Goal: Task Accomplishment & Management: Manage account settings

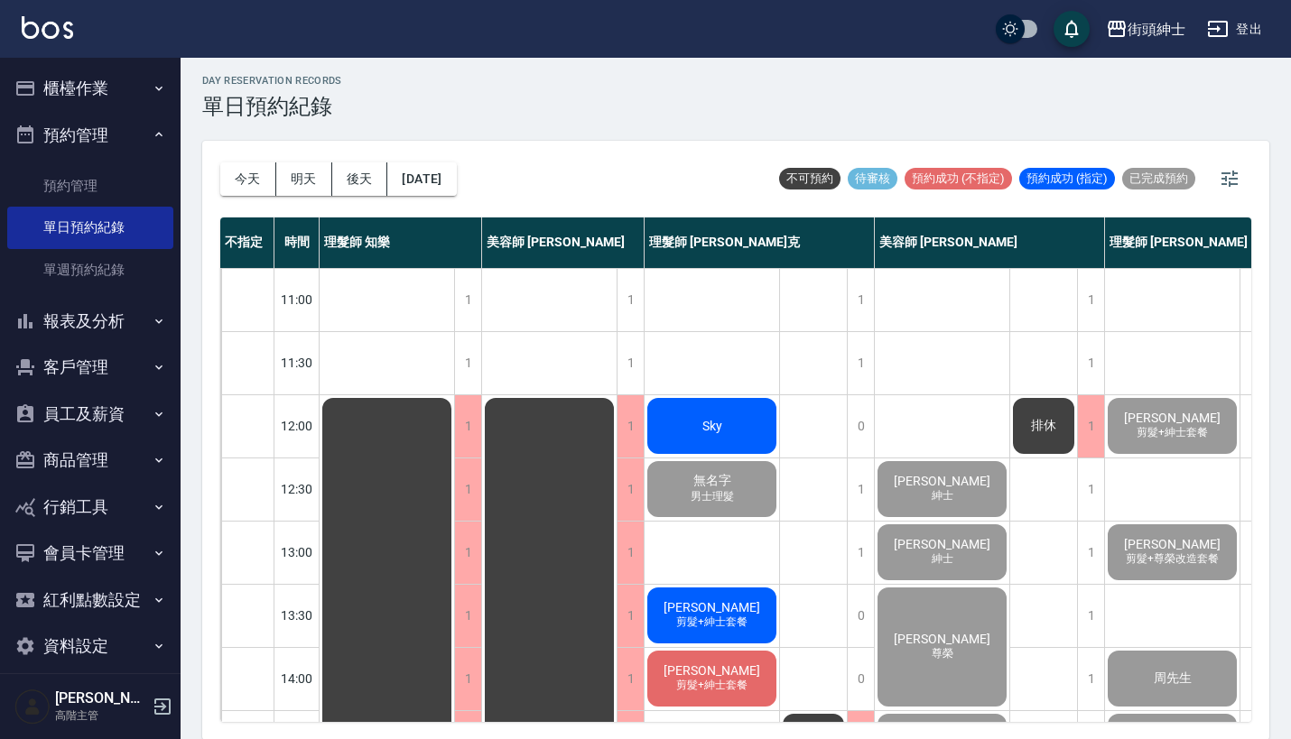
scroll to position [888, 62]
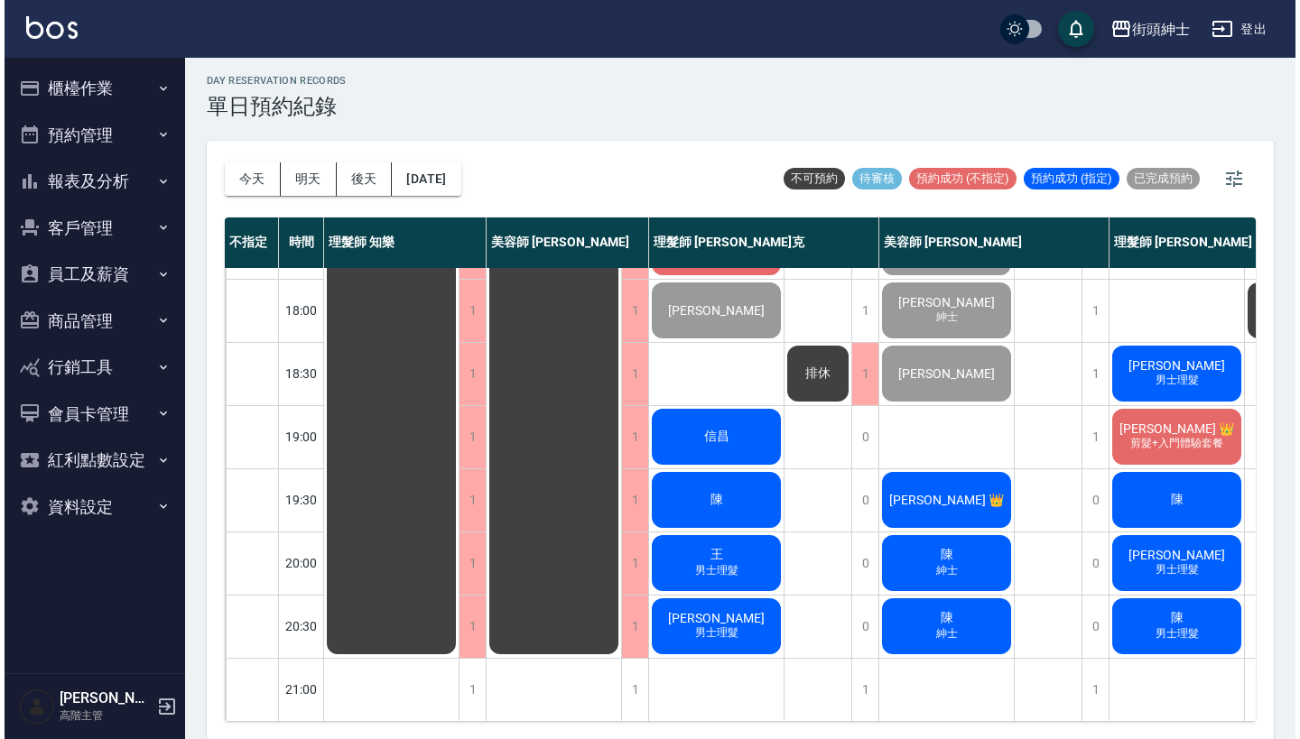
scroll to position [5, 0]
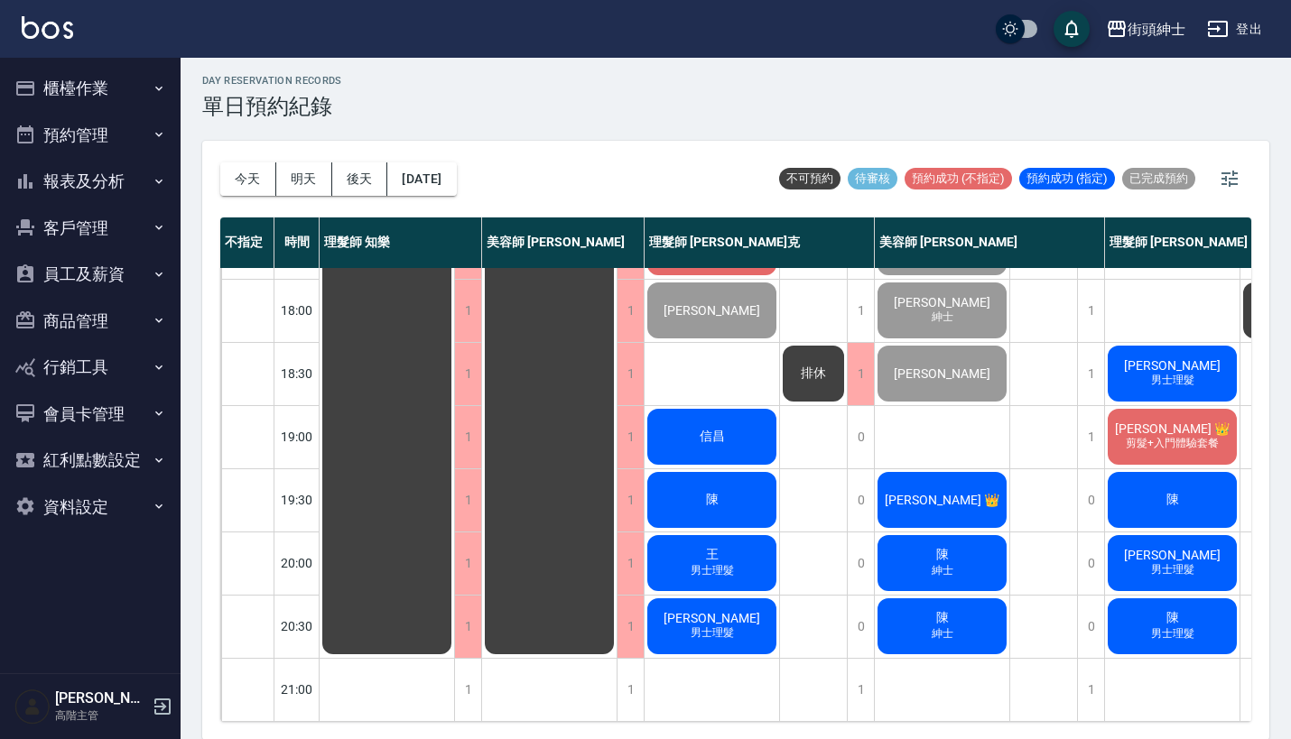
click at [971, 493] on span "[PERSON_NAME]" at bounding box center [942, 500] width 122 height 14
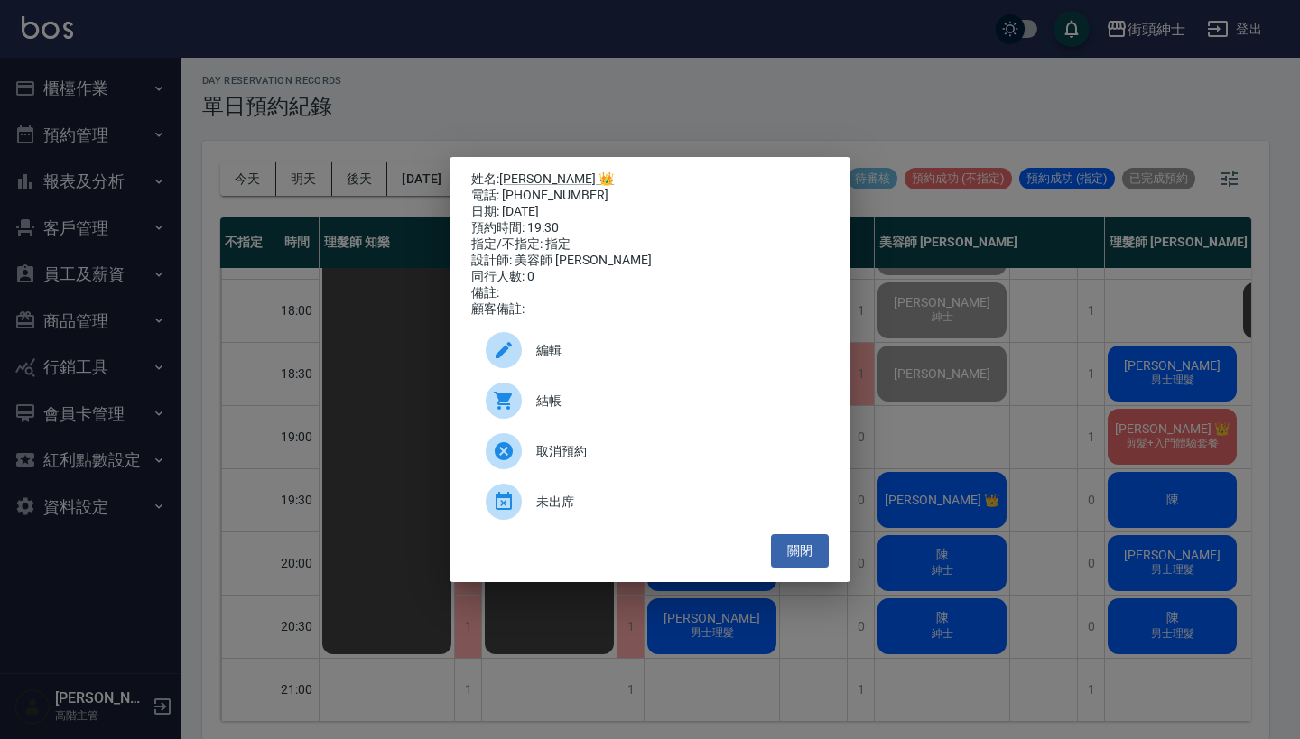
click at [701, 405] on span "結帳" at bounding box center [675, 401] width 278 height 19
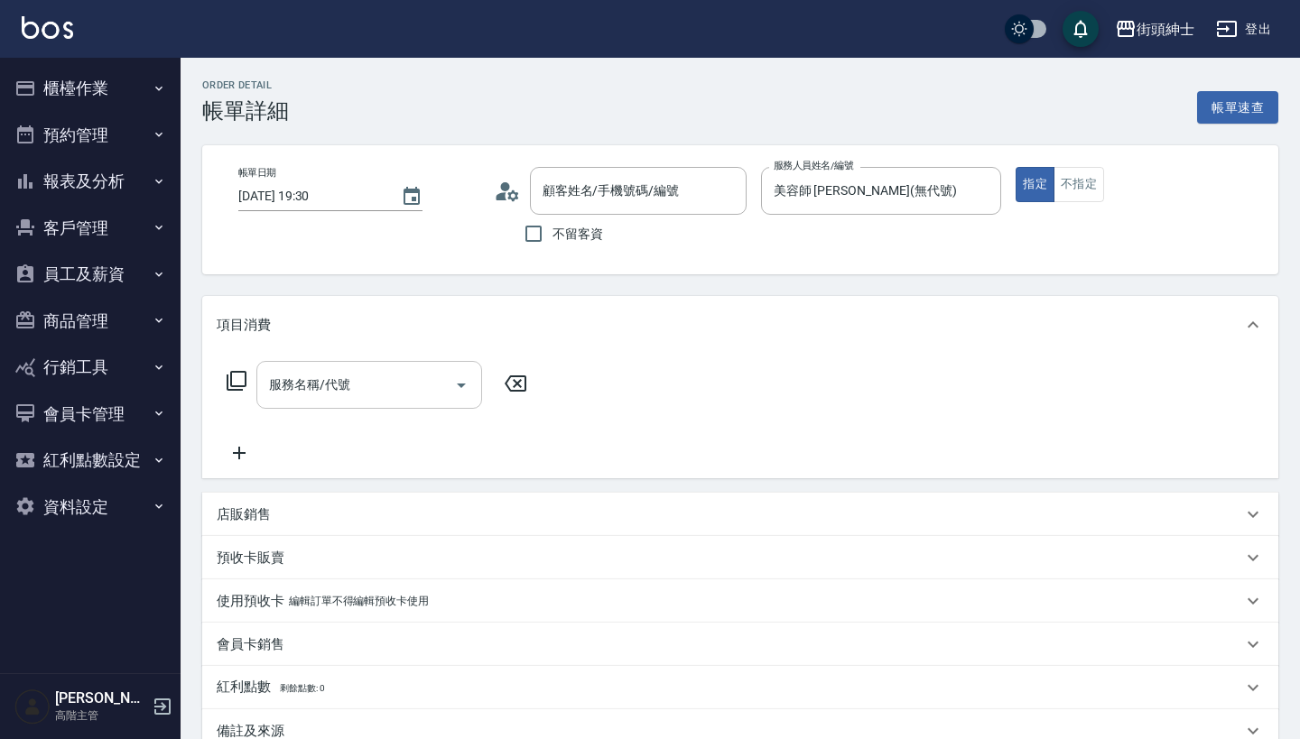
type input "James 👑/0902488668/null"
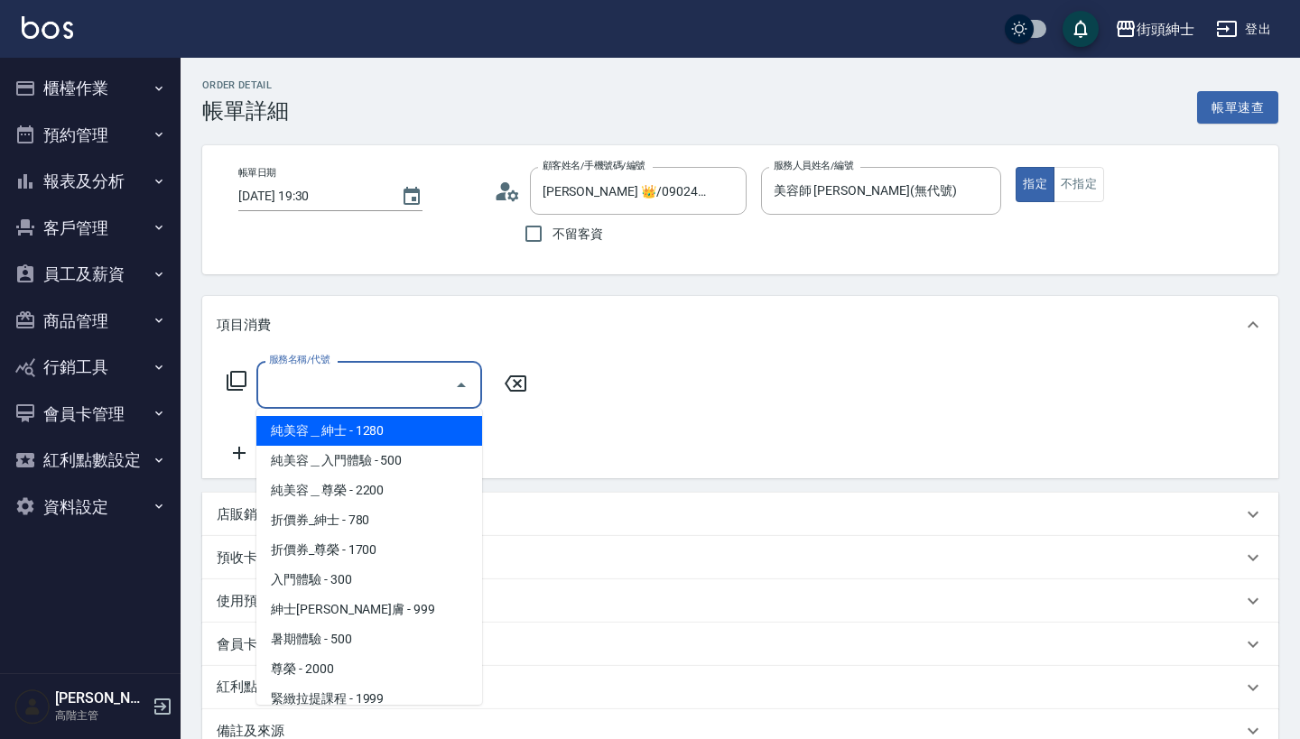
click at [402, 382] on input "服務名稱/代號" at bounding box center [356, 385] width 182 height 32
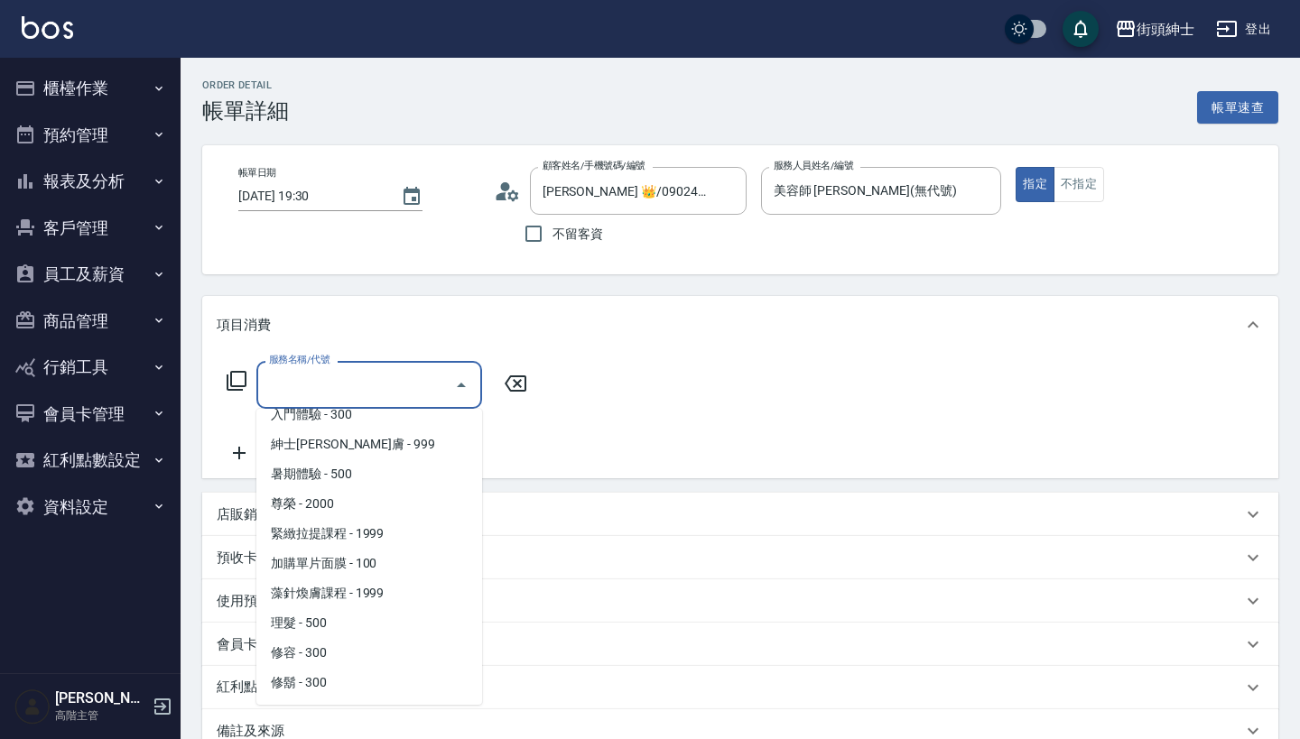
scroll to position [104, 0]
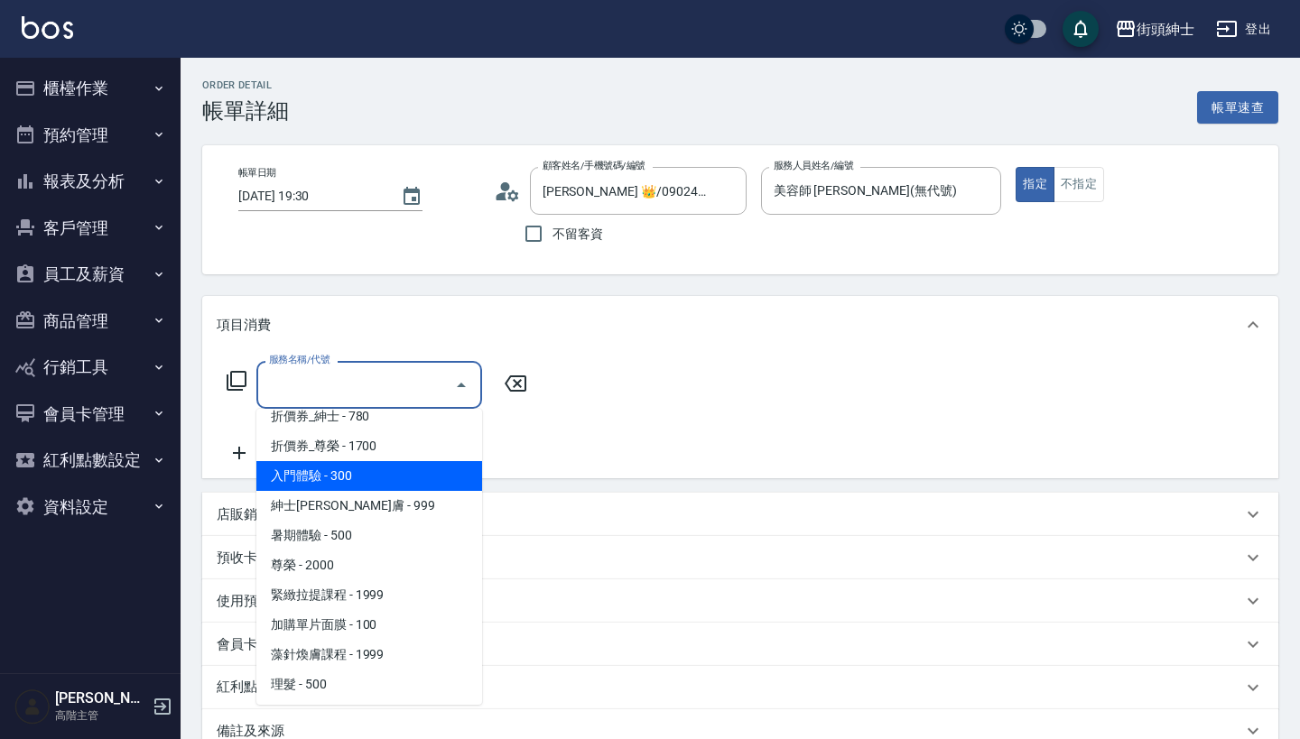
click at [432, 469] on span "入門體驗 - 300" at bounding box center [369, 476] width 226 height 30
type input "入門體驗"
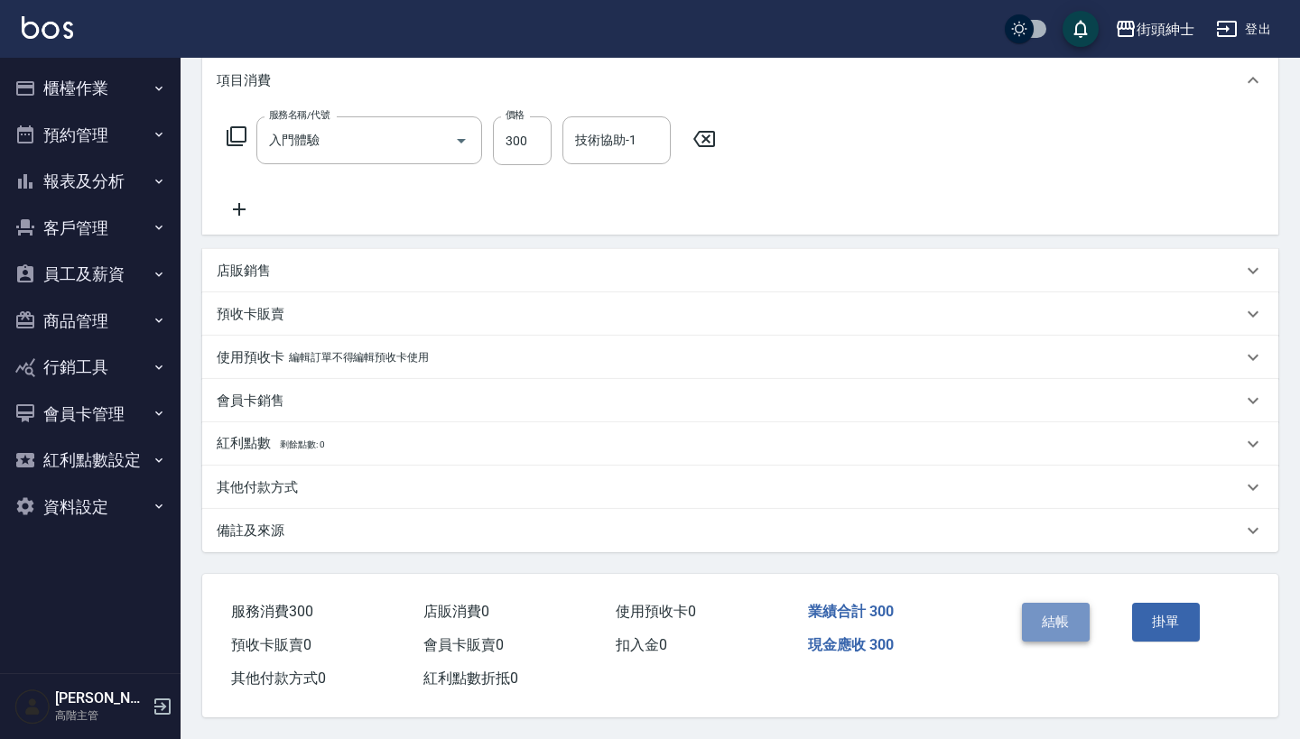
scroll to position [253, 0]
click at [1071, 611] on button "結帳" at bounding box center [1056, 622] width 68 height 38
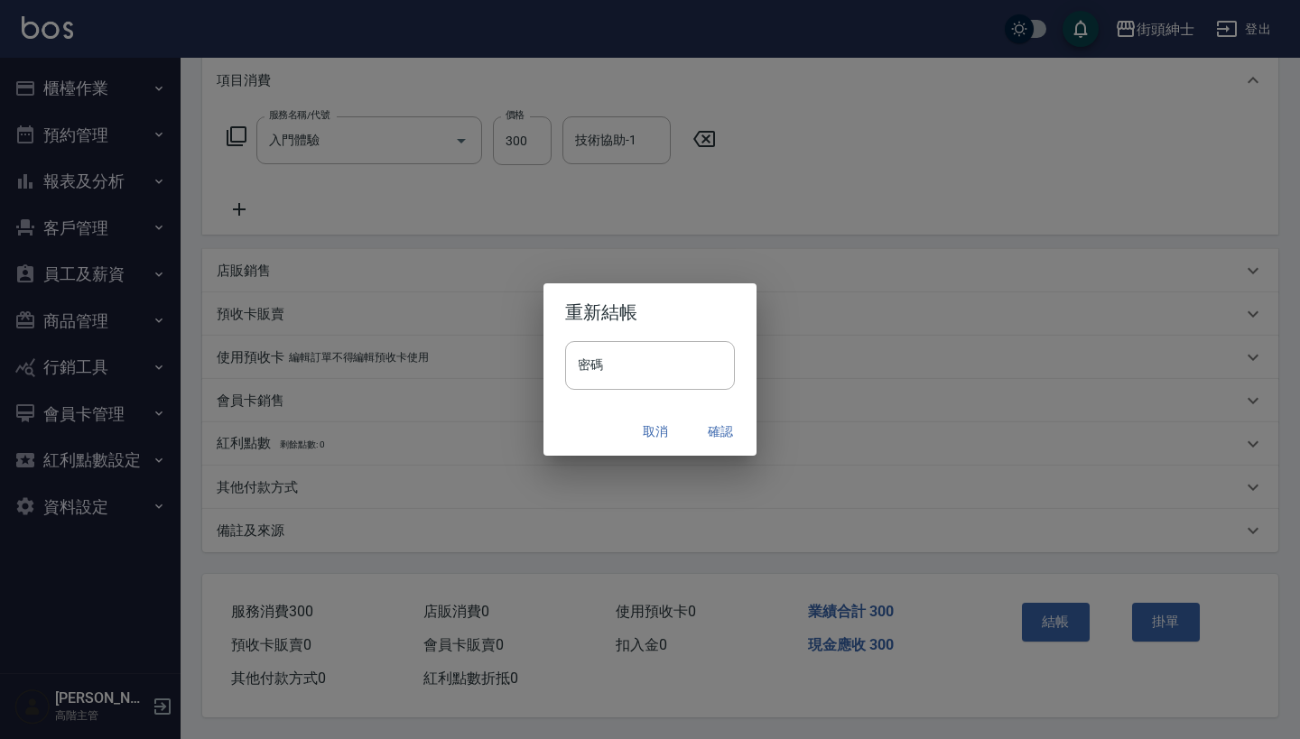
click at [727, 437] on button "確認" at bounding box center [721, 431] width 58 height 33
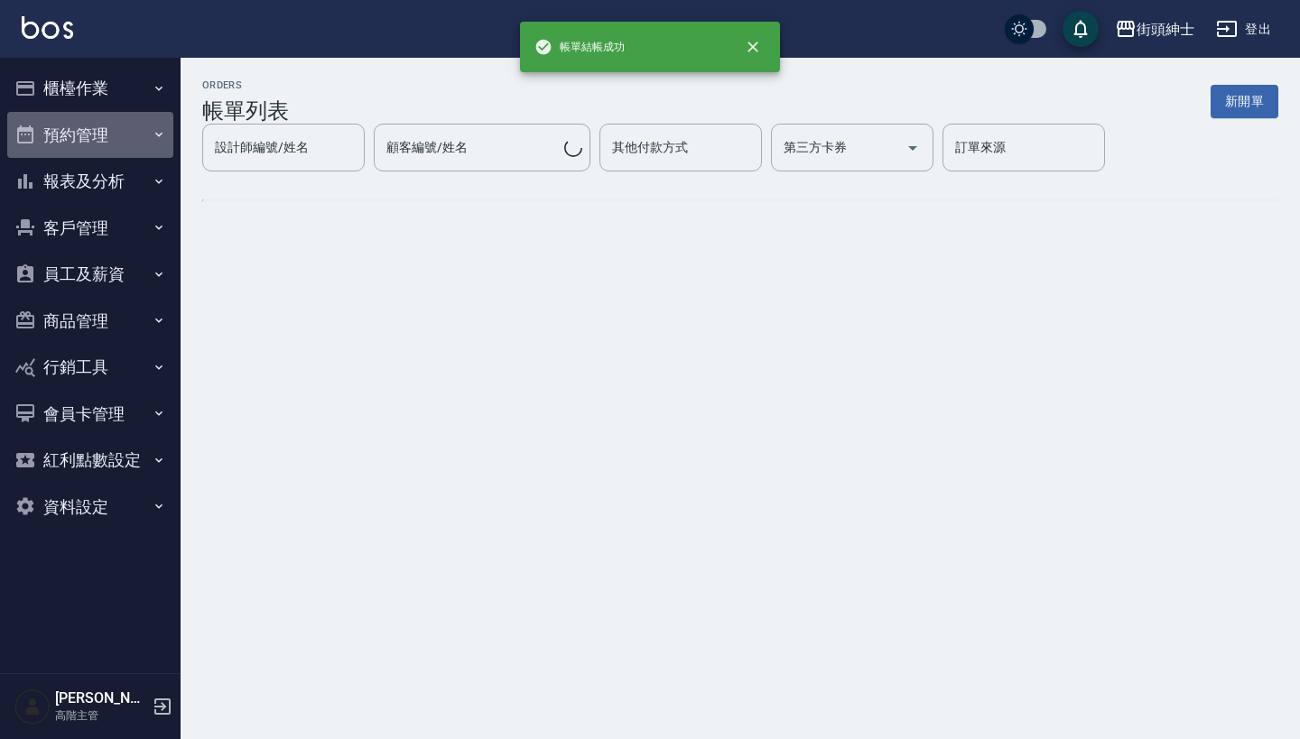
click at [113, 135] on button "預約管理" at bounding box center [90, 135] width 166 height 47
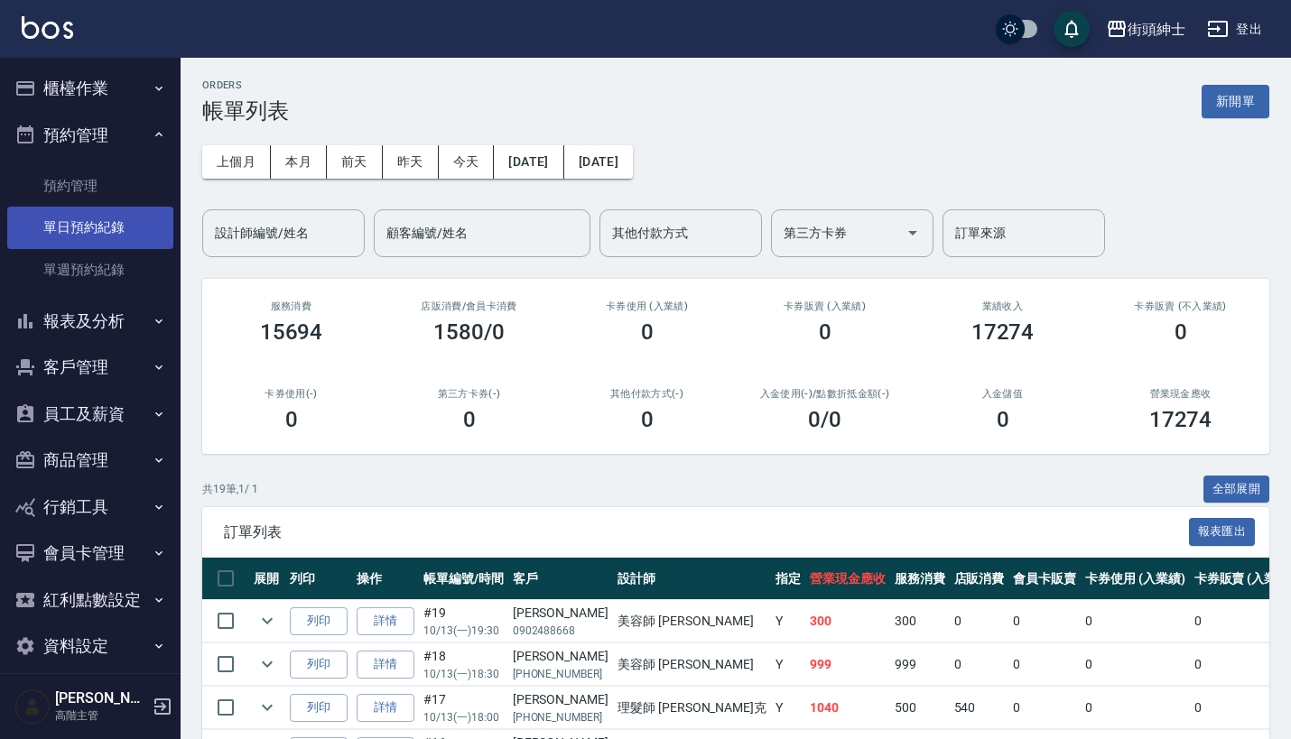
click at [126, 224] on link "單日預約紀錄" at bounding box center [90, 228] width 166 height 42
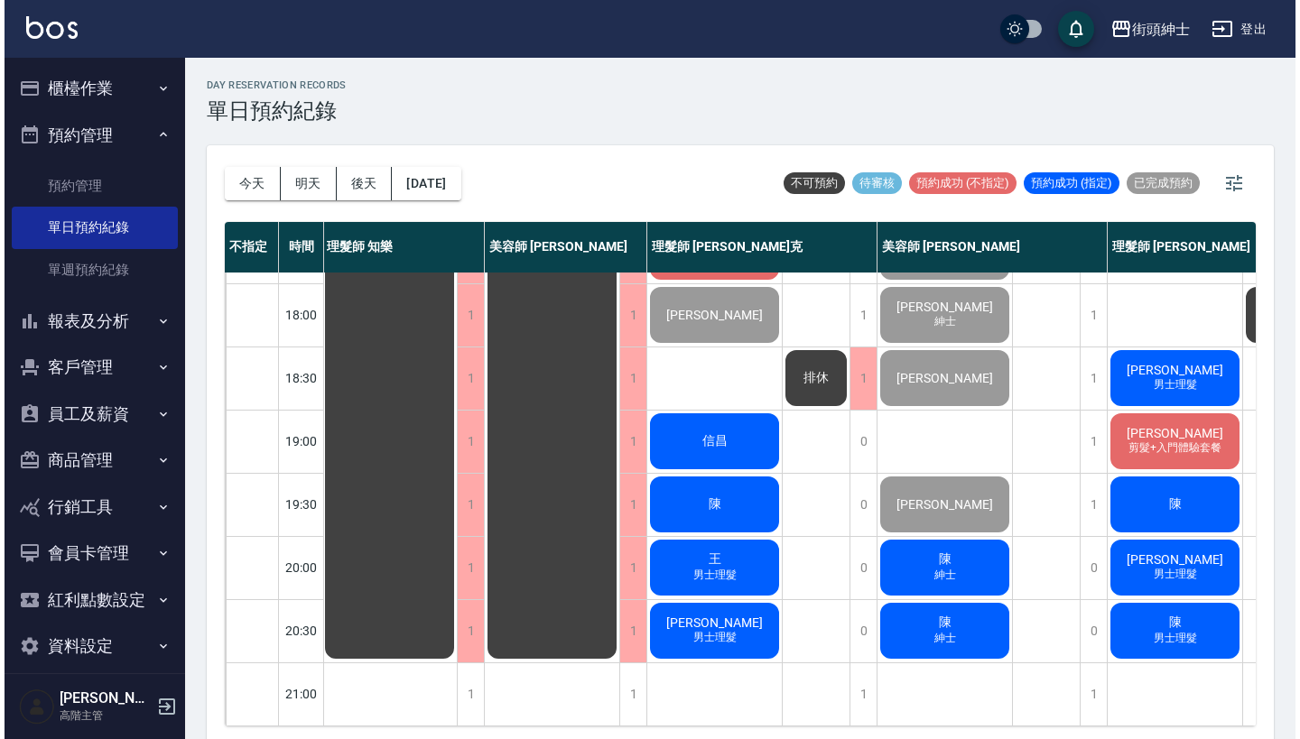
scroll to position [888, 2]
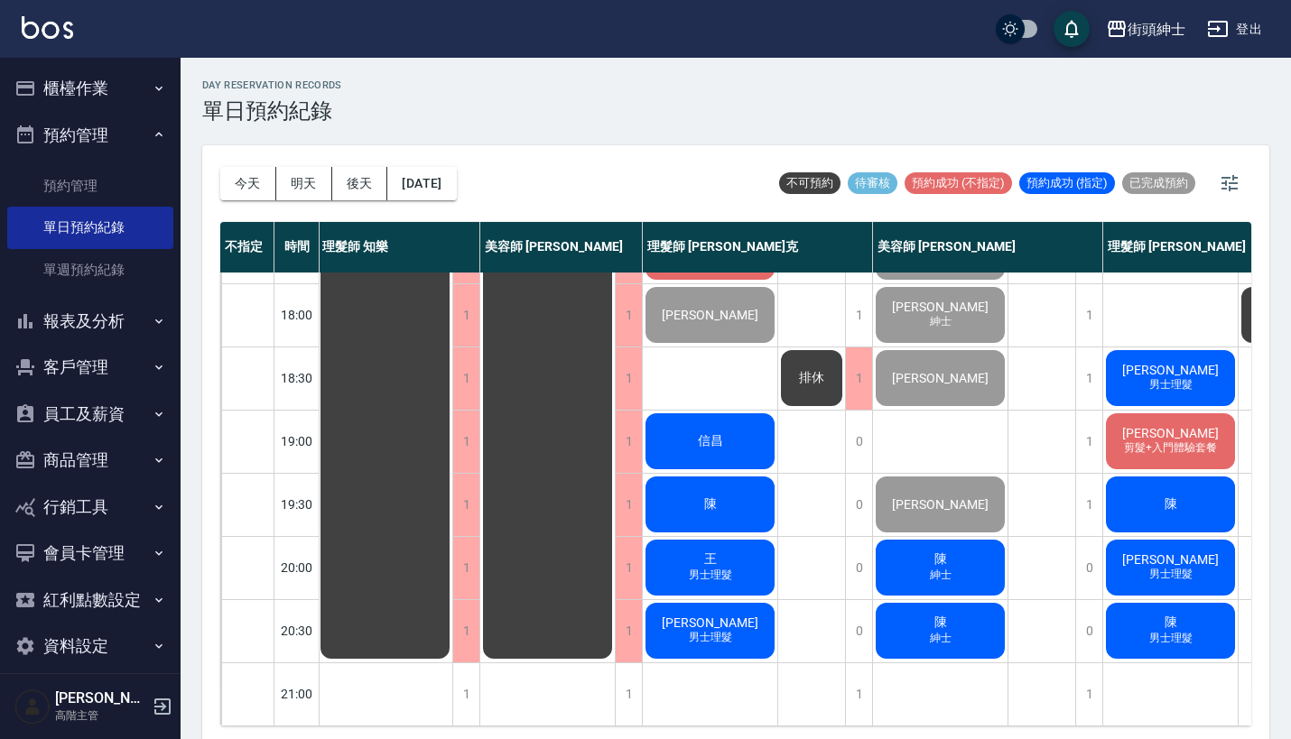
click at [942, 552] on span "陳" at bounding box center [941, 560] width 20 height 16
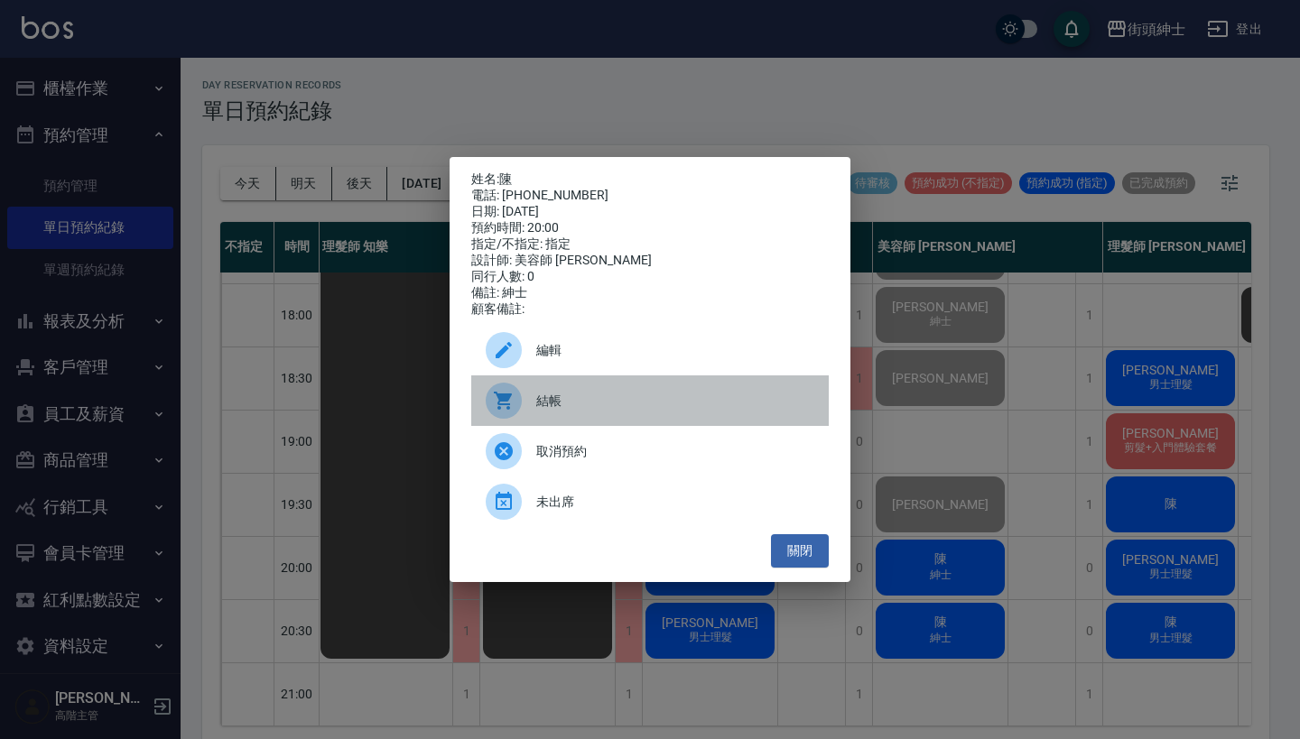
click at [631, 405] on span "結帳" at bounding box center [675, 401] width 278 height 19
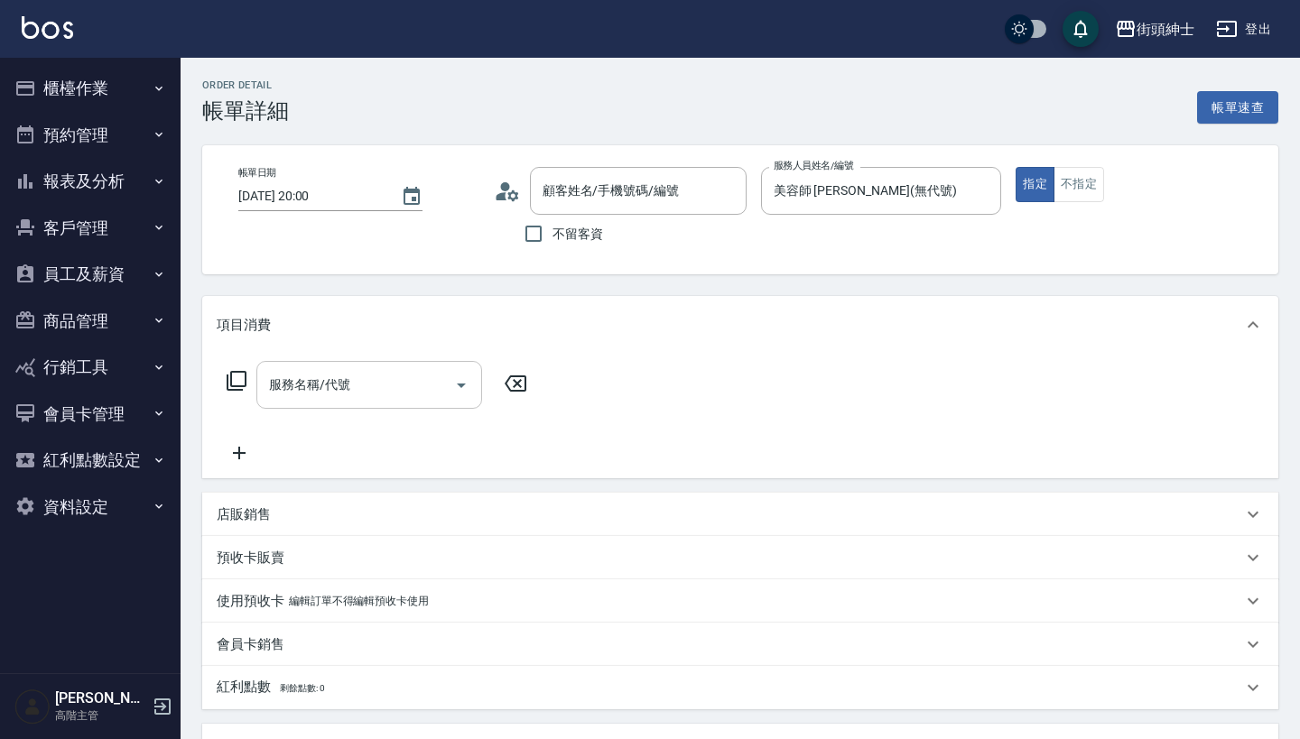
type input "陳/0976826529/null"
click at [413, 391] on input "服務名稱/代號" at bounding box center [356, 385] width 182 height 32
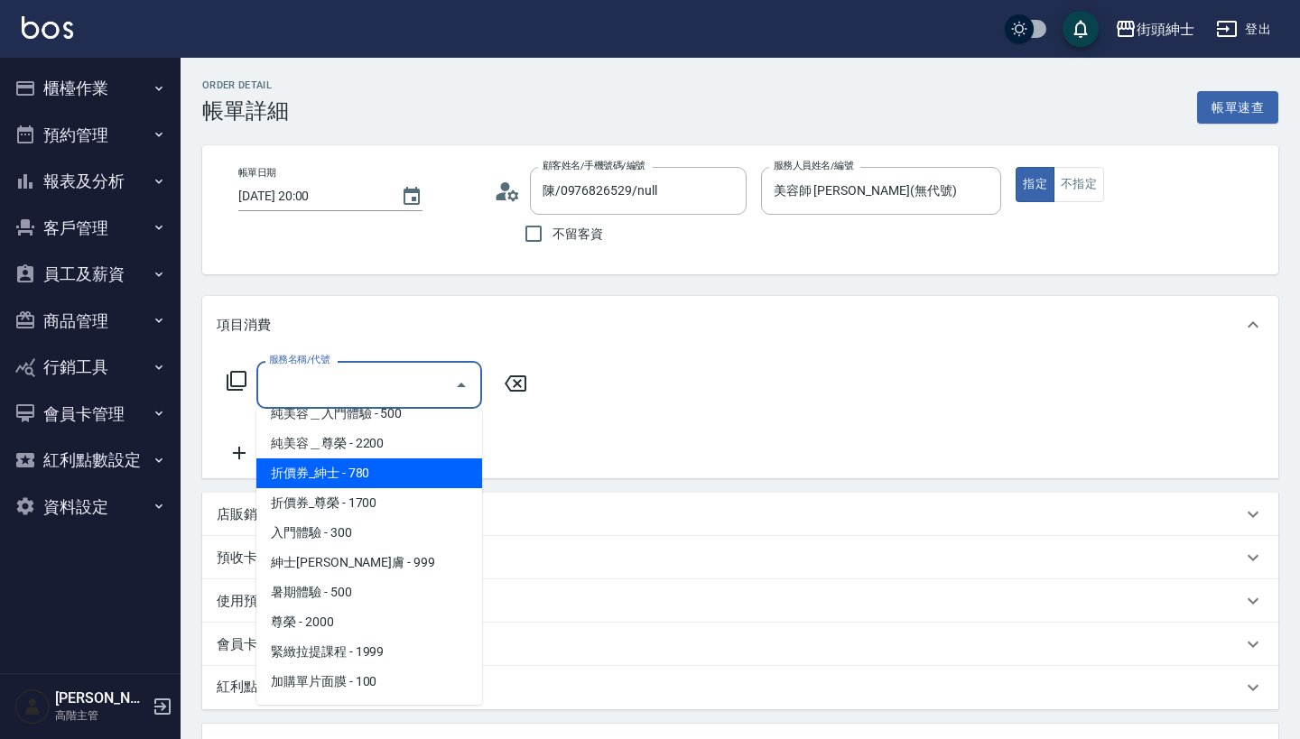
scroll to position [63, 0]
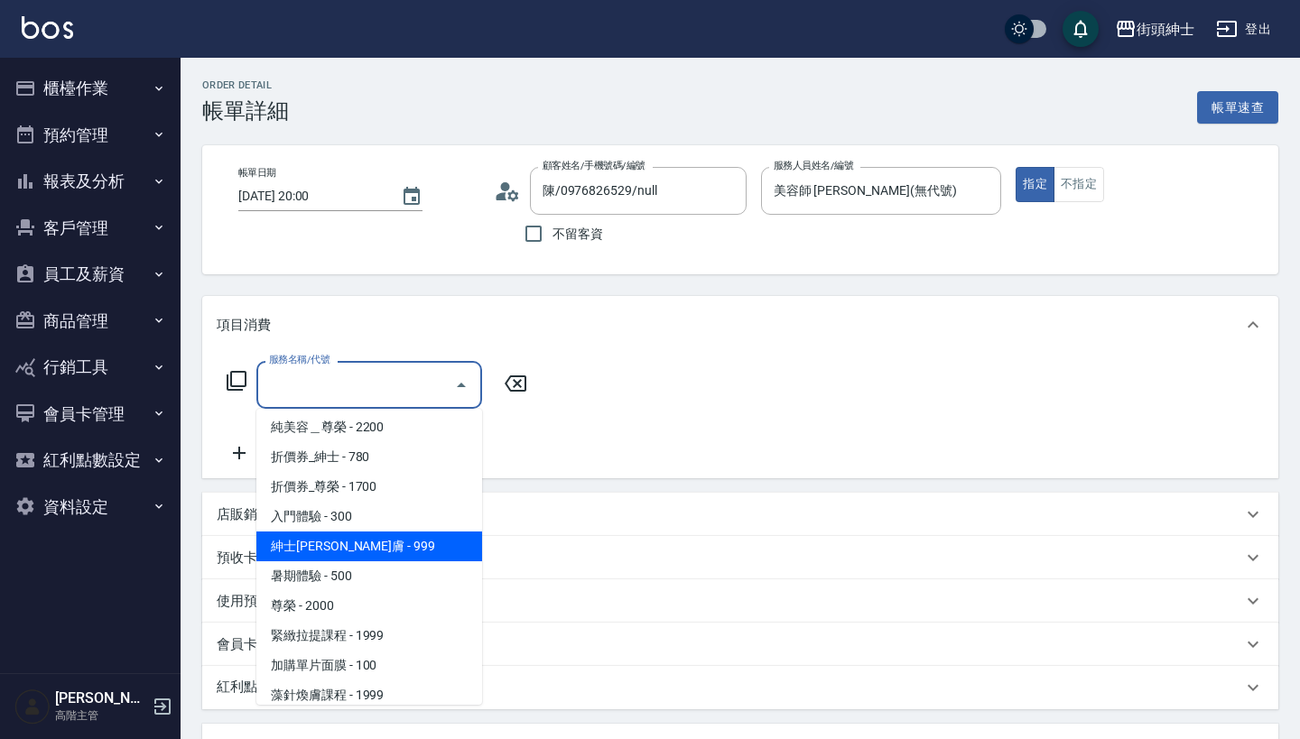
click at [413, 552] on span "紳士[PERSON_NAME]膚 - 999" at bounding box center [369, 547] width 226 height 30
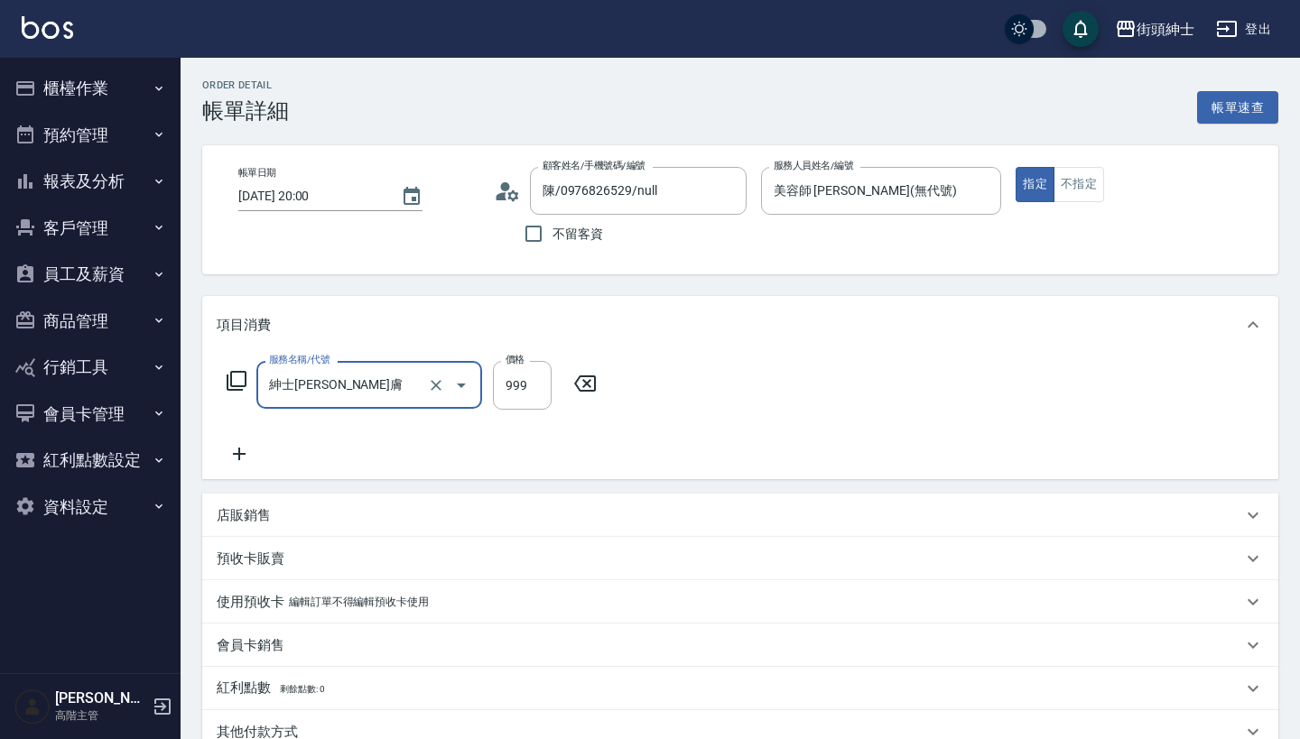
type input "紳士[PERSON_NAME]膚"
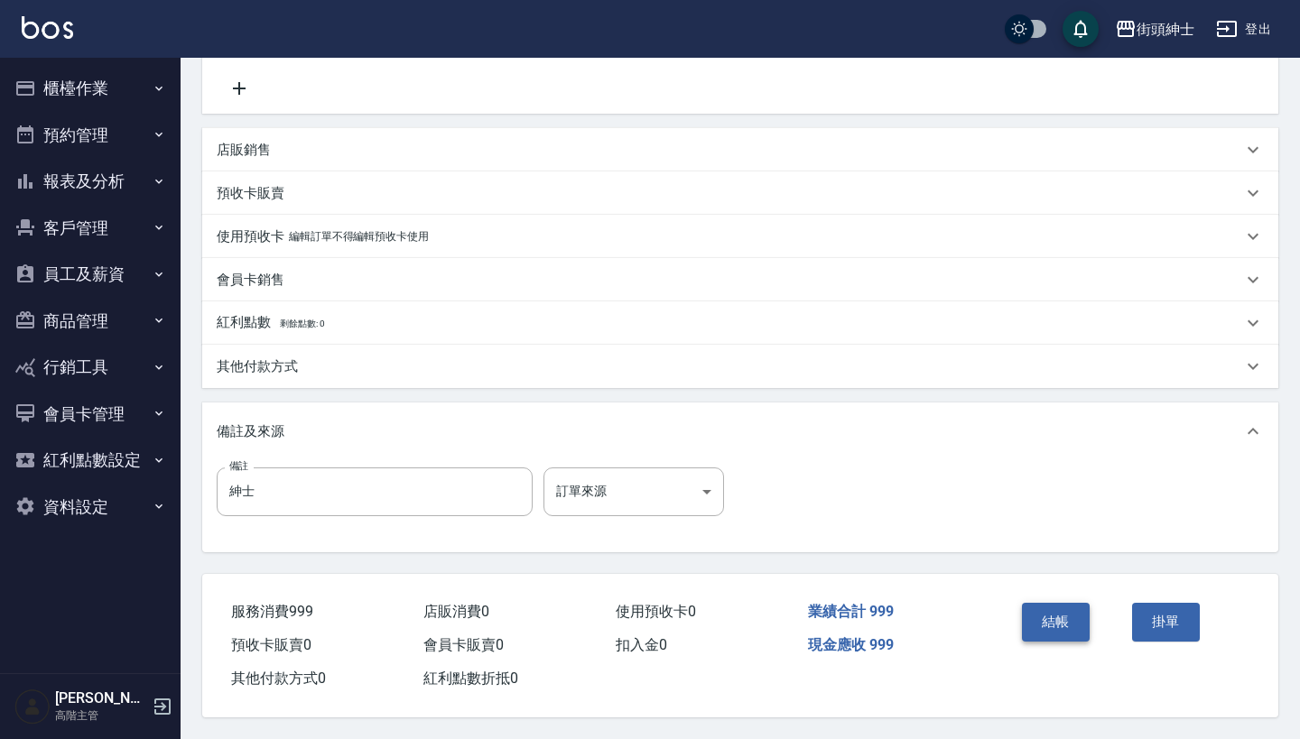
scroll to position [374, 0]
click at [1054, 611] on button "結帳" at bounding box center [1056, 622] width 68 height 38
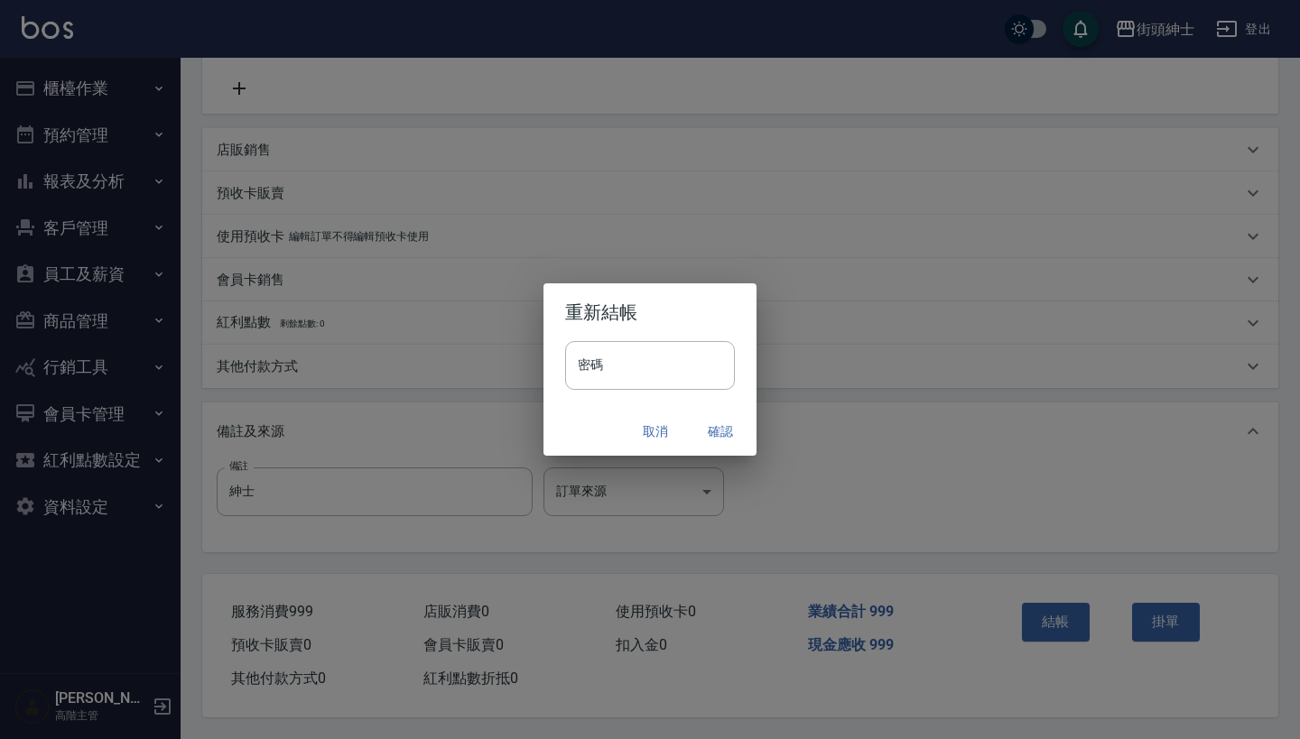
click at [701, 428] on button "確認" at bounding box center [721, 431] width 58 height 33
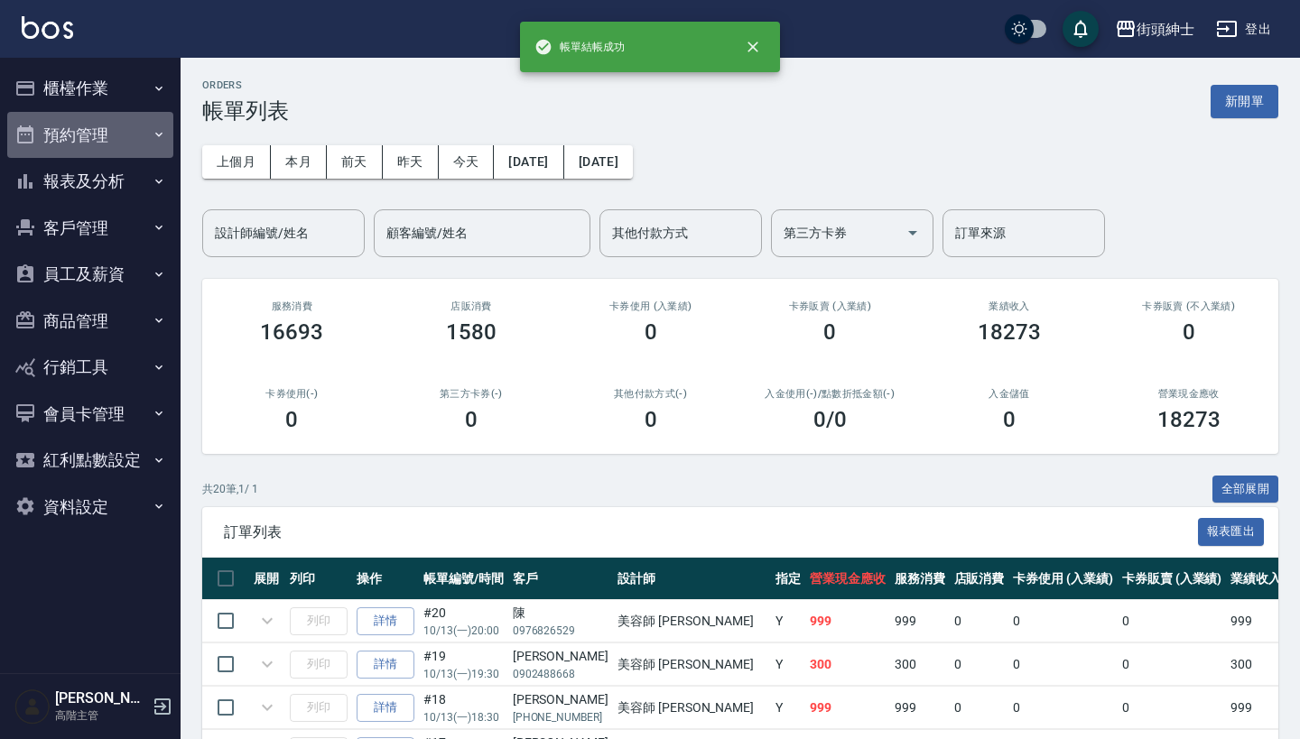
click at [131, 135] on button "預約管理" at bounding box center [90, 135] width 166 height 47
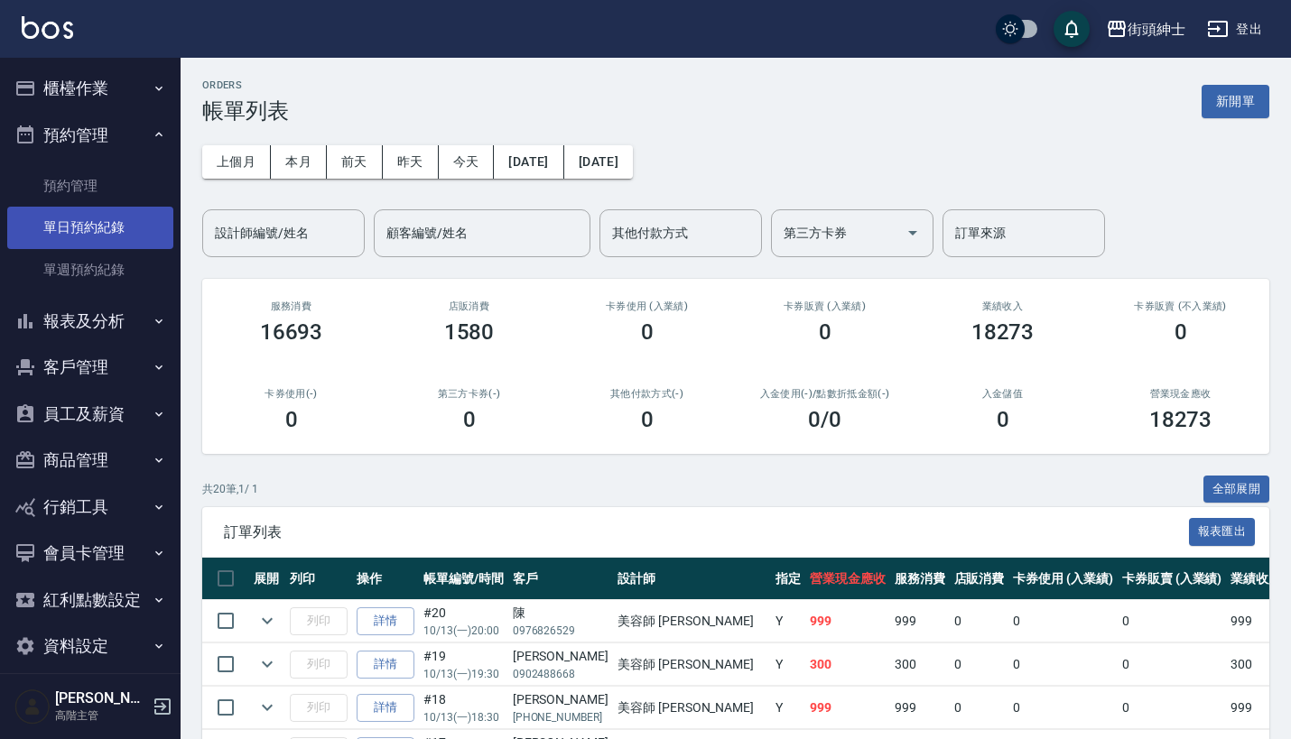
click at [126, 224] on link "單日預約紀錄" at bounding box center [90, 228] width 166 height 42
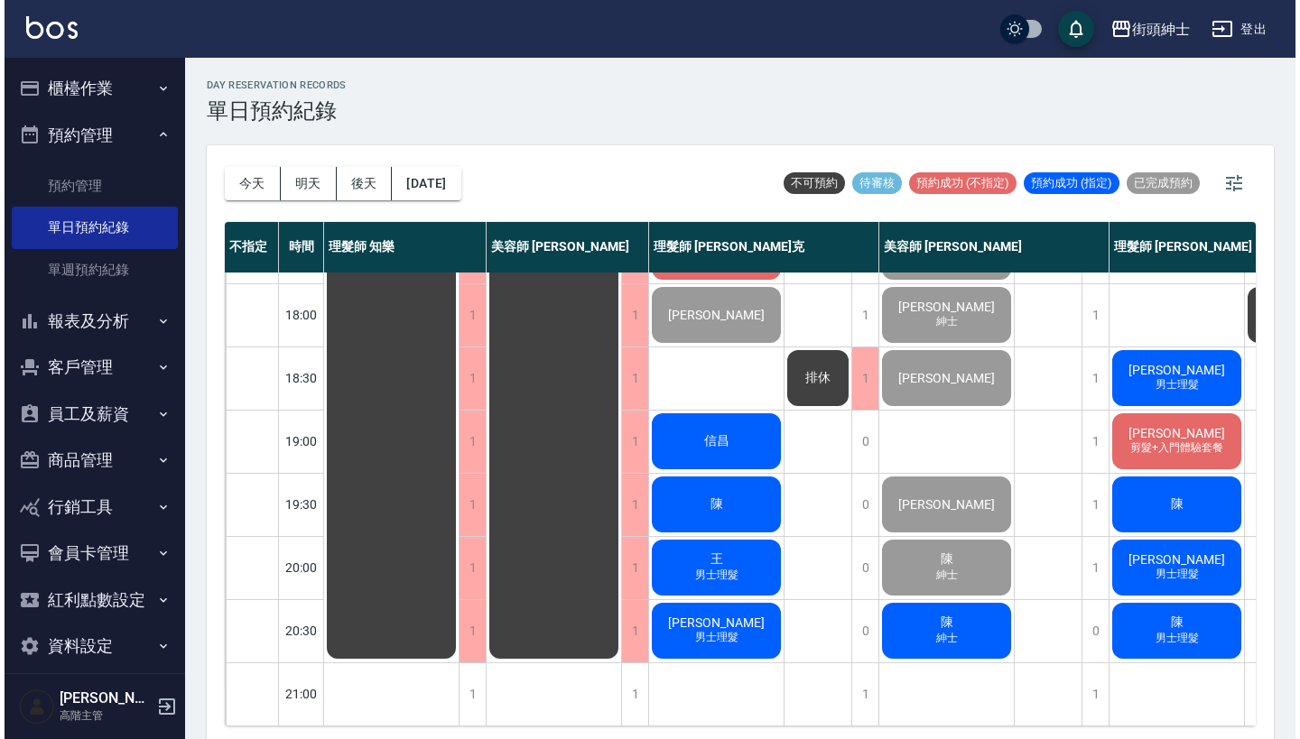
scroll to position [888, 0]
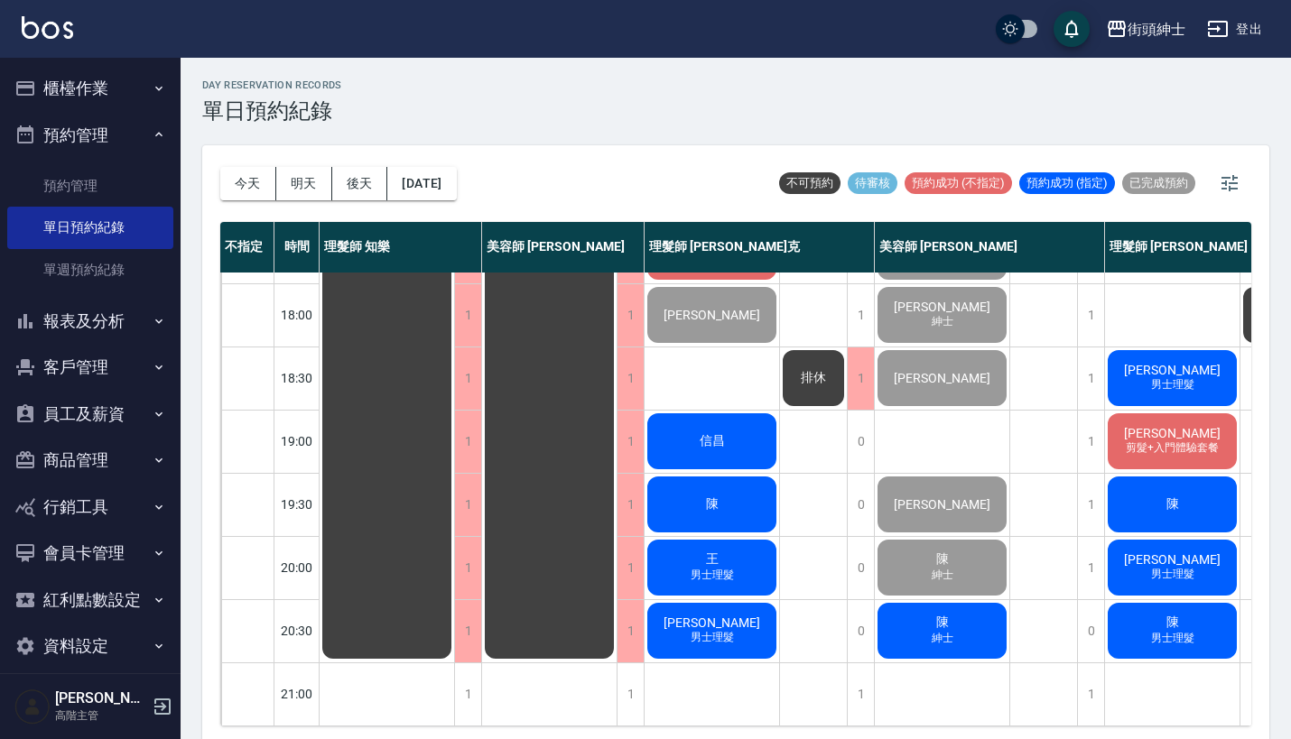
click at [933, 615] on span "陳" at bounding box center [943, 623] width 20 height 16
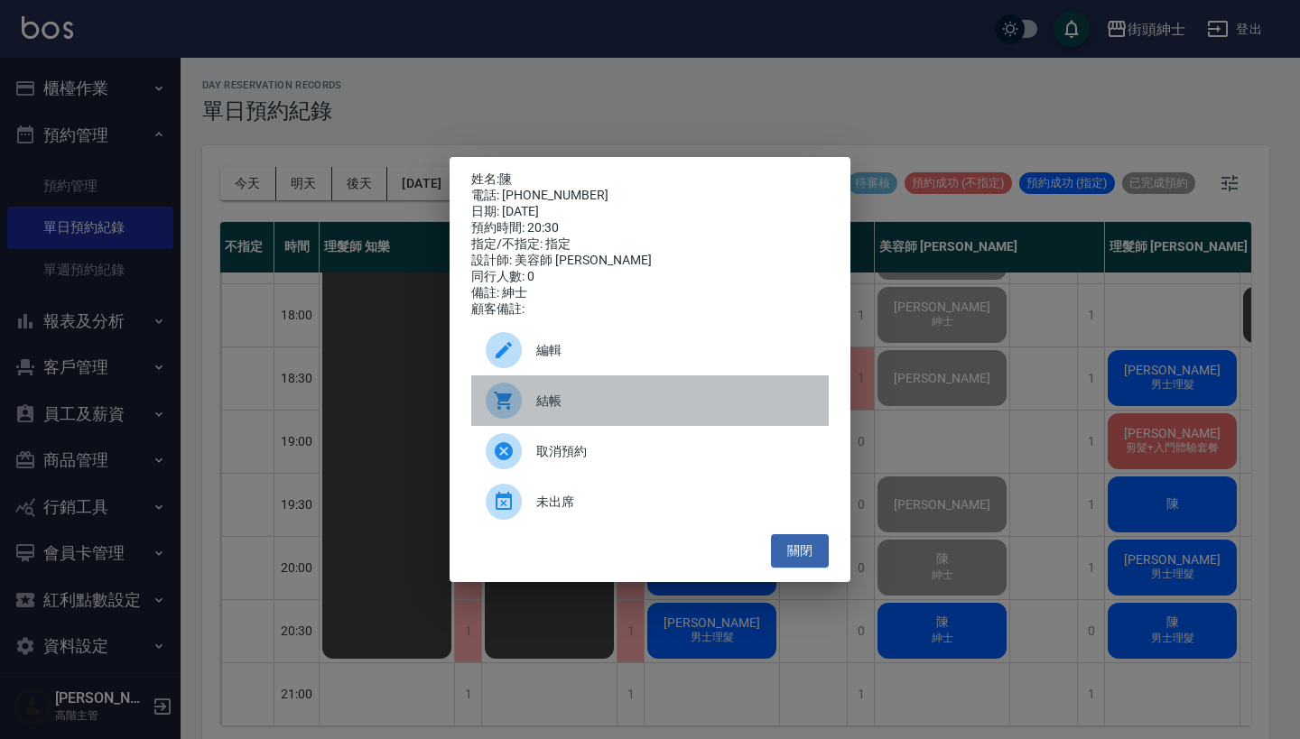
click at [632, 411] on span "結帳" at bounding box center [675, 401] width 278 height 19
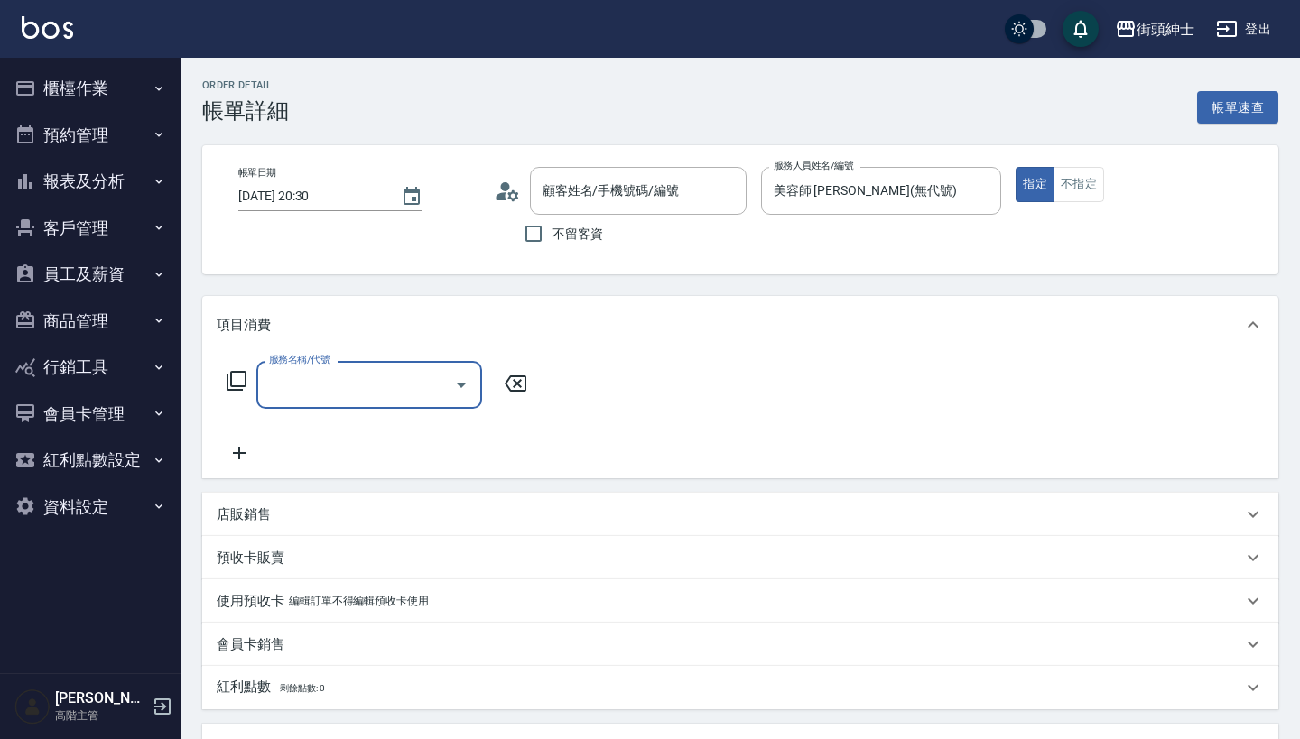
type input "陳/0976826529/null"
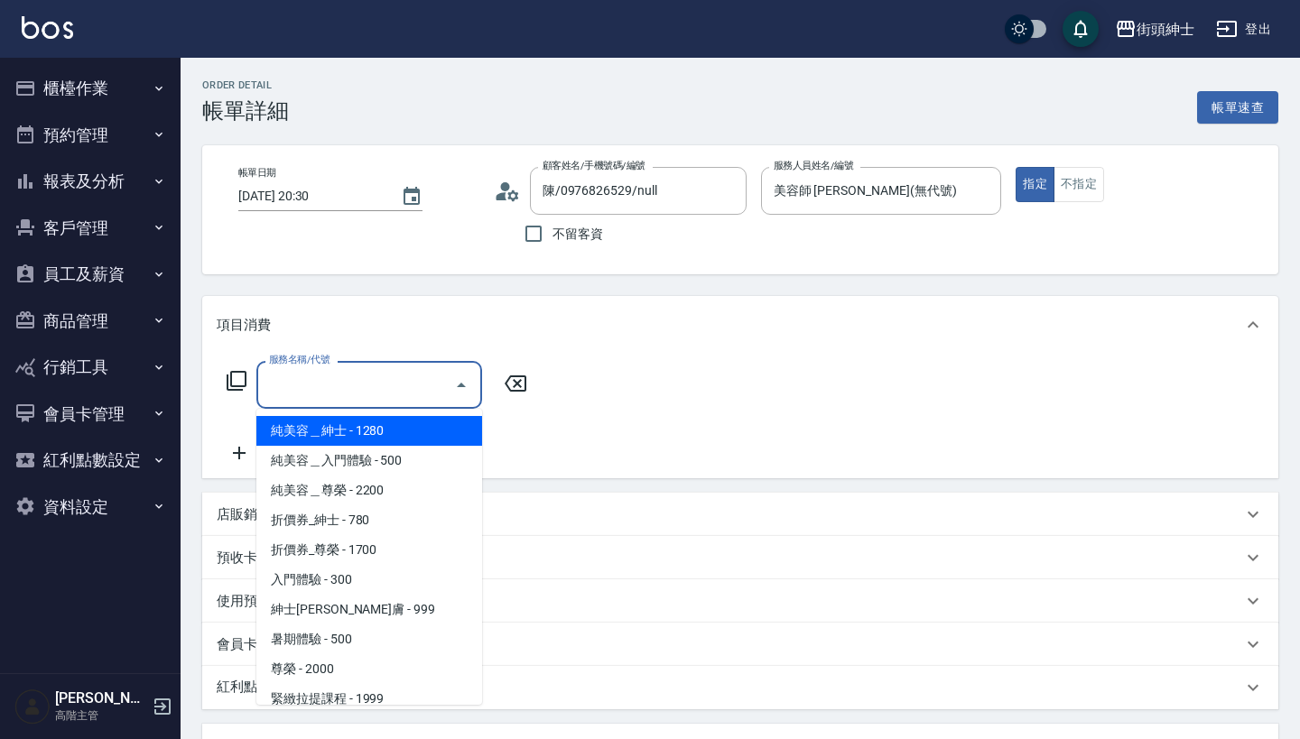
click at [350, 377] on input "服務名稱/代號" at bounding box center [356, 385] width 182 height 32
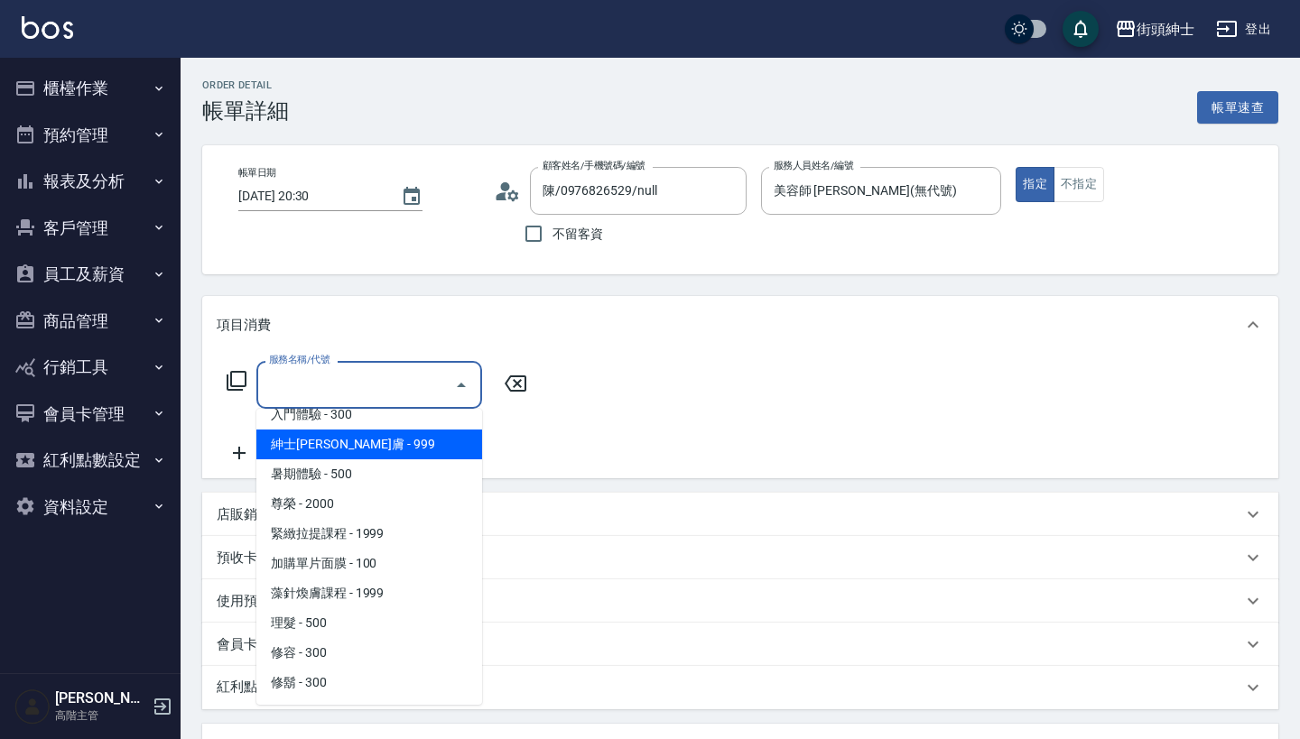
scroll to position [165, 0]
click at [420, 449] on span "紳士[PERSON_NAME]膚 - 999" at bounding box center [369, 445] width 226 height 30
type input "紳士[PERSON_NAME]膚"
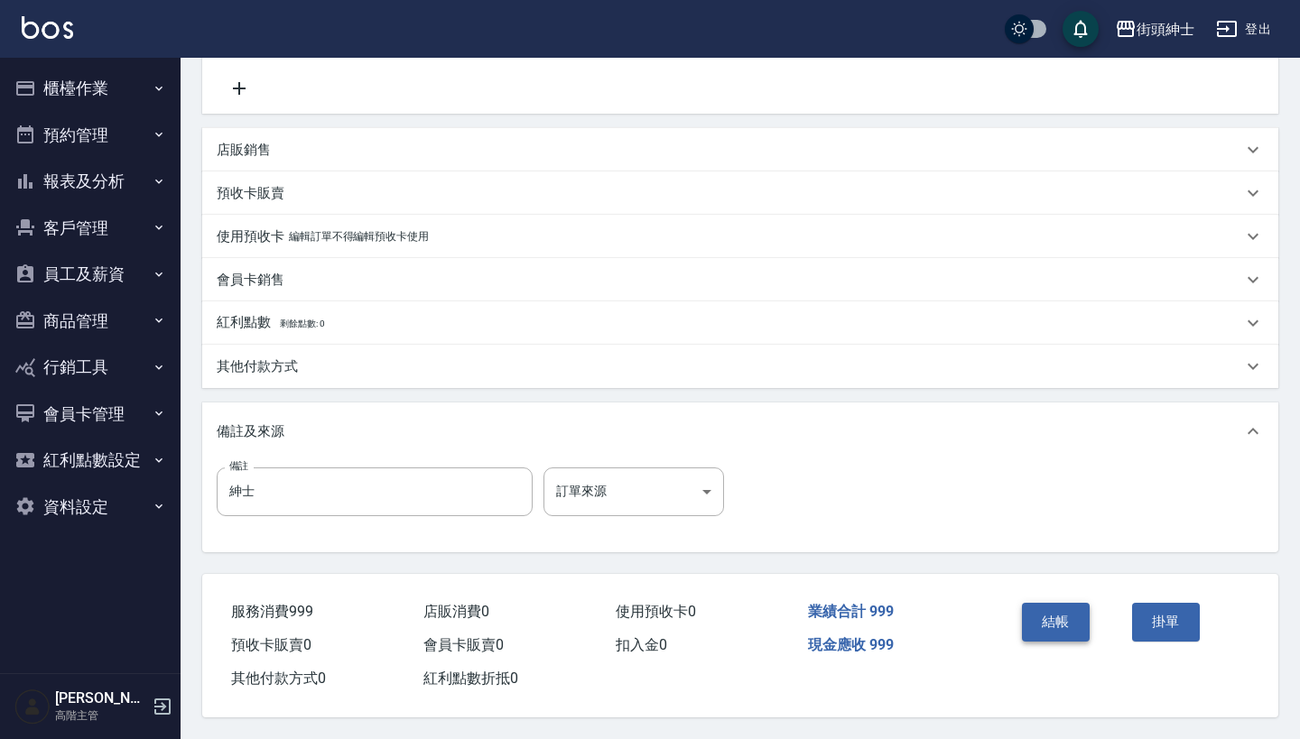
scroll to position [374, 0]
click at [1068, 630] on button "結帳" at bounding box center [1056, 622] width 68 height 38
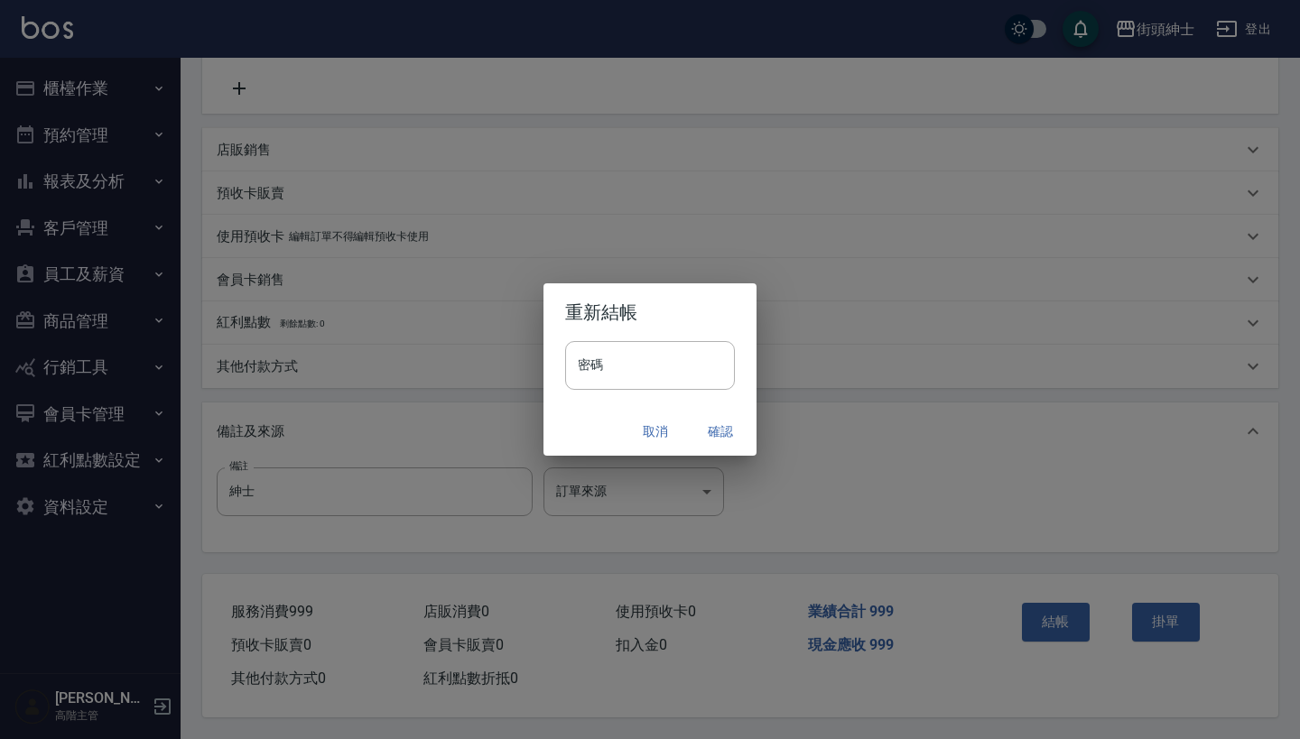
click at [715, 425] on button "確認" at bounding box center [721, 431] width 58 height 33
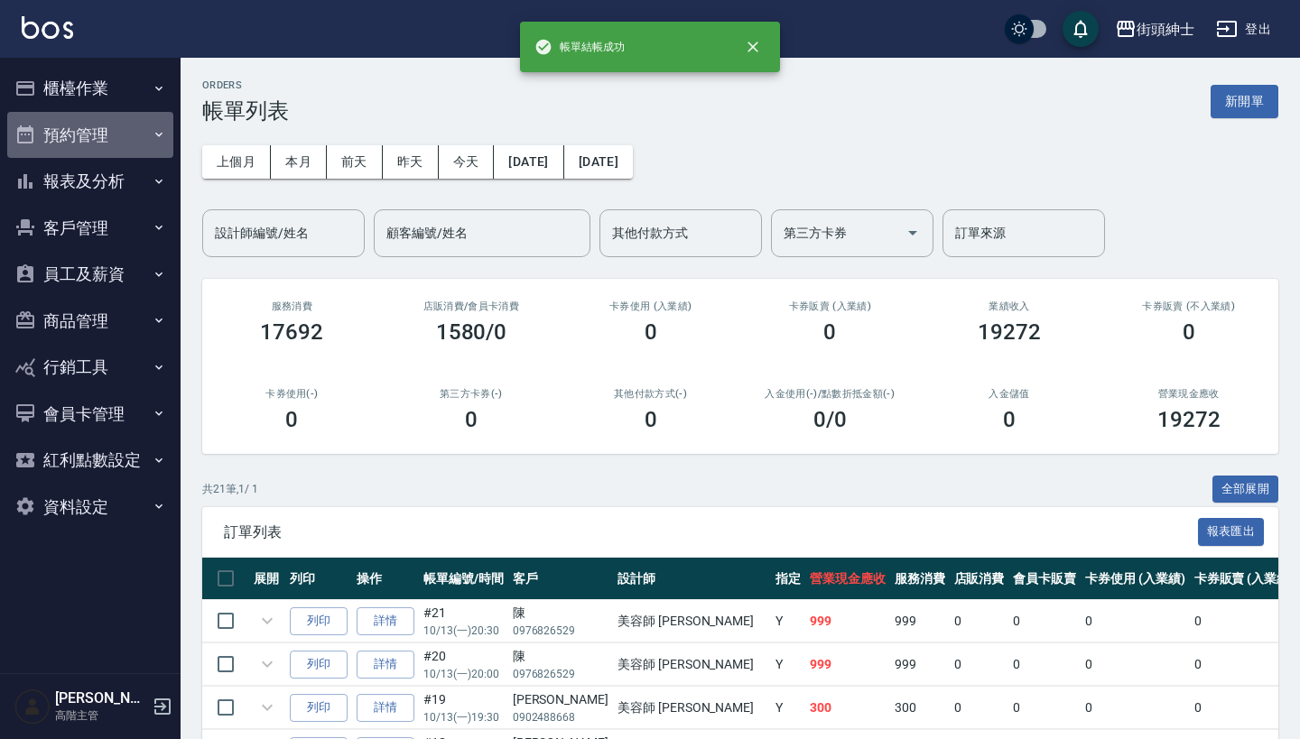
click at [153, 128] on icon "button" at bounding box center [159, 134] width 14 height 14
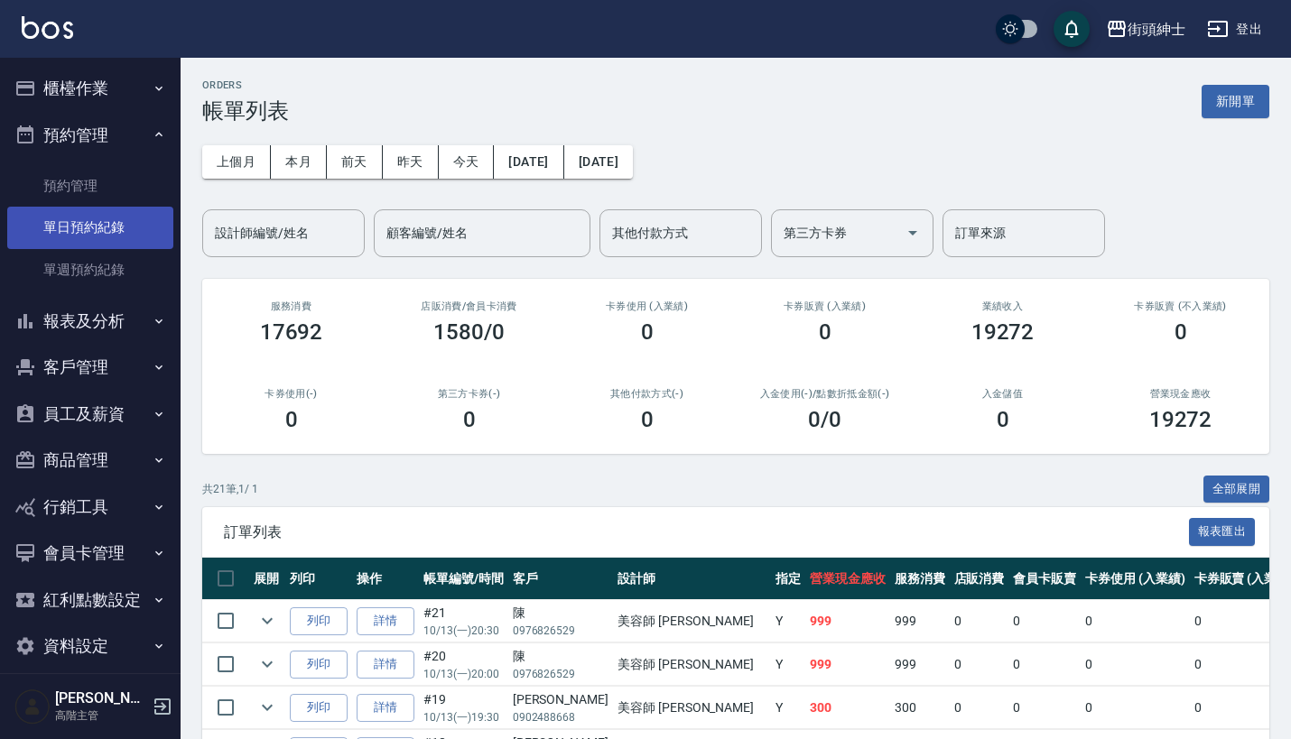
click at [122, 230] on link "單日預約紀錄" at bounding box center [90, 228] width 166 height 42
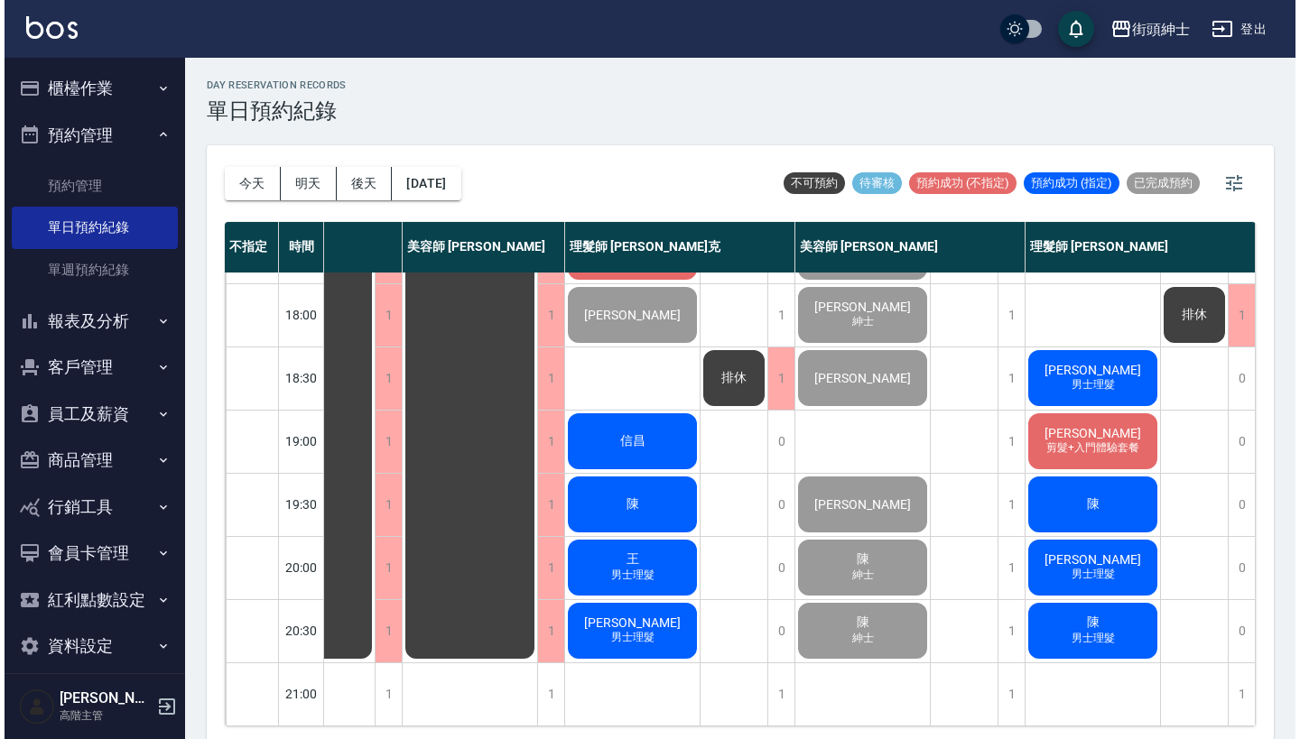
scroll to position [888, 93]
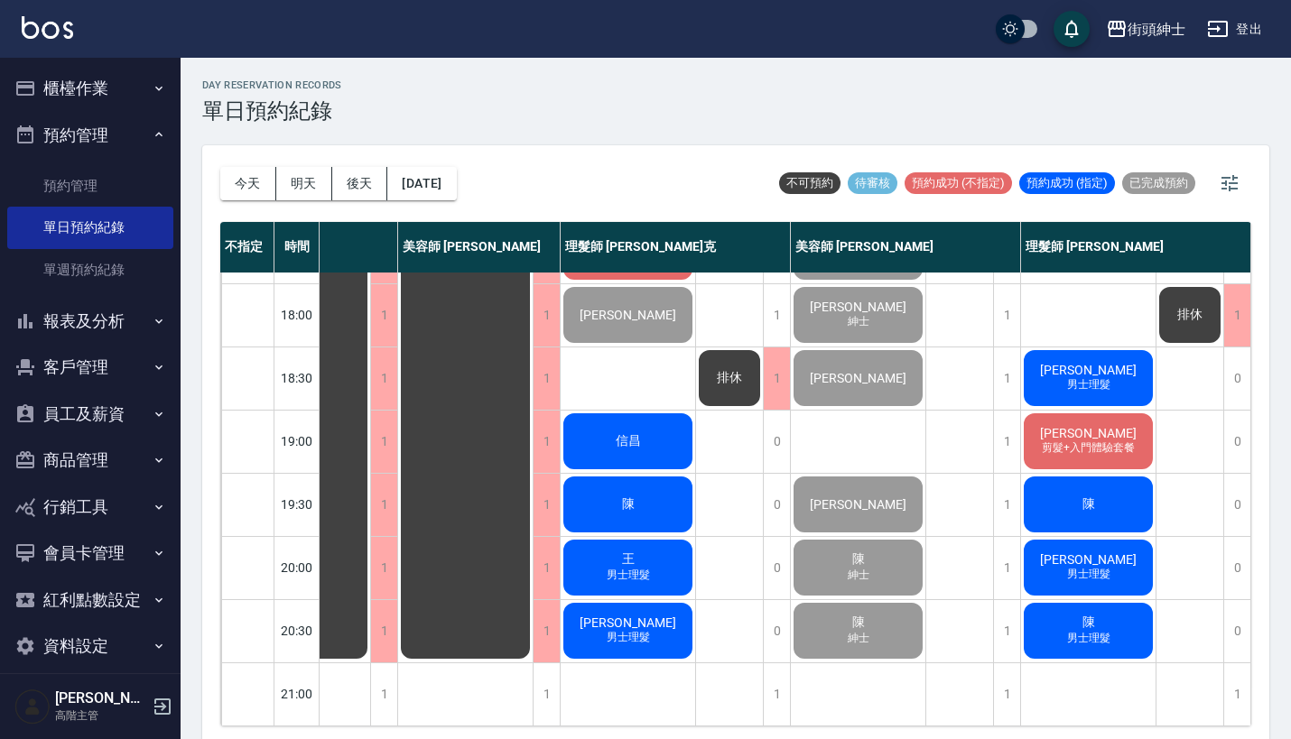
click at [1097, 493] on div "陳" at bounding box center [1088, 504] width 135 height 61
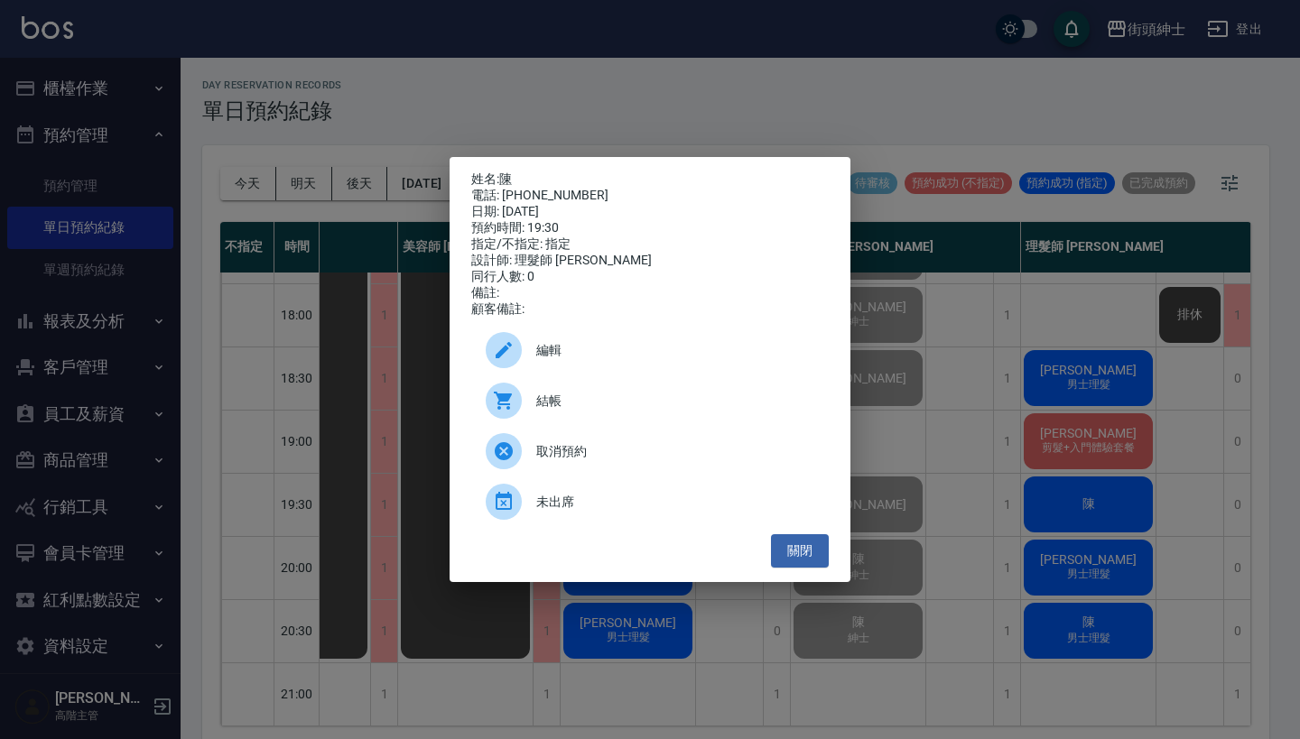
click at [682, 421] on div "結帳" at bounding box center [649, 401] width 357 height 51
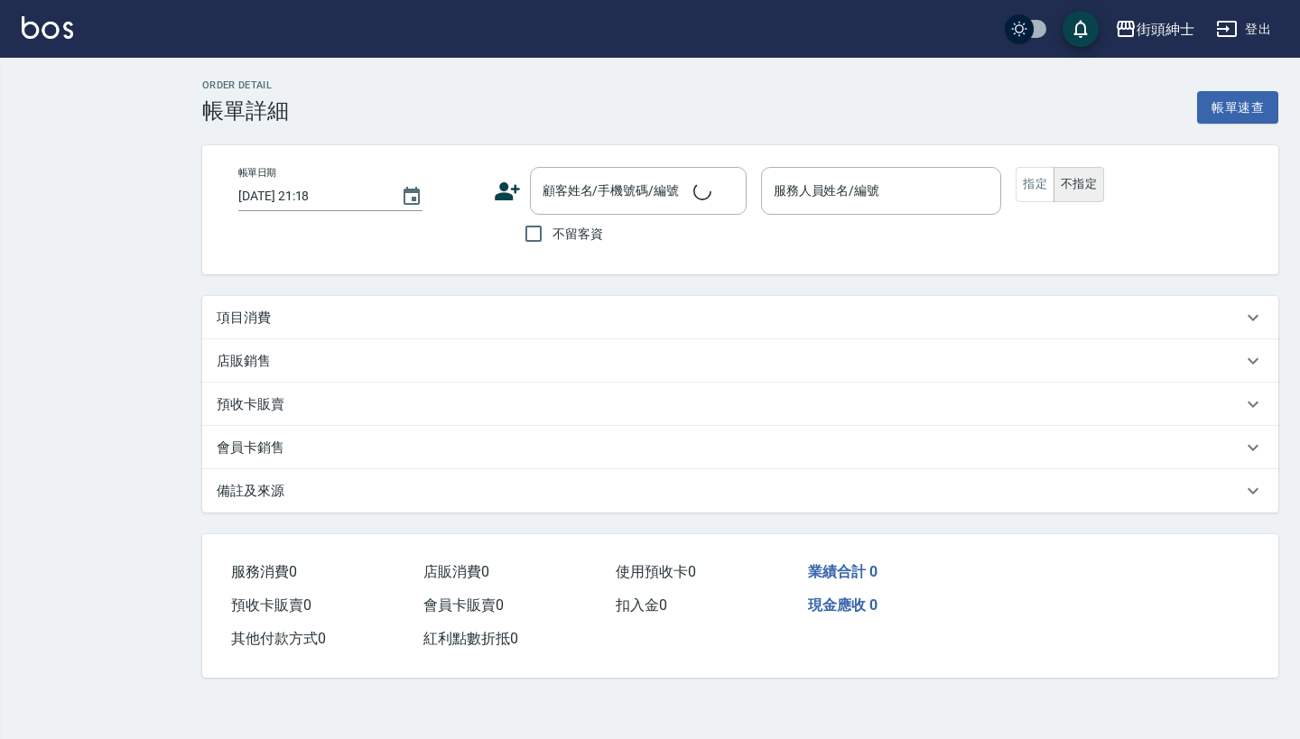
click at [567, 320] on div "項目消費" at bounding box center [730, 318] width 1026 height 19
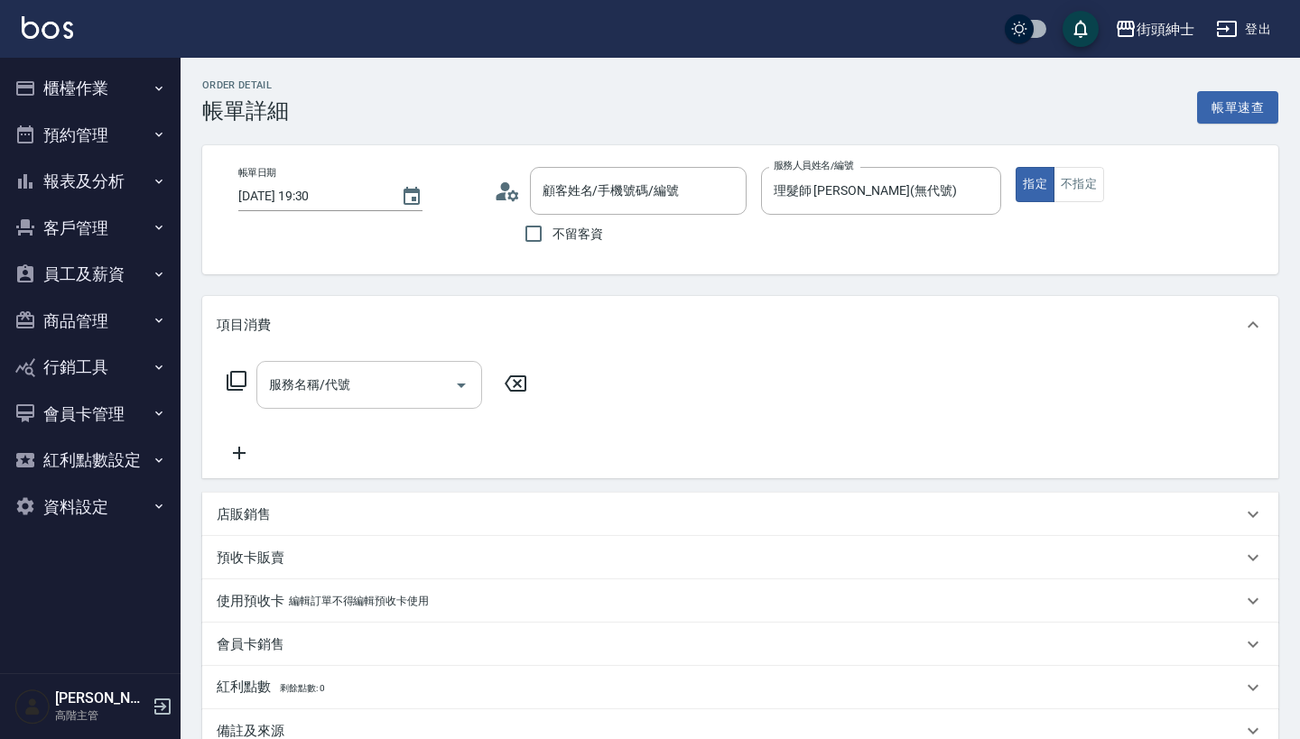
type input "2025/10/13 19:30"
type input "理髮師 eric(無代號)"
click at [392, 382] on input "服務名稱/代號" at bounding box center [356, 385] width 182 height 32
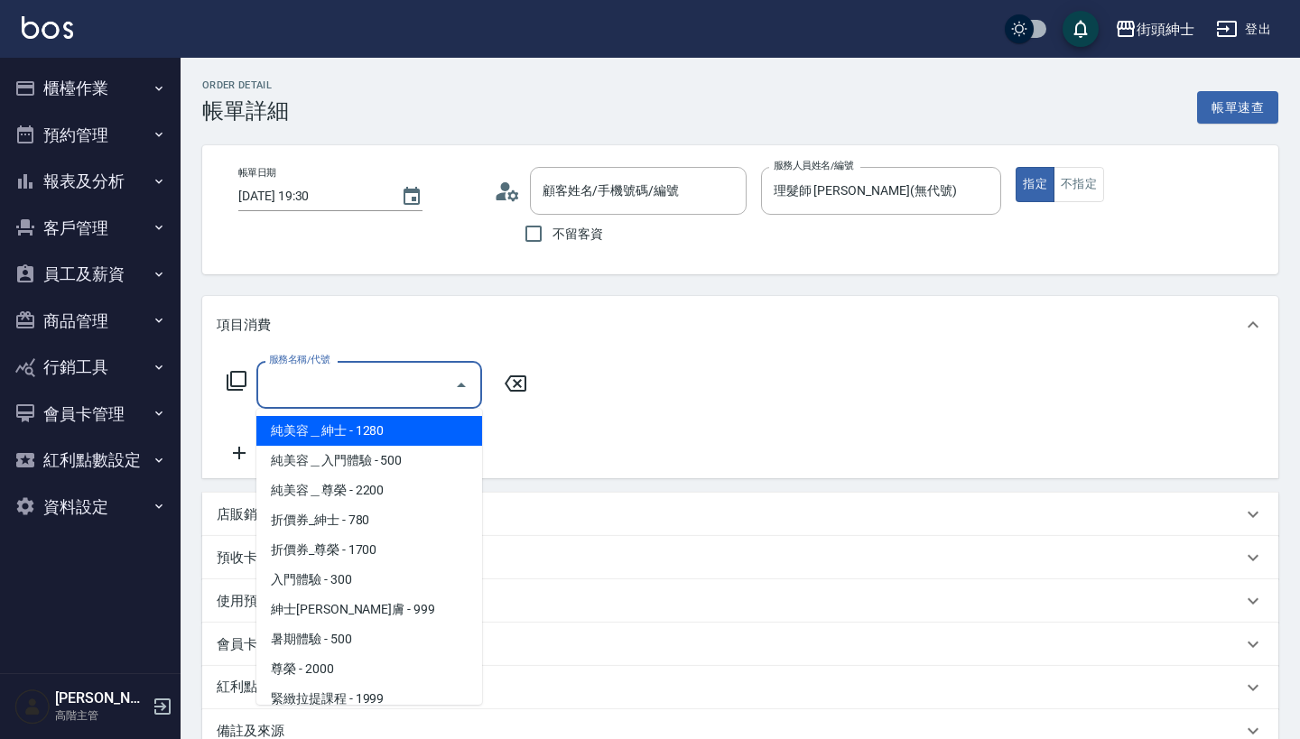
type input "陳/0976826529/null"
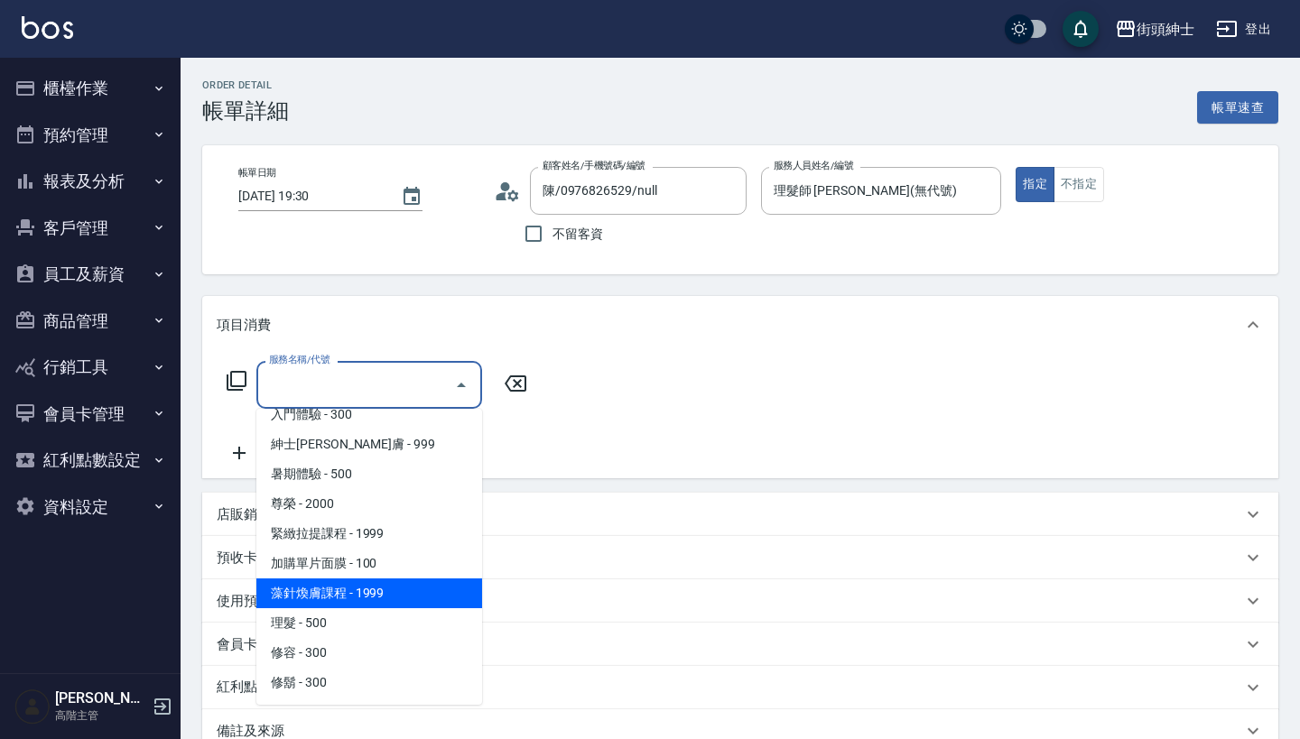
scroll to position [165, 0]
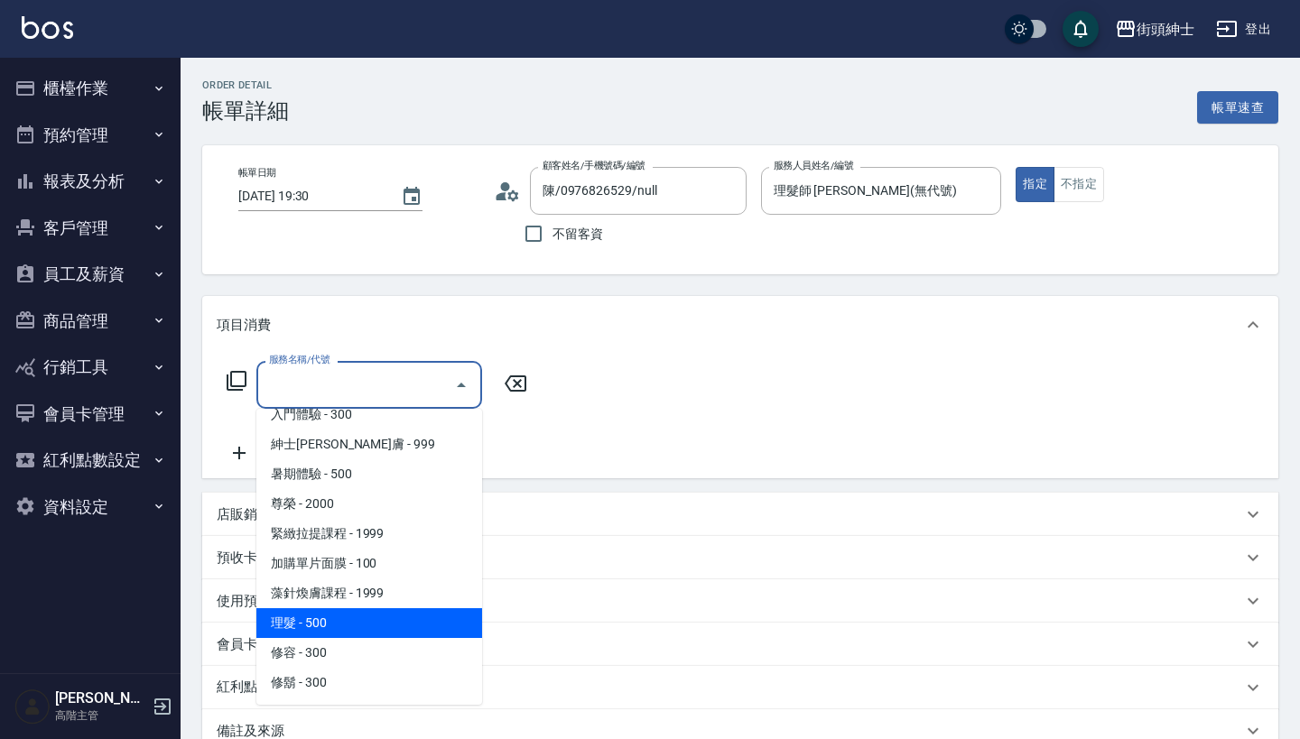
click at [370, 617] on span "理髮 - 500" at bounding box center [369, 623] width 226 height 30
type input "理髮(A02)"
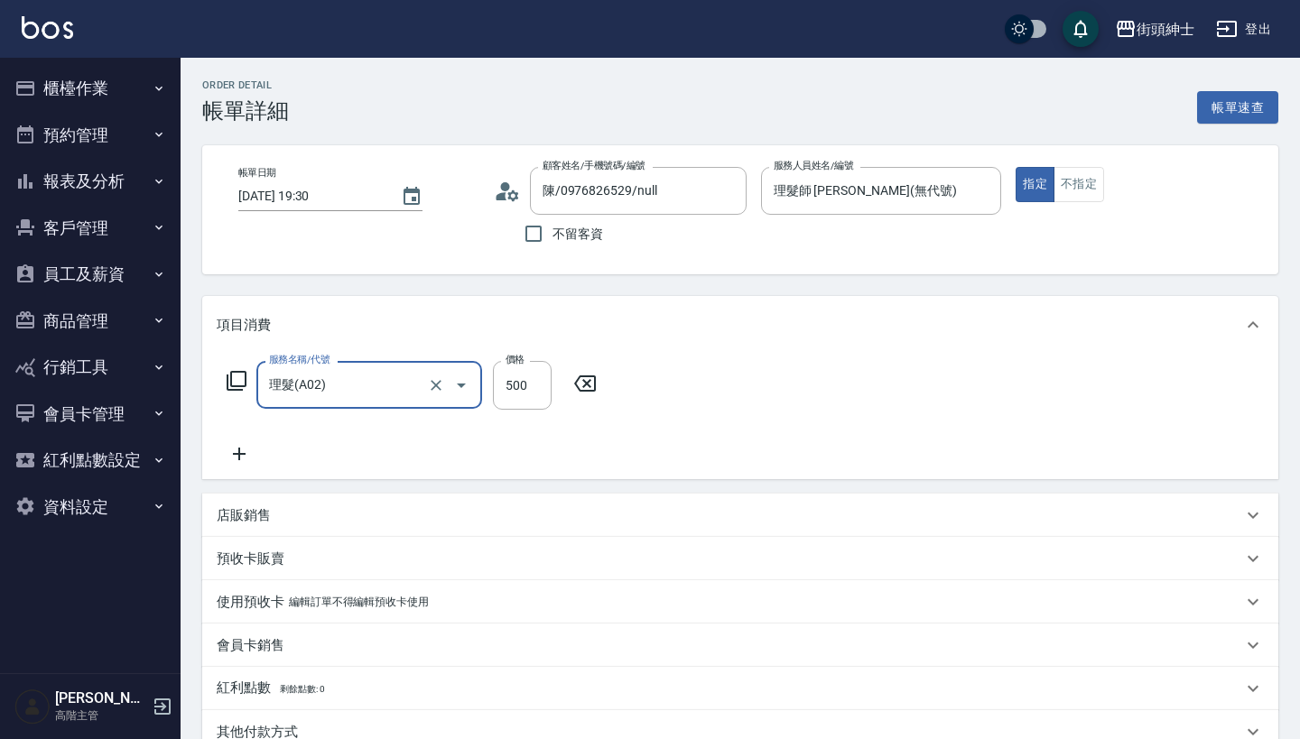
click at [375, 511] on div "店販銷售" at bounding box center [730, 515] width 1026 height 19
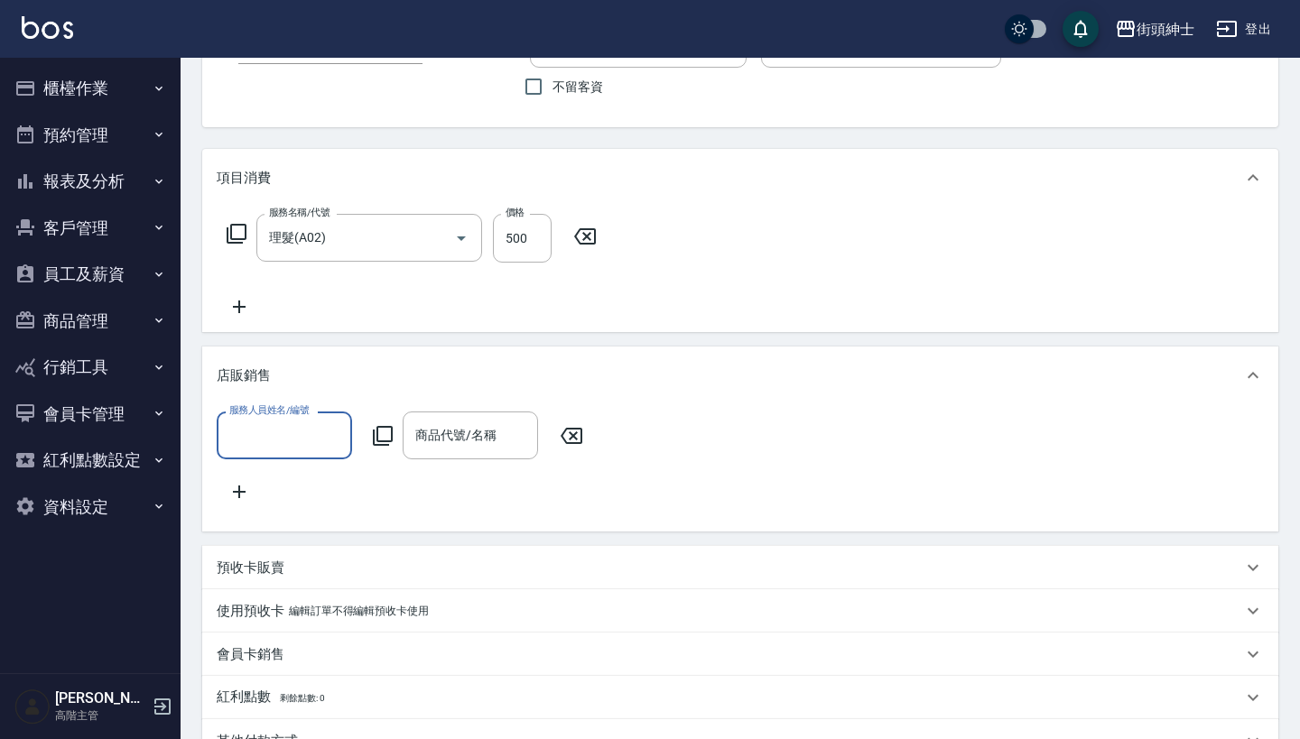
scroll to position [0, 0]
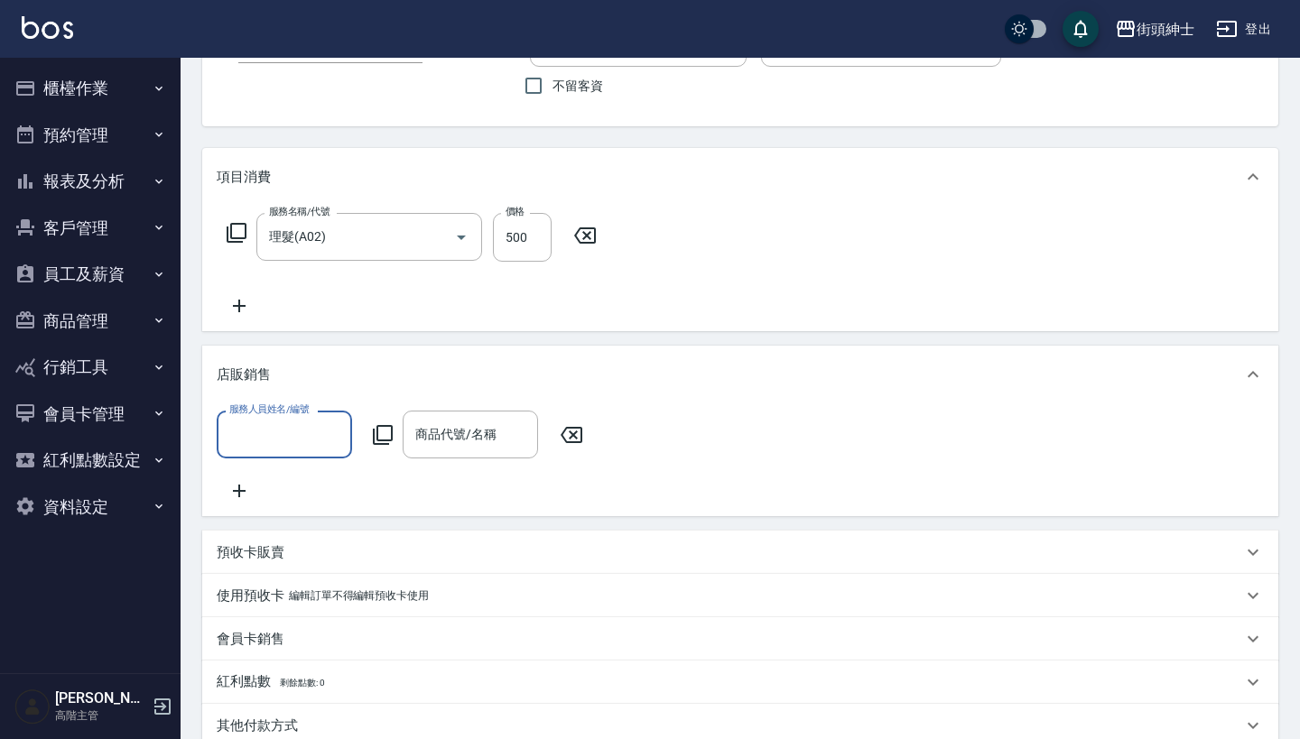
click at [290, 447] on input "服務人員姓名/編號" at bounding box center [284, 435] width 119 height 32
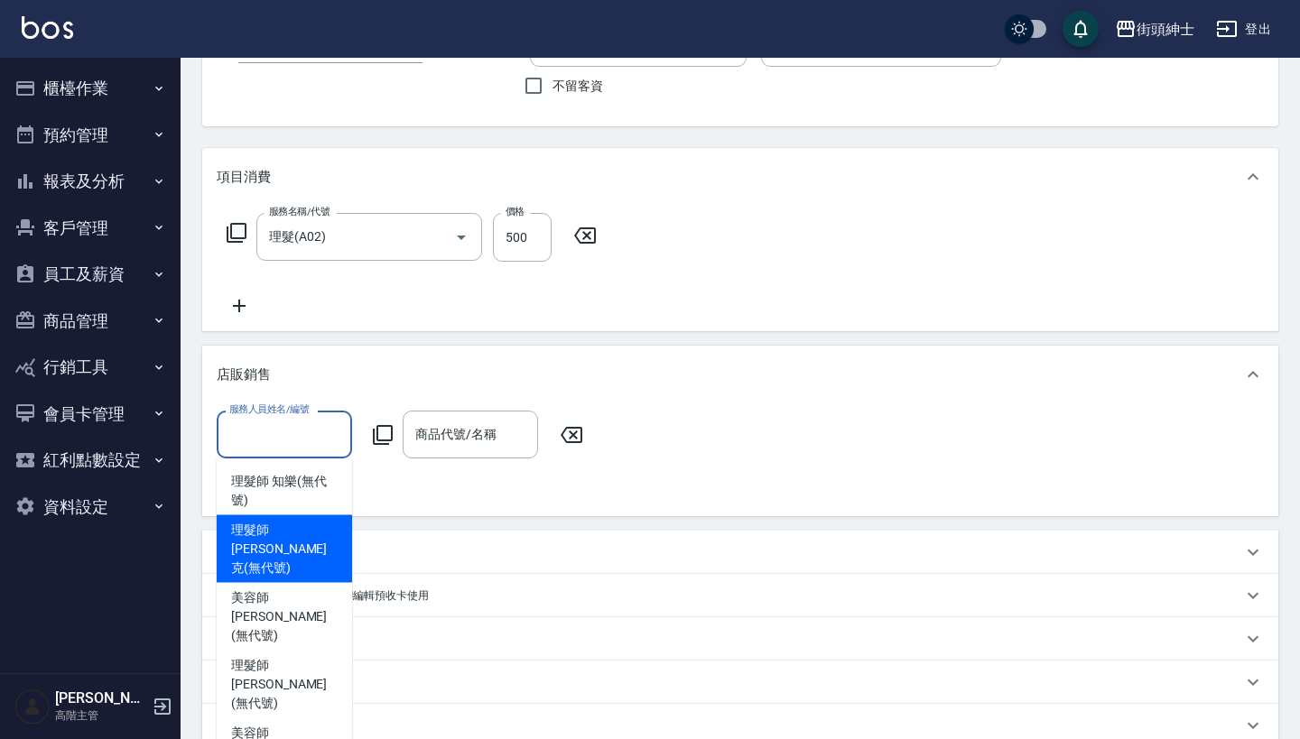
click at [305, 548] on span "理髮師 [PERSON_NAME]克 (無代號)" at bounding box center [284, 549] width 107 height 57
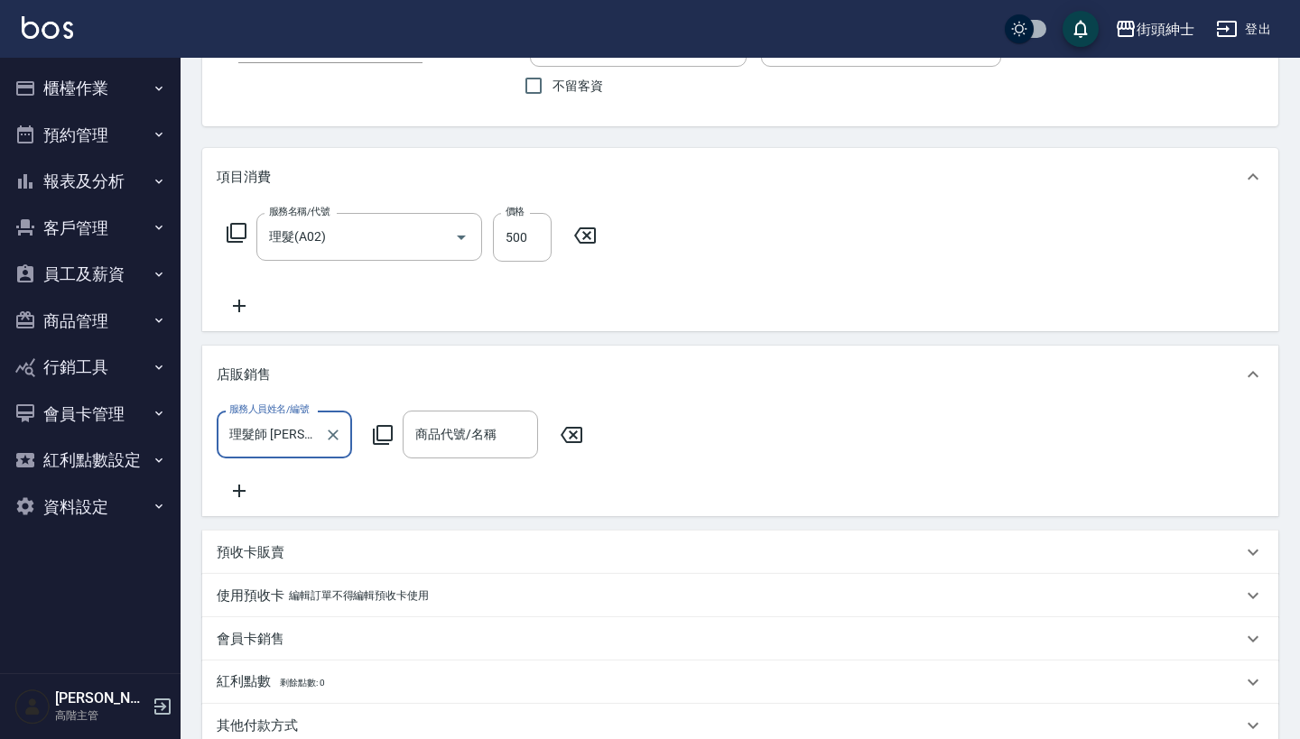
click at [292, 441] on input "理髮師 [PERSON_NAME]克(無代號)" at bounding box center [271, 435] width 92 height 32
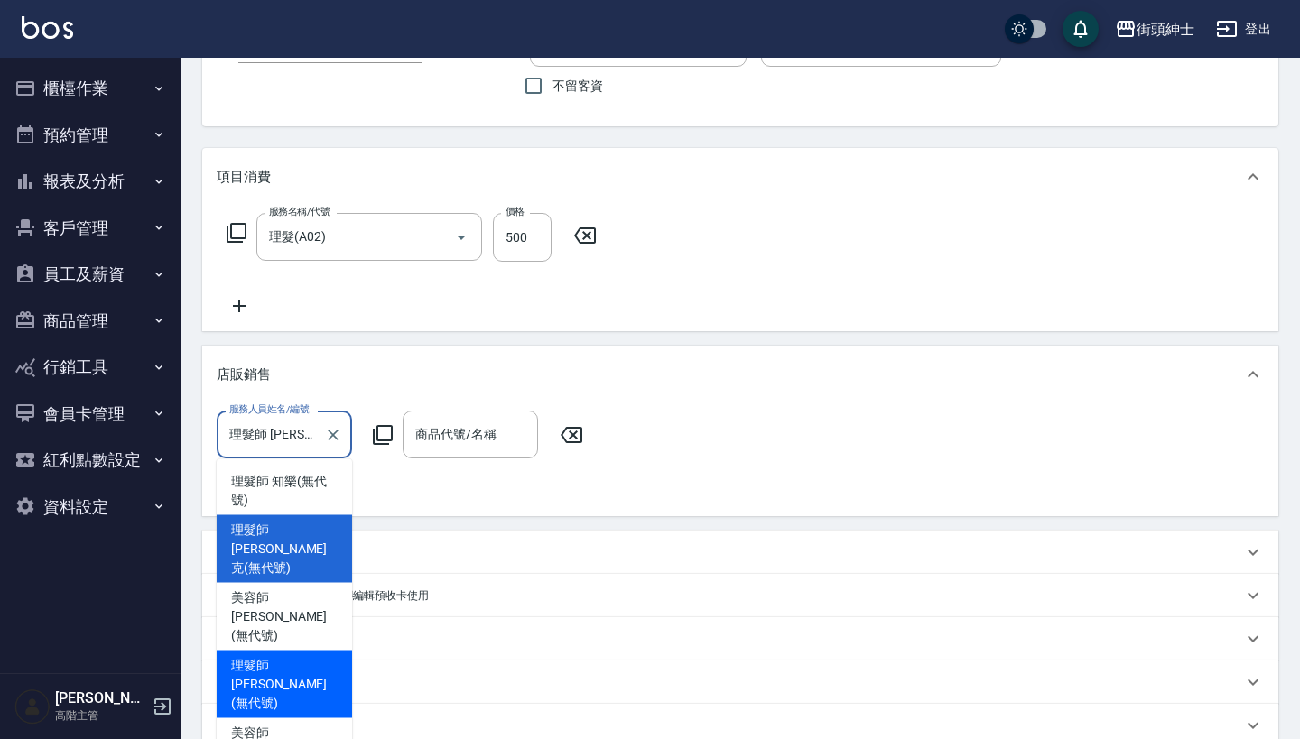
click at [295, 656] on span "理髮師 eric (無代號)" at bounding box center [284, 684] width 107 height 57
type input "理髮師 eric(無代號)"
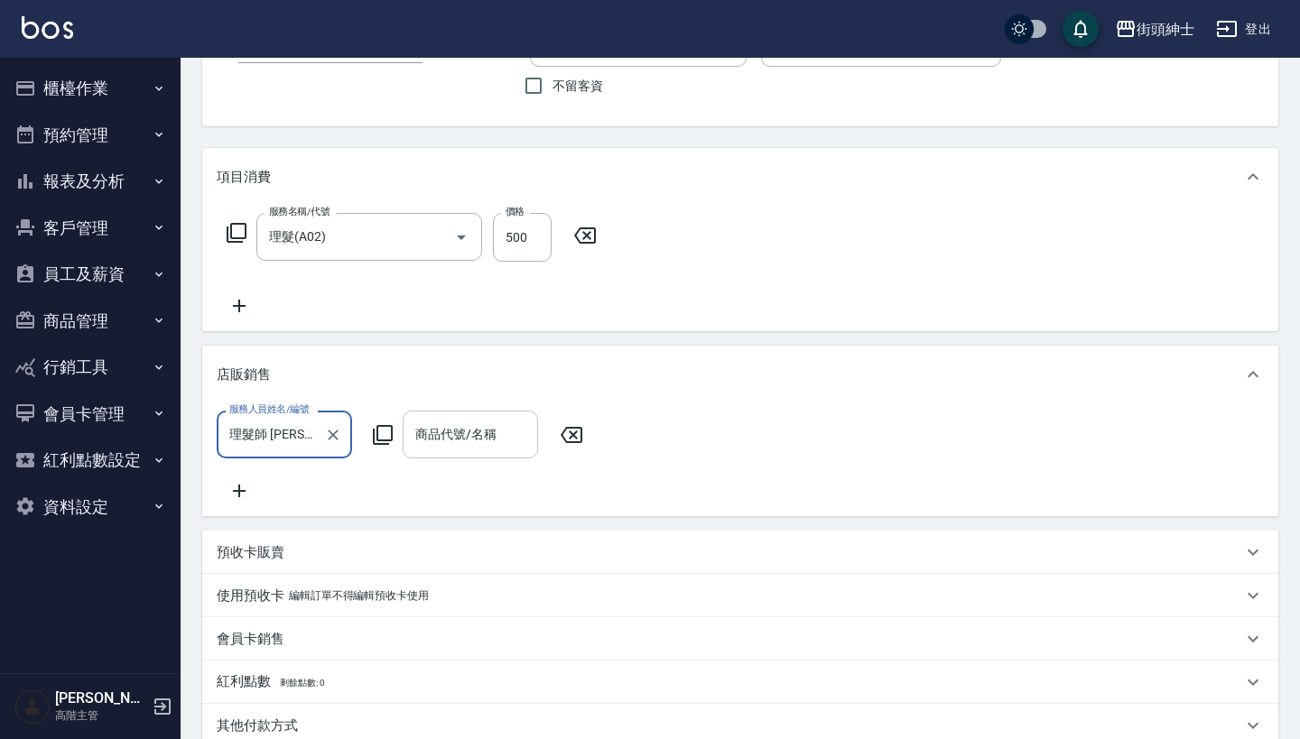
click at [482, 422] on input "商品代號/名稱" at bounding box center [470, 435] width 119 height 32
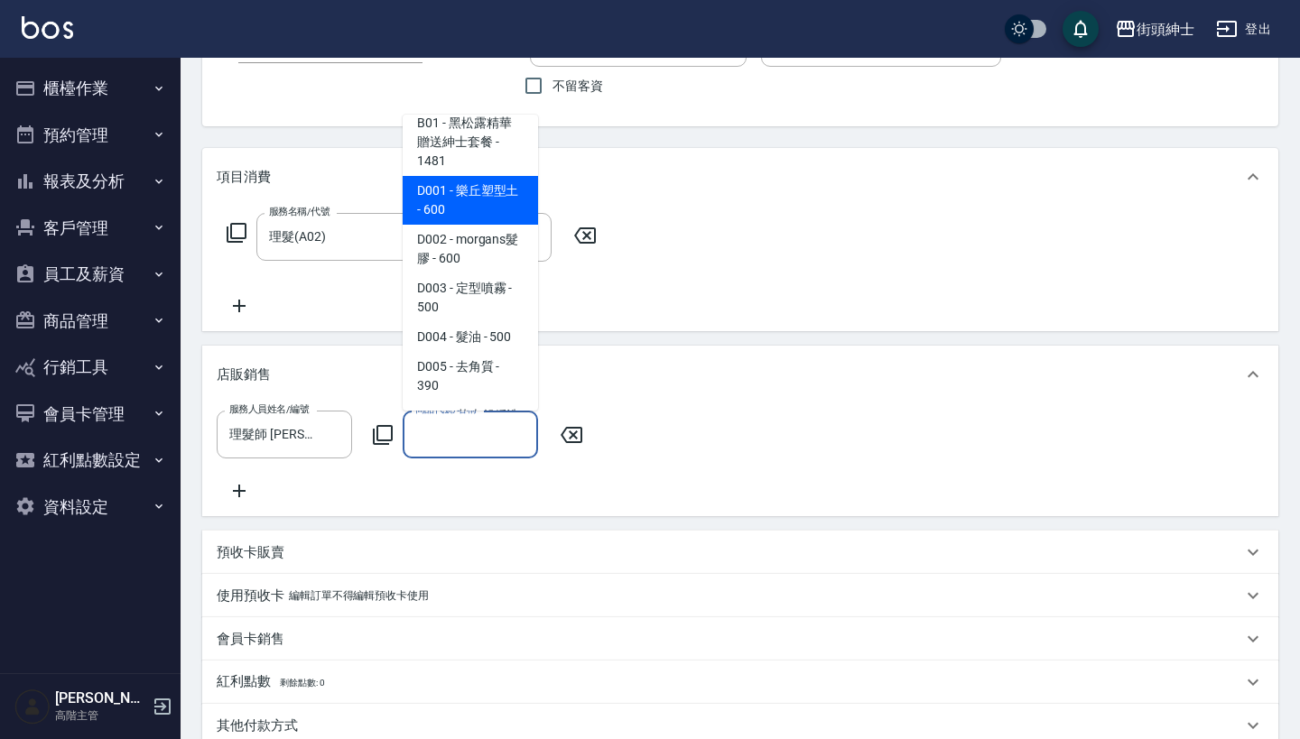
scroll to position [82, 0]
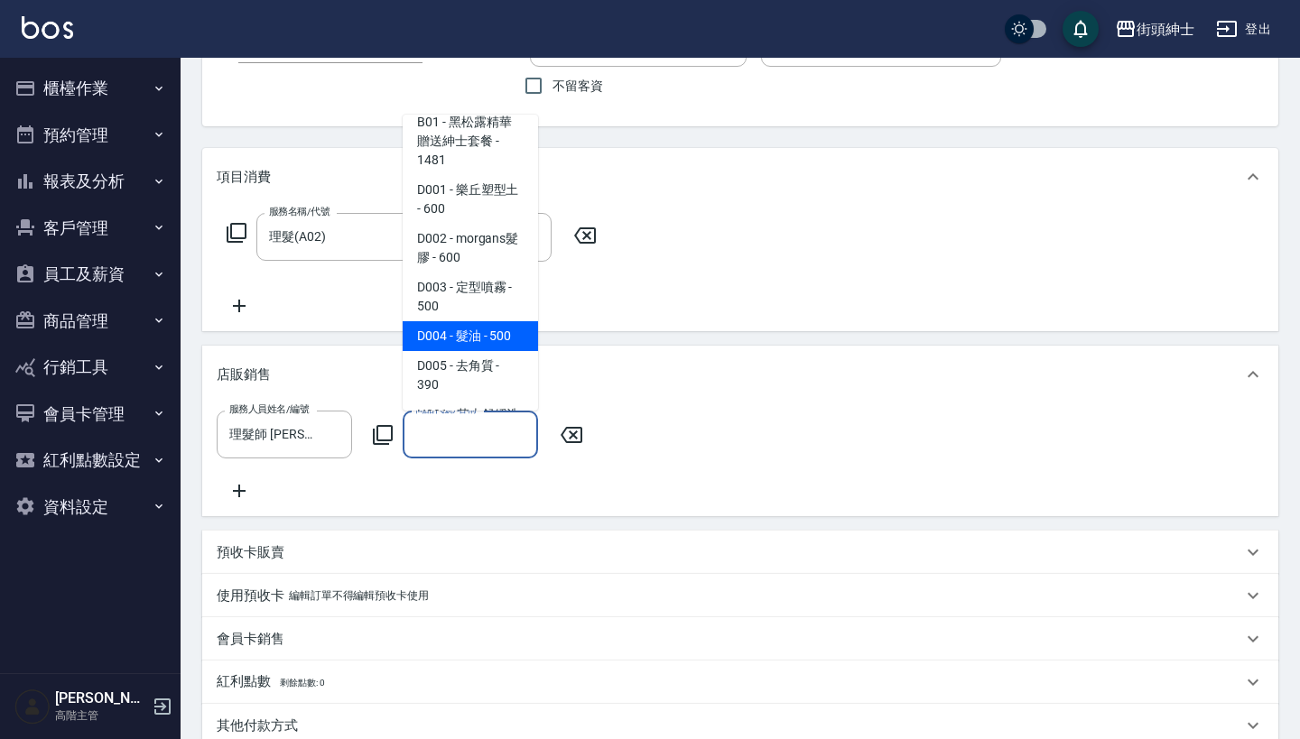
click at [479, 329] on span "D004 - 髮油 - 500" at bounding box center [470, 336] width 135 height 30
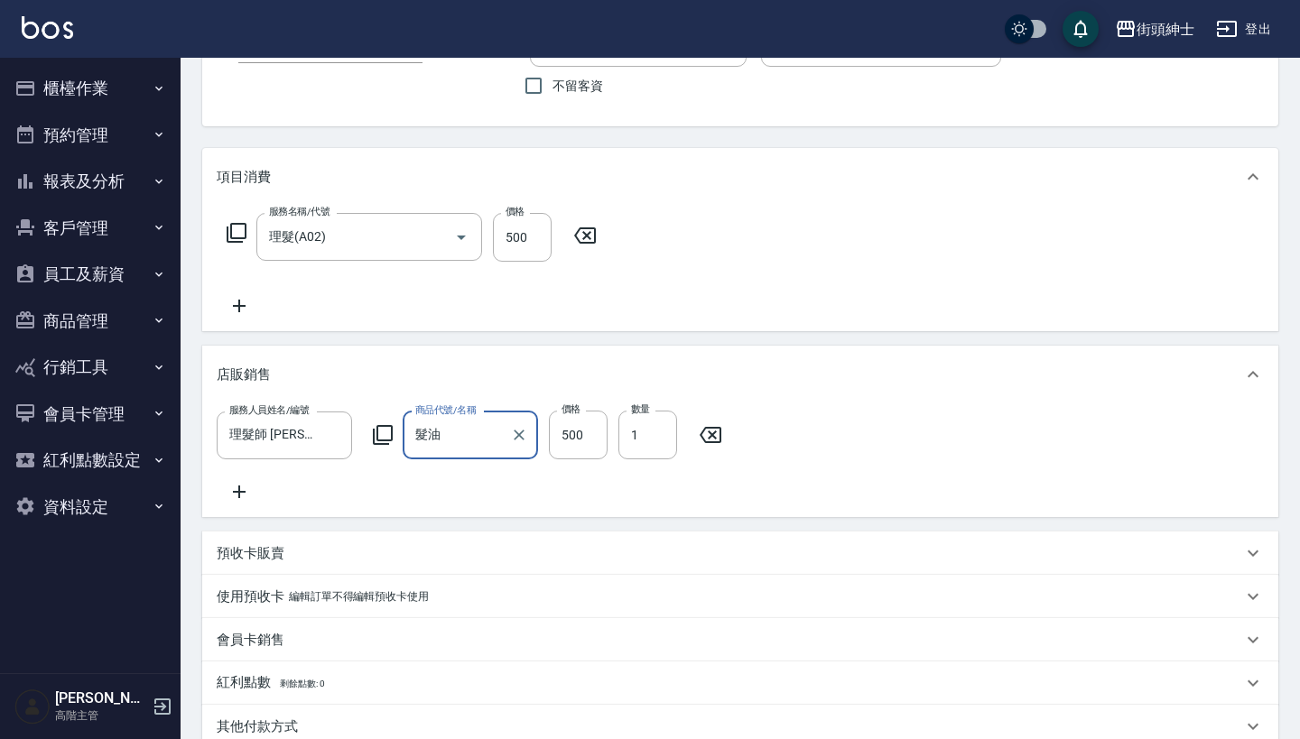
type input "髮油"
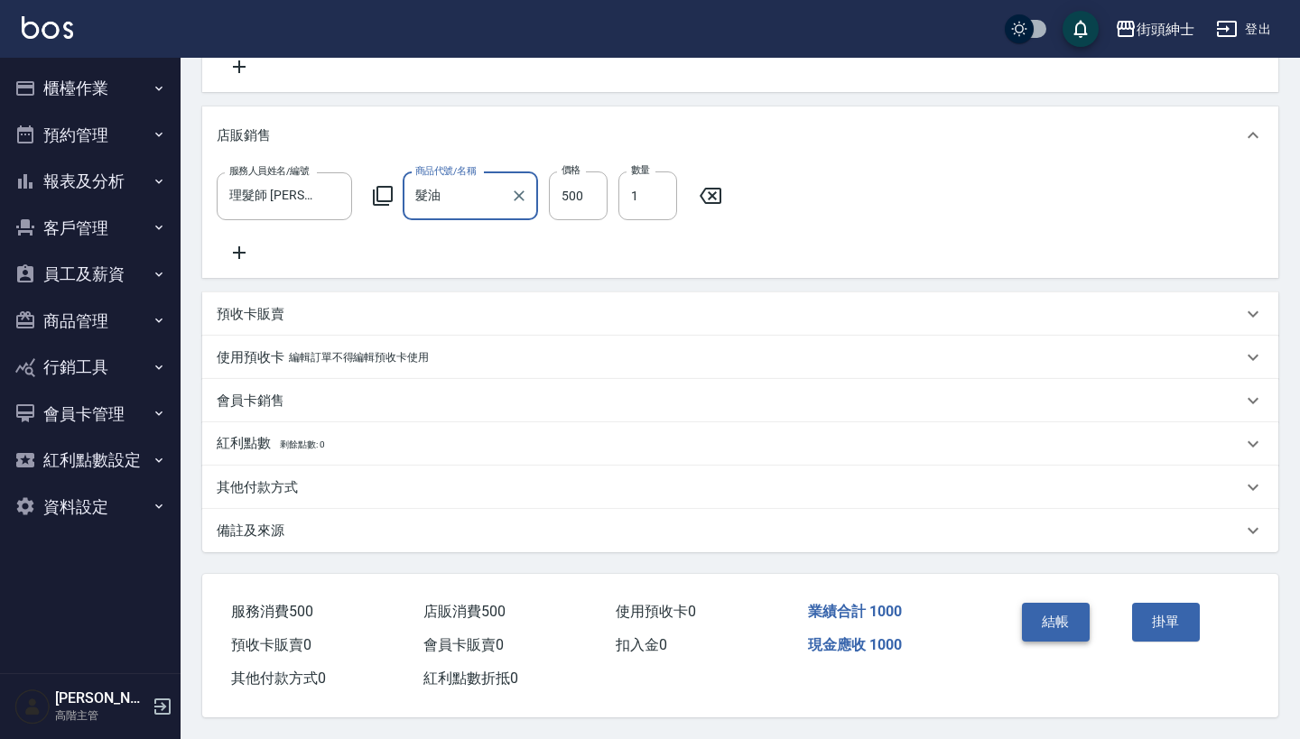
scroll to position [410, 0]
click at [1044, 615] on button "結帳" at bounding box center [1056, 622] width 68 height 38
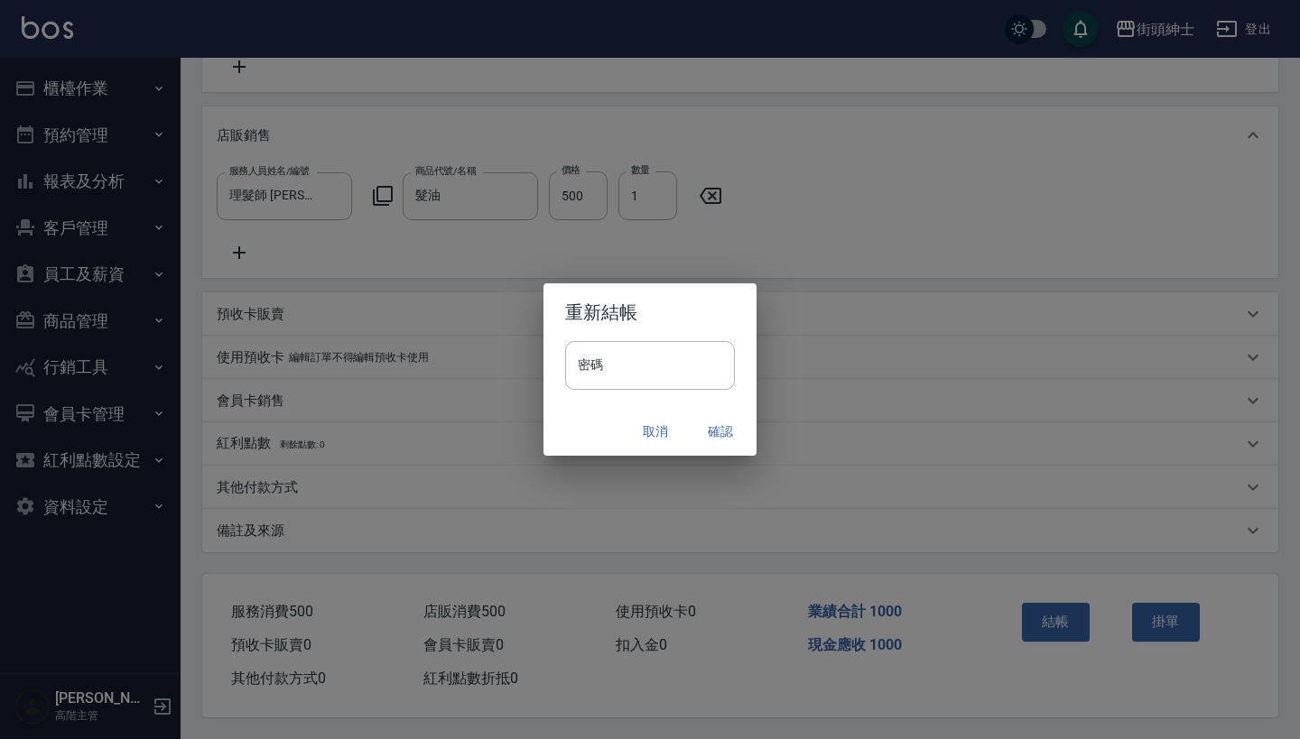
click at [713, 428] on button "確認" at bounding box center [721, 431] width 58 height 33
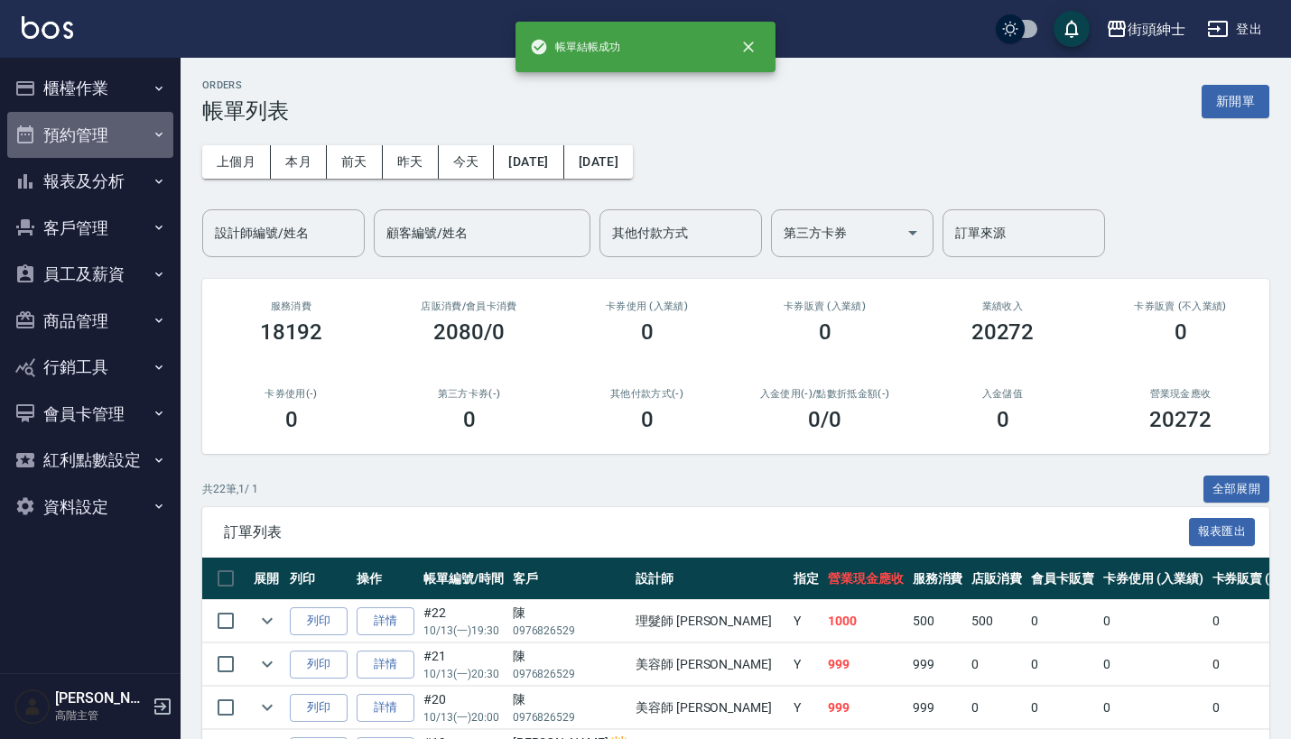
click at [99, 145] on button "預約管理" at bounding box center [90, 135] width 166 height 47
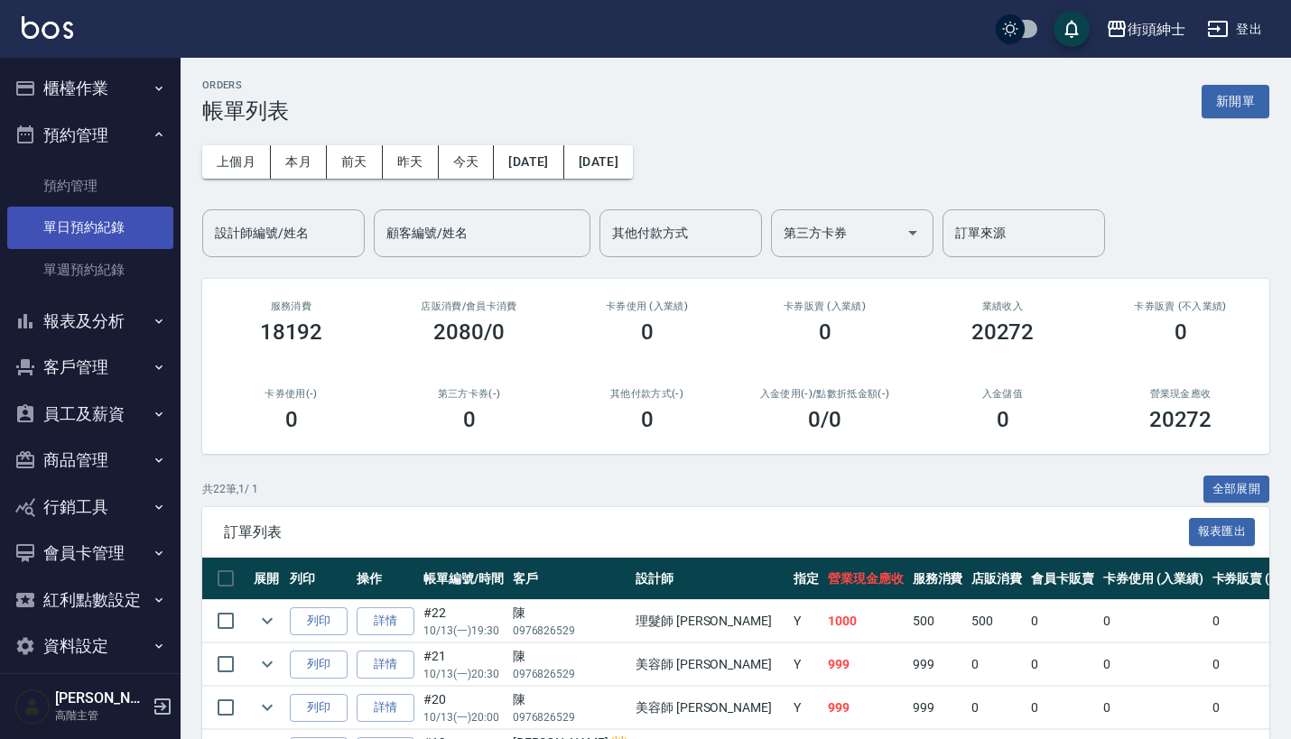
click at [109, 237] on link "單日預約紀錄" at bounding box center [90, 228] width 166 height 42
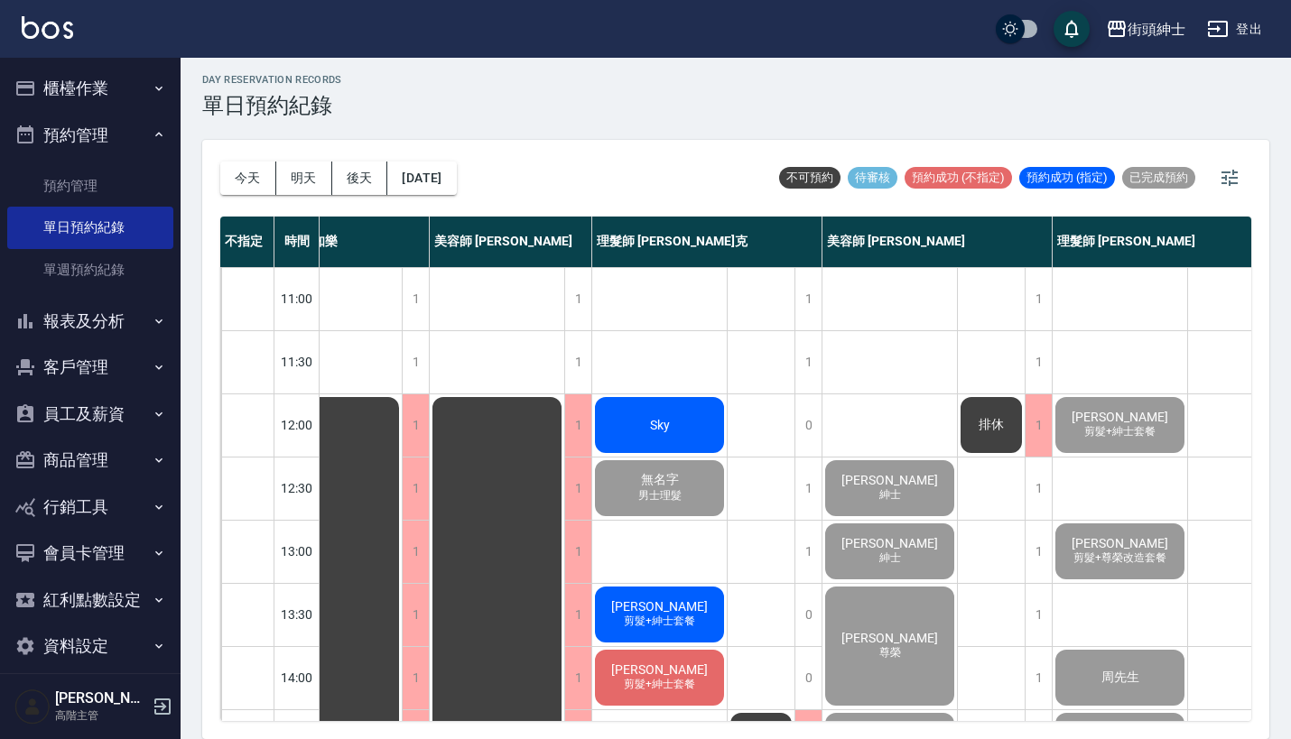
scroll to position [5, 0]
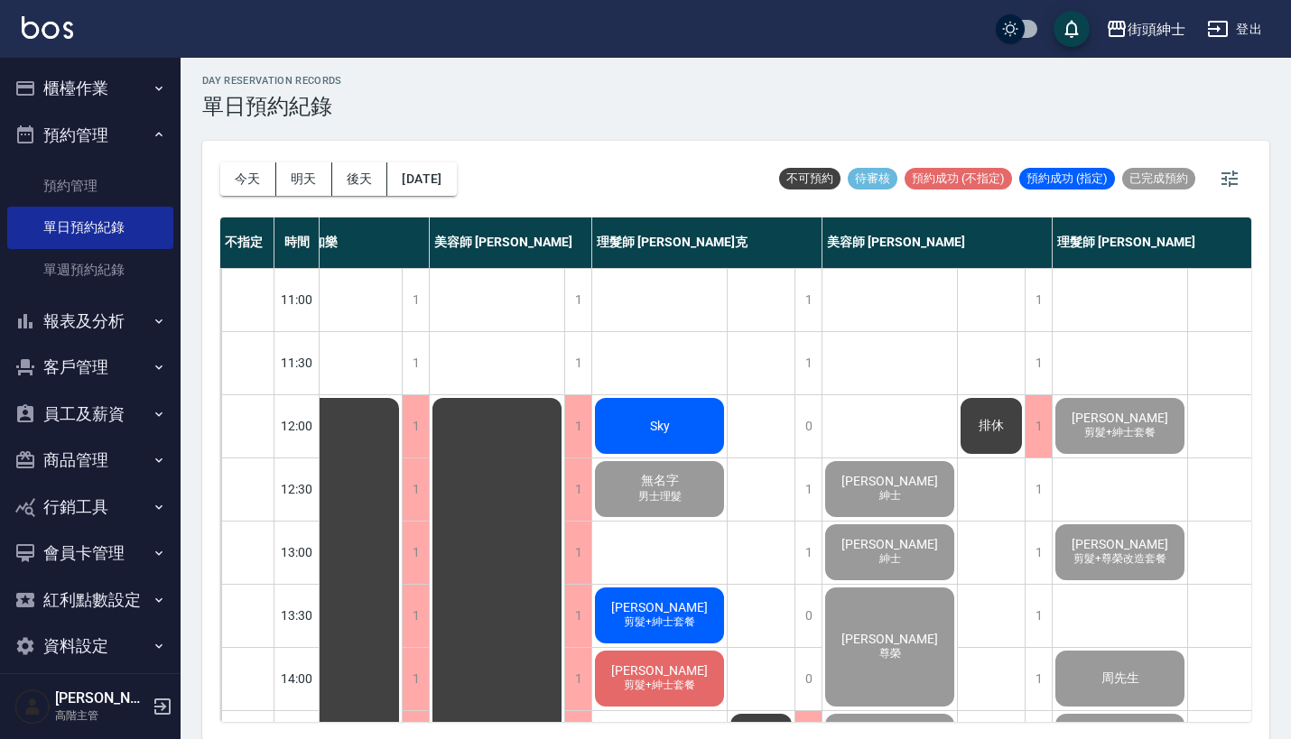
click at [664, 448] on div "Sky" at bounding box center [659, 425] width 135 height 61
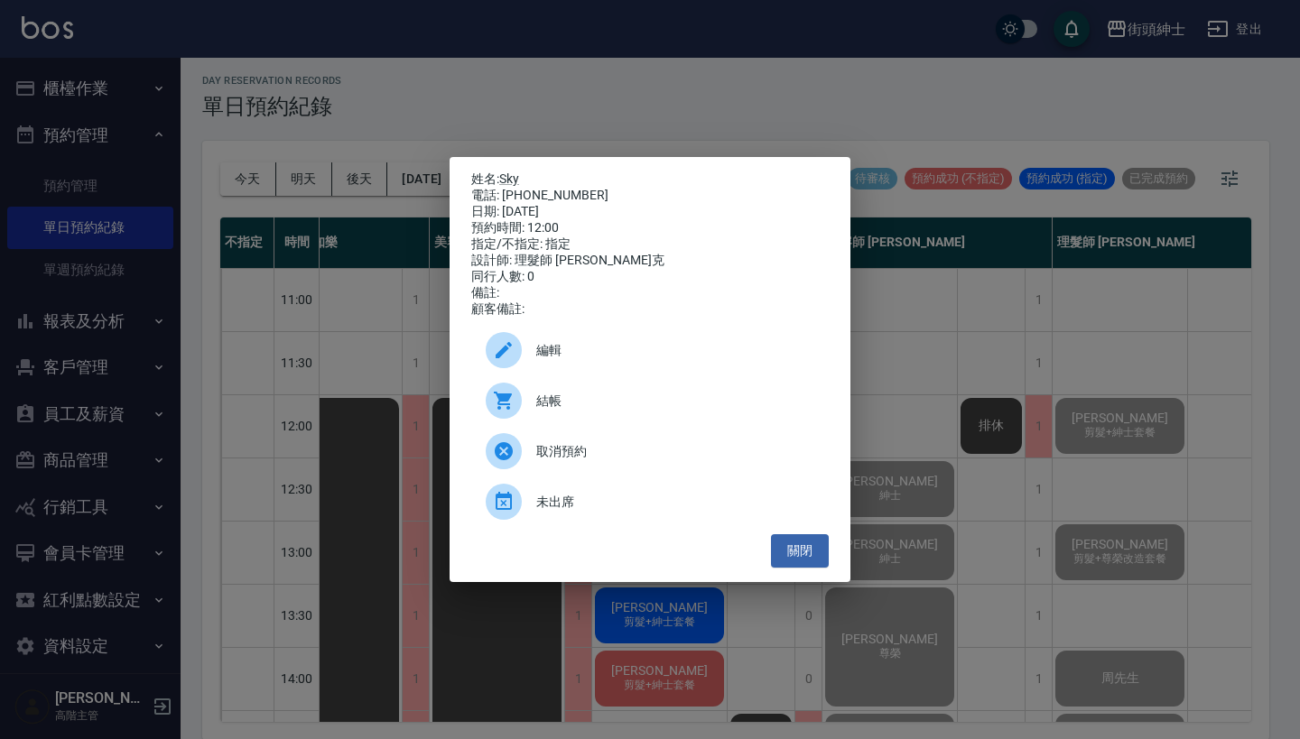
click at [623, 409] on span "結帳" at bounding box center [675, 401] width 278 height 19
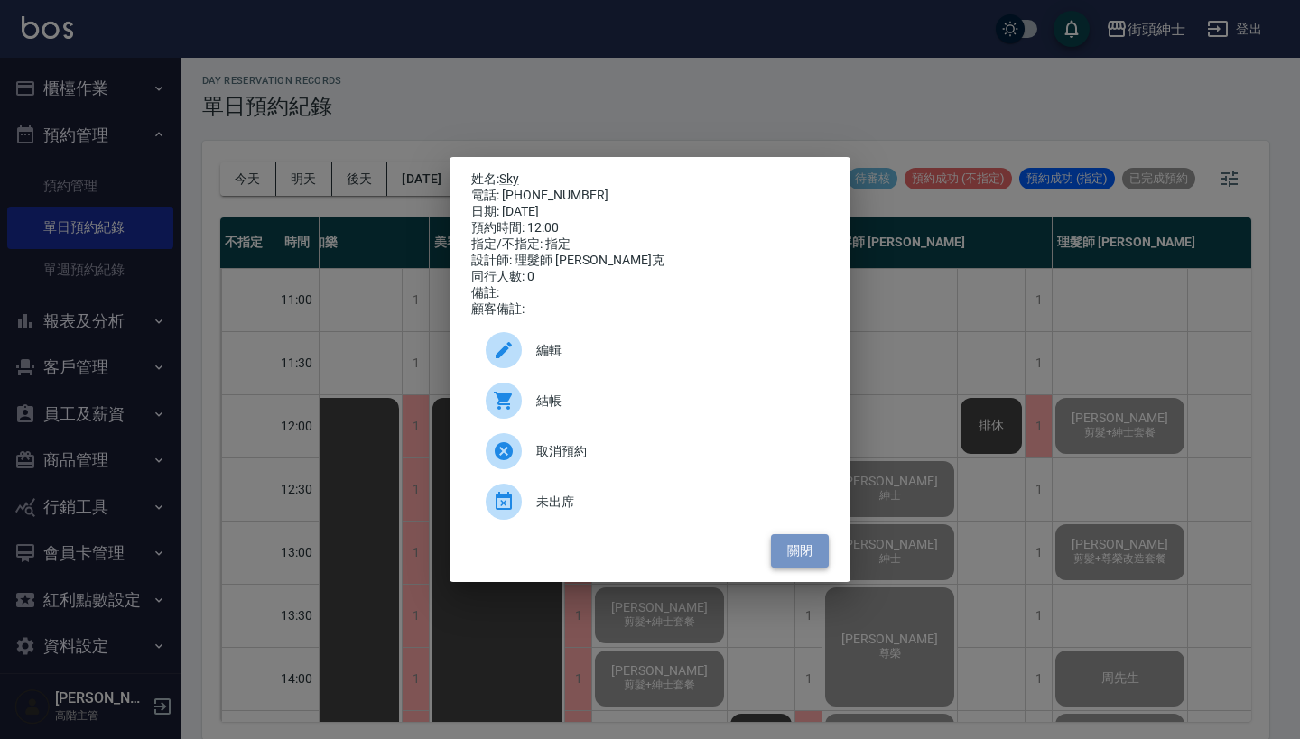
click at [803, 545] on button "關閉" at bounding box center [800, 550] width 58 height 33
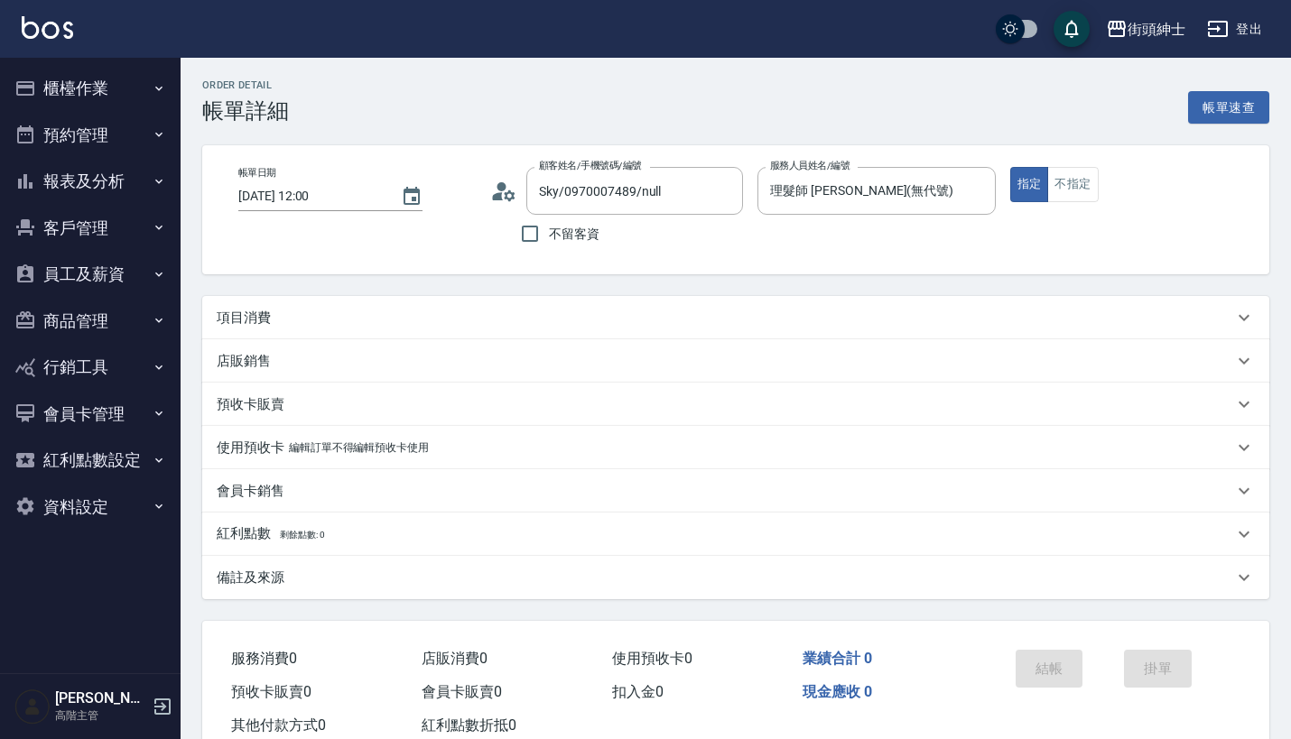
click at [364, 300] on div "項目消費" at bounding box center [735, 317] width 1067 height 43
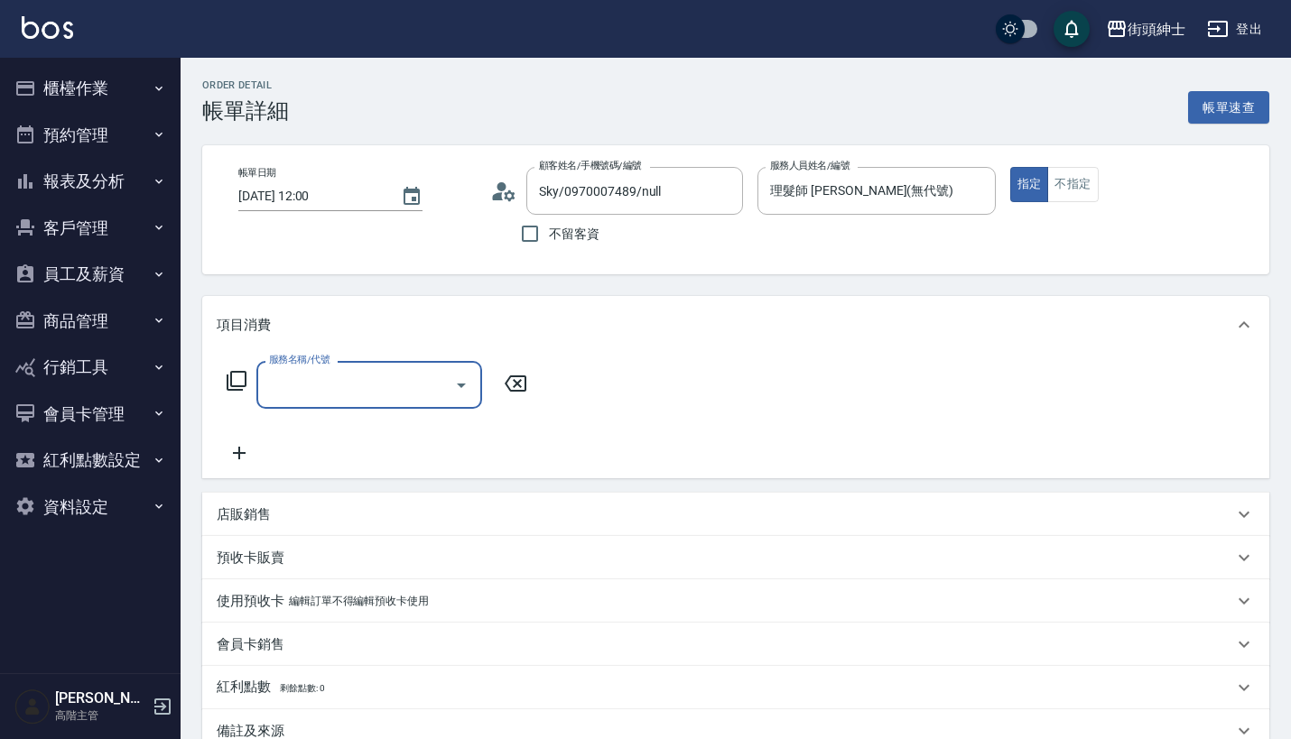
click at [405, 393] on input "服務名稱/代號" at bounding box center [356, 385] width 182 height 32
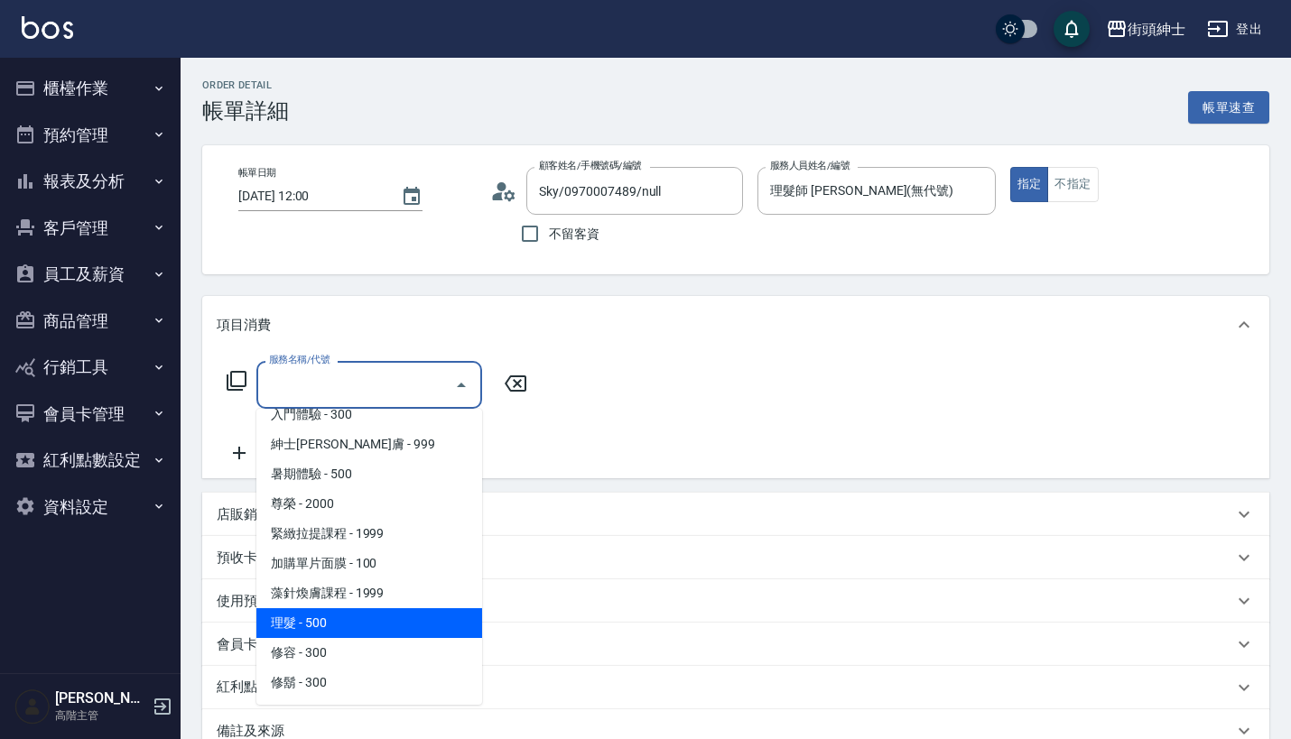
scroll to position [165, 0]
click at [347, 619] on span "理髮 - 500" at bounding box center [369, 623] width 226 height 30
type input "理髮(A02)"
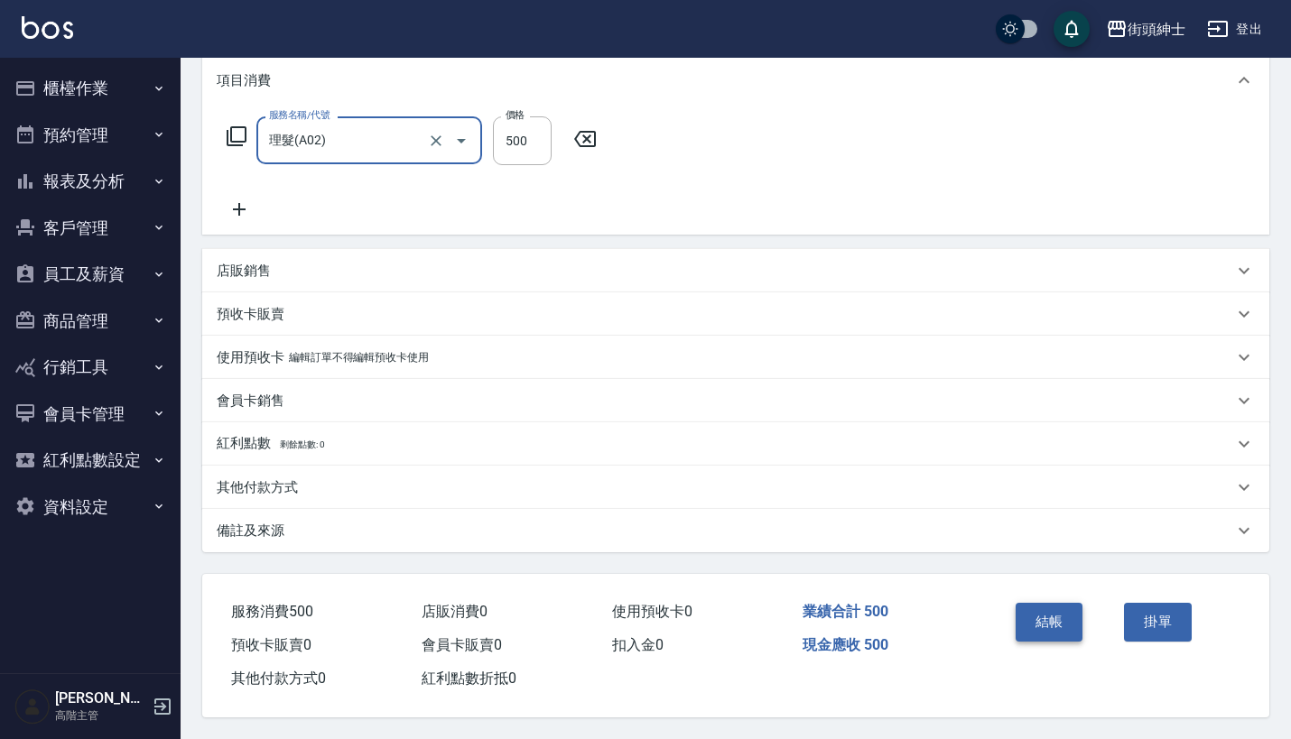
click at [1053, 609] on button "結帳" at bounding box center [1050, 622] width 68 height 38
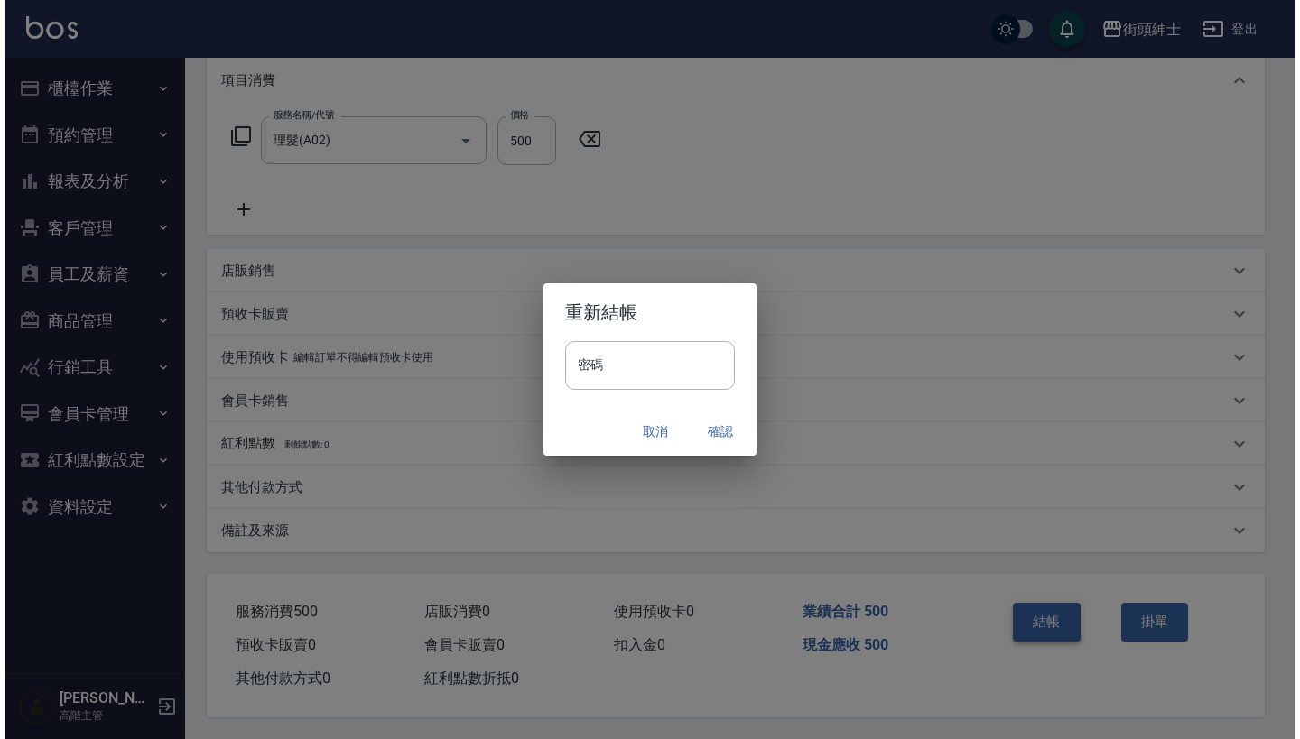
scroll to position [253, 0]
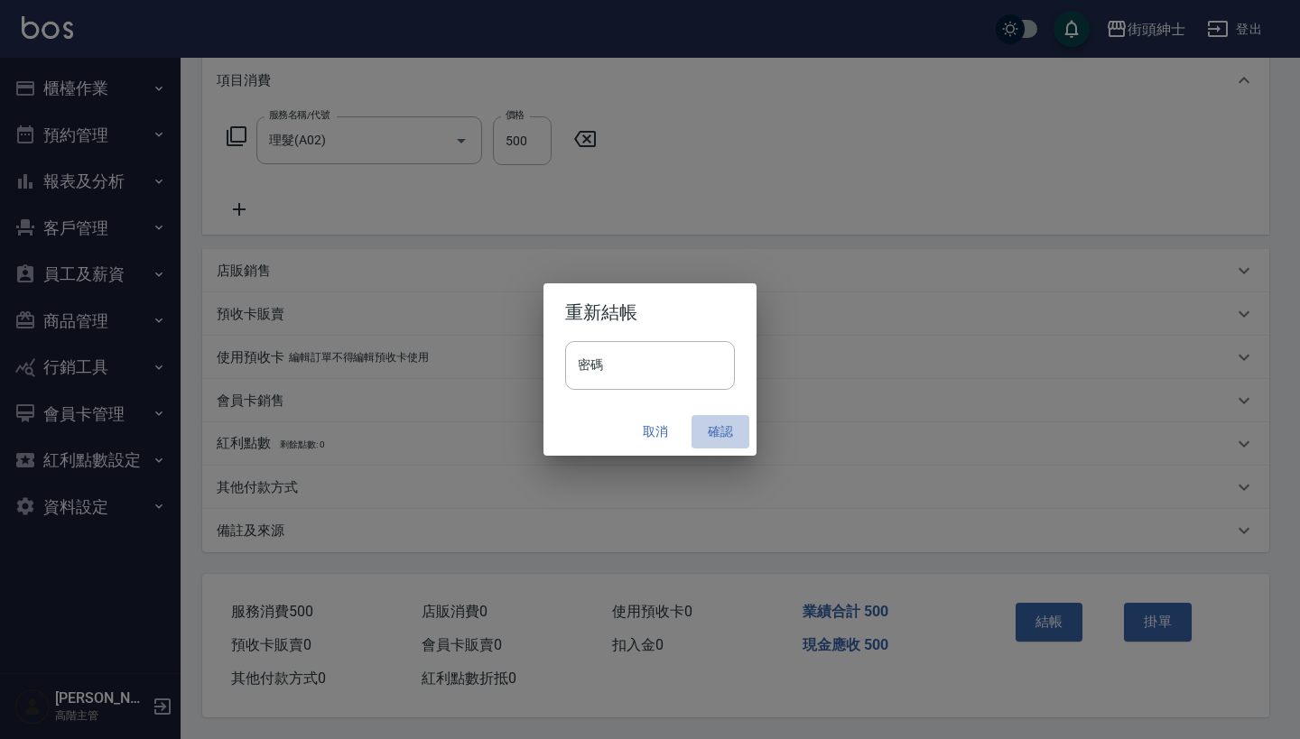
click at [726, 435] on button "確認" at bounding box center [721, 431] width 58 height 33
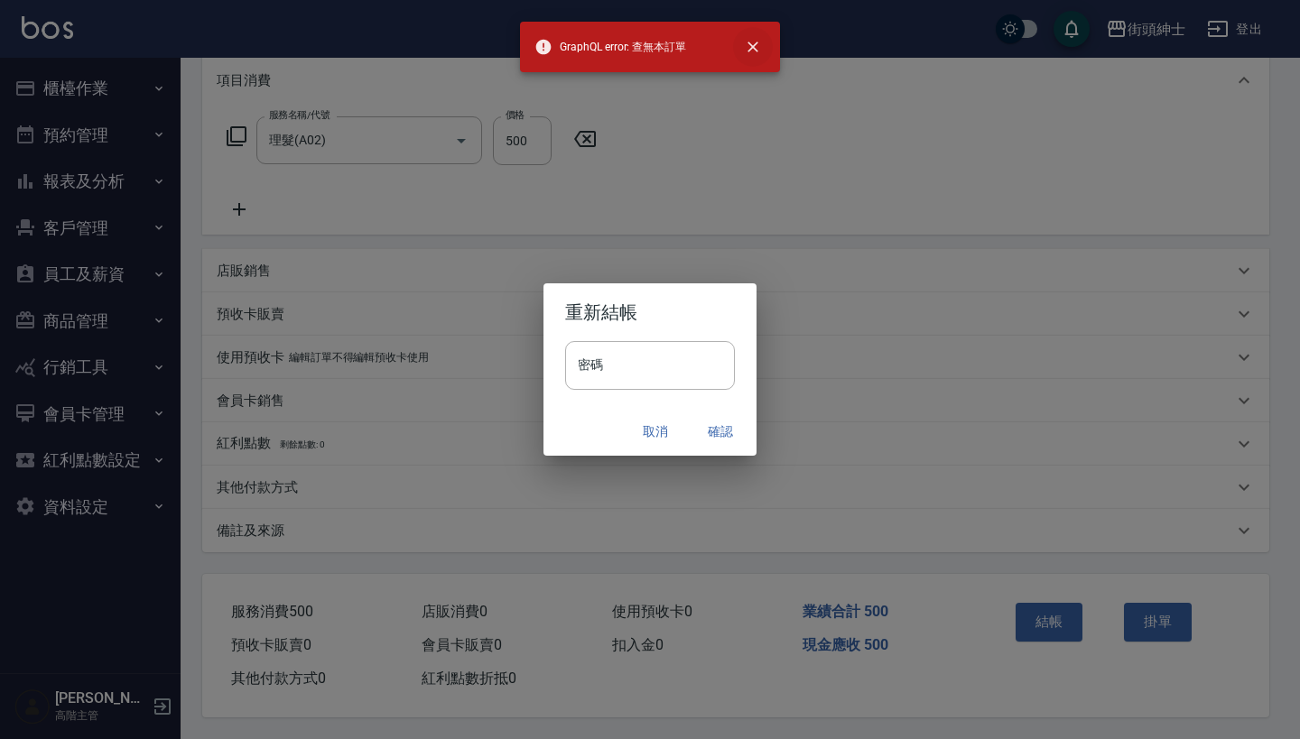
click at [751, 46] on icon "close" at bounding box center [752, 47] width 11 height 11
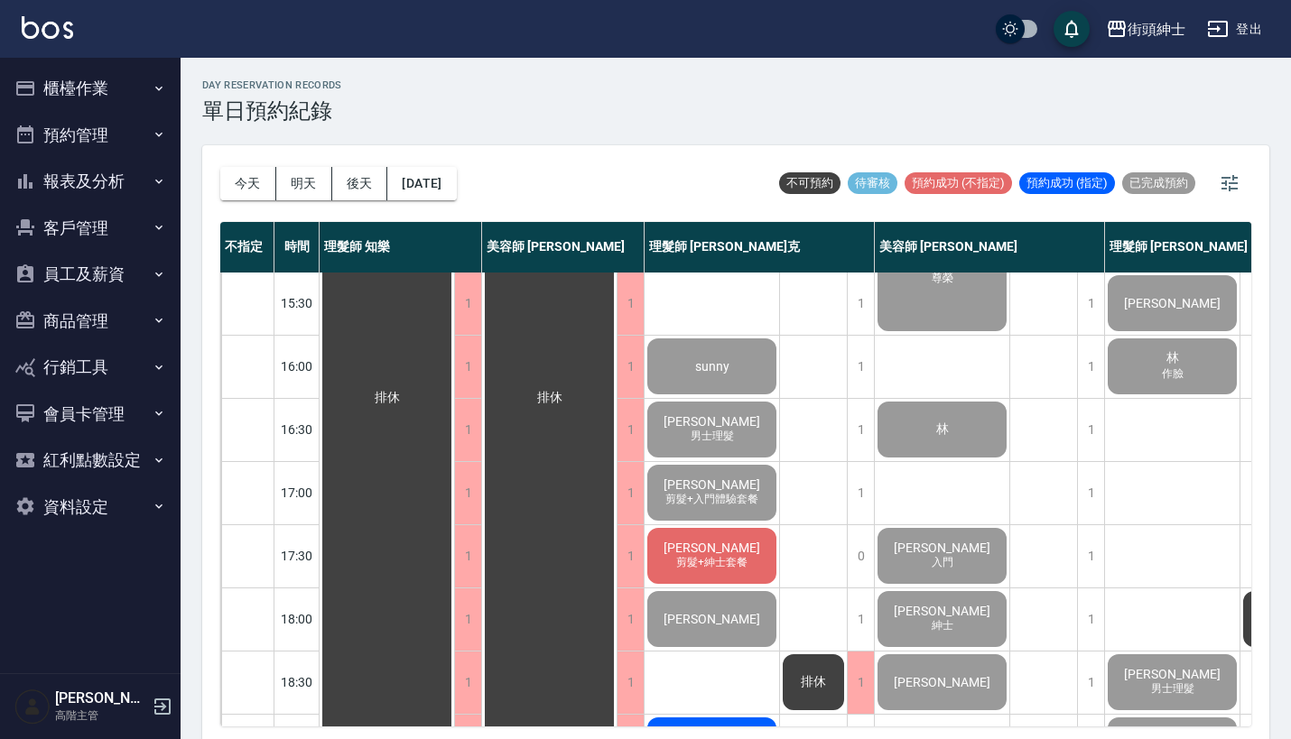
scroll to position [554, 0]
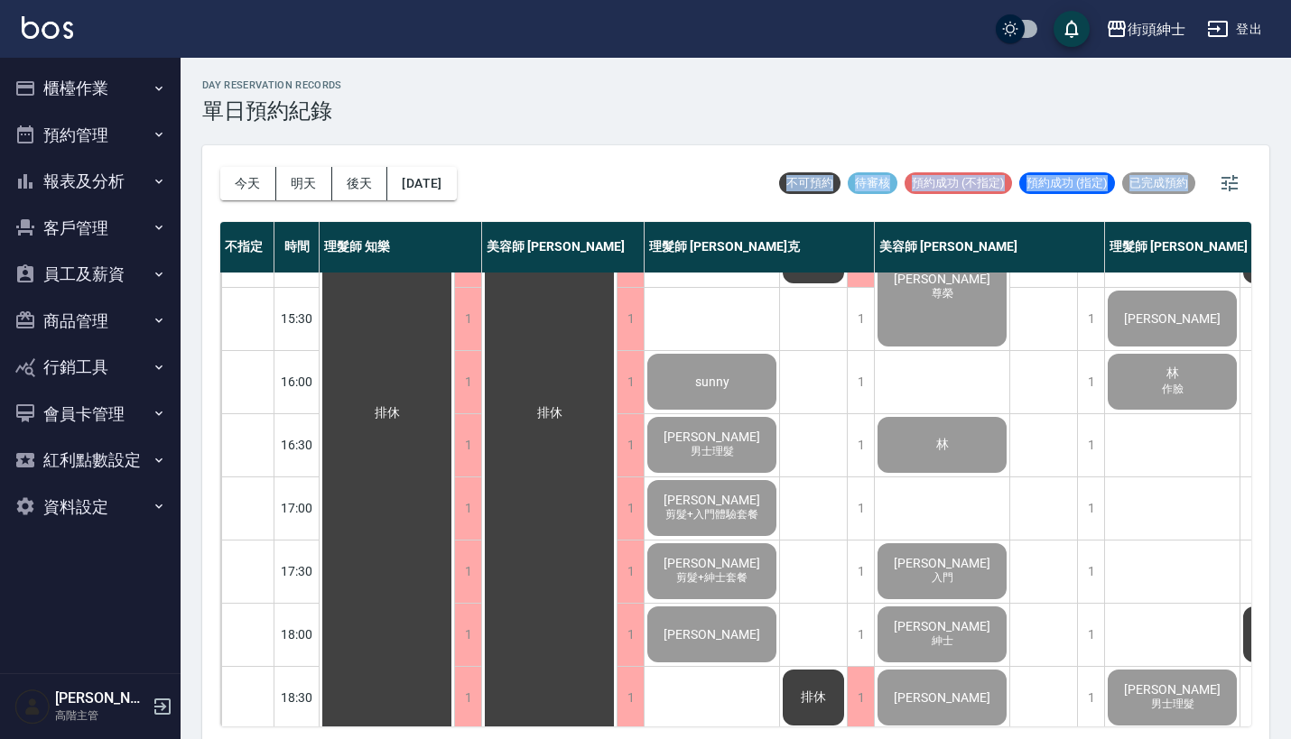
drag, startPoint x: 786, startPoint y: 181, endPoint x: 1171, endPoint y: 210, distance: 385.7
click at [843, 119] on div "day Reservation records 單日預約紀錄" at bounding box center [735, 101] width 1067 height 44
drag, startPoint x: 790, startPoint y: 182, endPoint x: 1150, endPoint y: 198, distance: 360.5
click at [1150, 198] on div "不可預約 待審核 預約成功 (不指定) 預約成功 (指定) 已完成預約" at bounding box center [1013, 183] width 476 height 43
click at [797, 129] on div "day Reservation records 單日預約紀錄 今天 明天 後天 2025/10/13 不可預約 待審核 預約成功 (不指定) 預約成功 (指定…" at bounding box center [736, 401] width 1110 height 687
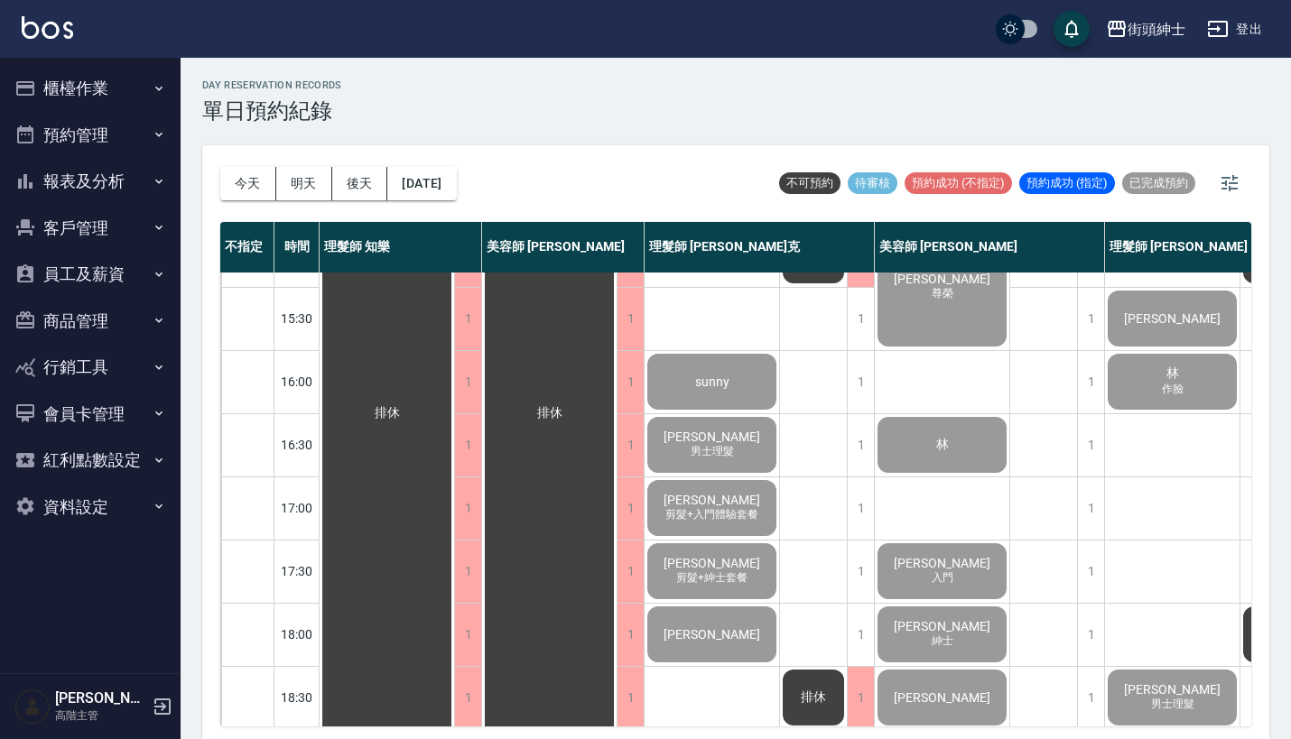
click at [135, 92] on button "櫃檯作業" at bounding box center [90, 88] width 166 height 47
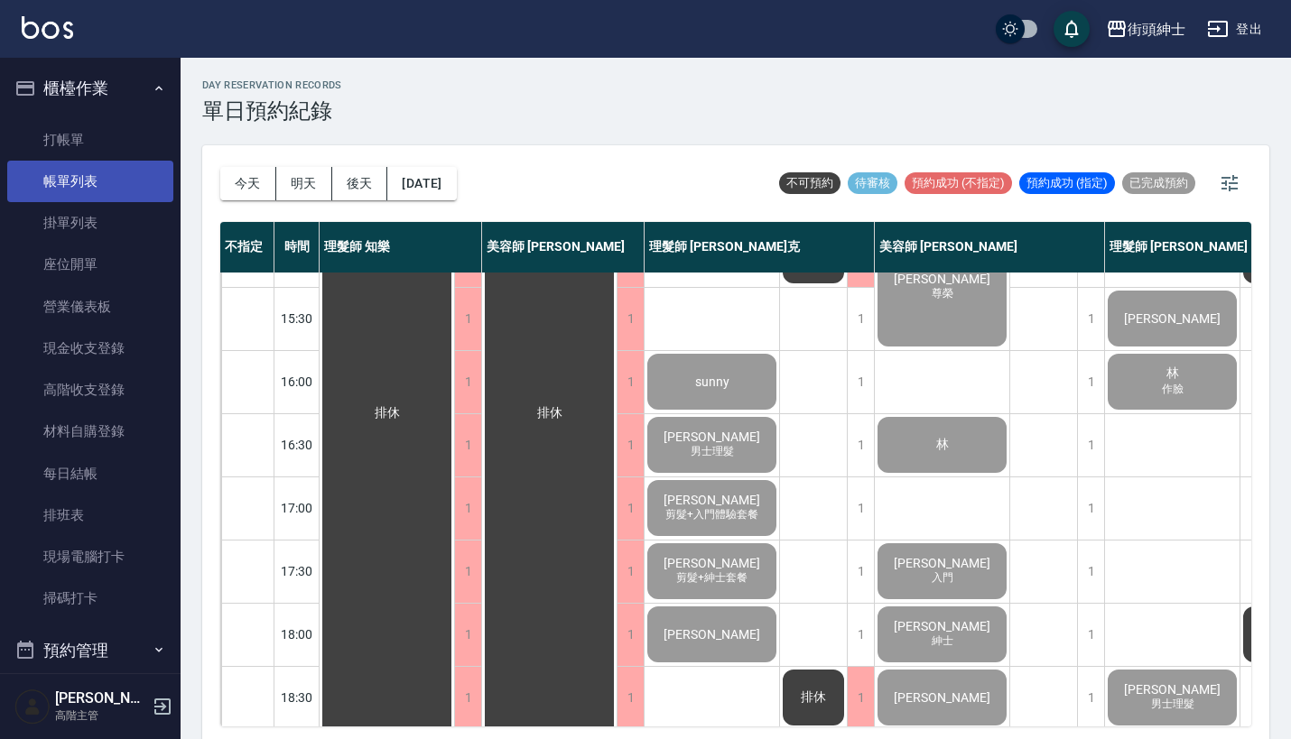
click at [119, 170] on link "帳單列表" at bounding box center [90, 182] width 166 height 42
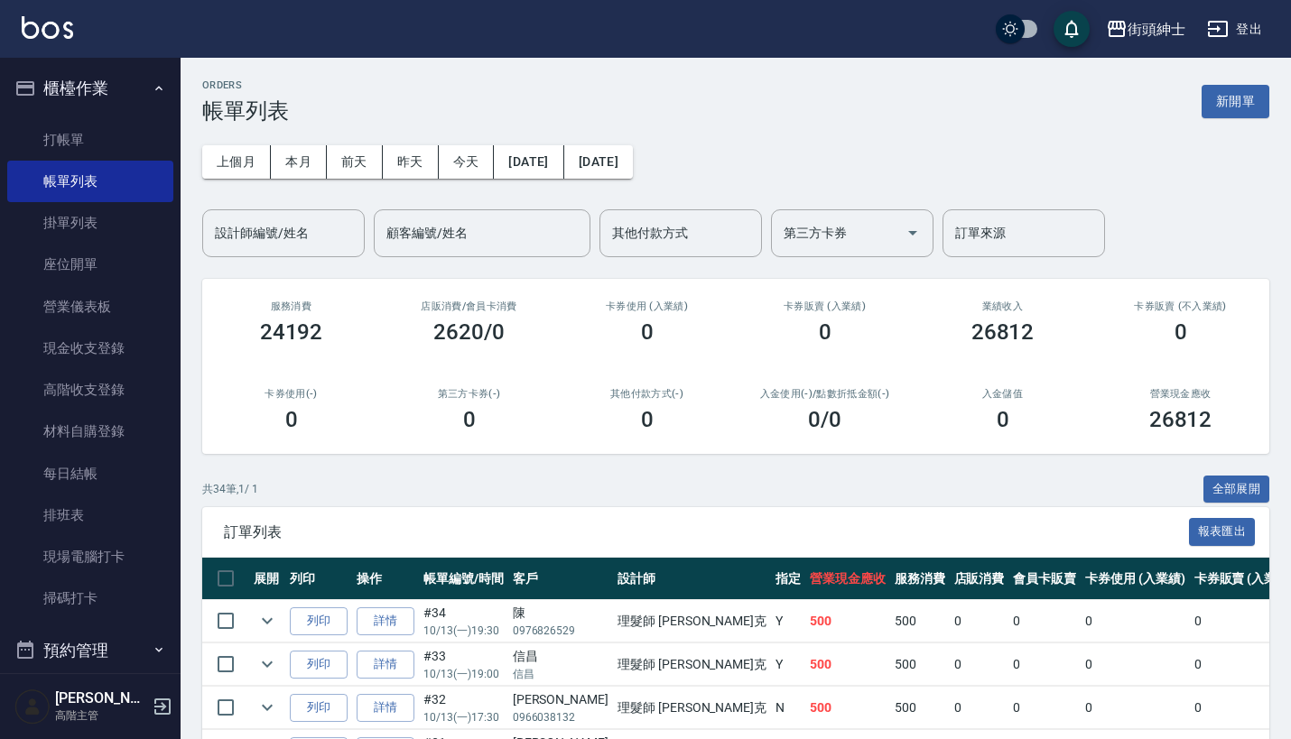
click at [152, 95] on icon "button" at bounding box center [159, 88] width 14 height 14
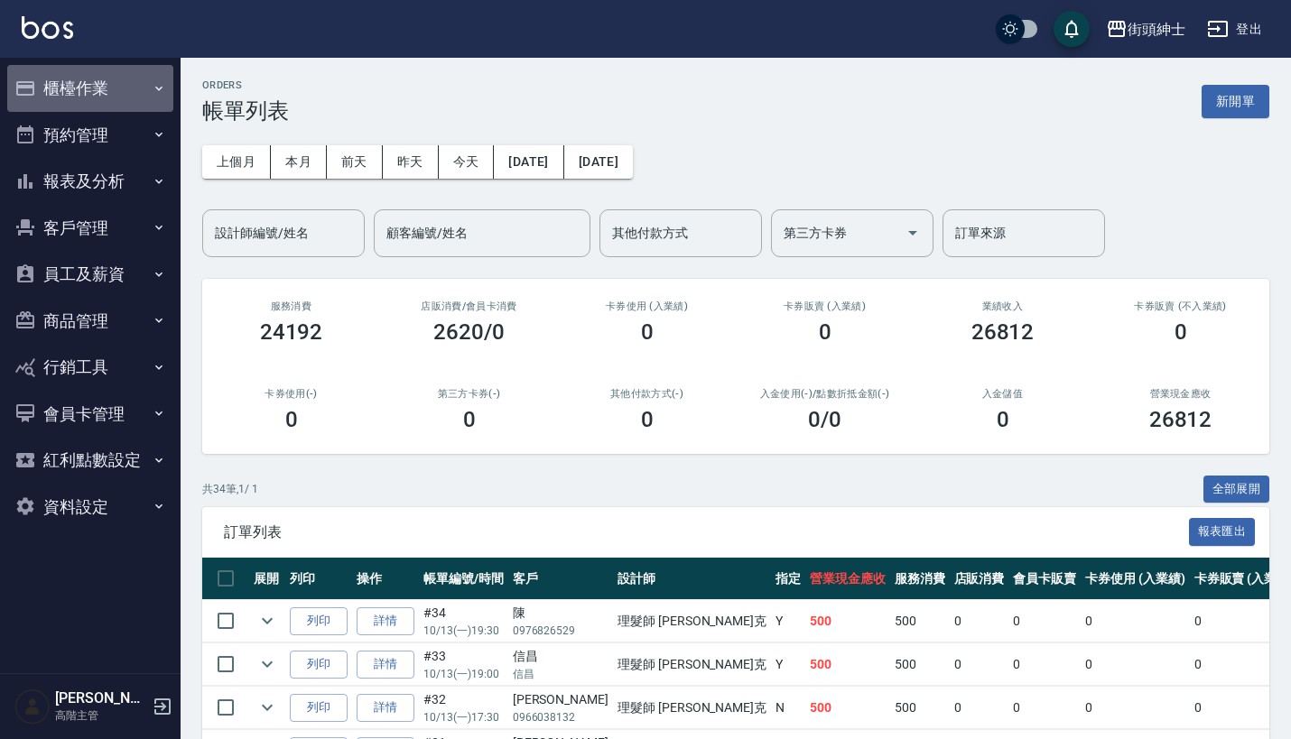
click at [134, 84] on button "櫃檯作業" at bounding box center [90, 88] width 166 height 47
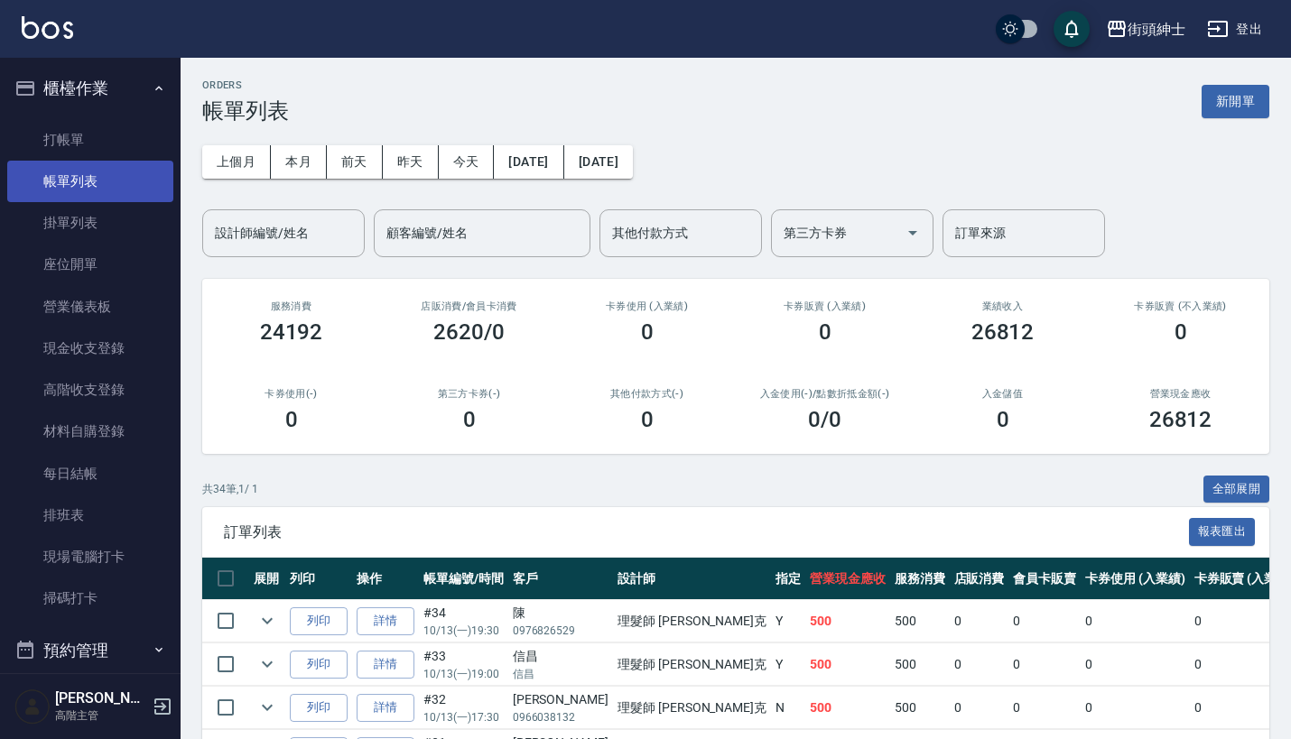
click at [108, 192] on link "帳單列表" at bounding box center [90, 182] width 166 height 42
click at [155, 82] on icon "button" at bounding box center [159, 88] width 14 height 14
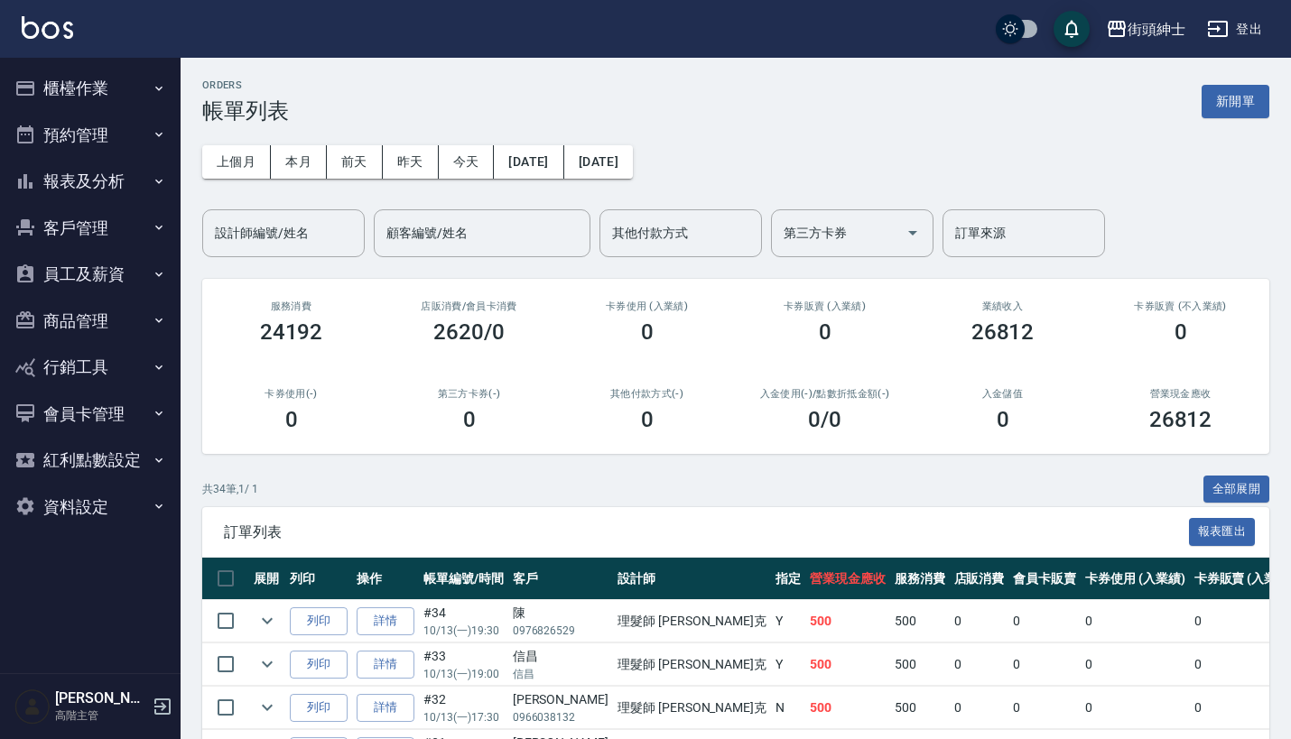
click at [137, 83] on button "櫃檯作業" at bounding box center [90, 88] width 166 height 47
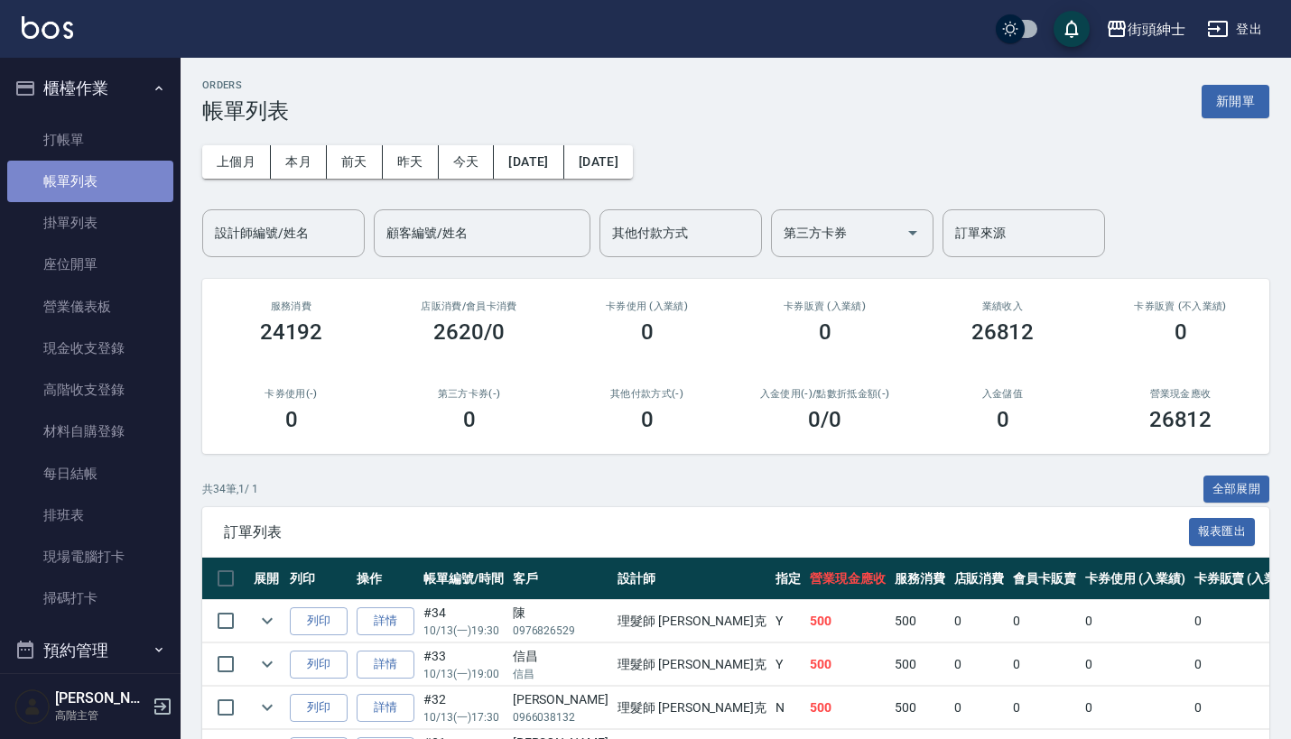
click at [108, 190] on link "帳單列表" at bounding box center [90, 182] width 166 height 42
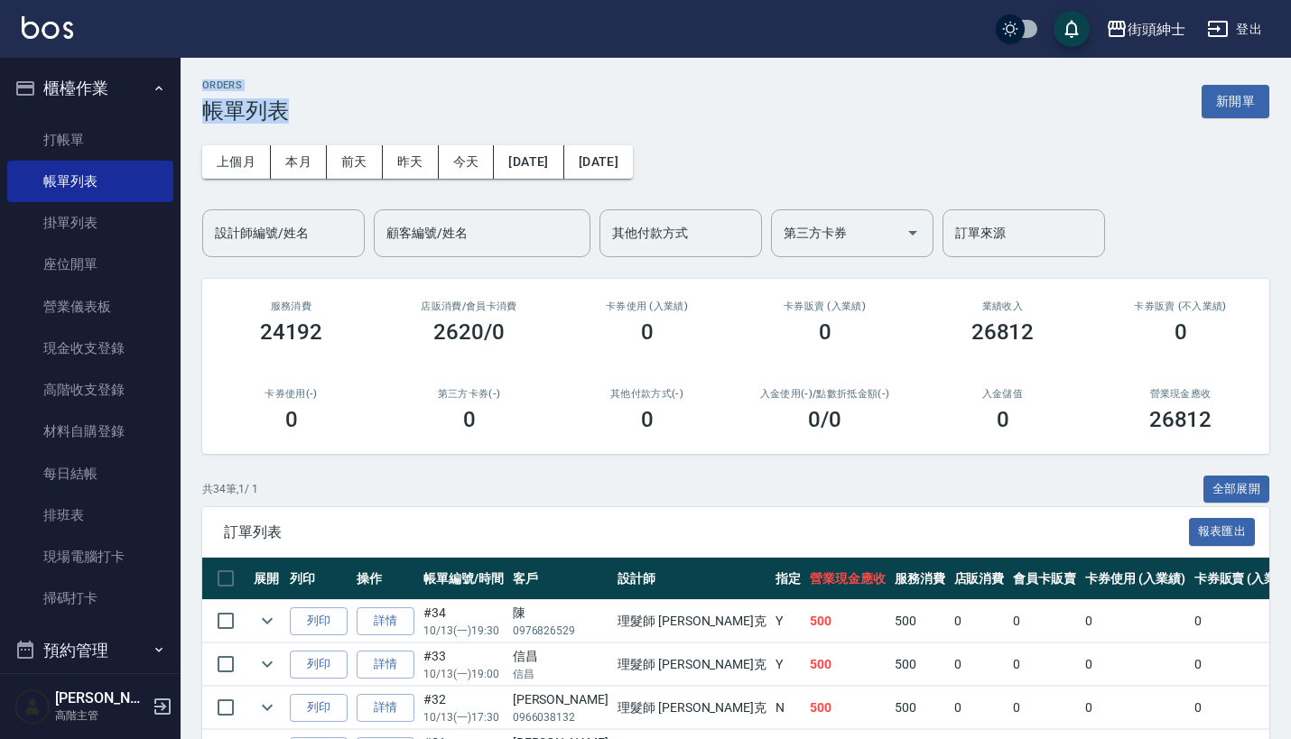
drag, startPoint x: 197, startPoint y: 69, endPoint x: 353, endPoint y: 119, distance: 164.2
click at [353, 119] on div "ORDERS 帳單列表 新開單" at bounding box center [735, 101] width 1067 height 44
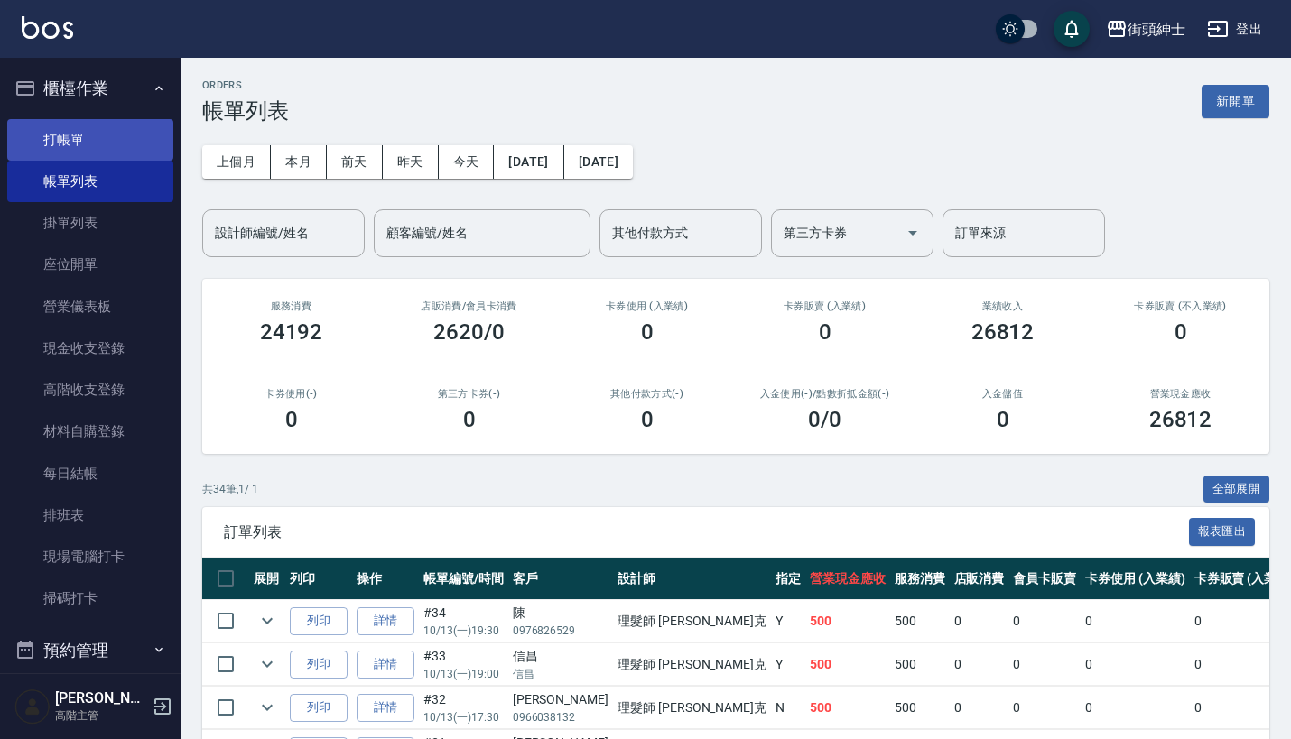
click at [95, 137] on link "打帳單" at bounding box center [90, 140] width 166 height 42
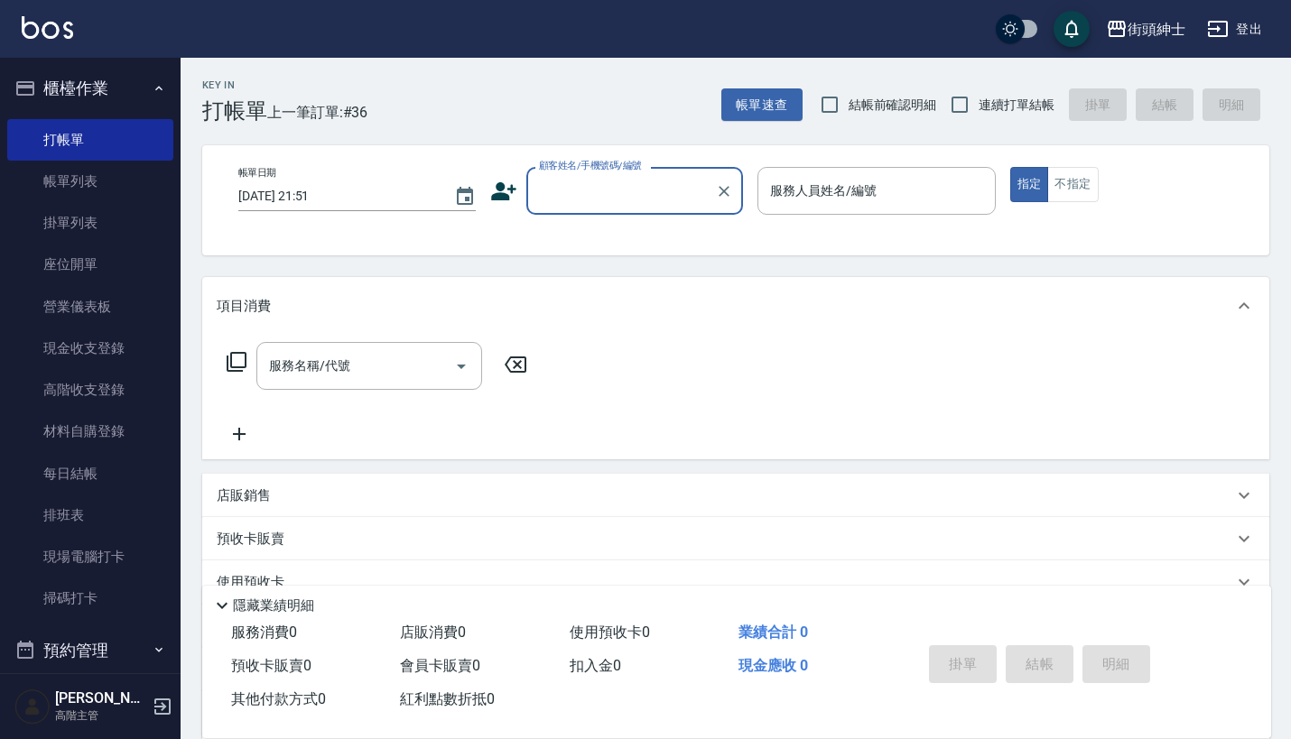
click at [241, 430] on icon at bounding box center [239, 434] width 45 height 22
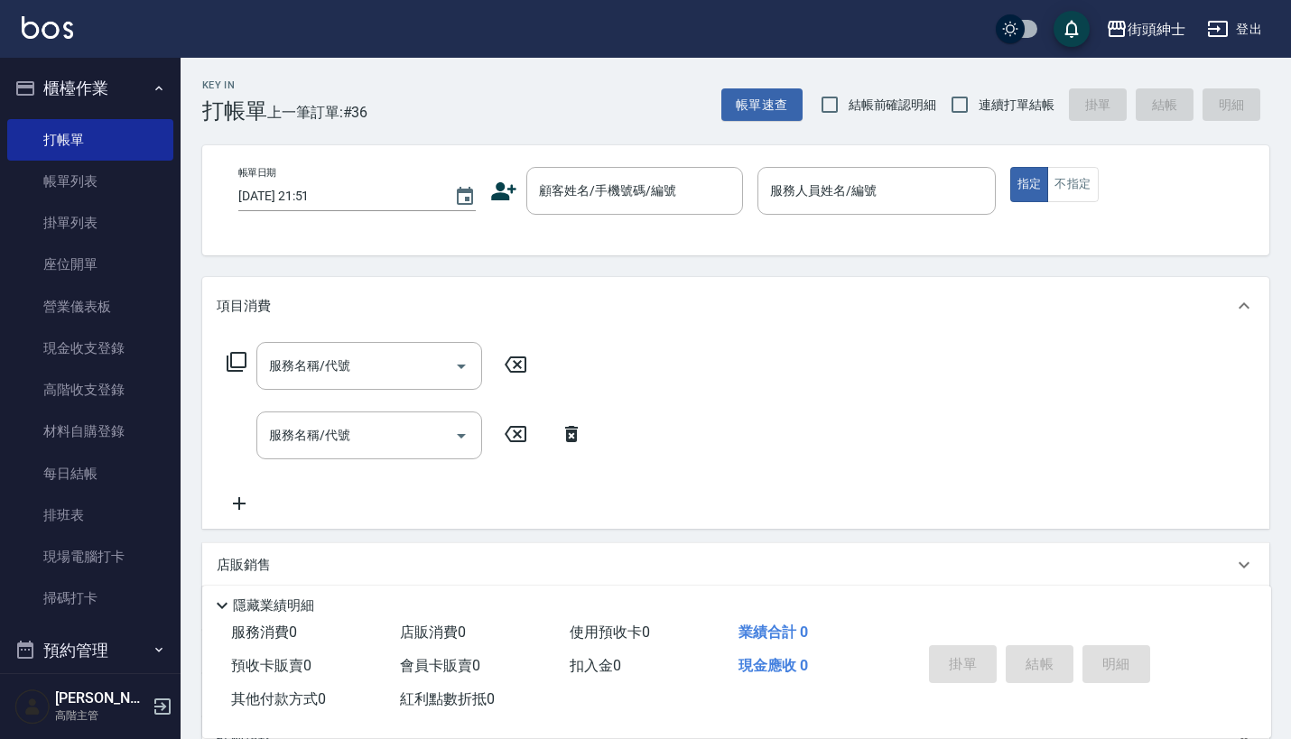
click at [576, 433] on icon at bounding box center [571, 434] width 13 height 16
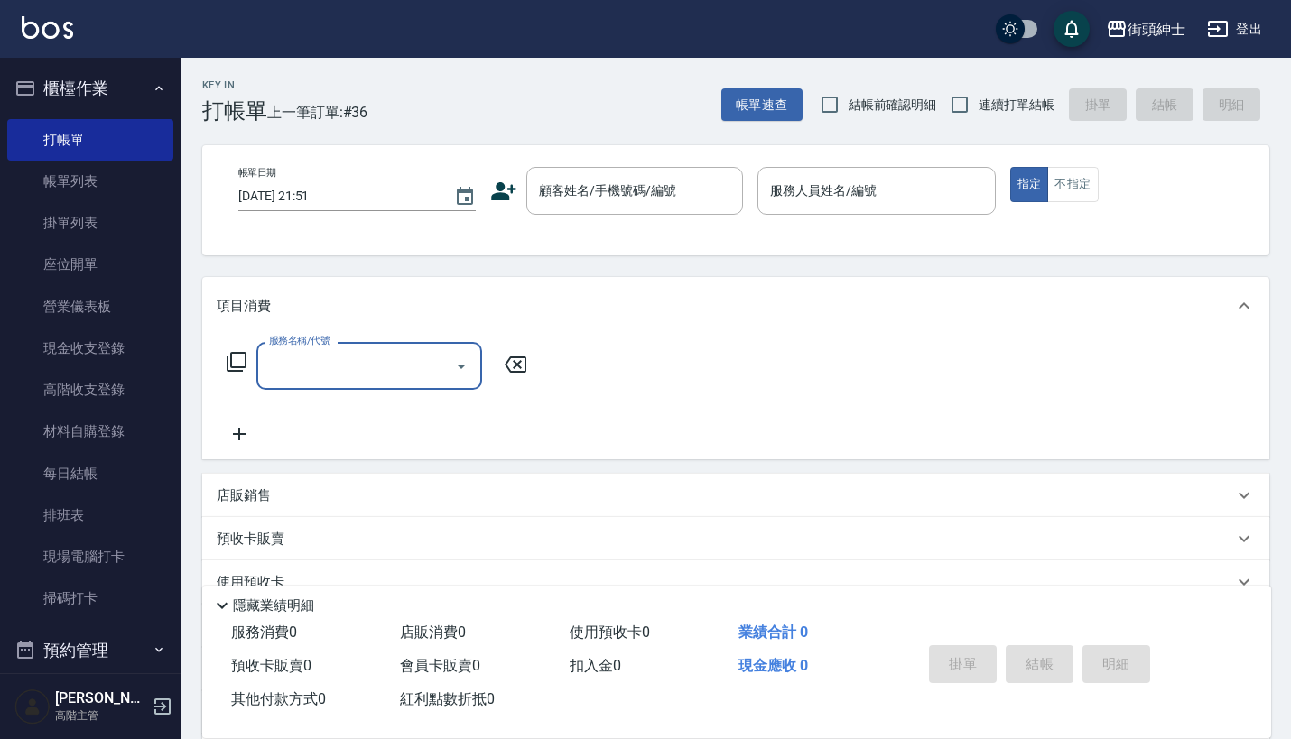
click at [330, 501] on div "店販銷售" at bounding box center [725, 496] width 1016 height 19
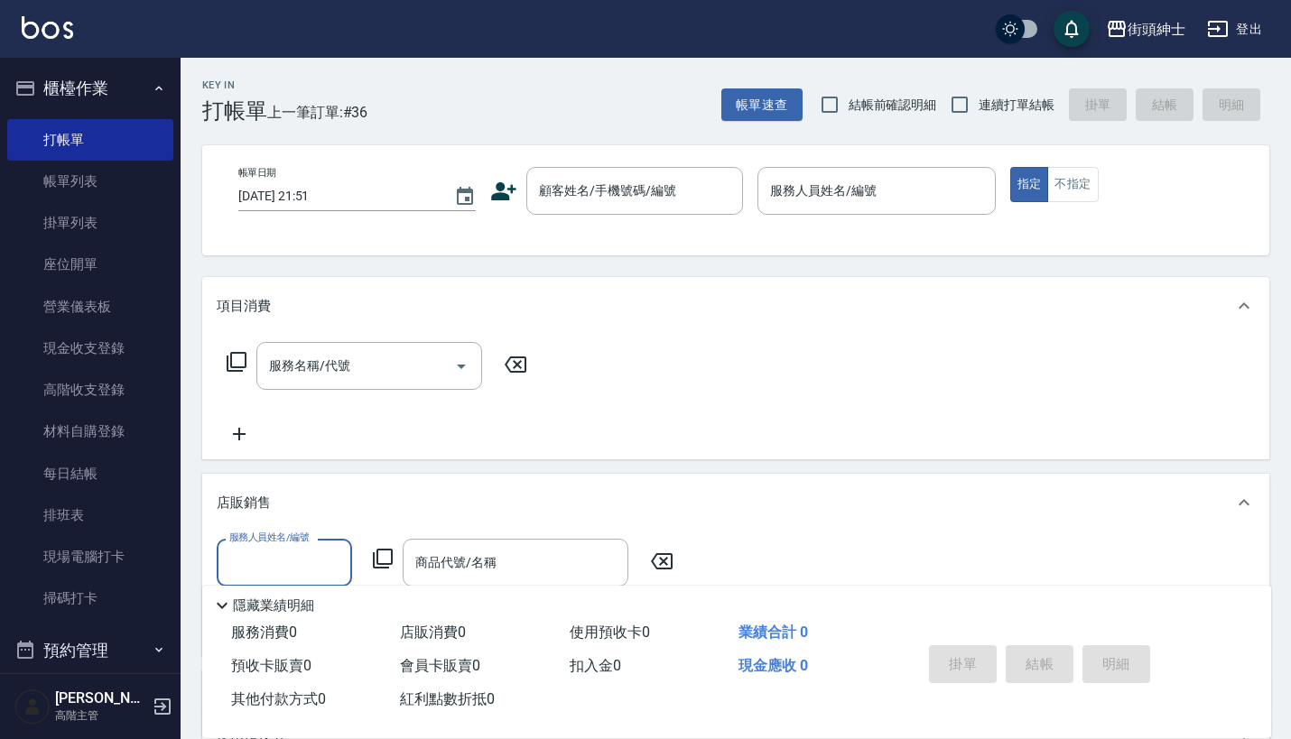
click at [281, 553] on input "服務人員姓名/編號" at bounding box center [284, 563] width 119 height 32
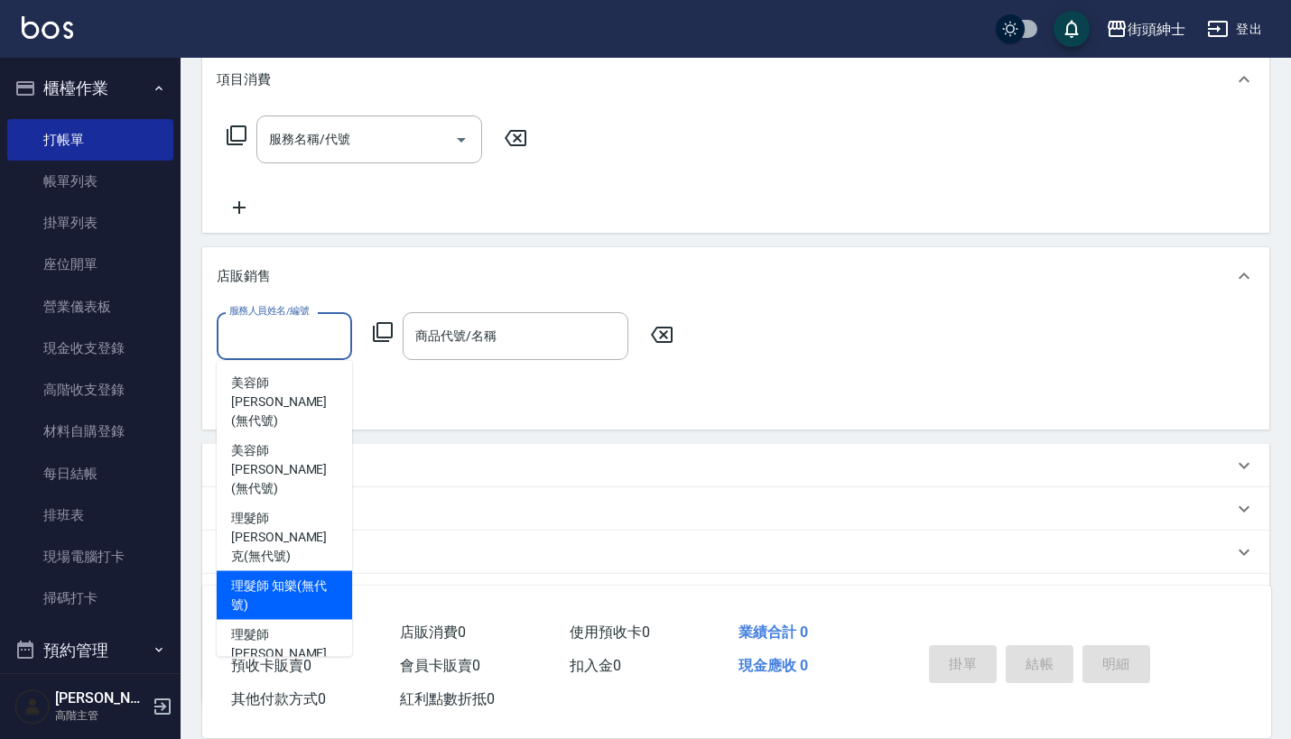
scroll to position [226, 0]
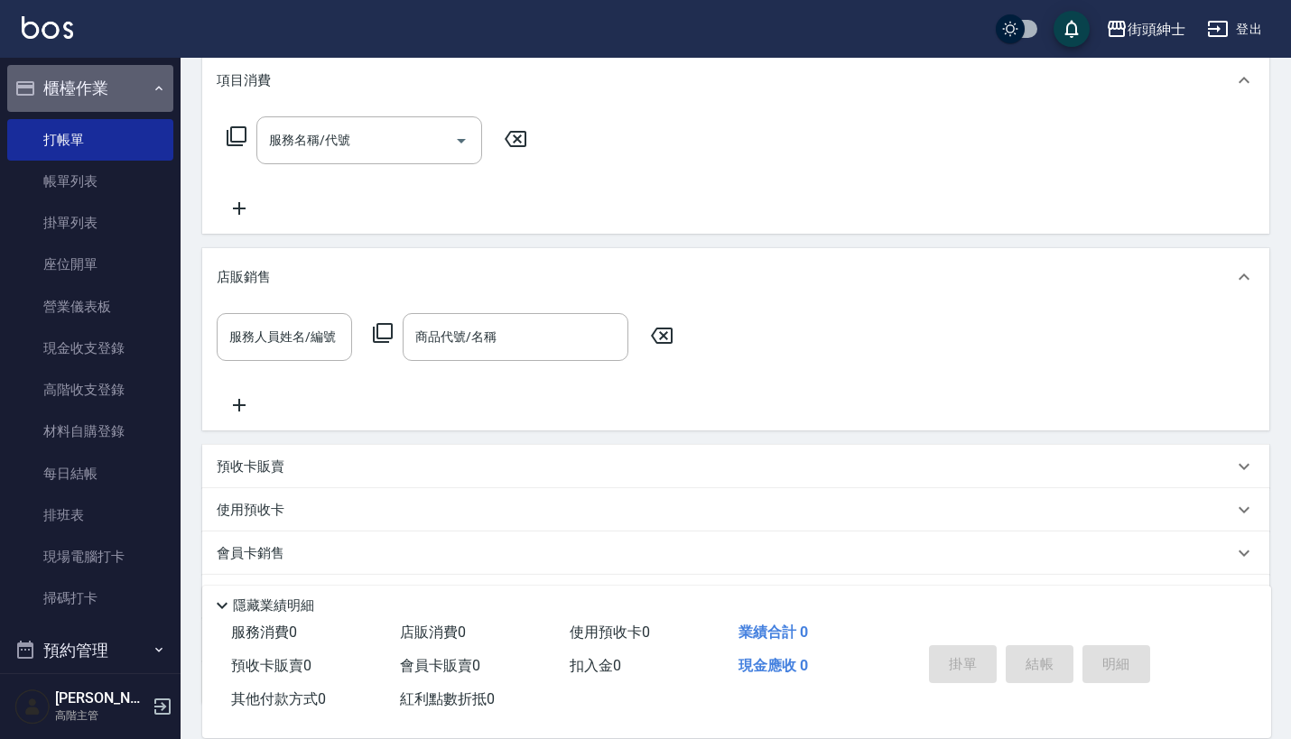
click at [130, 93] on button "櫃檯作業" at bounding box center [90, 88] width 166 height 47
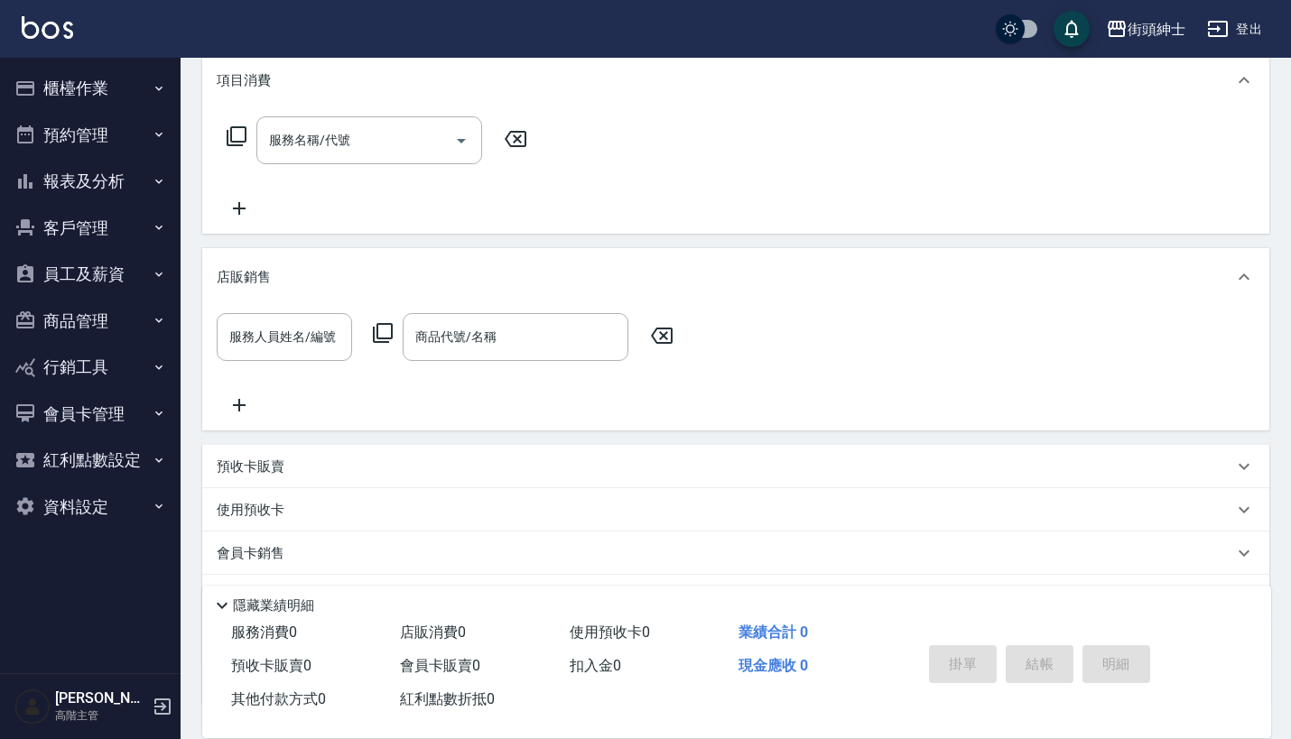
click at [131, 266] on button "員工及薪資" at bounding box center [90, 274] width 166 height 47
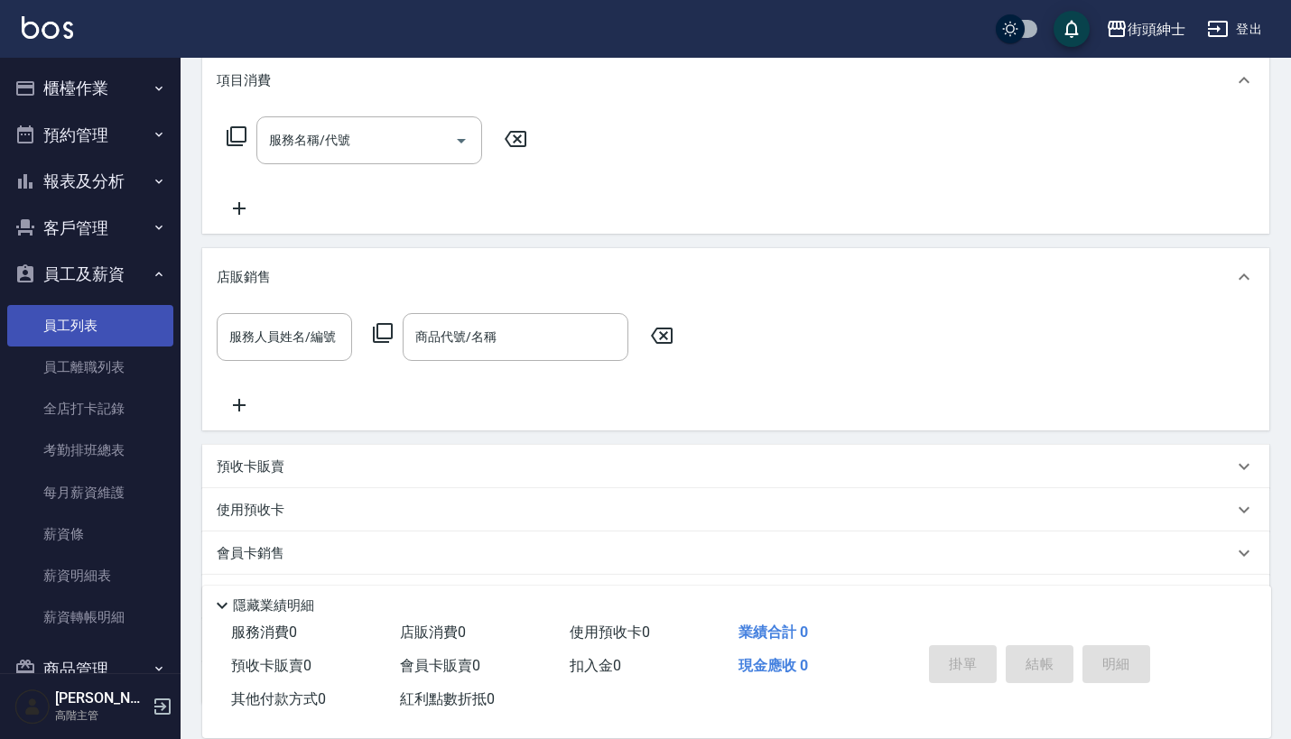
click at [119, 308] on link "員工列表" at bounding box center [90, 326] width 166 height 42
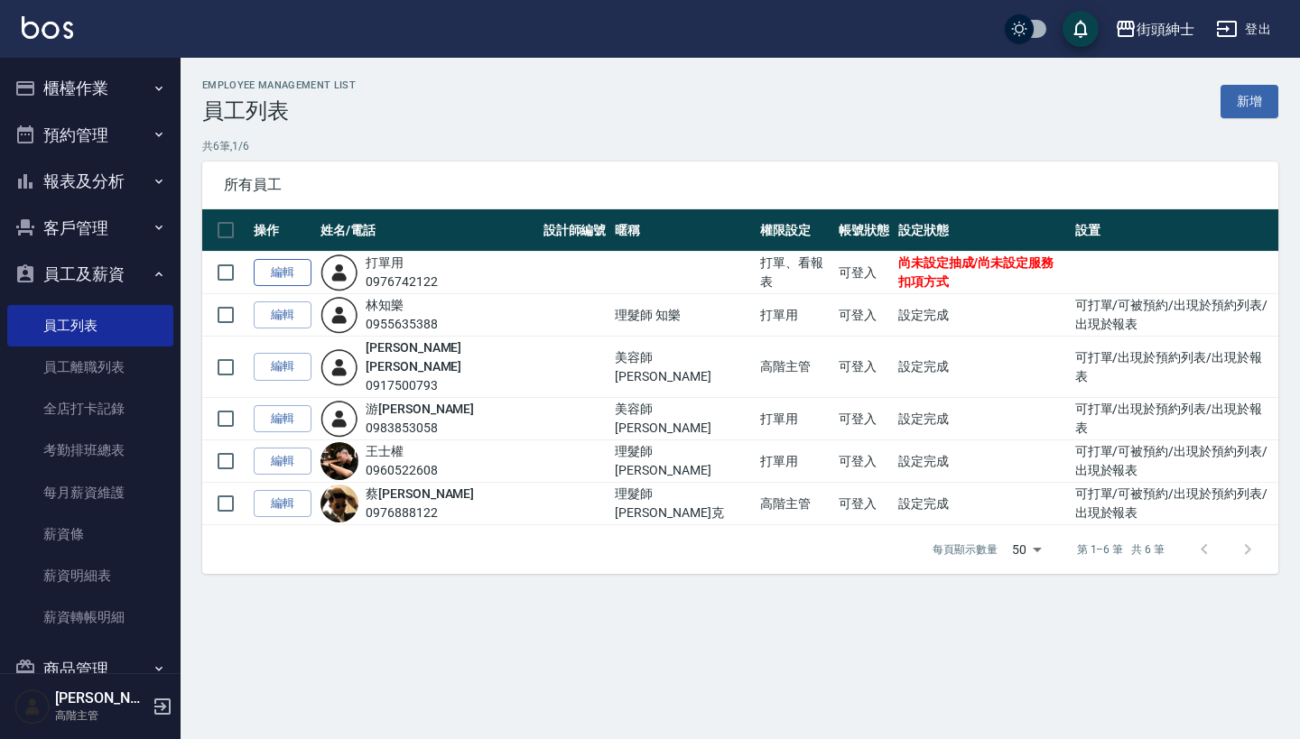
click at [290, 277] on link "編輯" at bounding box center [283, 273] width 58 height 28
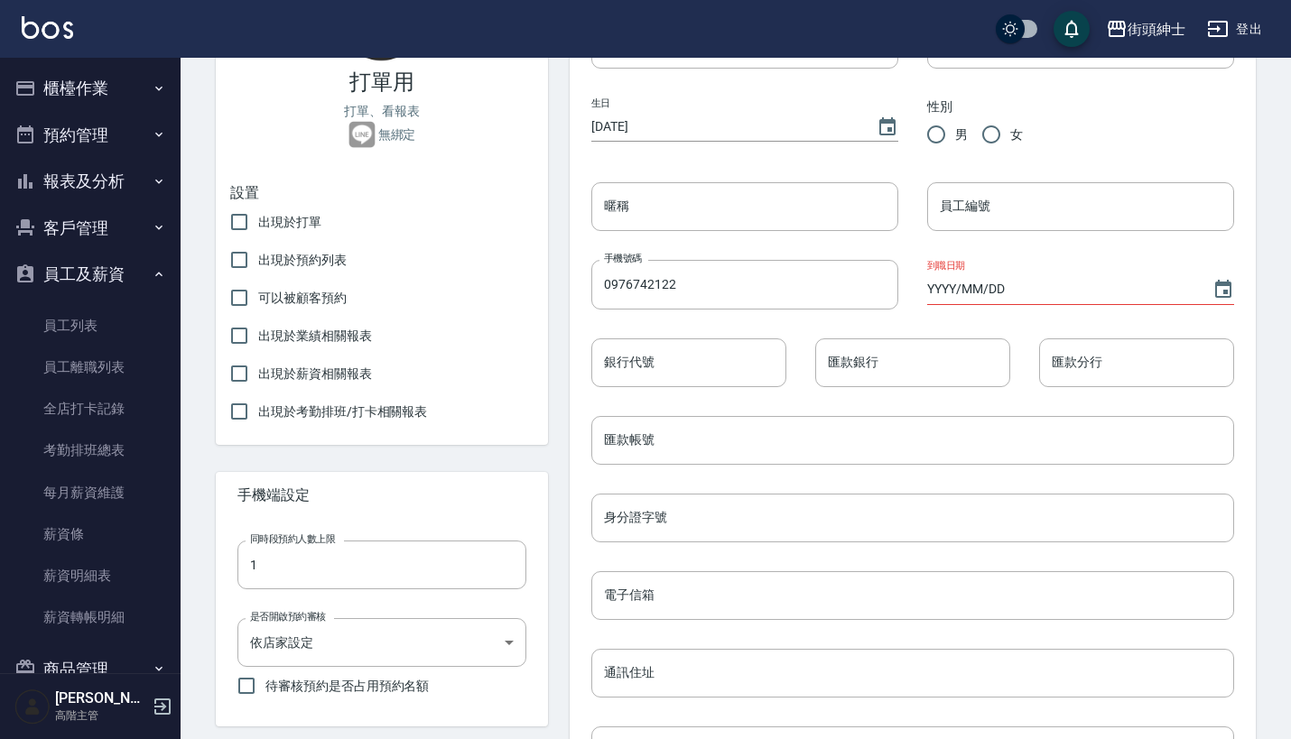
scroll to position [228, 0]
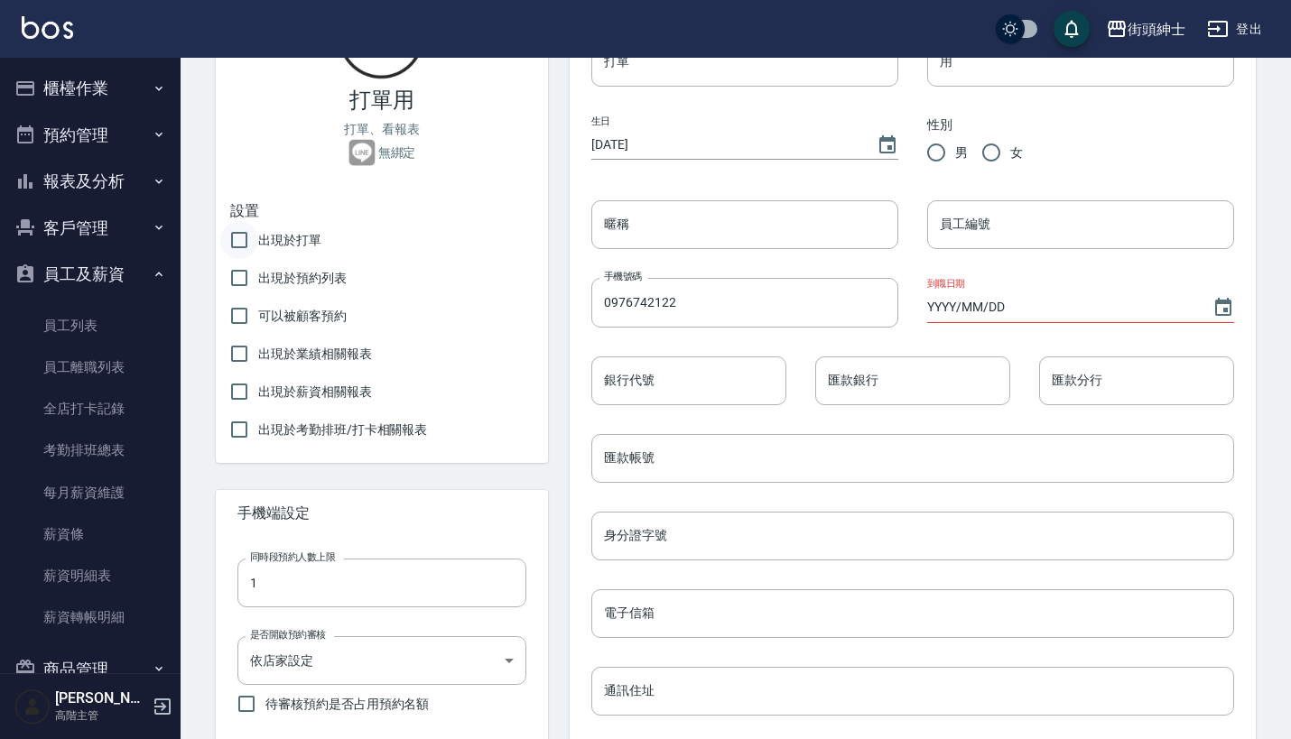
click at [242, 237] on input "出現於打單" at bounding box center [239, 240] width 38 height 38
checkbox input "true"
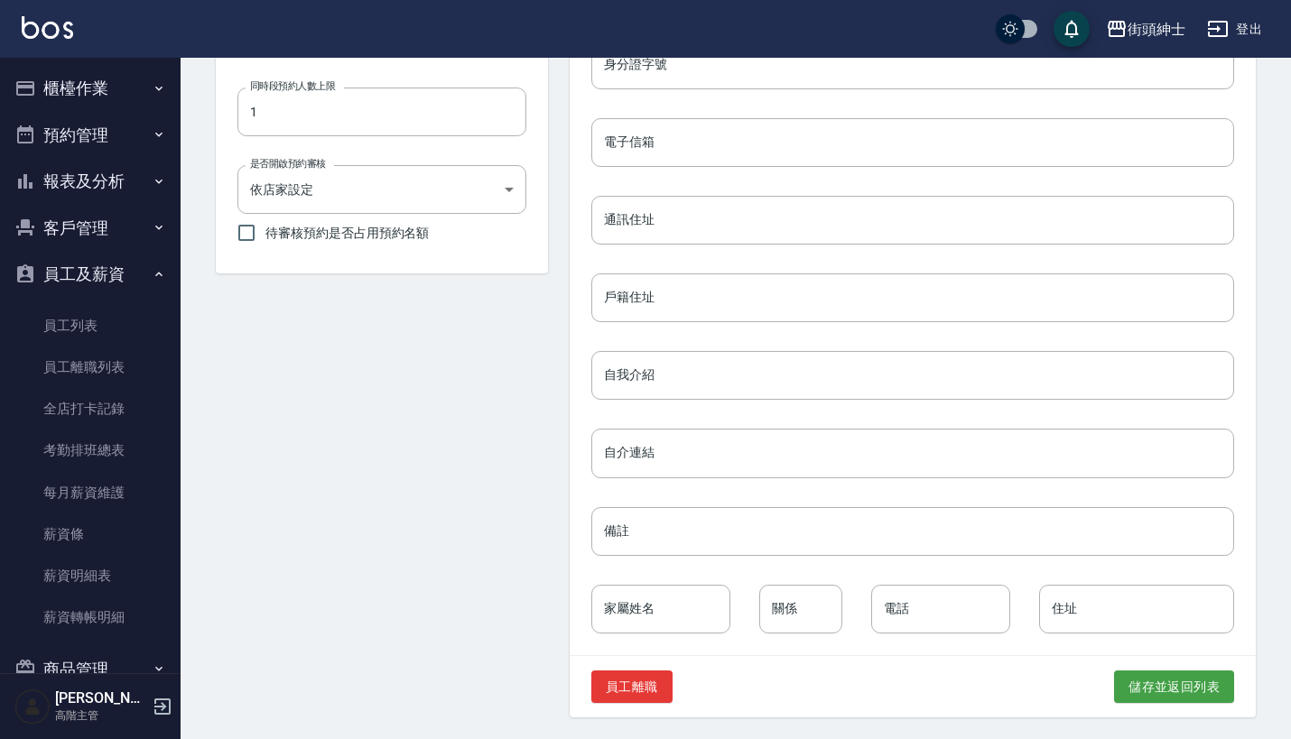
scroll to position [698, 0]
click at [1200, 682] on button "儲存並返回列表" at bounding box center [1174, 689] width 120 height 33
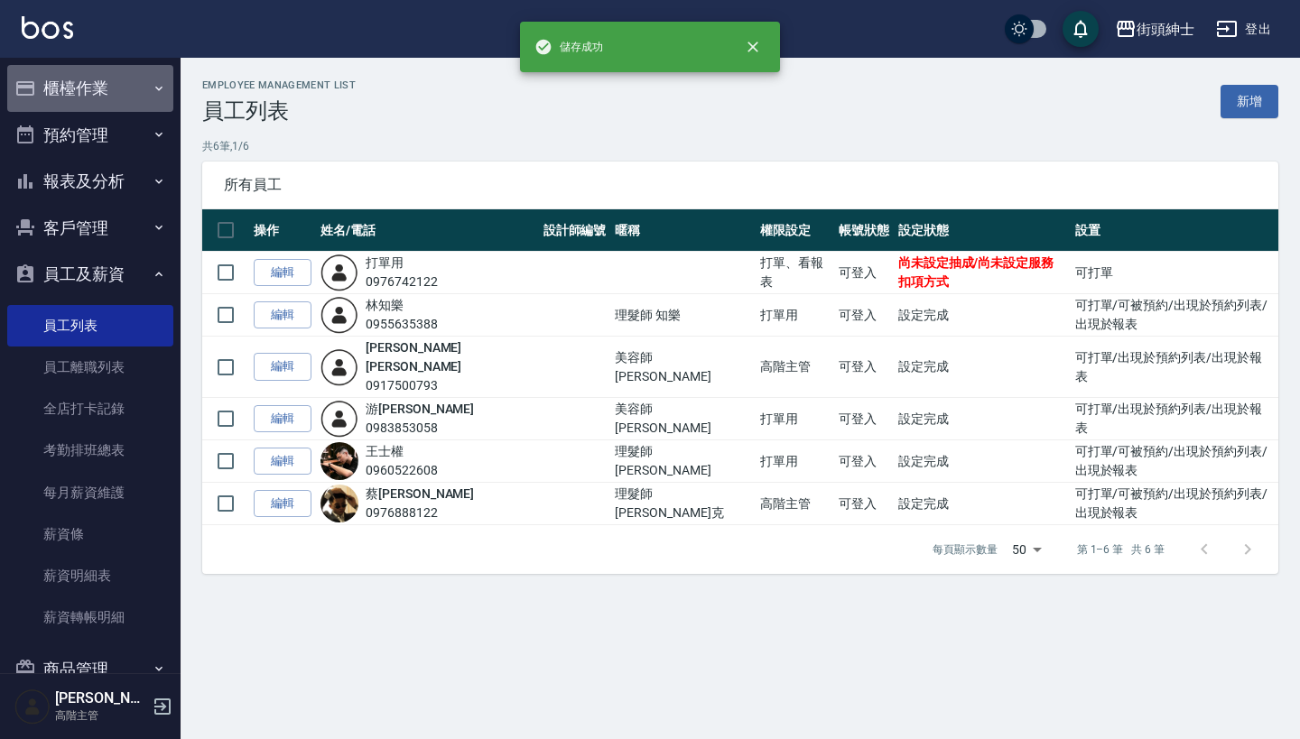
click at [152, 95] on icon "button" at bounding box center [159, 88] width 14 height 14
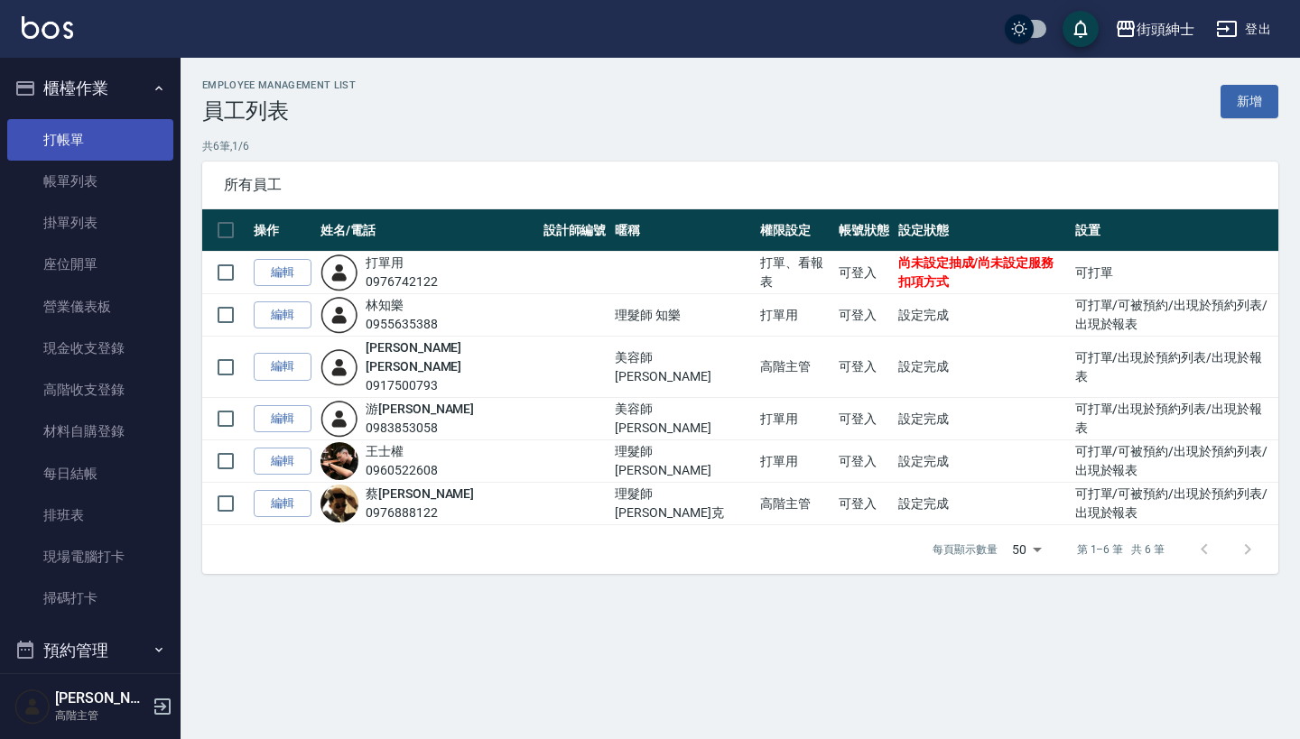
click at [117, 151] on link "打帳單" at bounding box center [90, 140] width 166 height 42
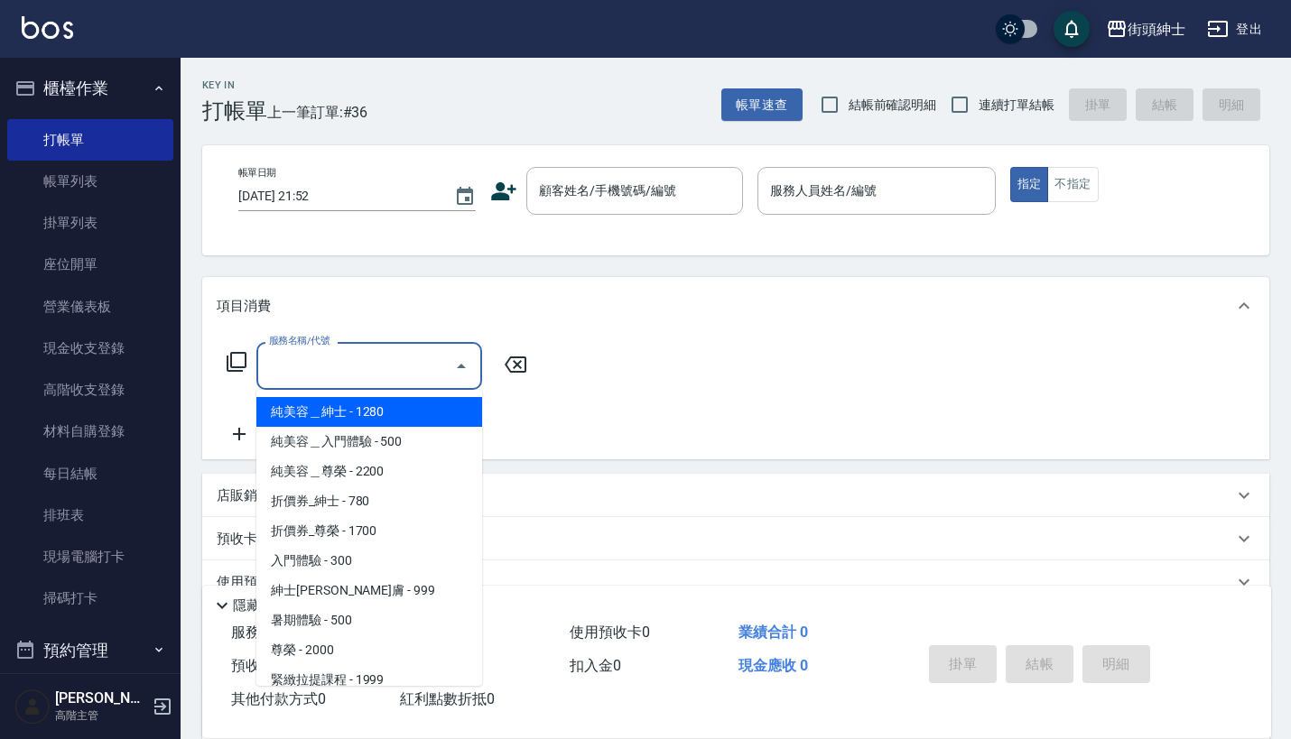
click at [319, 371] on div "服務名稱/代號 服務名稱/代號" at bounding box center [369, 366] width 226 height 48
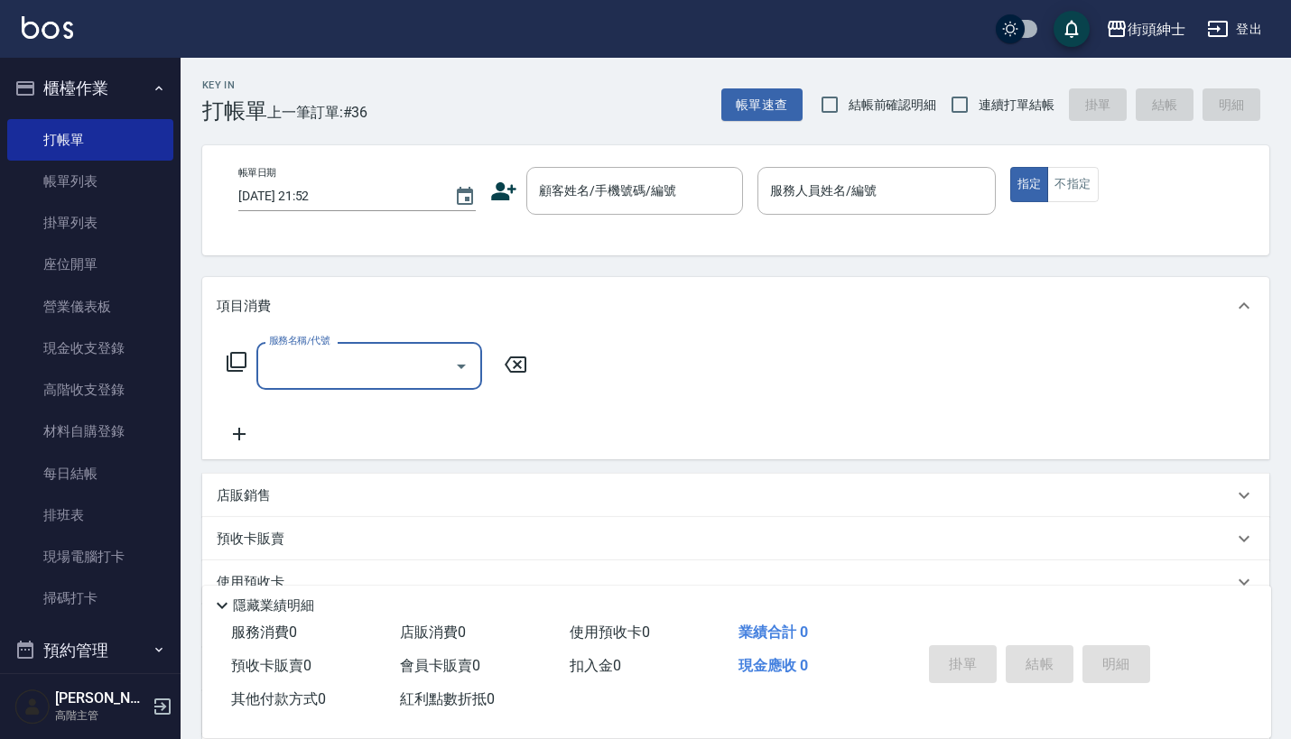
click at [319, 371] on input "服務名稱/代號" at bounding box center [356, 366] width 182 height 32
click at [295, 495] on div "店販銷售" at bounding box center [725, 496] width 1016 height 19
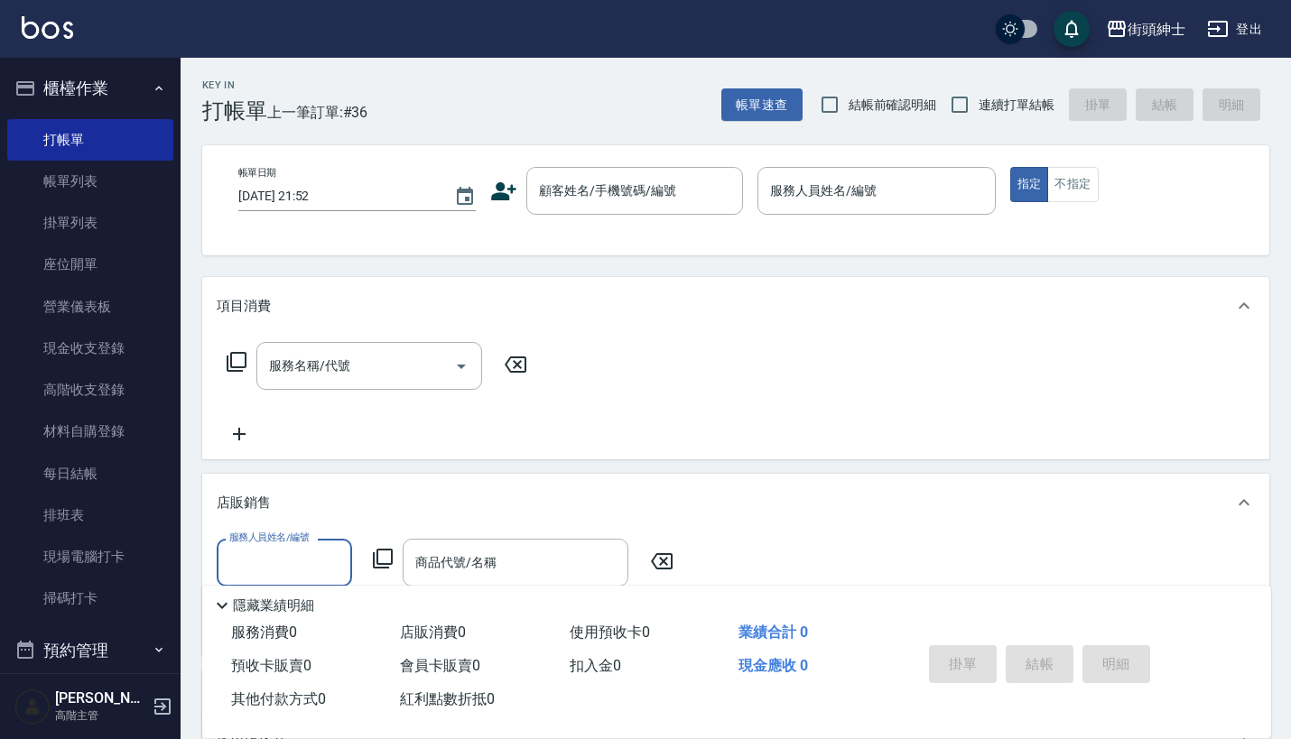
click at [279, 547] on input "服務人員姓名/編號" at bounding box center [284, 563] width 119 height 32
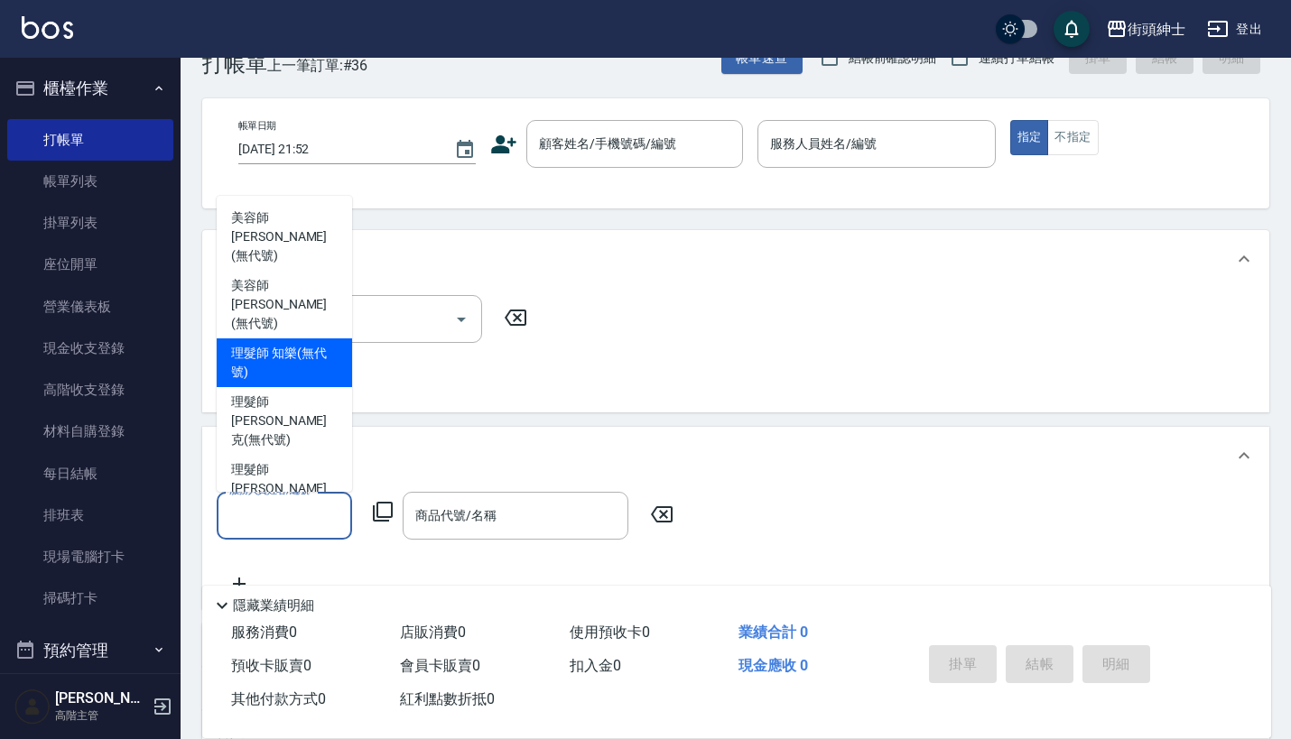
scroll to position [79, 0]
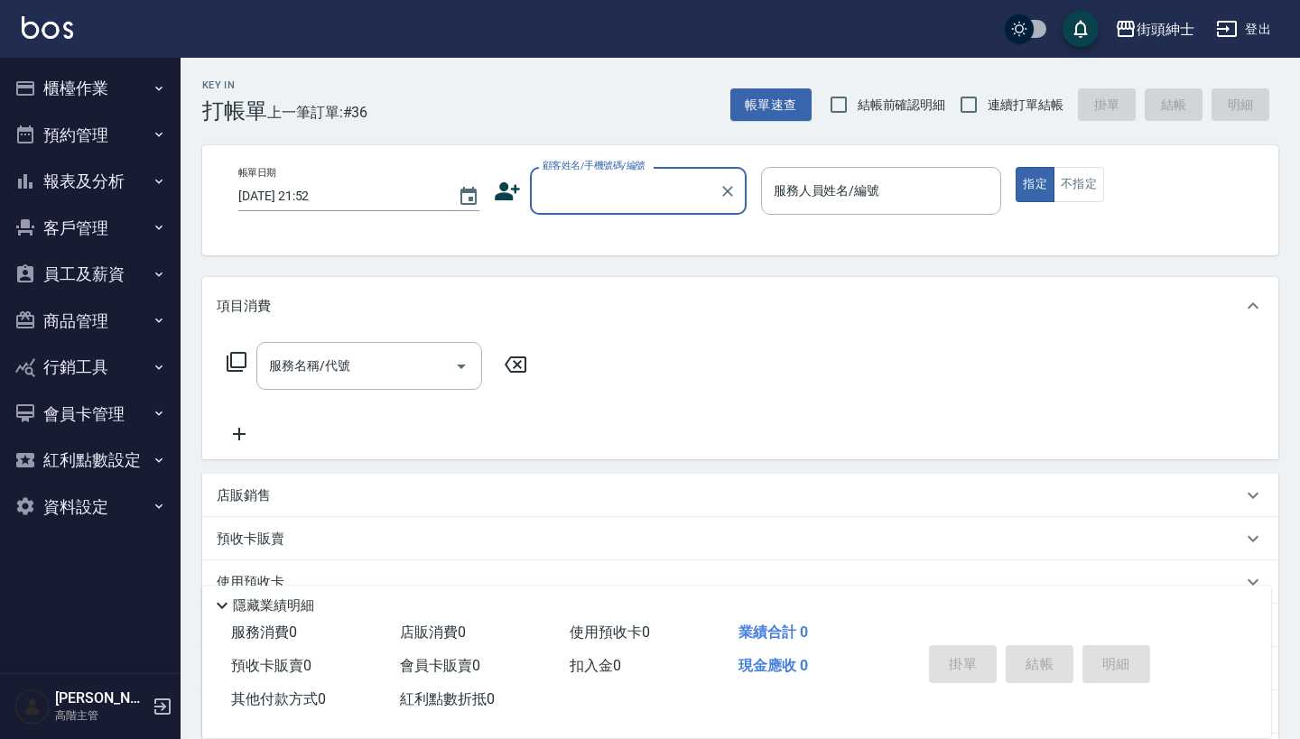
click at [255, 502] on p "店販銷售" at bounding box center [244, 496] width 54 height 19
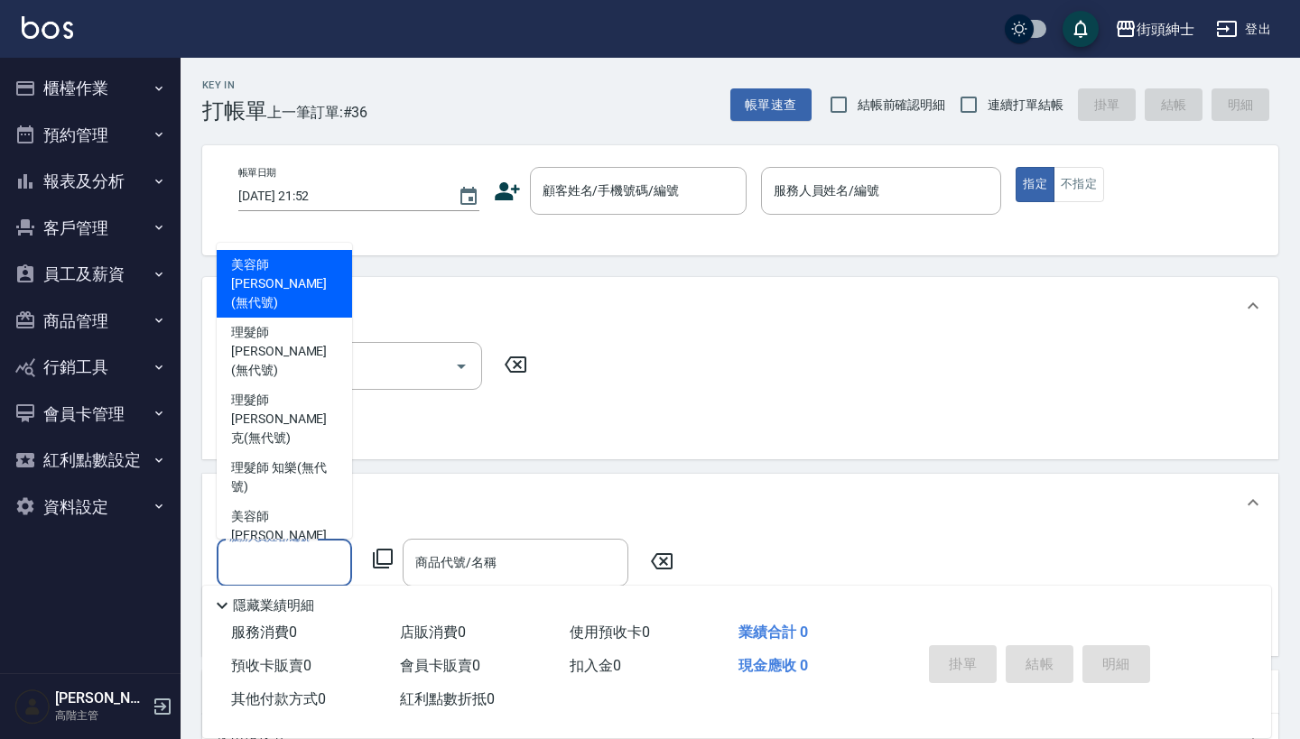
click at [288, 552] on input "服務人員姓名/編號" at bounding box center [284, 563] width 119 height 32
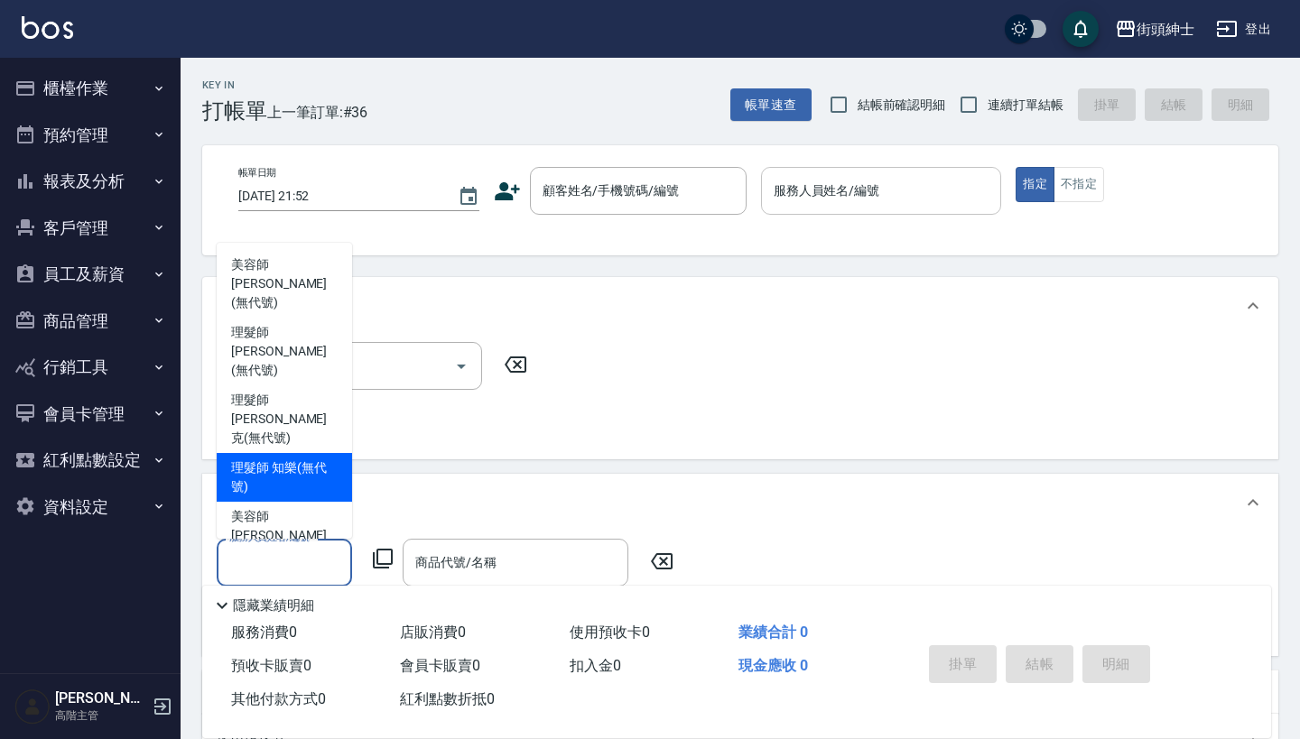
click at [865, 212] on div "服務人員姓名/編號" at bounding box center [881, 191] width 241 height 48
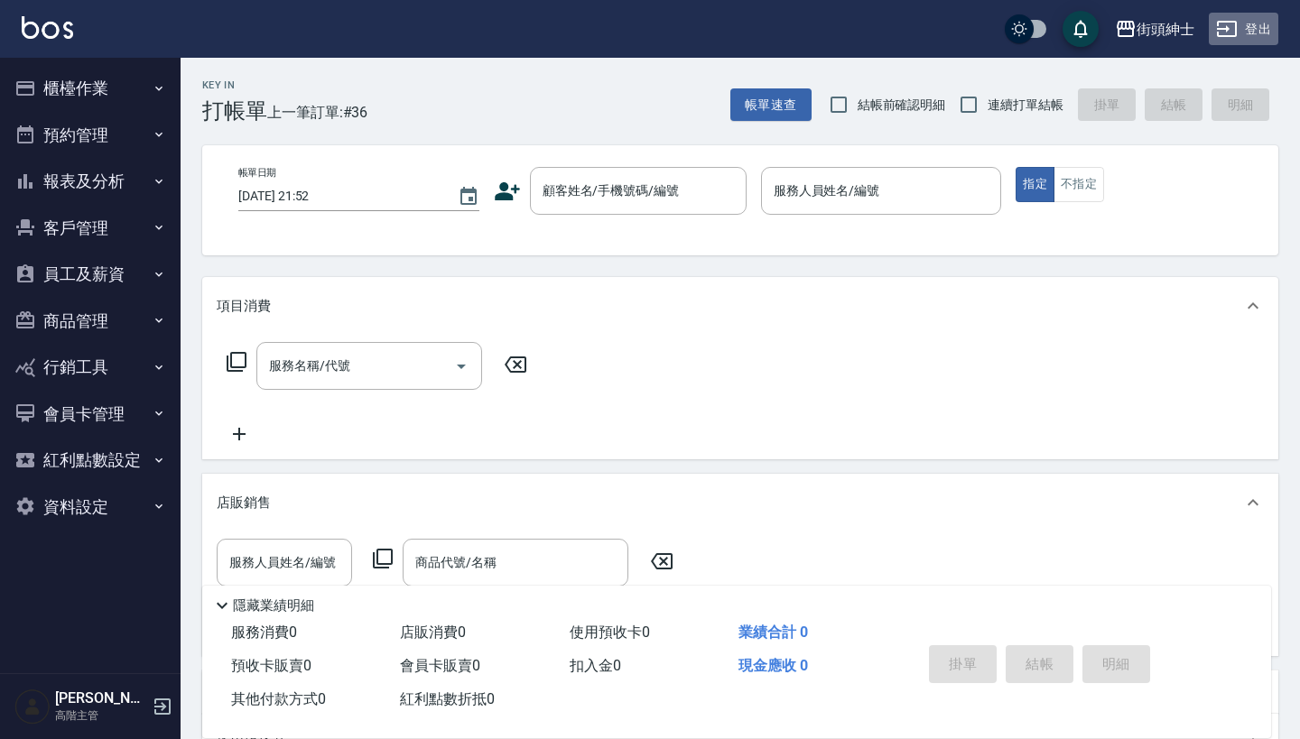
click at [1272, 24] on button "登出" at bounding box center [1244, 29] width 70 height 33
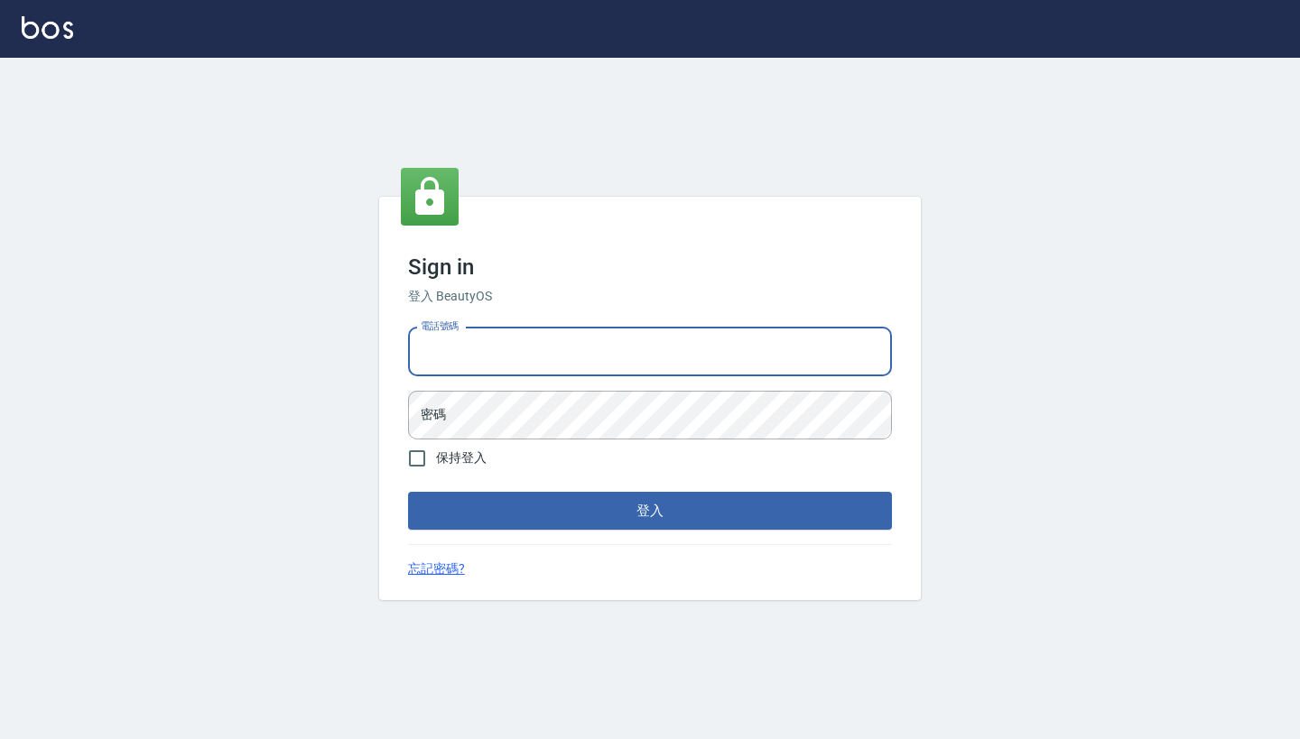
type input "0917500793"
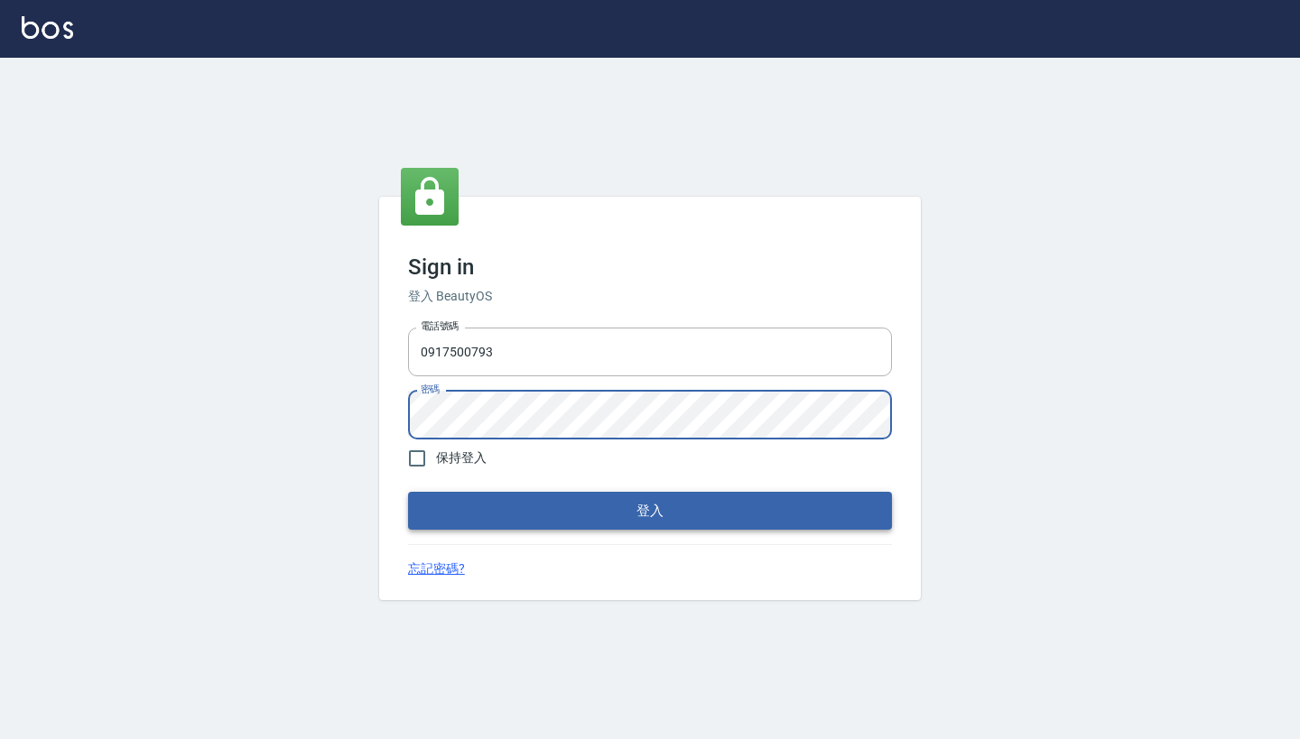
click at [625, 518] on button "登入" at bounding box center [650, 511] width 484 height 38
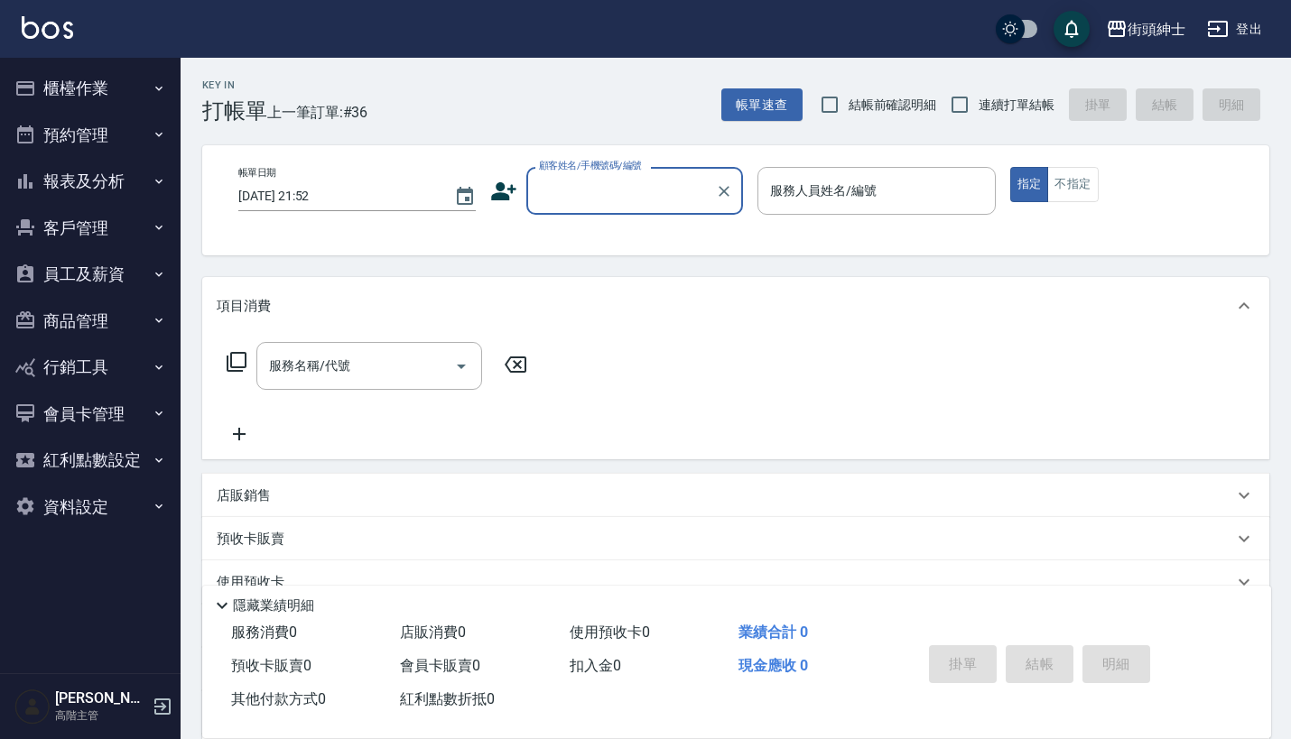
click at [143, 82] on button "櫃檯作業" at bounding box center [90, 88] width 166 height 47
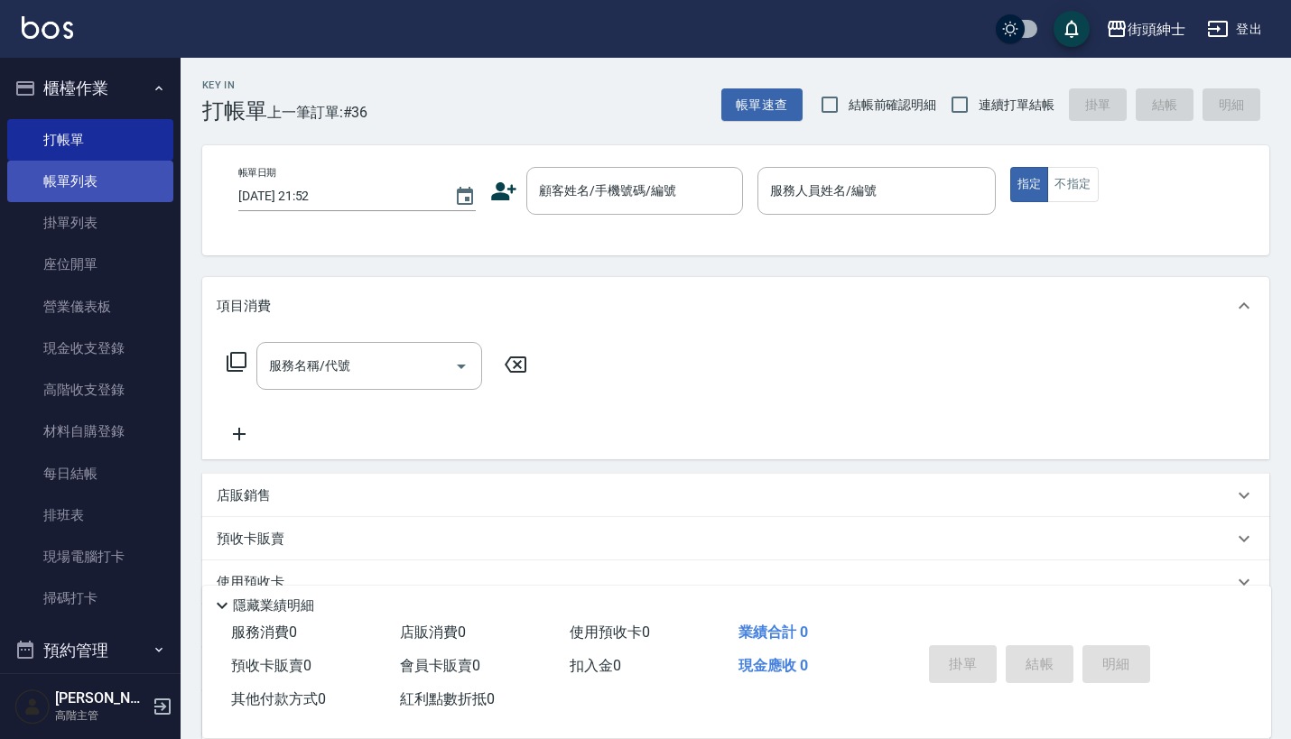
click at [121, 190] on link "帳單列表" at bounding box center [90, 182] width 166 height 42
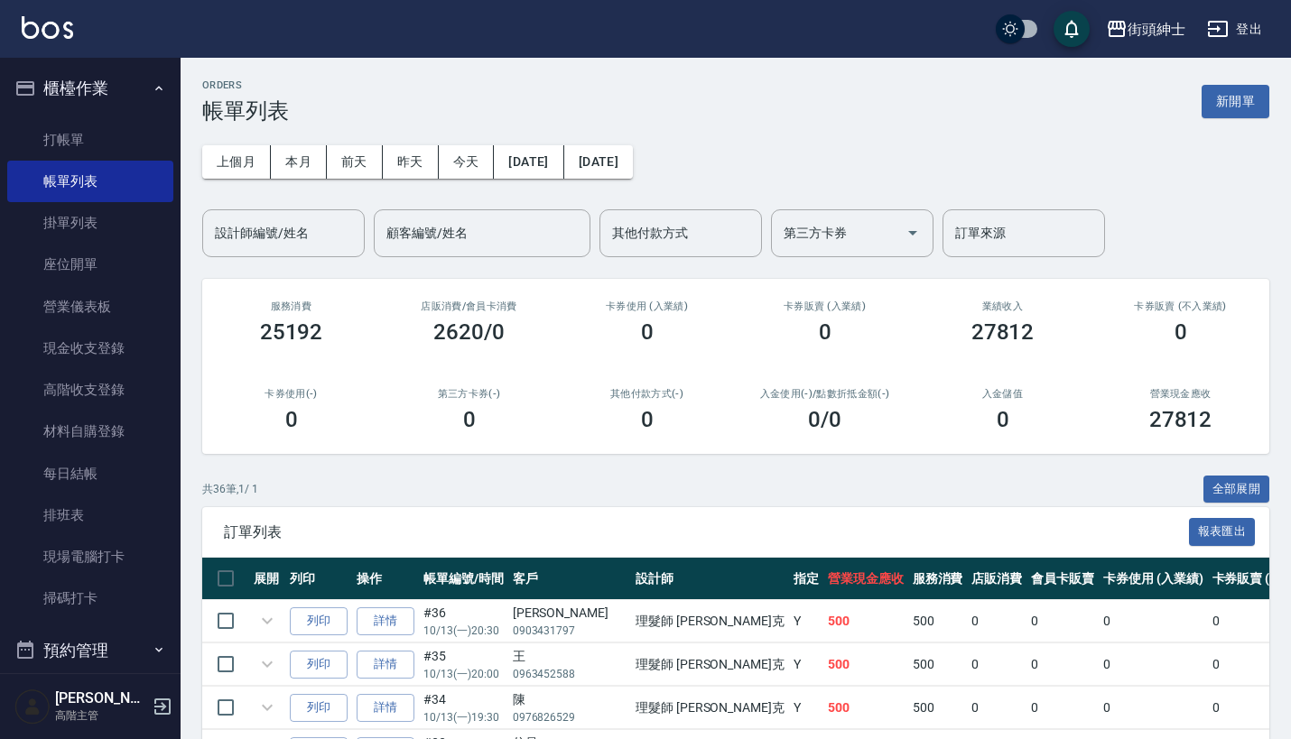
click at [135, 71] on button "櫃檯作業" at bounding box center [90, 88] width 166 height 47
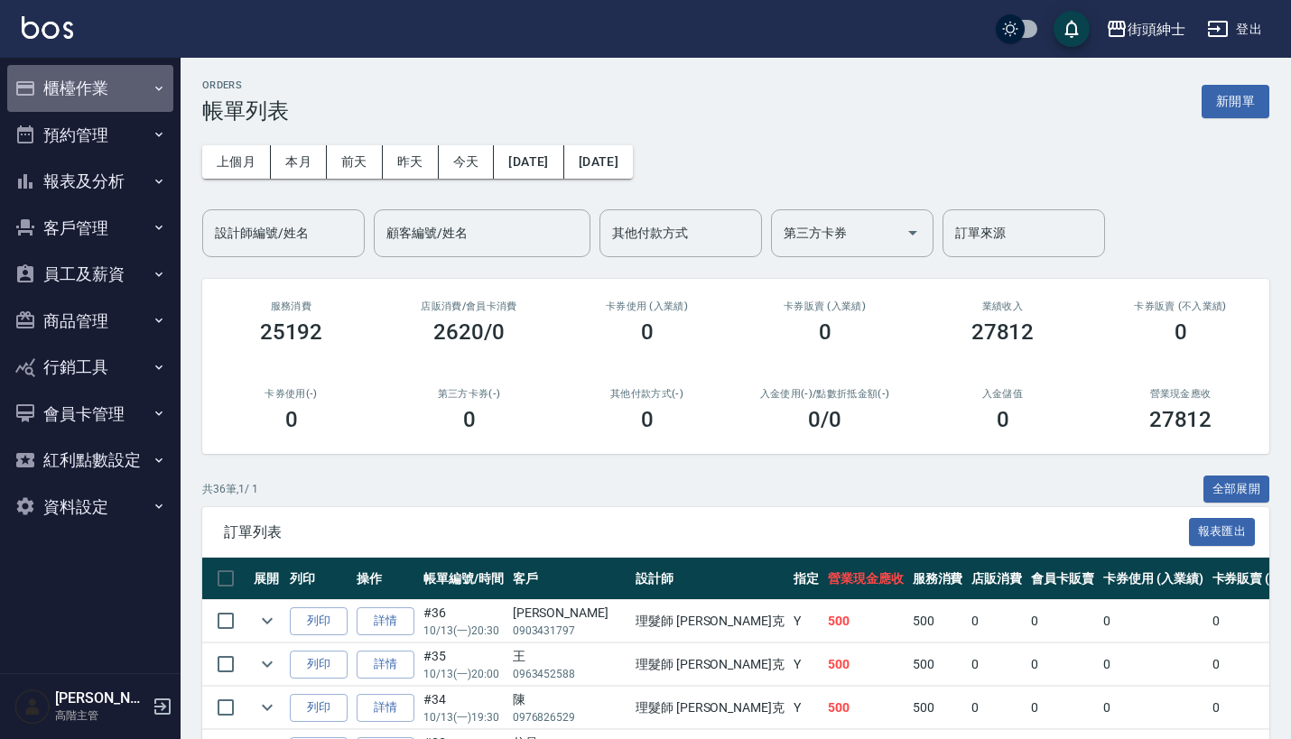
click at [118, 82] on button "櫃檯作業" at bounding box center [90, 88] width 166 height 47
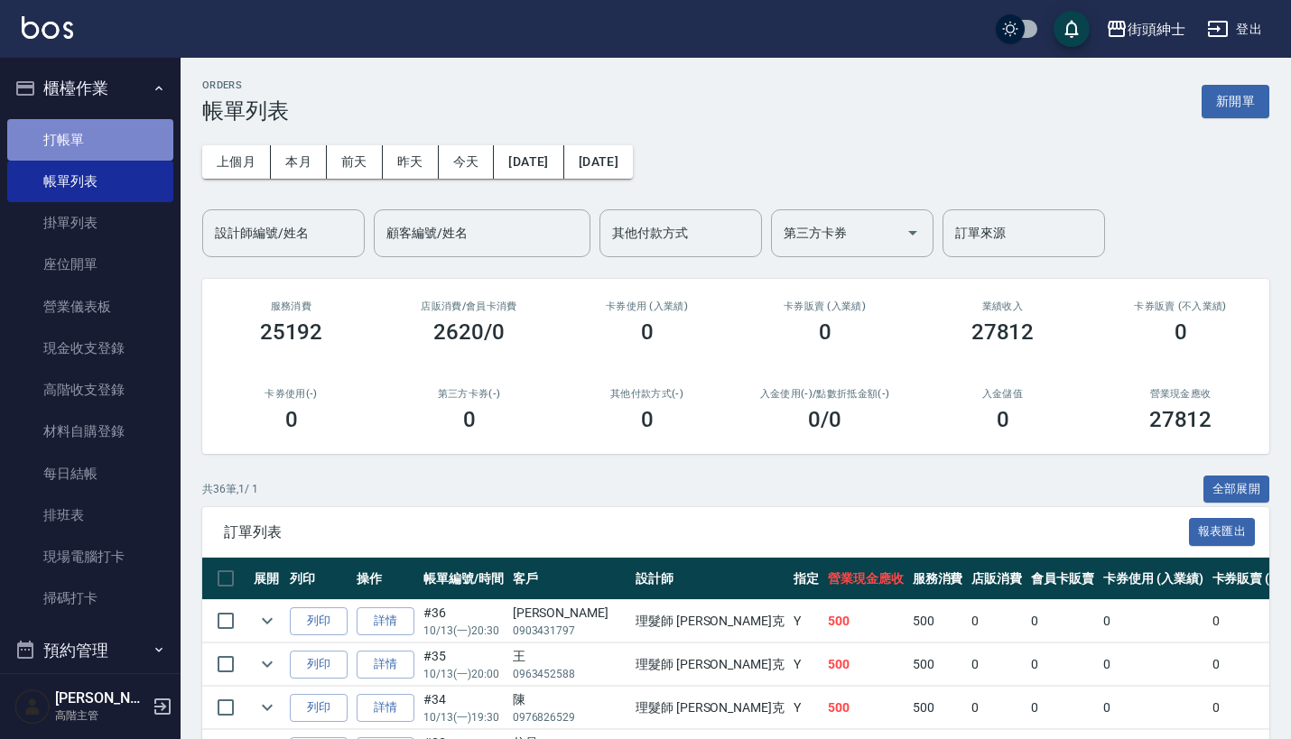
click at [114, 141] on link "打帳單" at bounding box center [90, 140] width 166 height 42
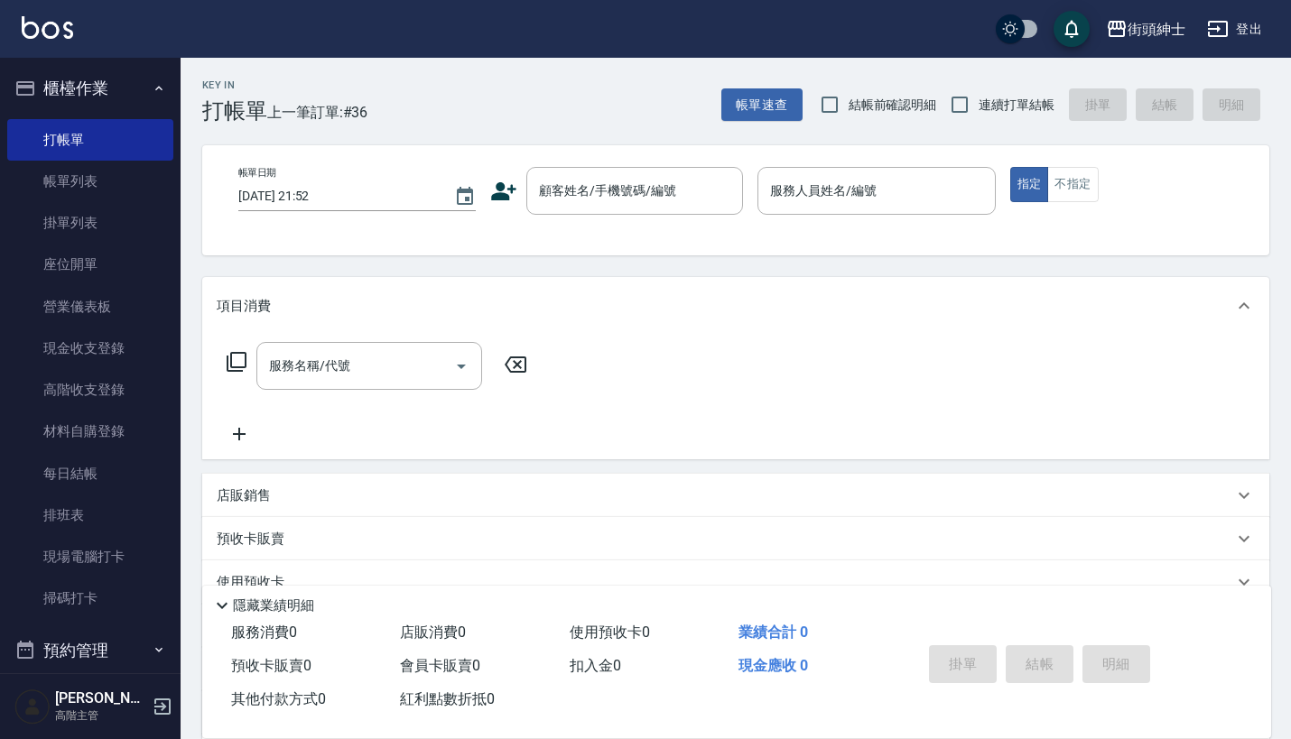
click at [280, 484] on div "店販銷售" at bounding box center [735, 495] width 1067 height 43
click at [286, 562] on input "服務人員姓名/編號" at bounding box center [284, 563] width 119 height 32
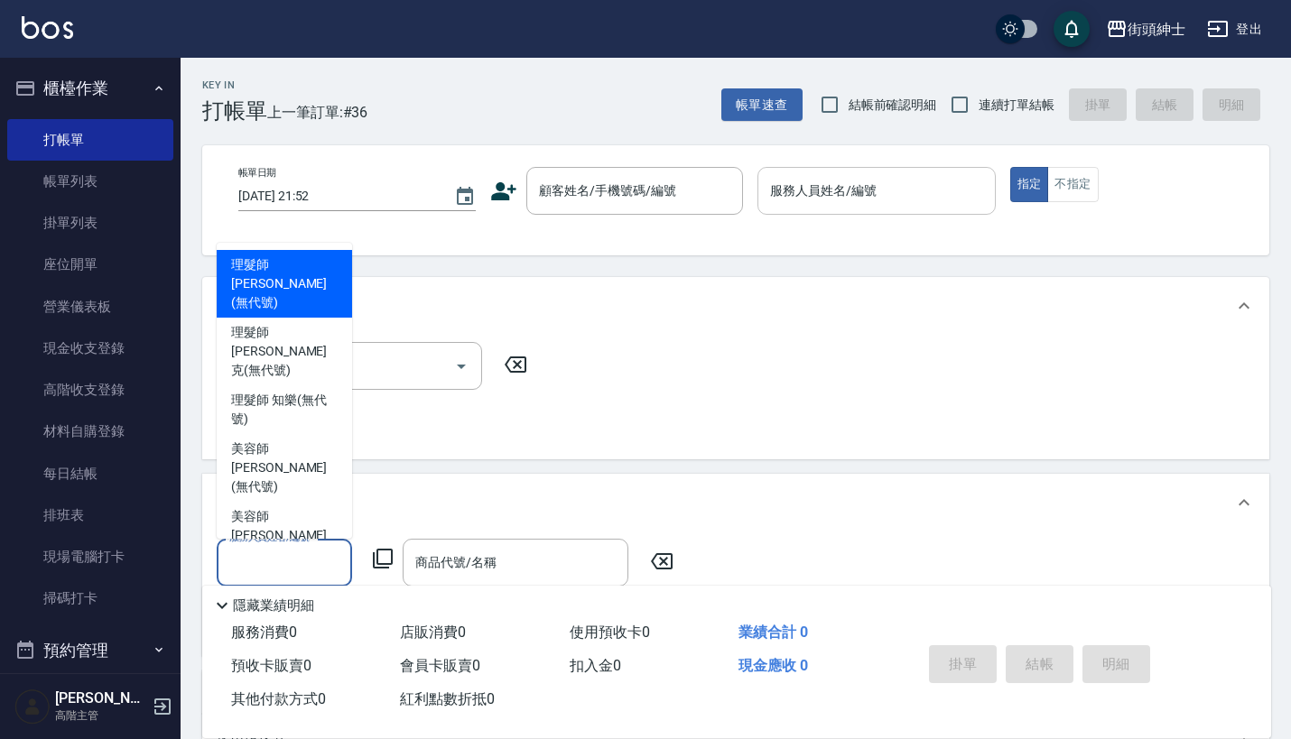
click at [892, 196] on input "服務人員姓名/編號" at bounding box center [876, 191] width 221 height 32
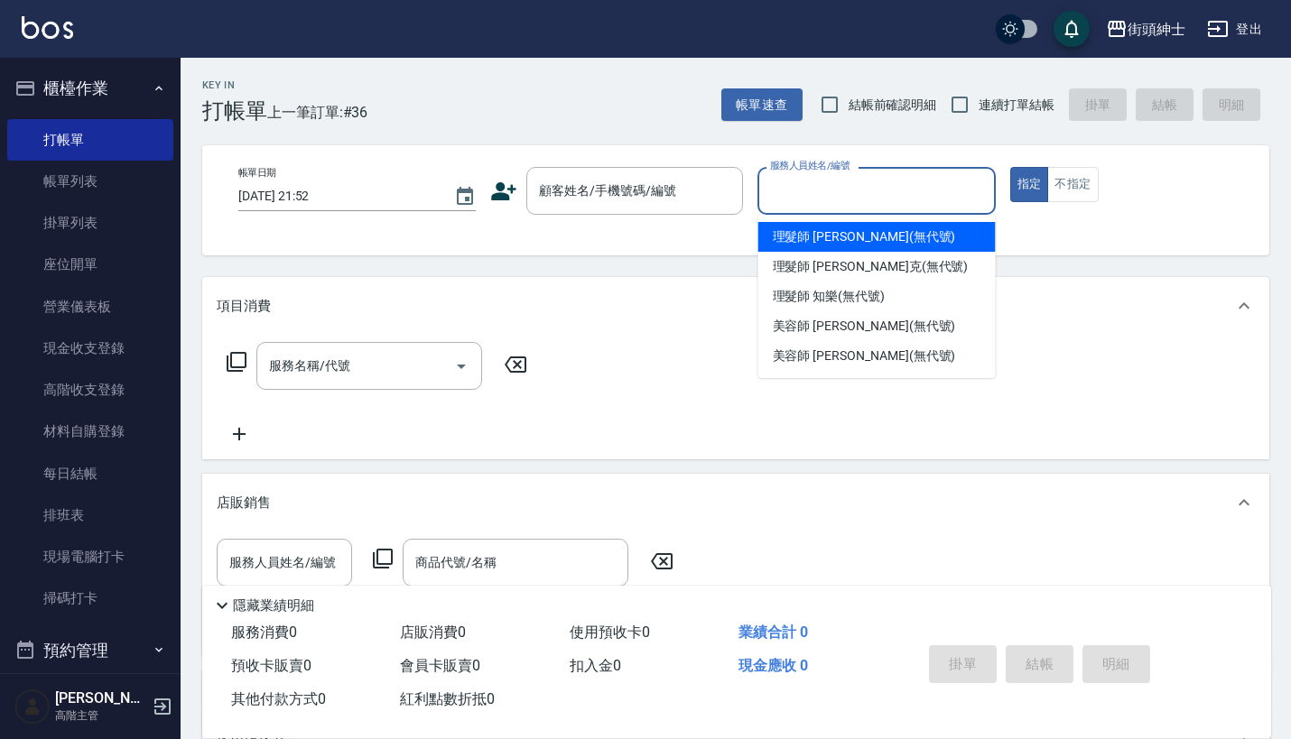
click at [118, 68] on button "櫃檯作業" at bounding box center [90, 88] width 166 height 47
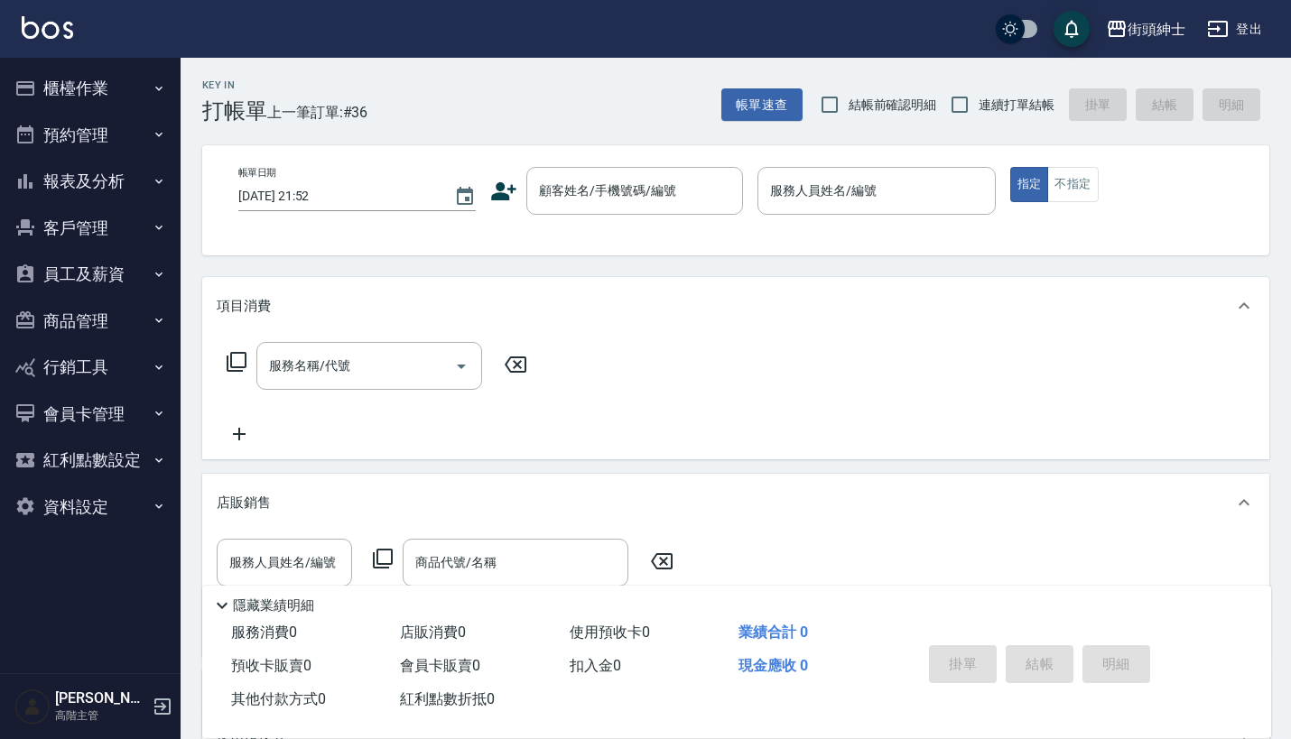
click at [131, 277] on button "員工及薪資" at bounding box center [90, 274] width 166 height 47
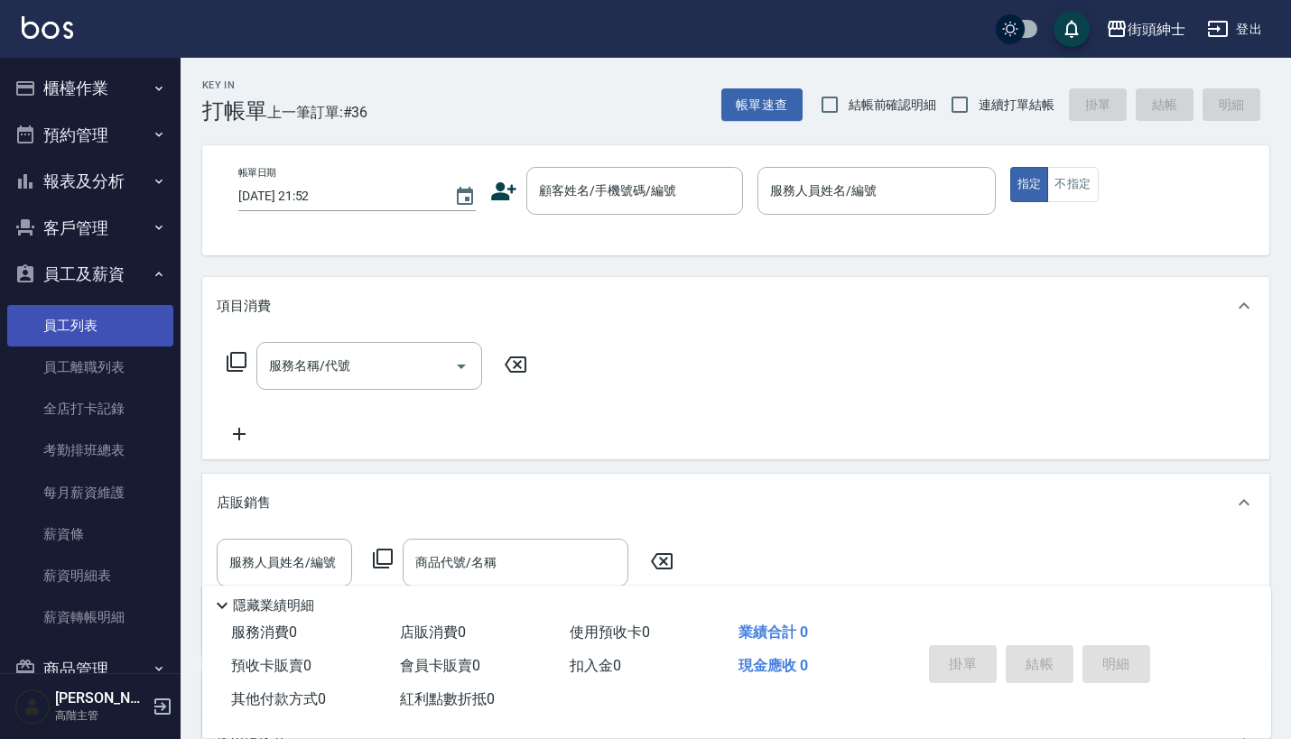
click at [124, 307] on link "員工列表" at bounding box center [90, 326] width 166 height 42
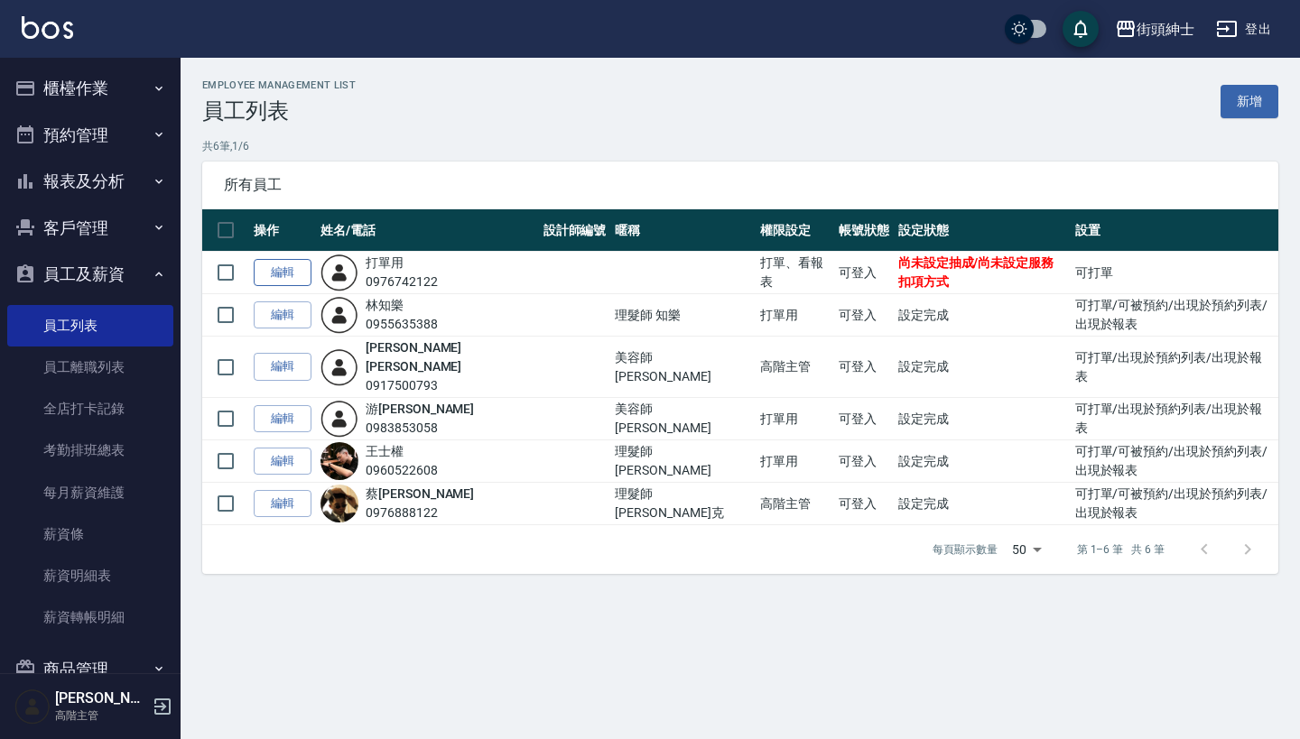
click at [299, 272] on link "編輯" at bounding box center [283, 273] width 58 height 28
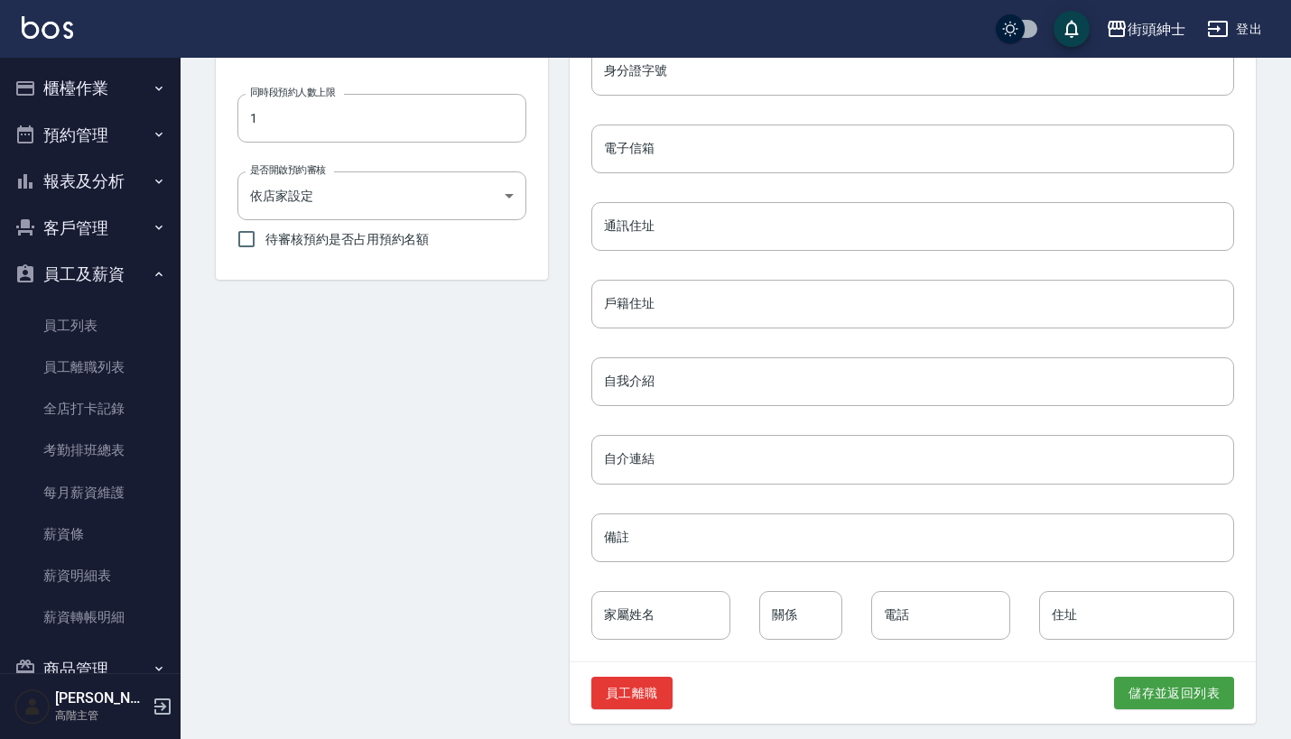
scroll to position [698, 0]
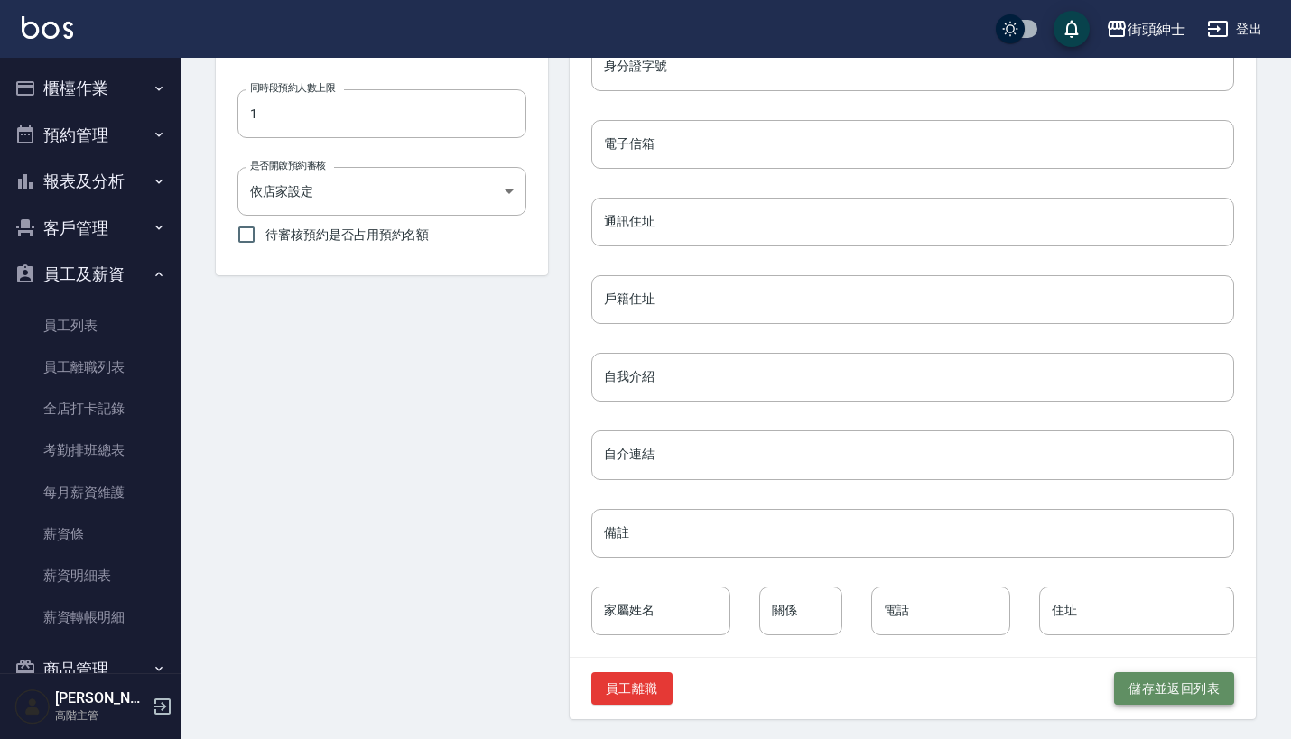
click at [1170, 694] on button "儲存並返回列表" at bounding box center [1174, 689] width 120 height 33
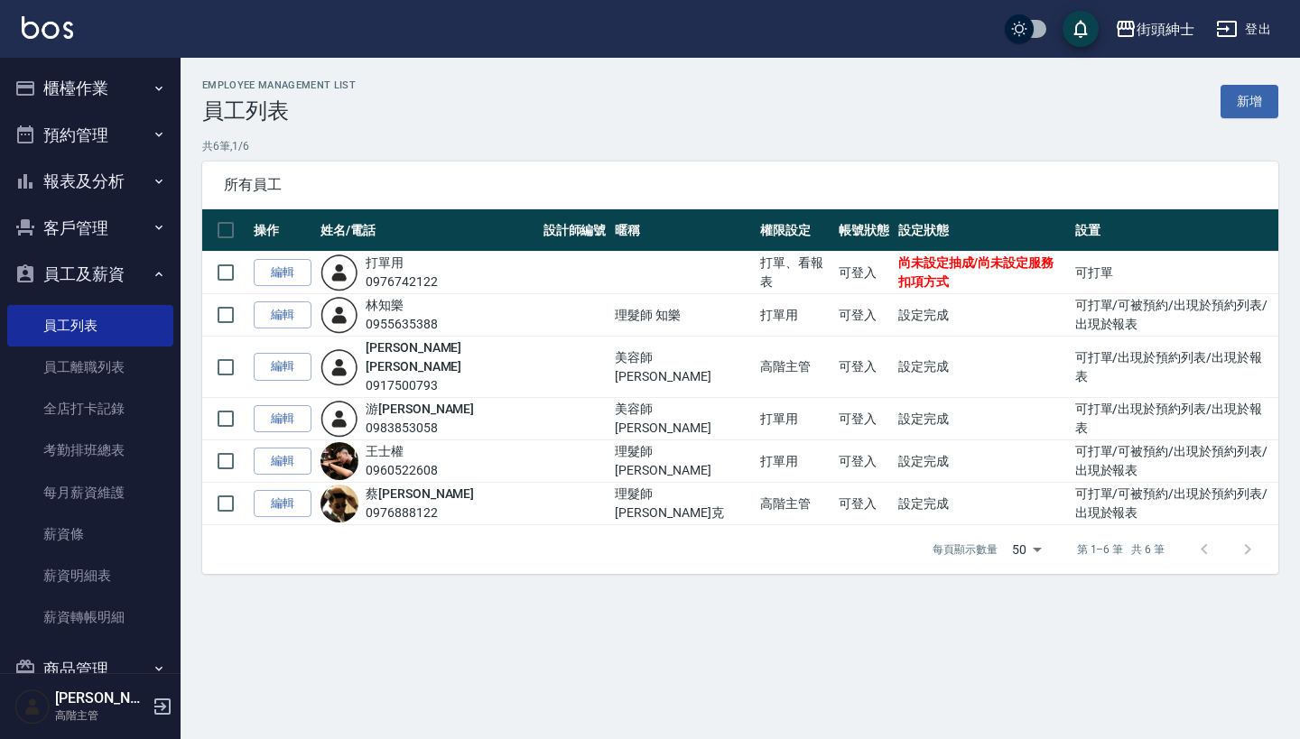
click at [118, 76] on button "櫃檯作業" at bounding box center [90, 88] width 166 height 47
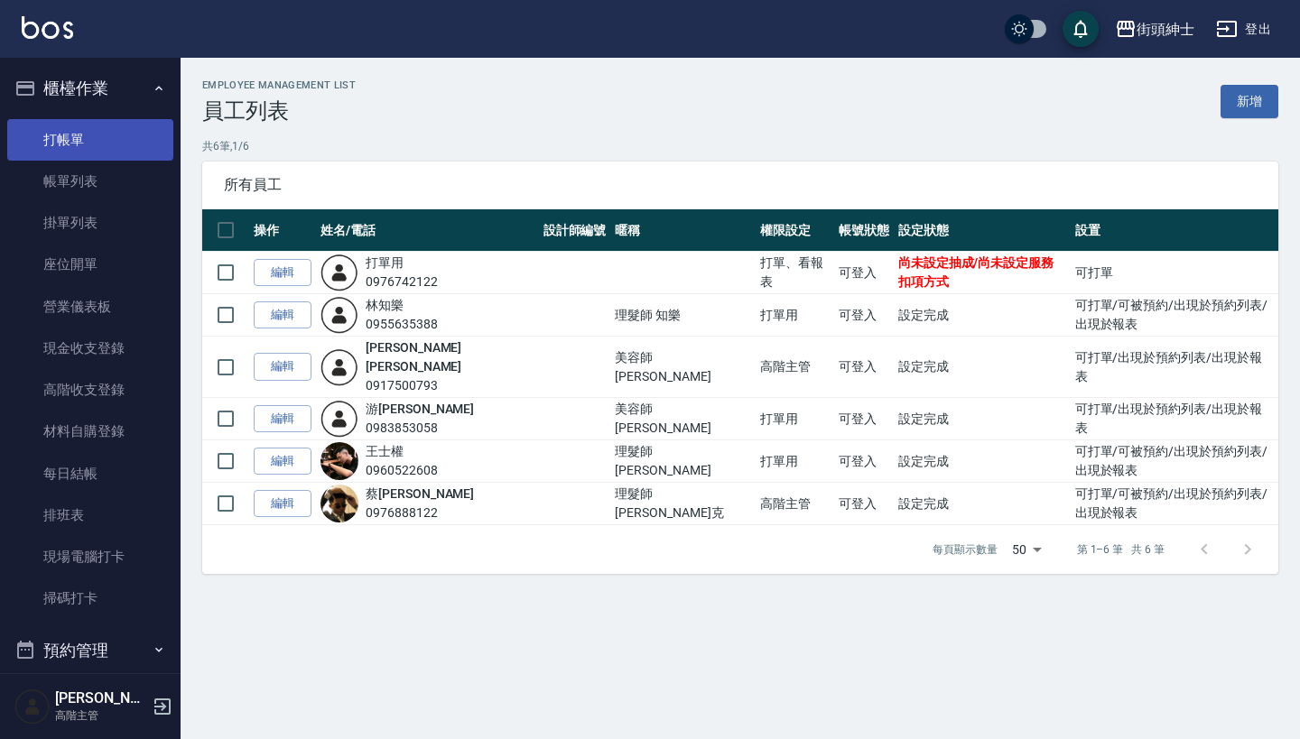
click at [126, 127] on link "打帳單" at bounding box center [90, 140] width 166 height 42
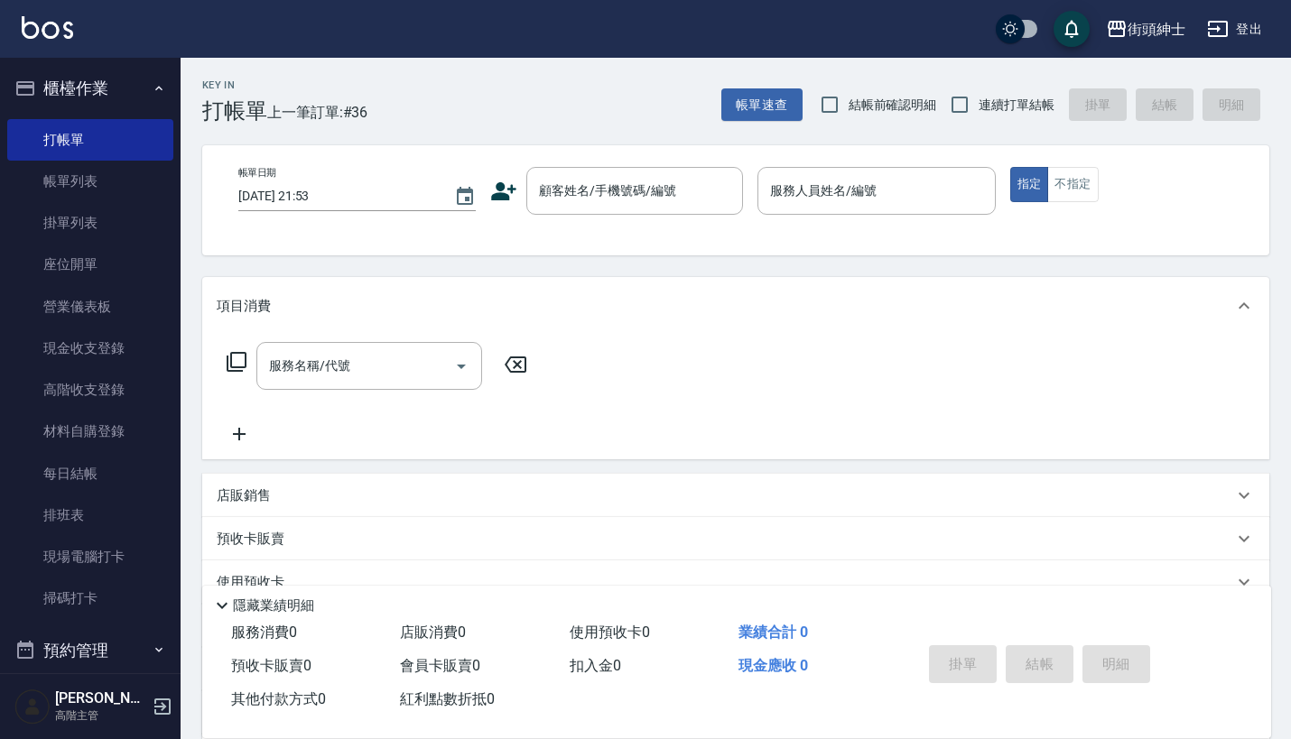
click at [260, 498] on p "店販銷售" at bounding box center [244, 496] width 54 height 19
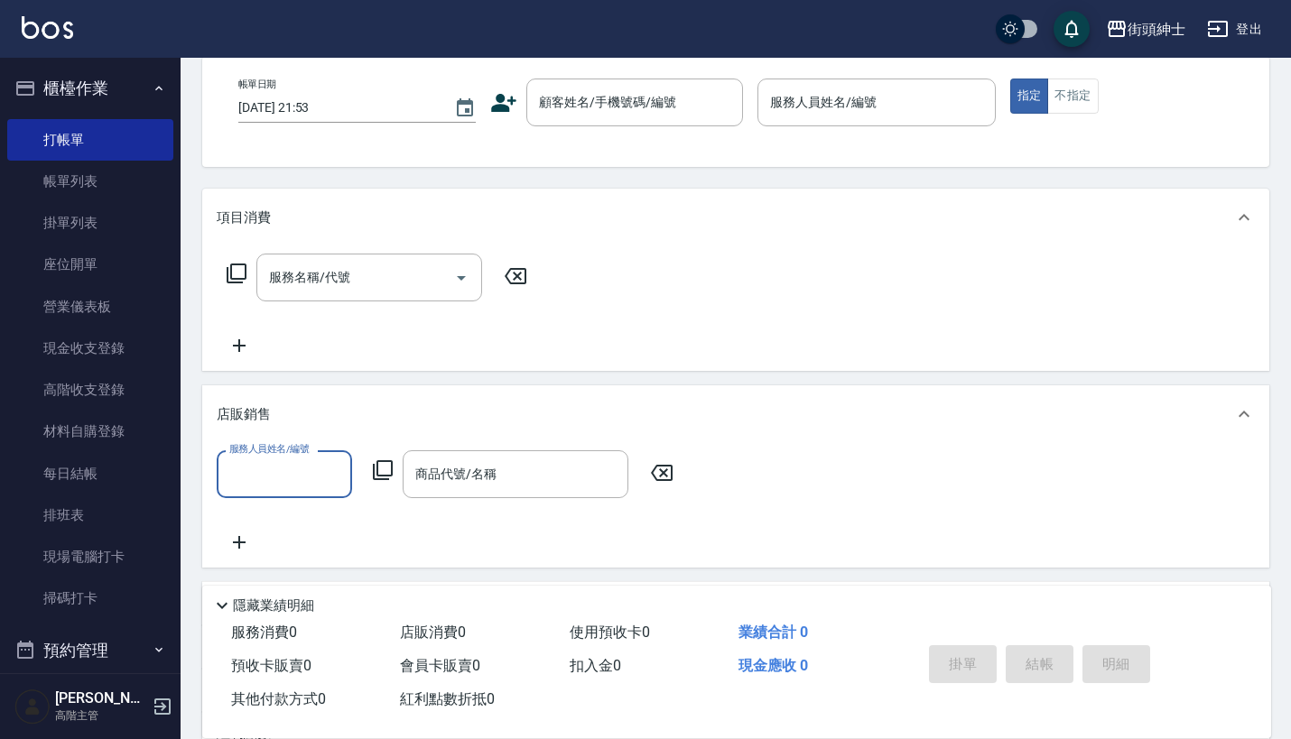
scroll to position [110, 0]
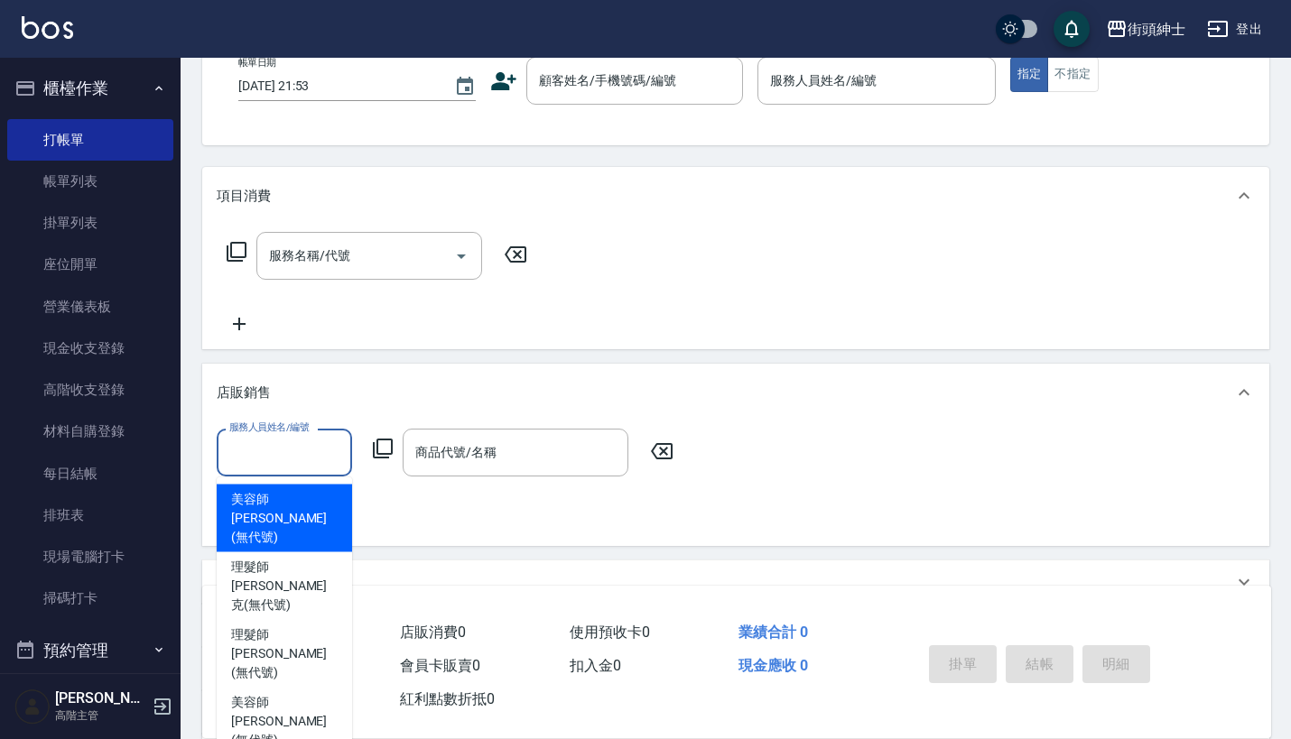
click at [302, 450] on input "服務人員姓名/編號" at bounding box center [284, 453] width 119 height 32
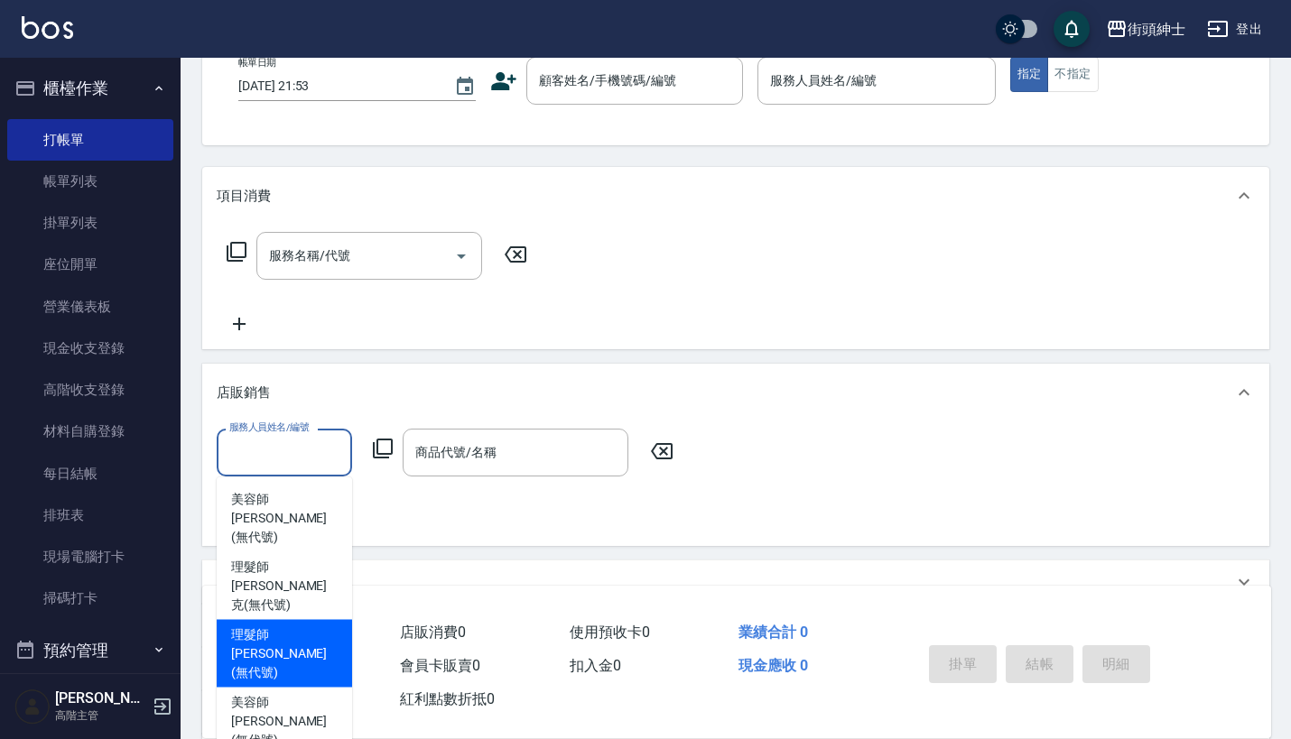
click at [494, 526] on div "服務人員姓名/編號 服務人員姓名/編號 商品代號/名稱 商品代號/名稱" at bounding box center [736, 480] width 1038 height 103
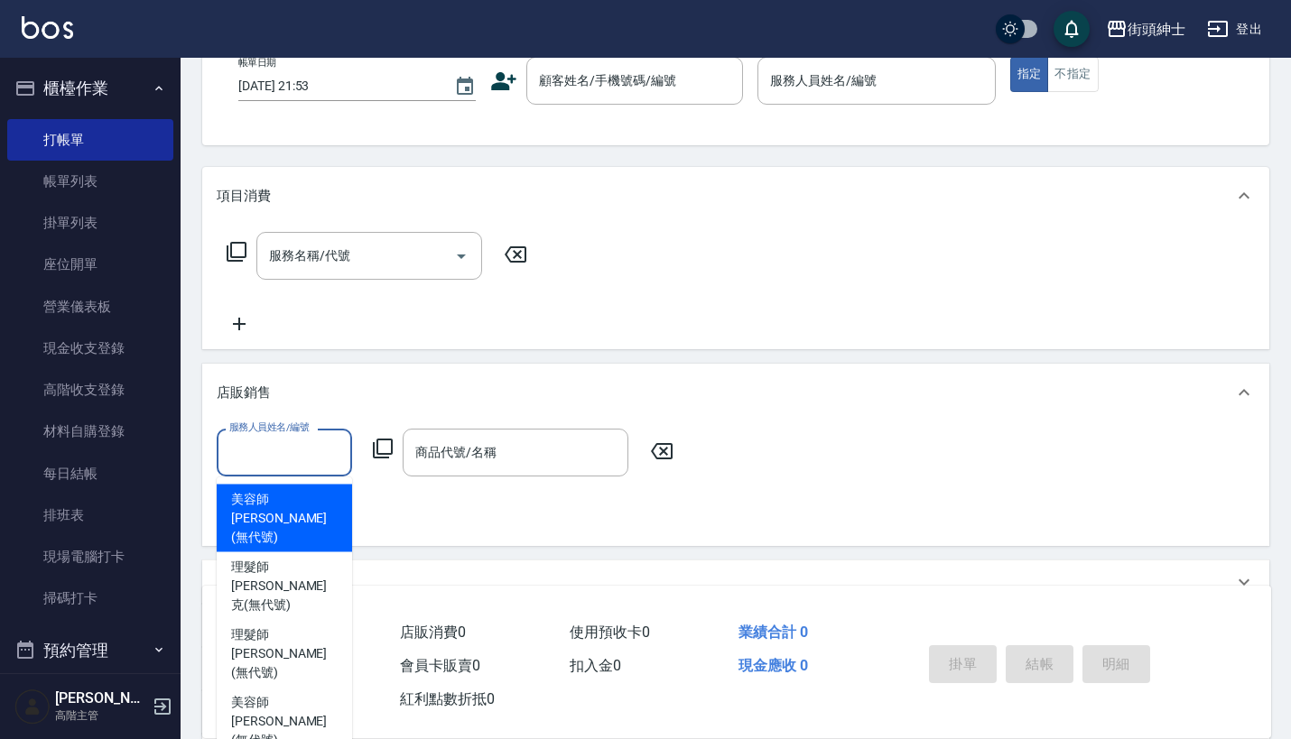
click at [318, 452] on input "服務人員姓名/編號" at bounding box center [284, 453] width 119 height 32
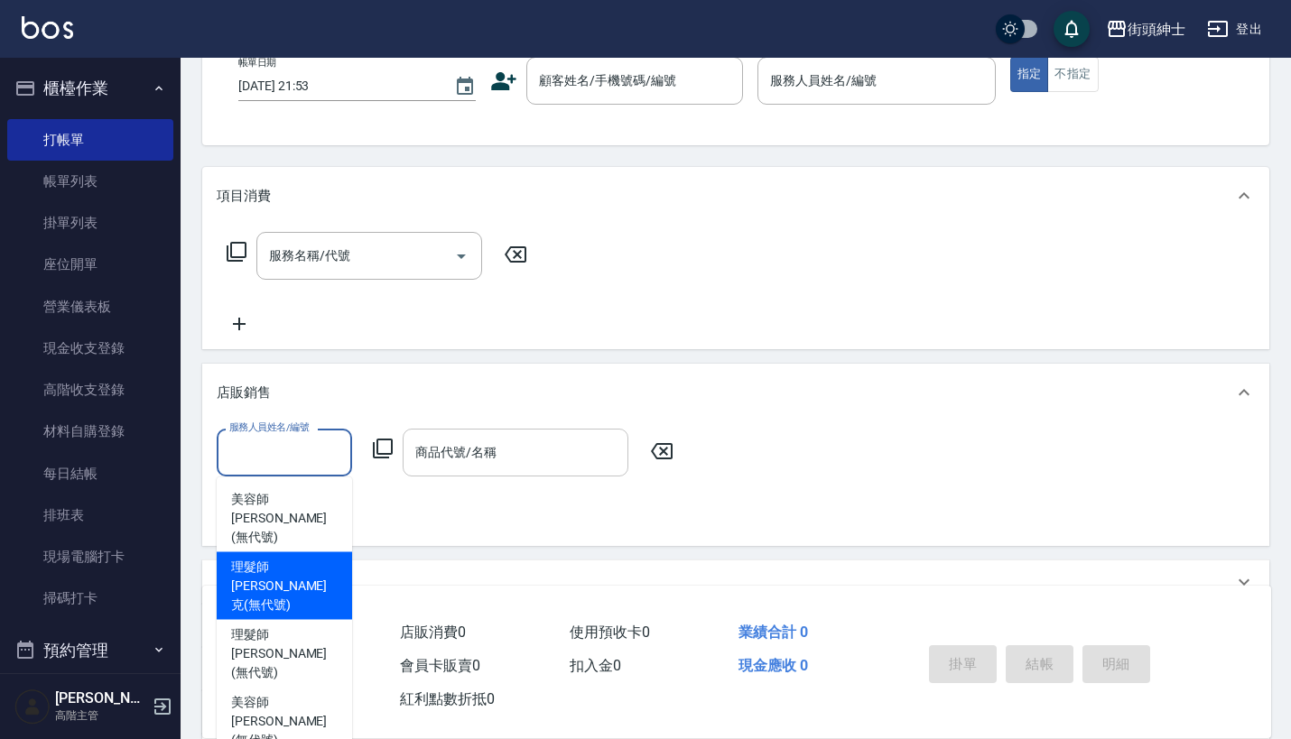
click at [499, 451] on input "商品代號/名稱" at bounding box center [515, 453] width 209 height 32
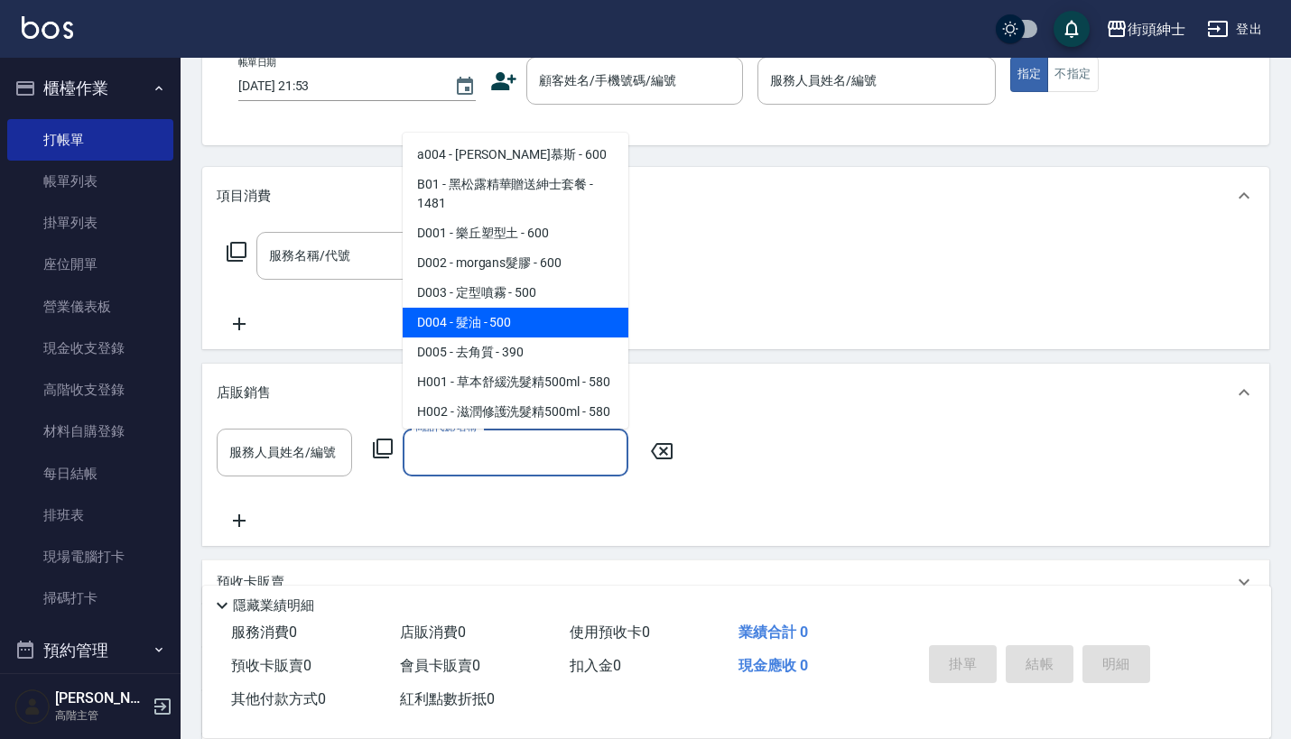
click at [517, 314] on span "D004 - 髮油 - 500" at bounding box center [516, 323] width 226 height 30
type input "髮油"
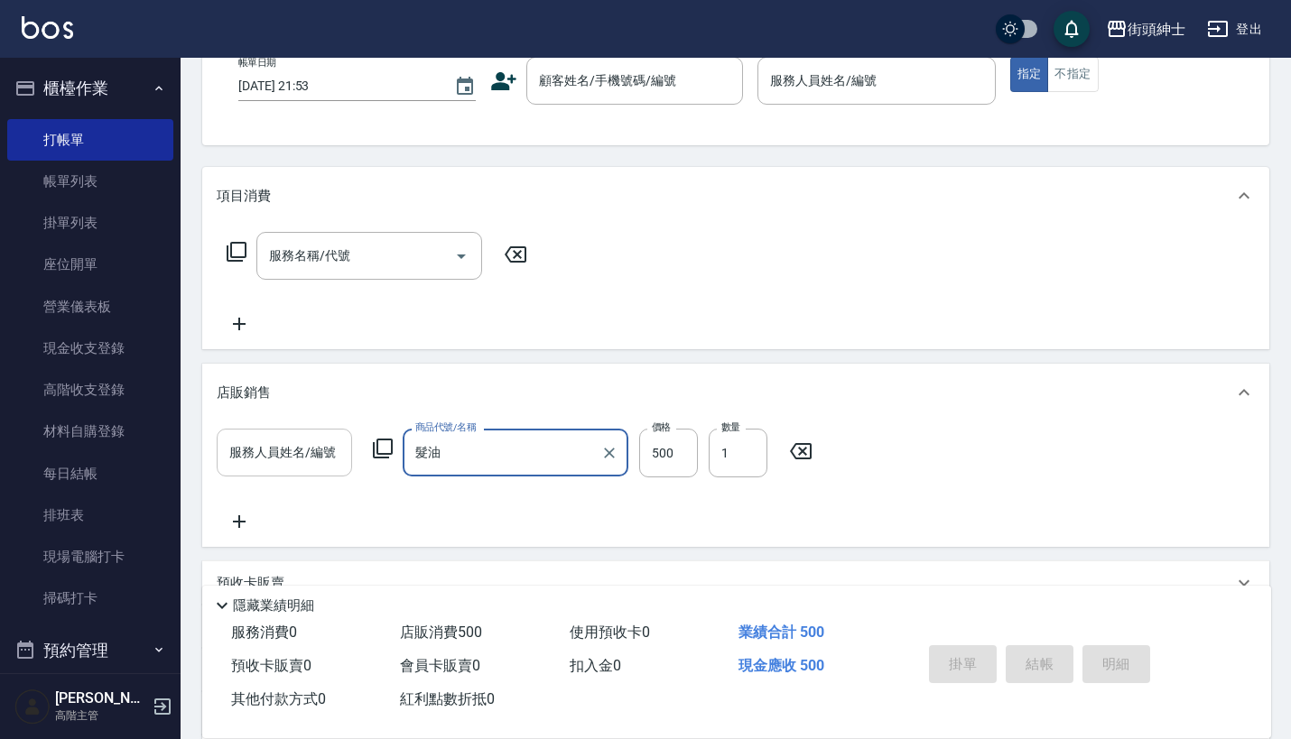
click at [311, 443] on input "服務人員姓名/編號" at bounding box center [284, 453] width 119 height 32
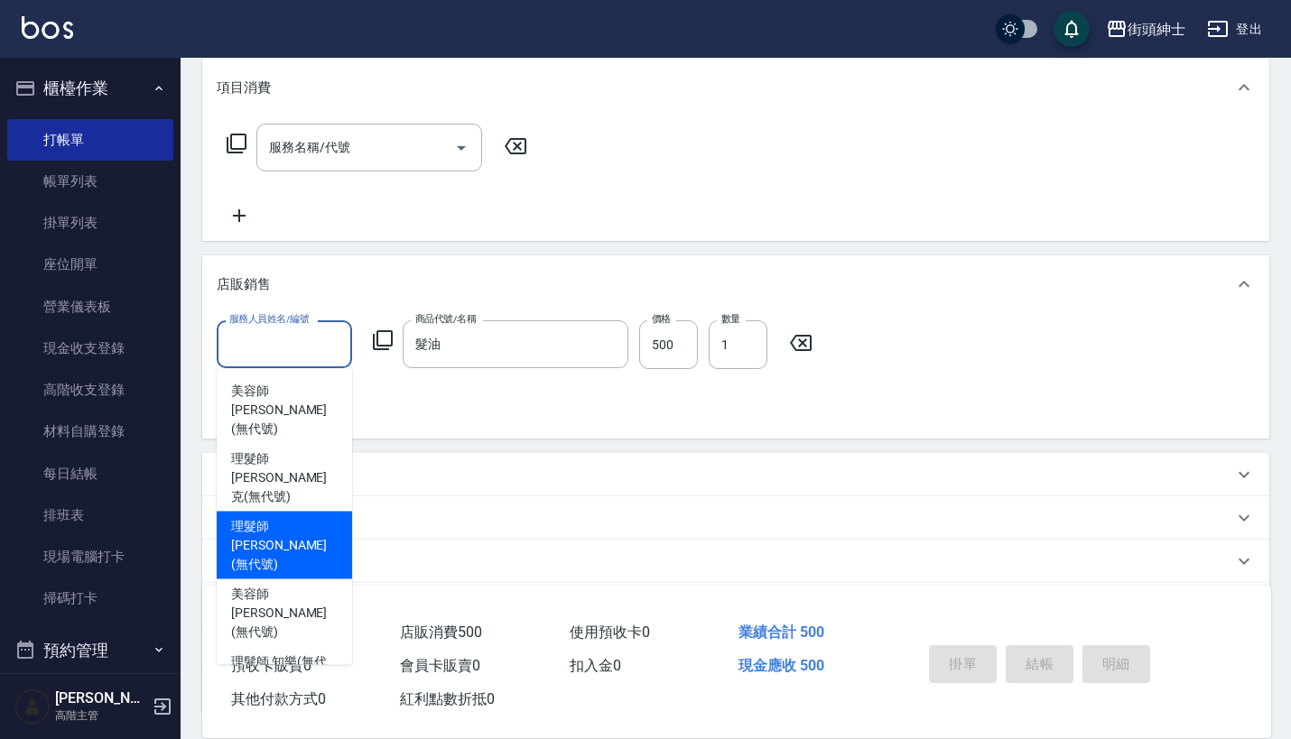
scroll to position [219, 0]
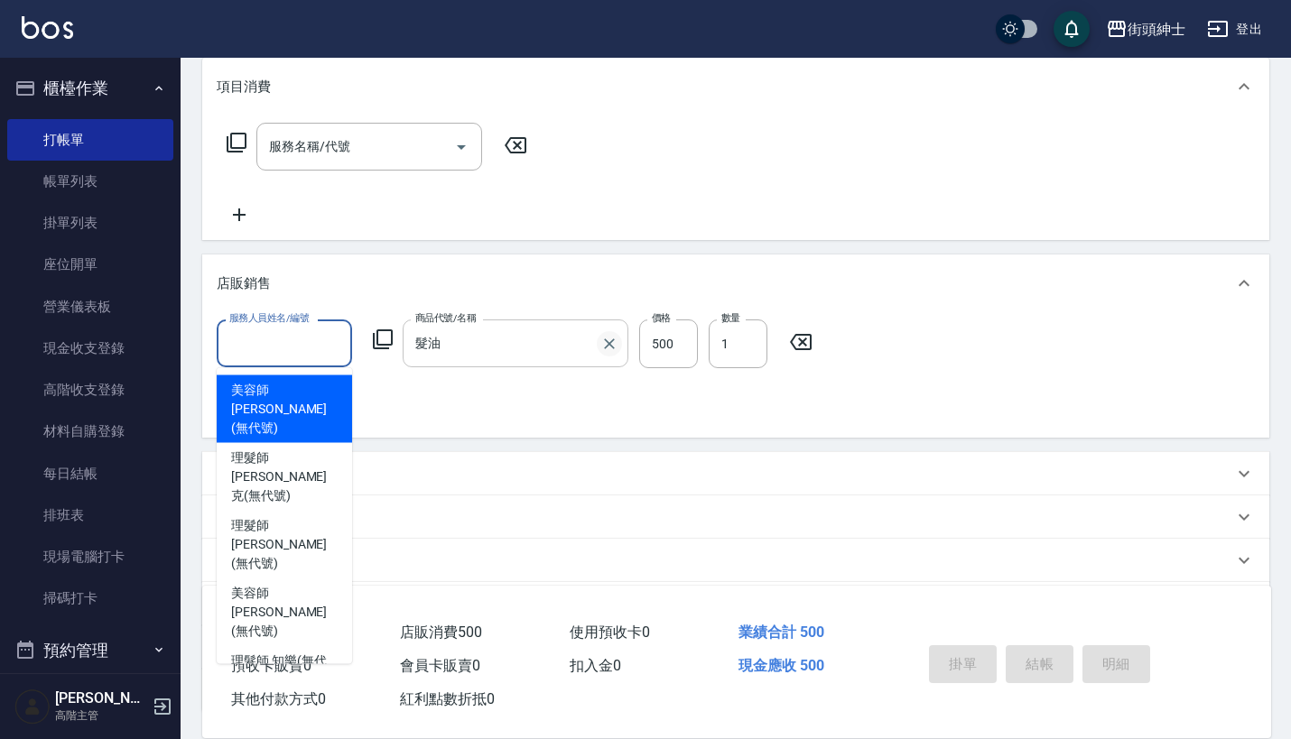
click at [613, 339] on icon "Clear" at bounding box center [609, 344] width 11 height 11
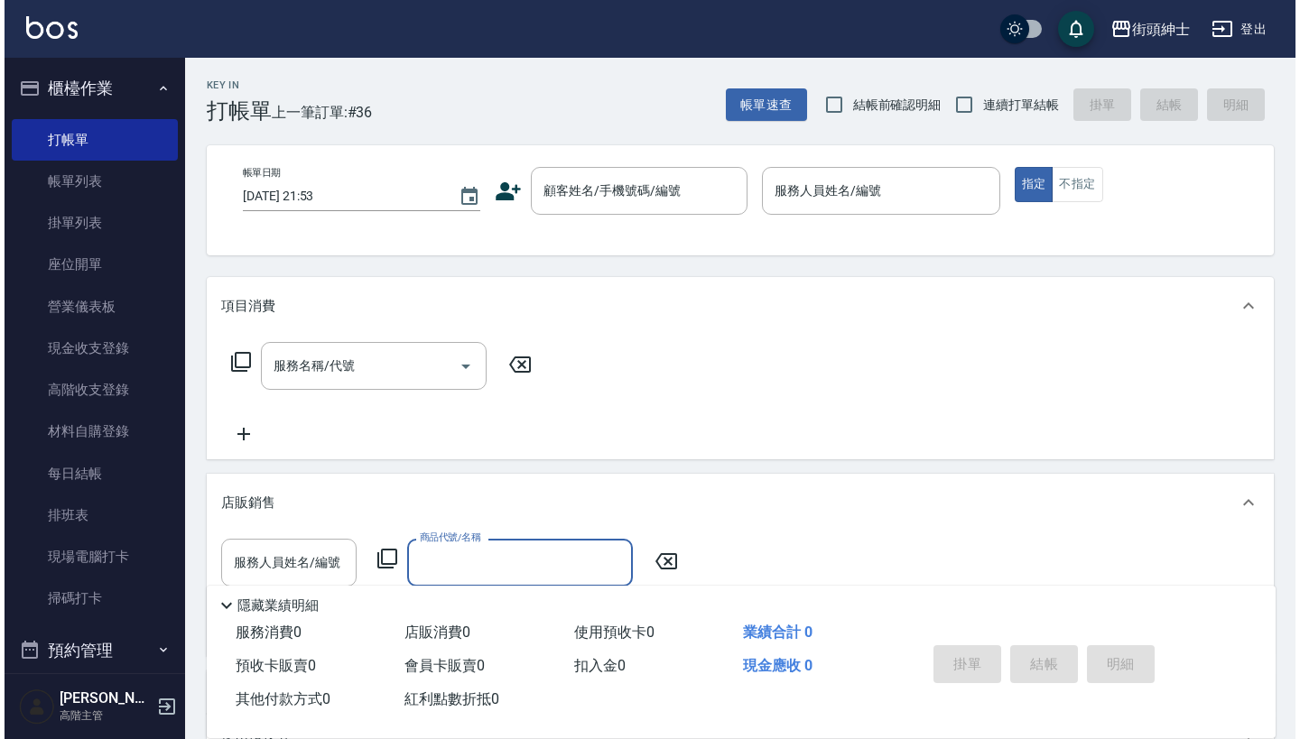
scroll to position [0, 0]
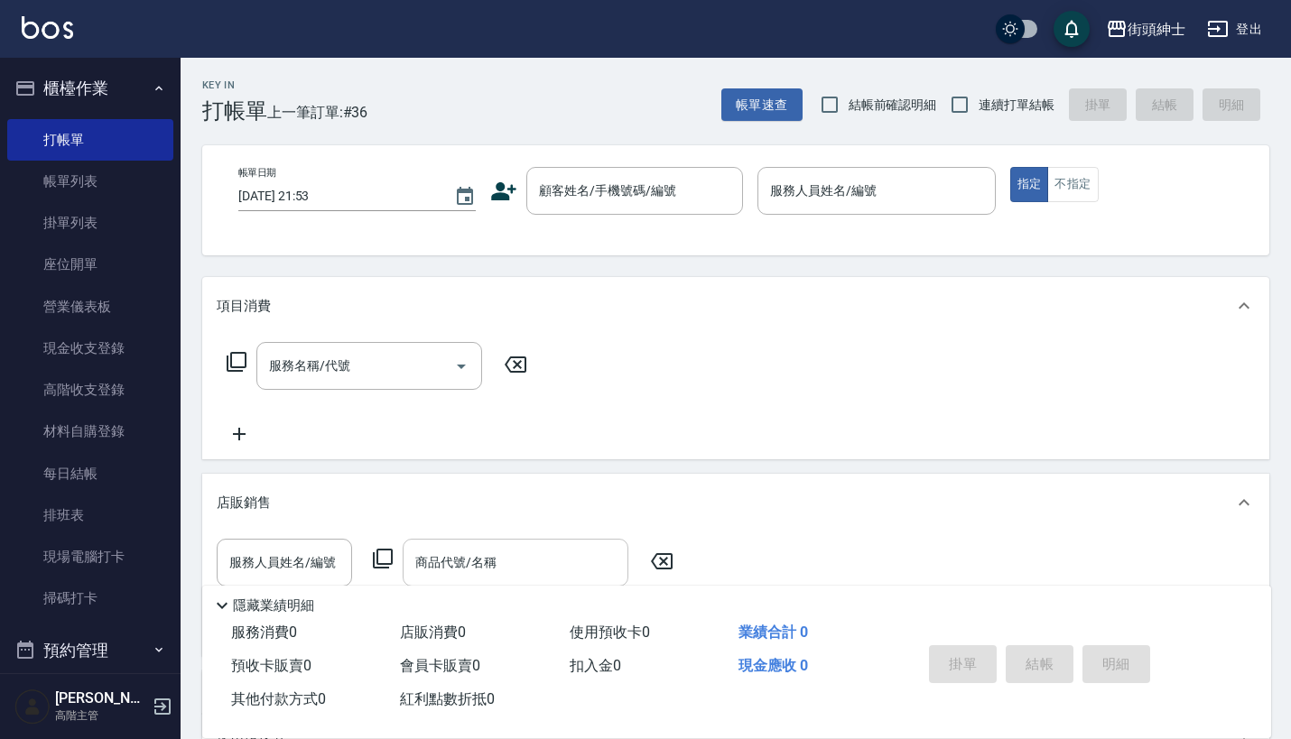
click at [668, 564] on icon at bounding box center [661, 562] width 45 height 22
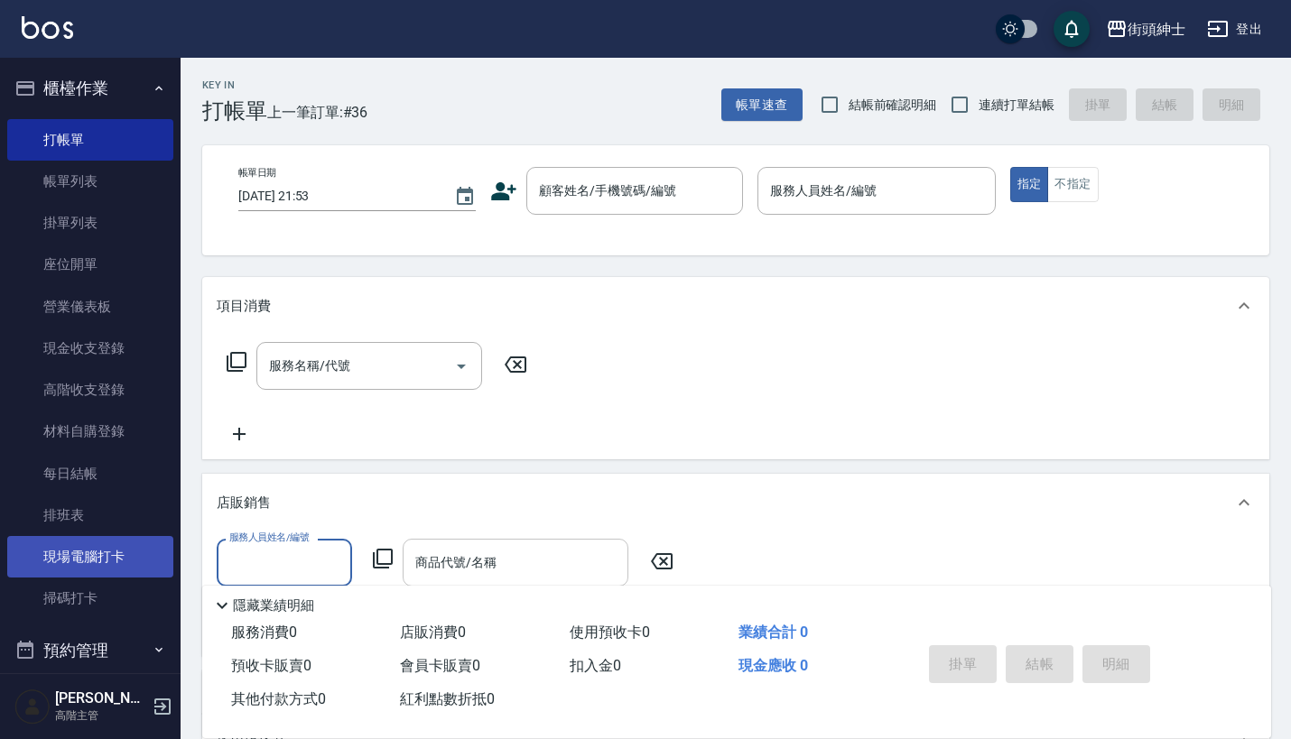
click at [116, 545] on link "現場電腦打卡" at bounding box center [90, 557] width 166 height 42
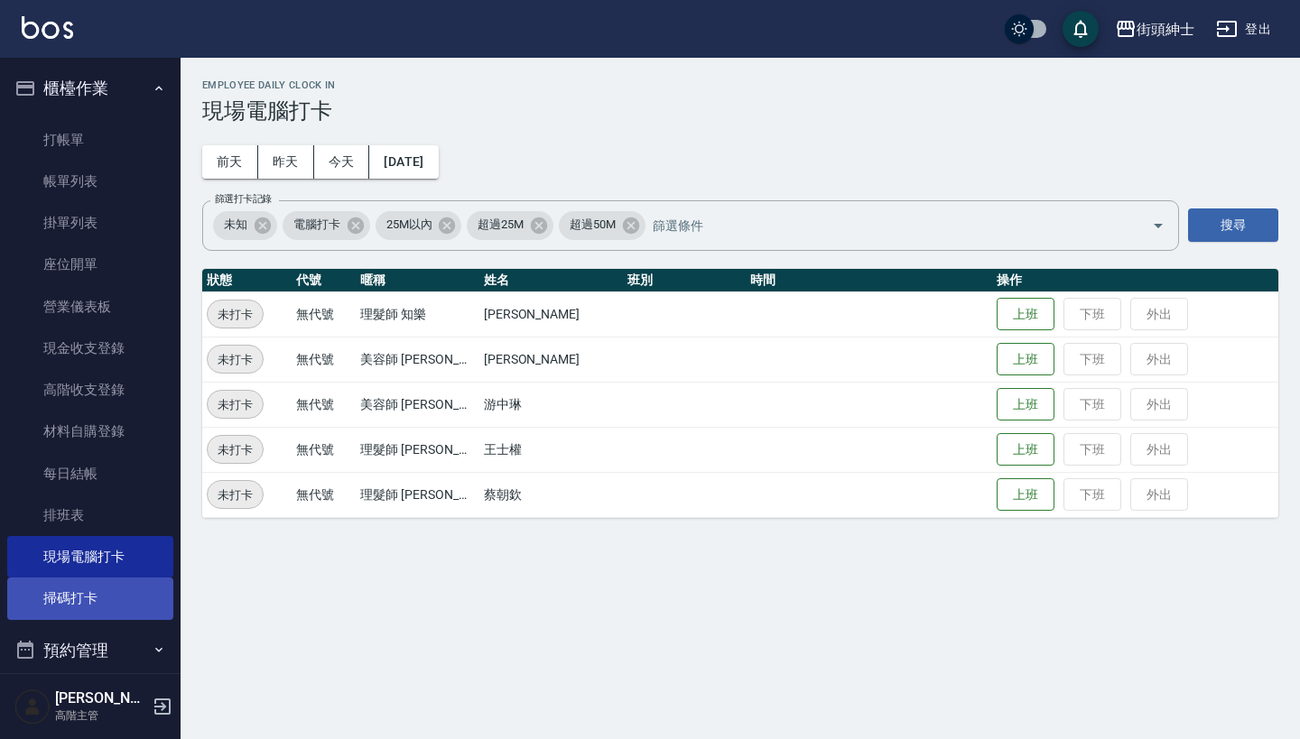
click at [89, 589] on link "掃碼打卡" at bounding box center [90, 599] width 166 height 42
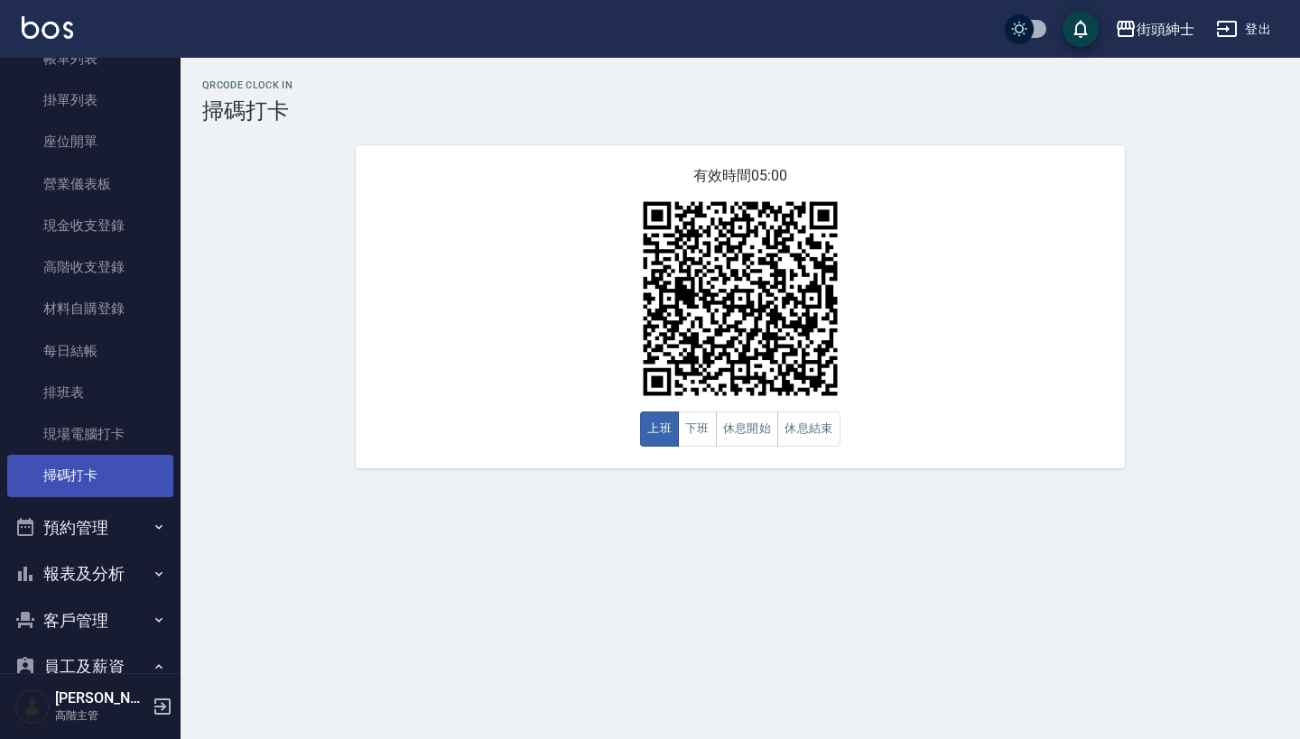
scroll to position [129, 0]
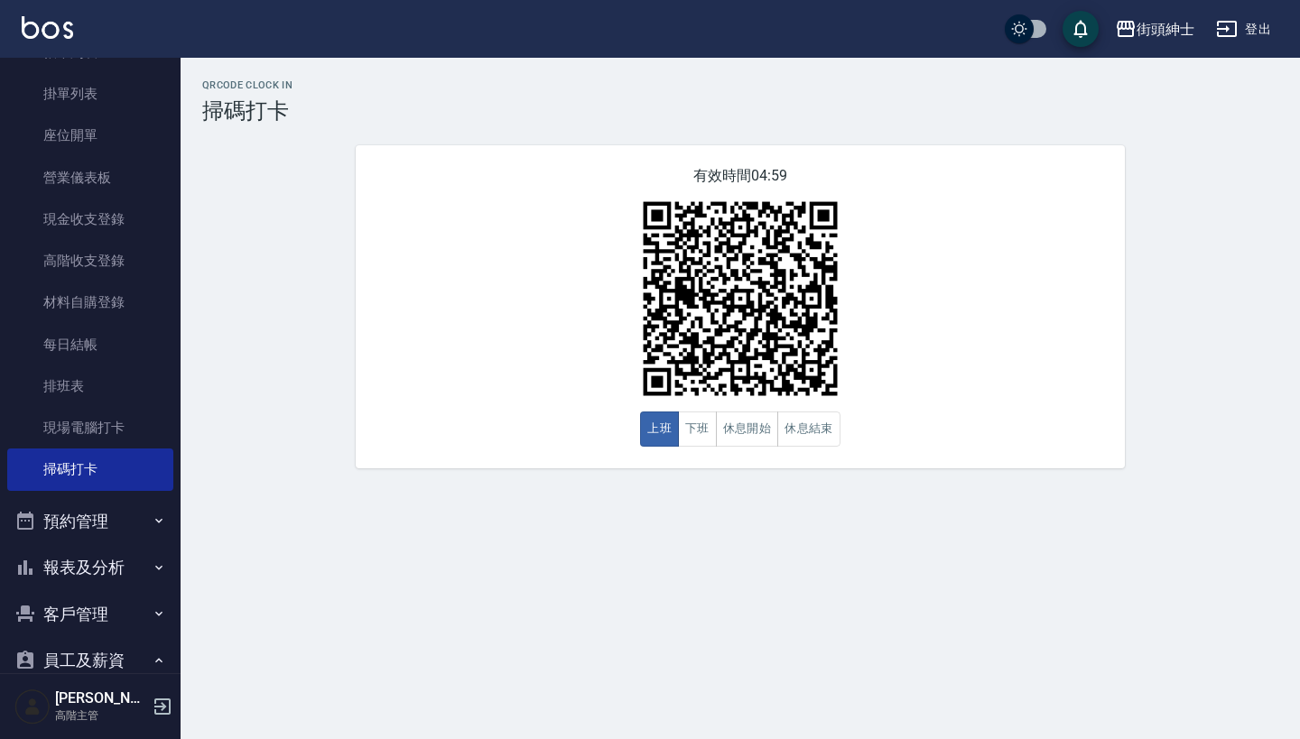
click at [105, 516] on button "預約管理" at bounding box center [90, 521] width 166 height 47
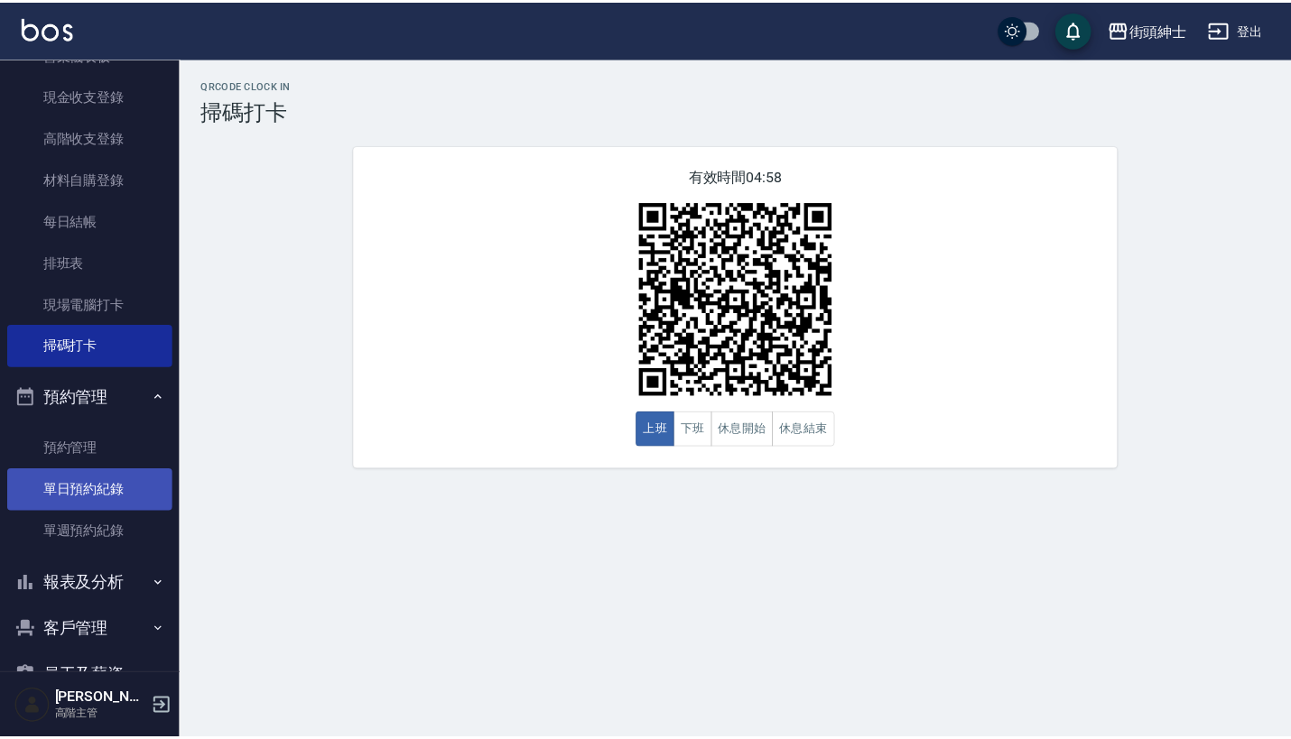
scroll to position [256, 0]
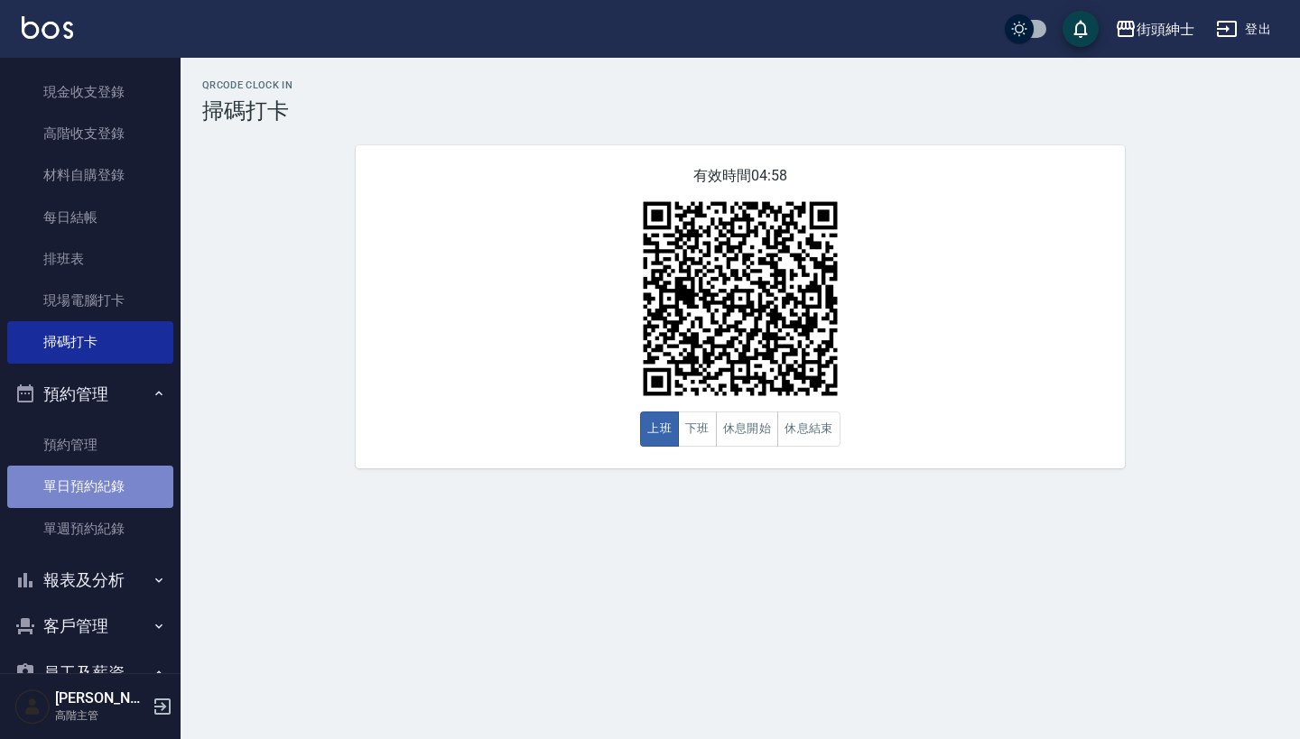
click at [109, 469] on link "單日預約紀錄" at bounding box center [90, 487] width 166 height 42
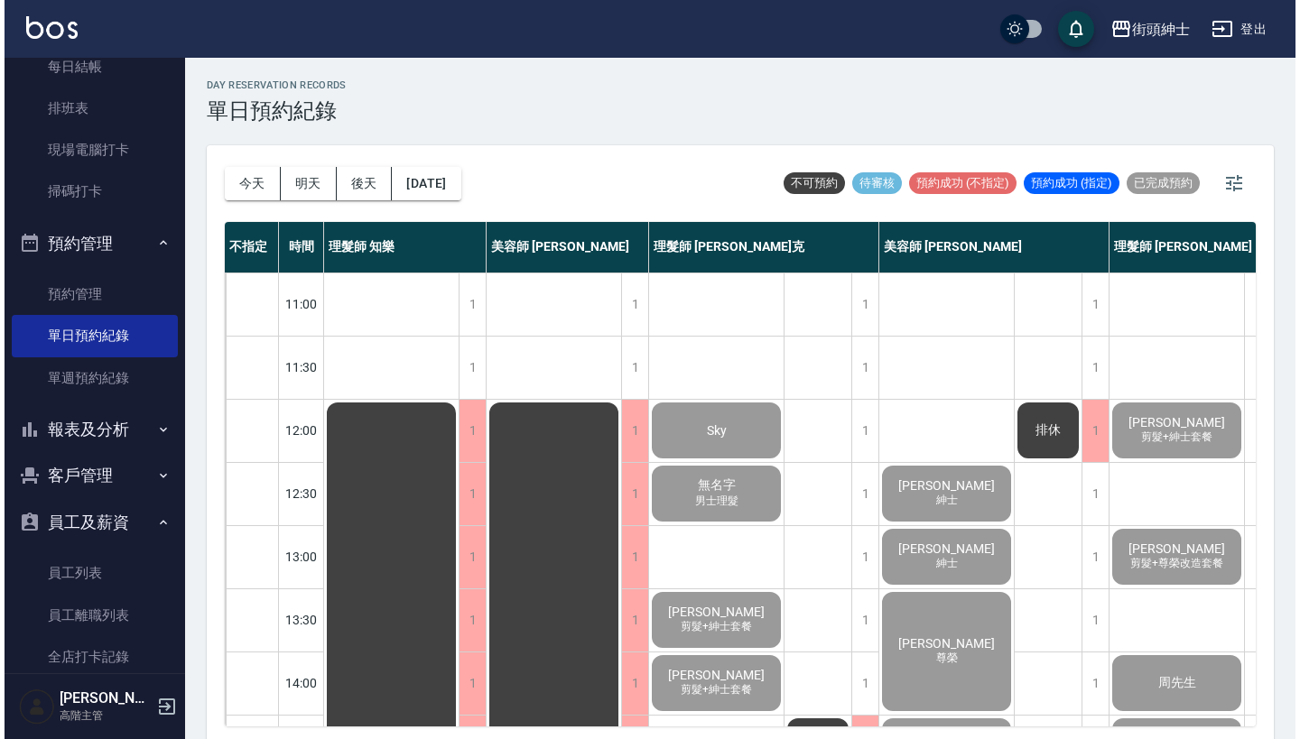
scroll to position [441, 0]
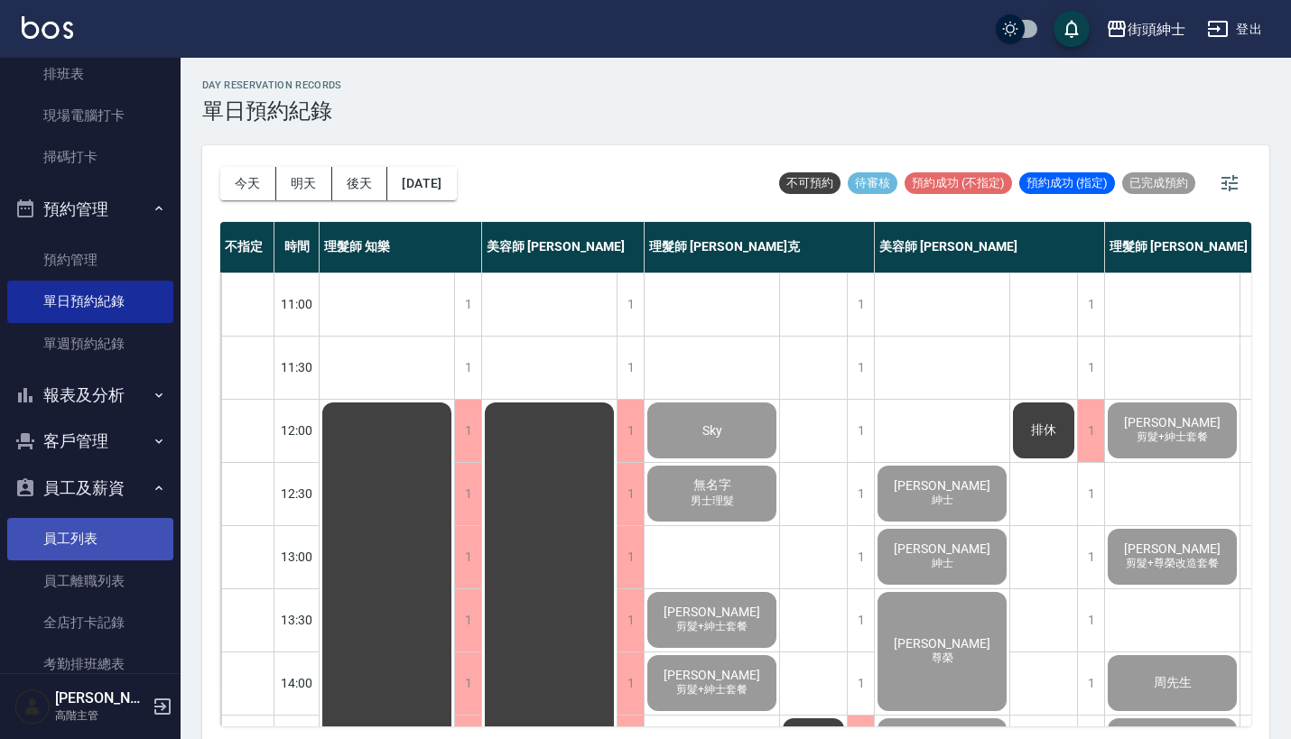
click at [104, 525] on link "員工列表" at bounding box center [90, 539] width 166 height 42
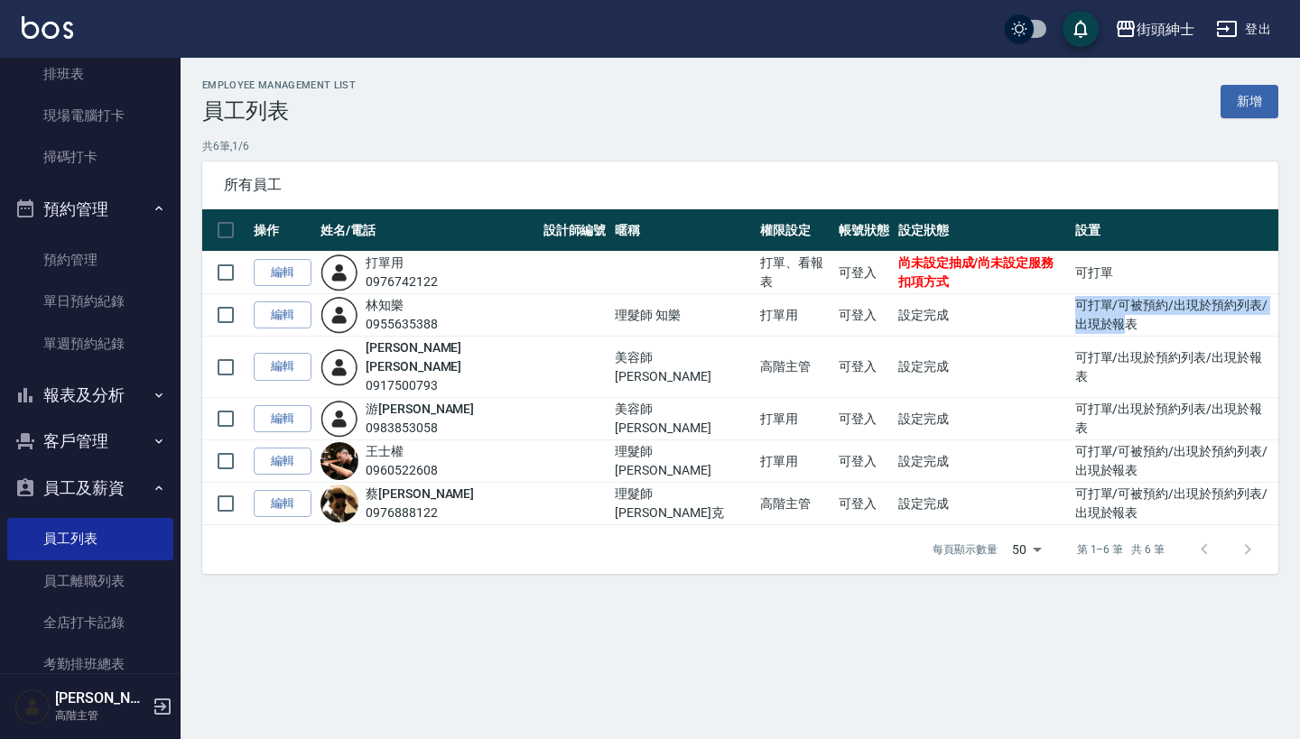
drag, startPoint x: 1015, startPoint y: 315, endPoint x: 1245, endPoint y: 321, distance: 230.3
click at [1245, 321] on td "可打單/可被預約/出現於預約列表/出現於報表" at bounding box center [1175, 315] width 208 height 42
drag, startPoint x: 630, startPoint y: 273, endPoint x: 709, endPoint y: 272, distance: 78.5
click at [756, 272] on td "打單、看報表" at bounding box center [795, 273] width 79 height 42
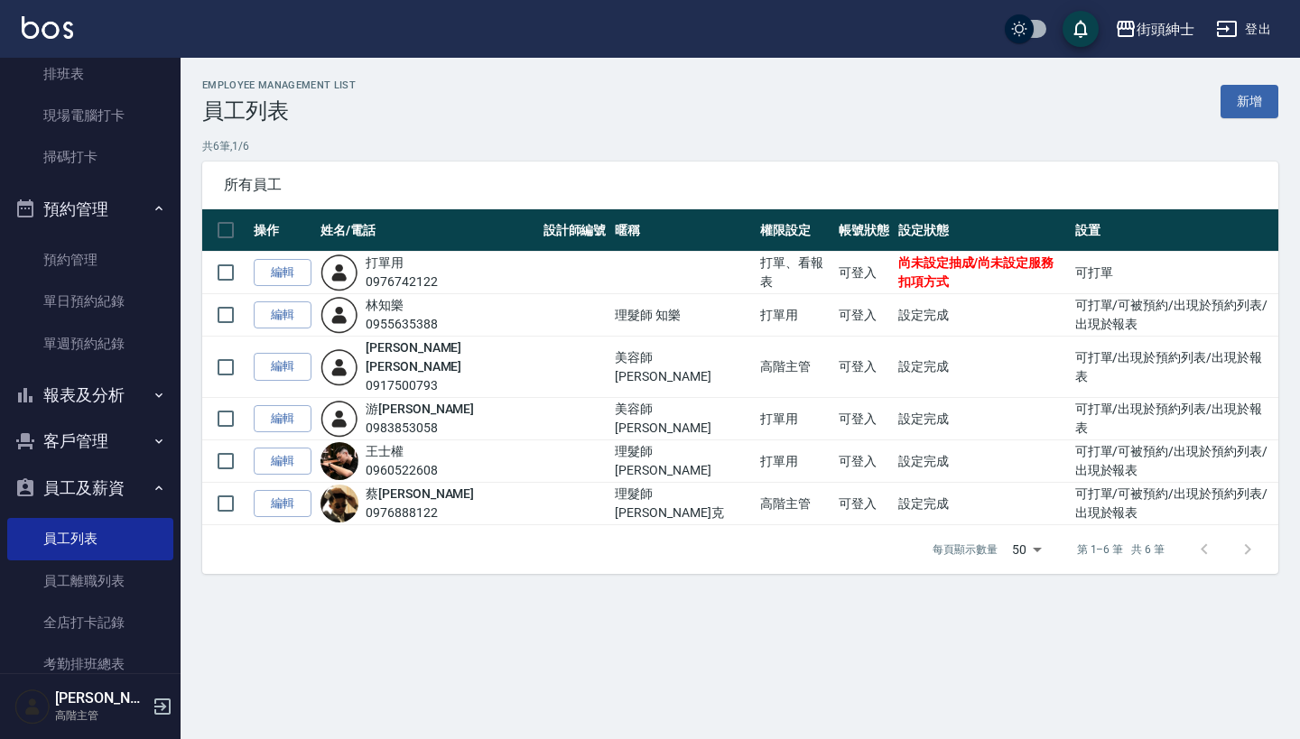
click at [1071, 268] on td "可打單" at bounding box center [1175, 273] width 208 height 42
drag, startPoint x: 630, startPoint y: 263, endPoint x: 699, endPoint y: 265, distance: 68.6
click at [756, 265] on td "打單、看報表" at bounding box center [795, 273] width 79 height 42
click at [299, 264] on link "編輯" at bounding box center [283, 273] width 58 height 28
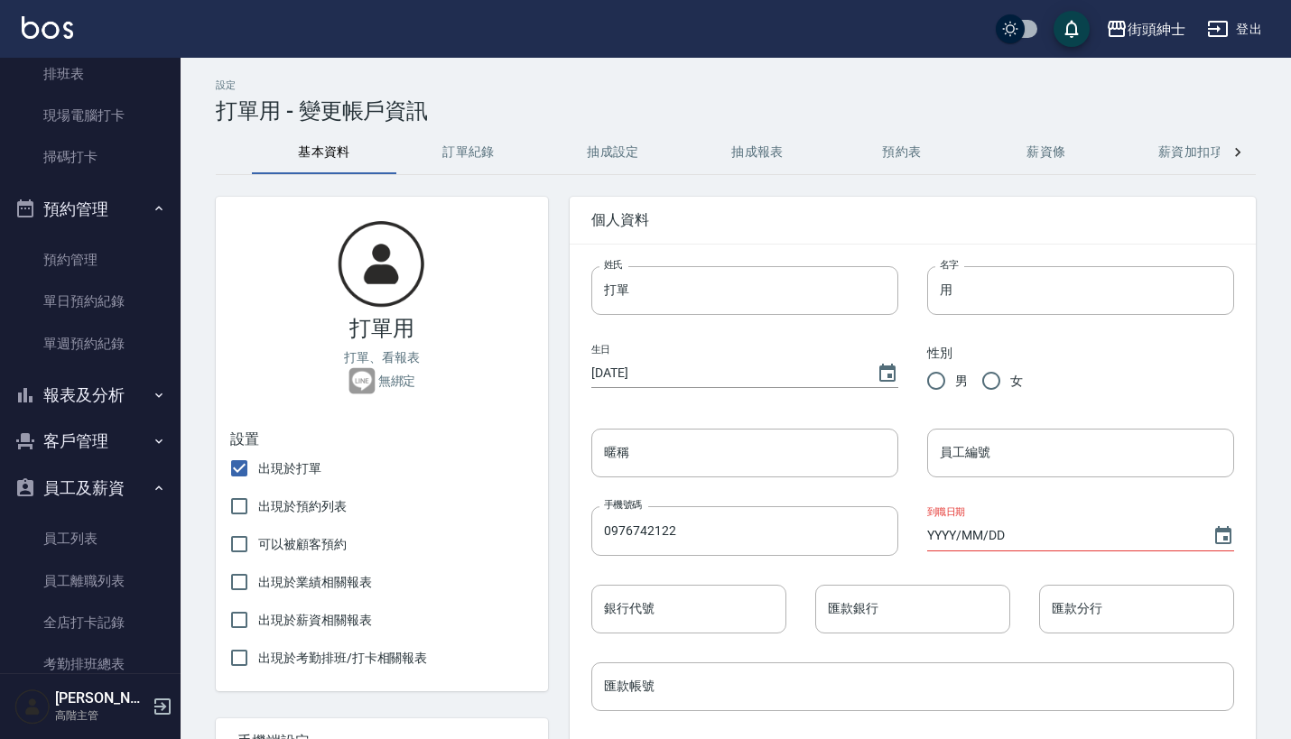
click at [615, 164] on button "抽成設定" at bounding box center [613, 152] width 144 height 43
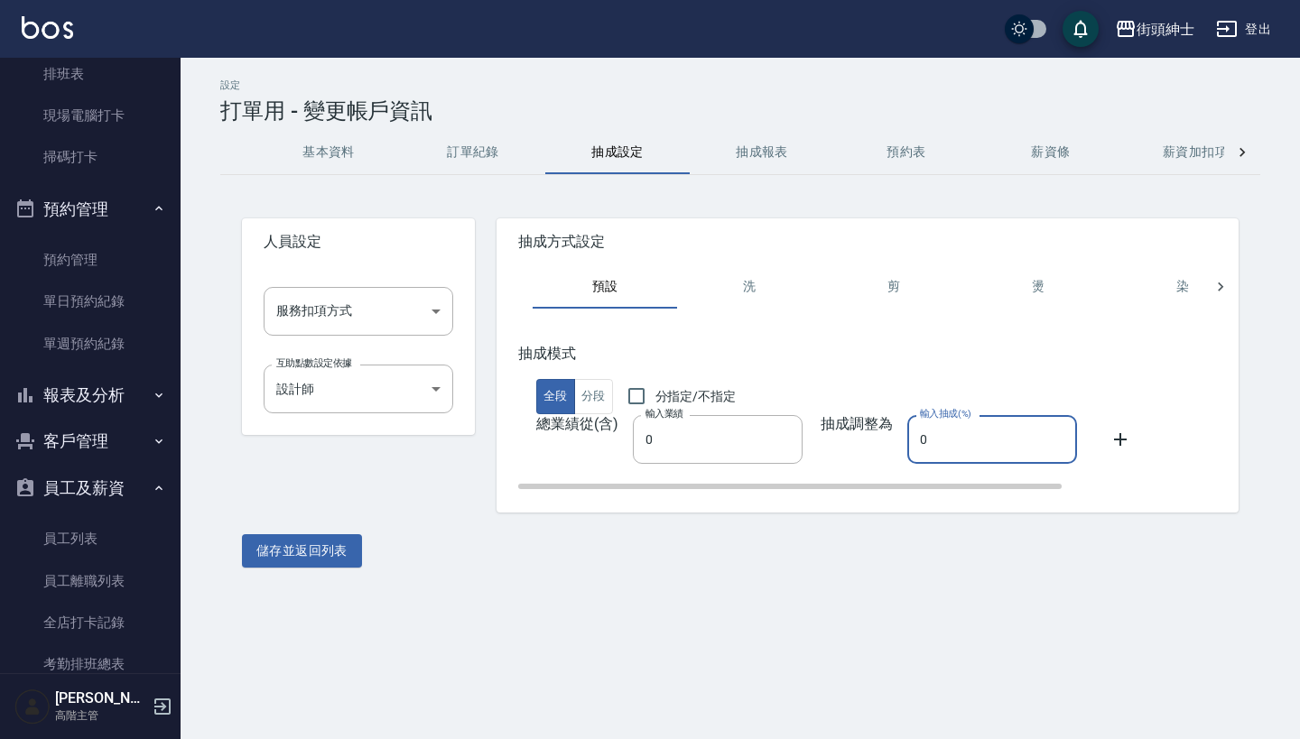
click at [945, 441] on input "0" at bounding box center [992, 439] width 170 height 49
type input "00"
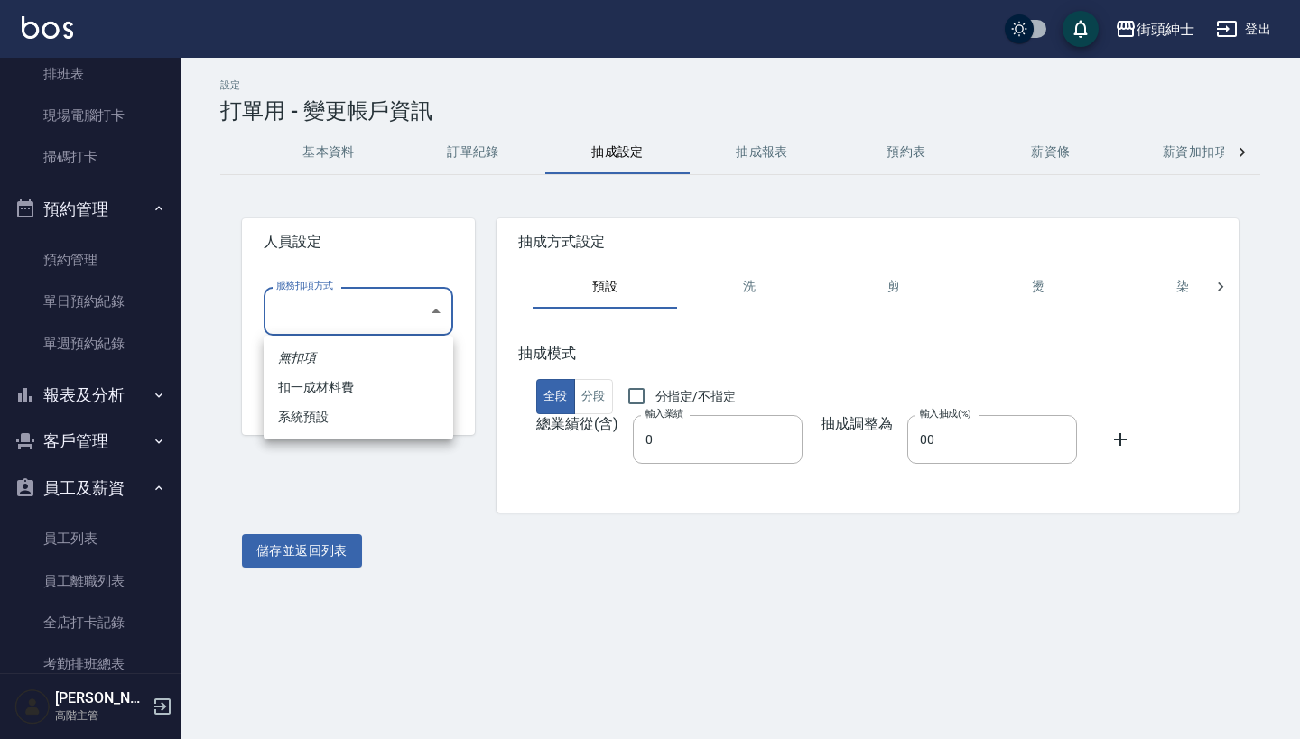
click at [432, 314] on body "街頭紳士 登出 櫃檯作業 打帳單 帳單列表 掛單列表 座位開單 營業儀表板 現金收支登錄 高階收支登錄 材料自購登錄 每日結帳 排班表 現場電腦打卡 掃碼打卡…" at bounding box center [650, 369] width 1300 height 739
click at [398, 409] on li "系統預設" at bounding box center [359, 418] width 190 height 30
type input "系統預設"
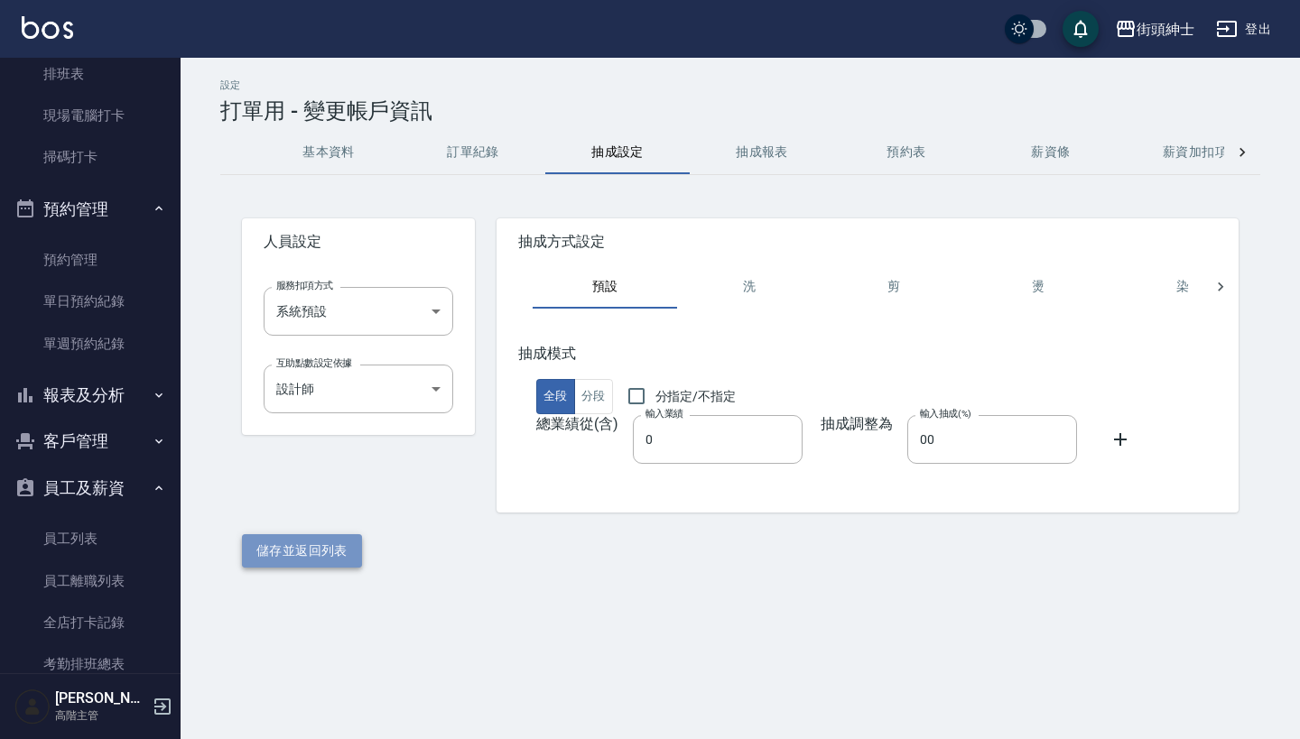
click at [310, 557] on button "儲存並返回列表" at bounding box center [302, 550] width 120 height 33
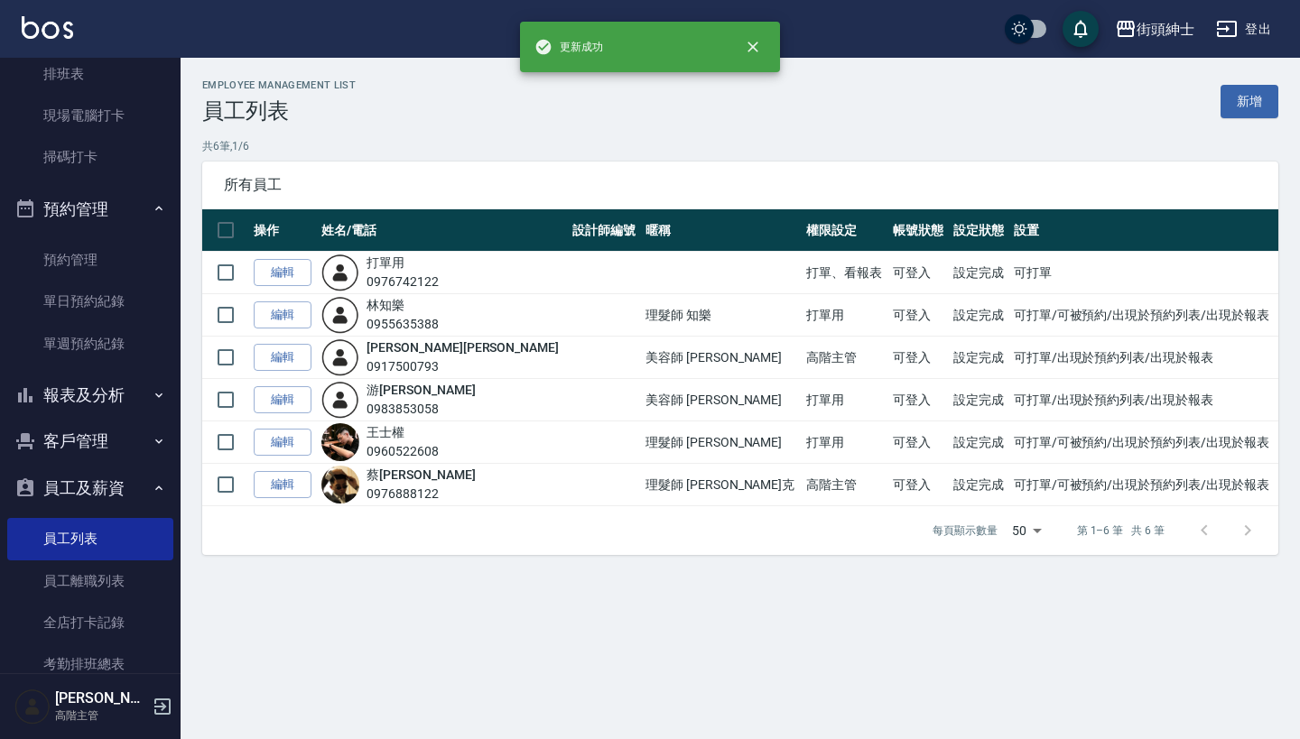
click at [111, 194] on button "預約管理" at bounding box center [90, 209] width 166 height 47
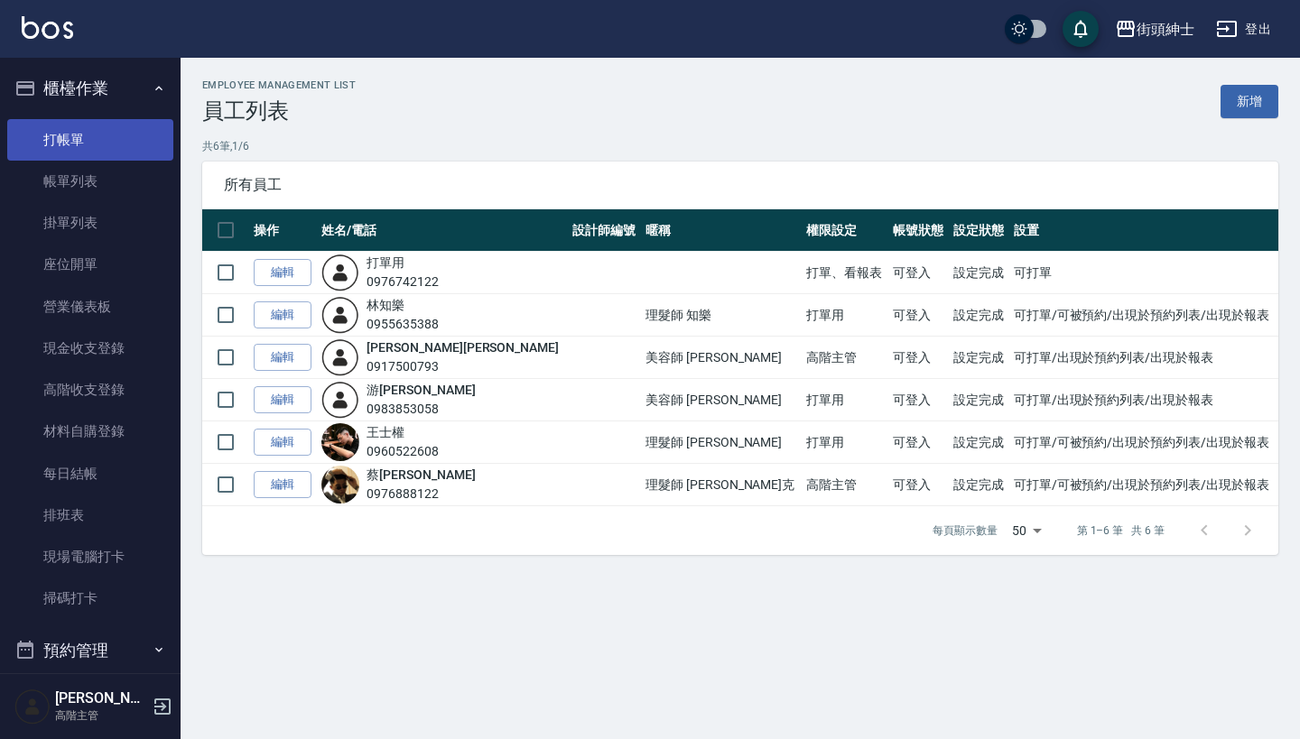
click at [120, 134] on link "打帳單" at bounding box center [90, 140] width 166 height 42
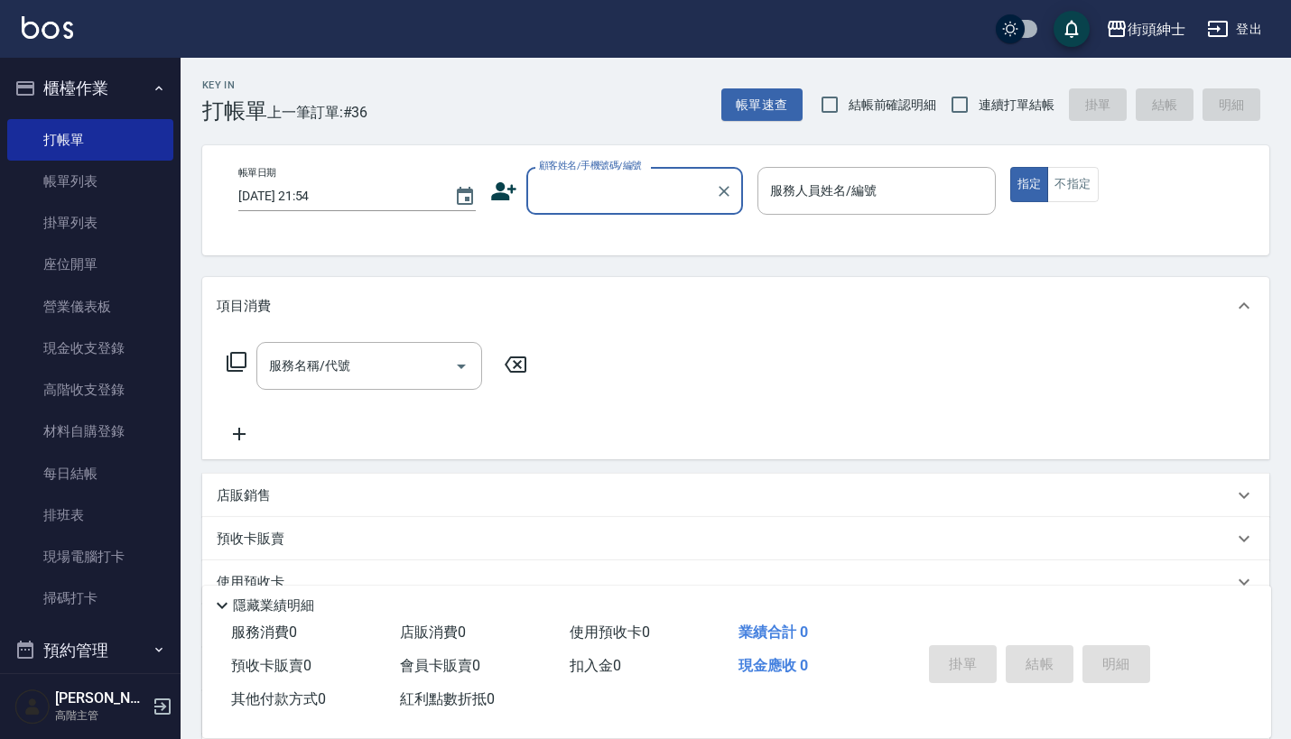
click at [336, 489] on div "店販銷售" at bounding box center [725, 496] width 1016 height 19
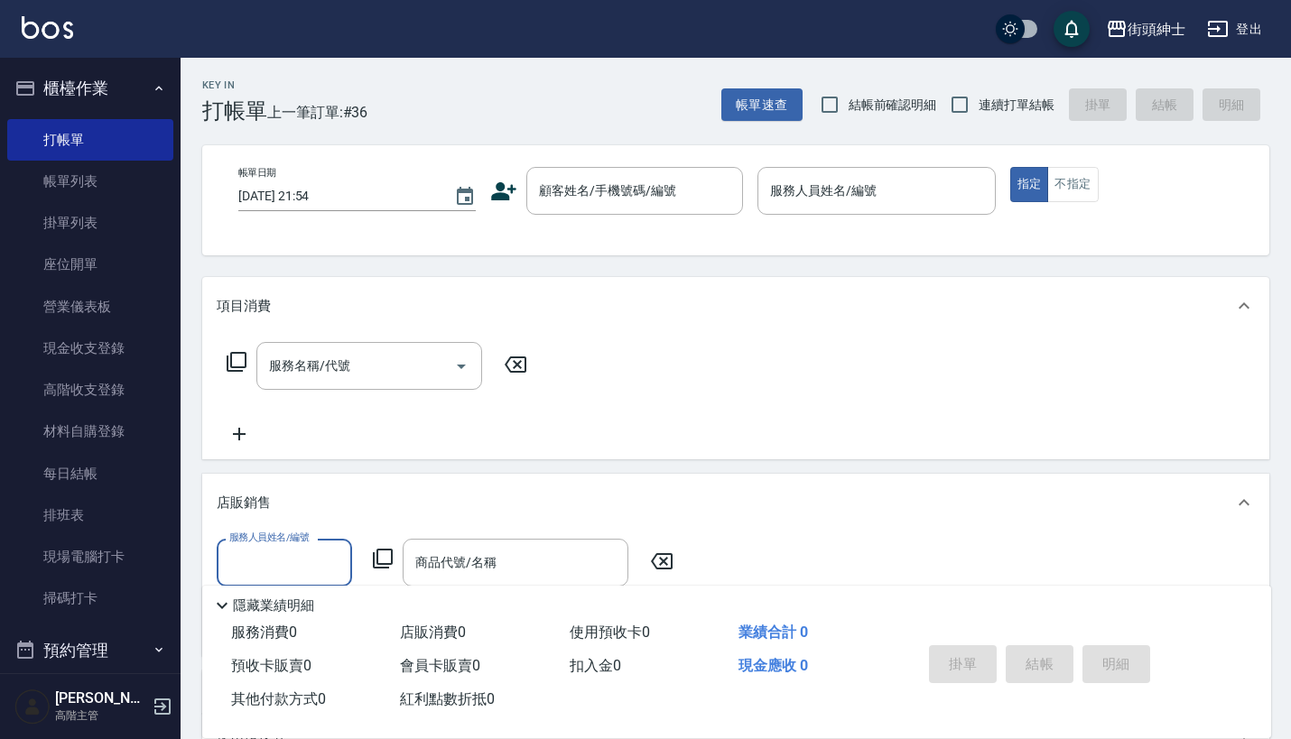
click at [278, 553] on input "服務人員姓名/編號" at bounding box center [284, 563] width 119 height 32
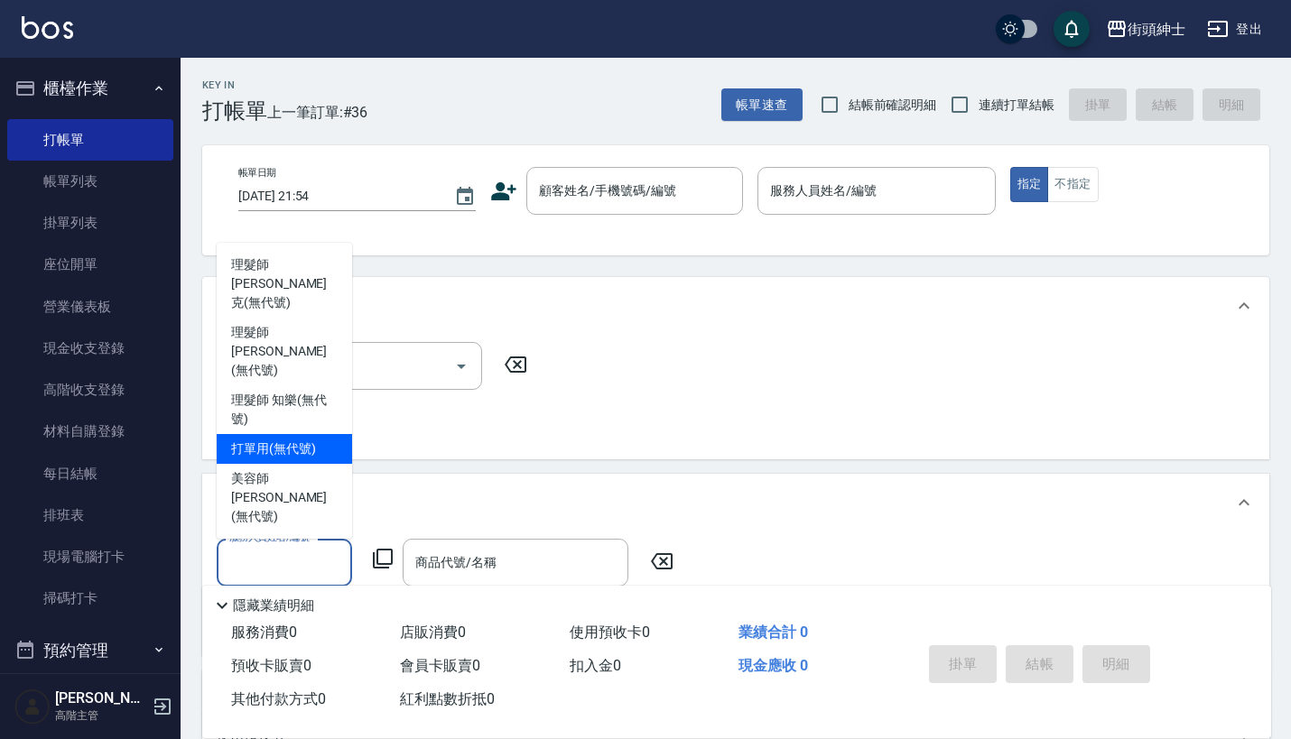
click at [432, 470] on div "項目消費 服務名稱/代號 服務名稱/代號 店販銷售 服務人員姓名/編號 服務人員姓名/編號 商品代號/名稱 商品代號/名稱 預收卡販賣 卡券名稱/代號 卡券名…" at bounding box center [735, 604] width 1067 height 654
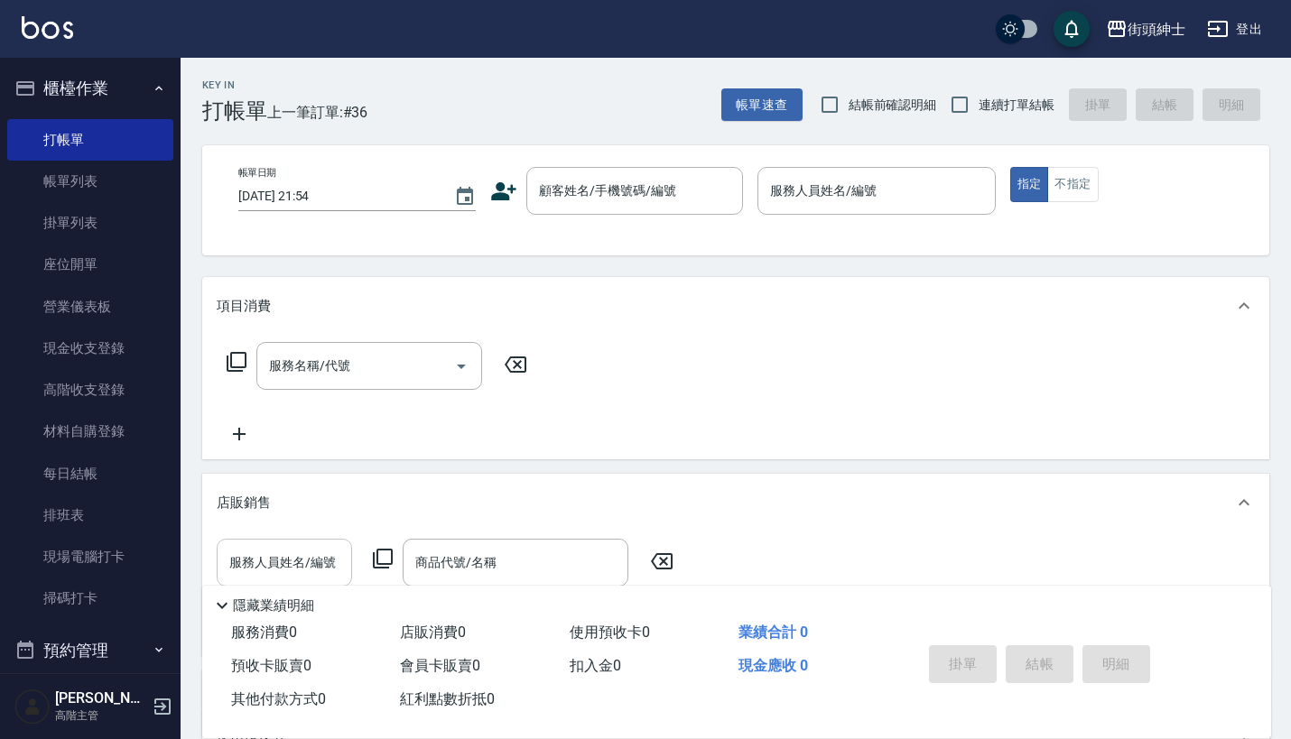
click at [288, 547] on div "服務人員姓名/編號" at bounding box center [284, 563] width 135 height 48
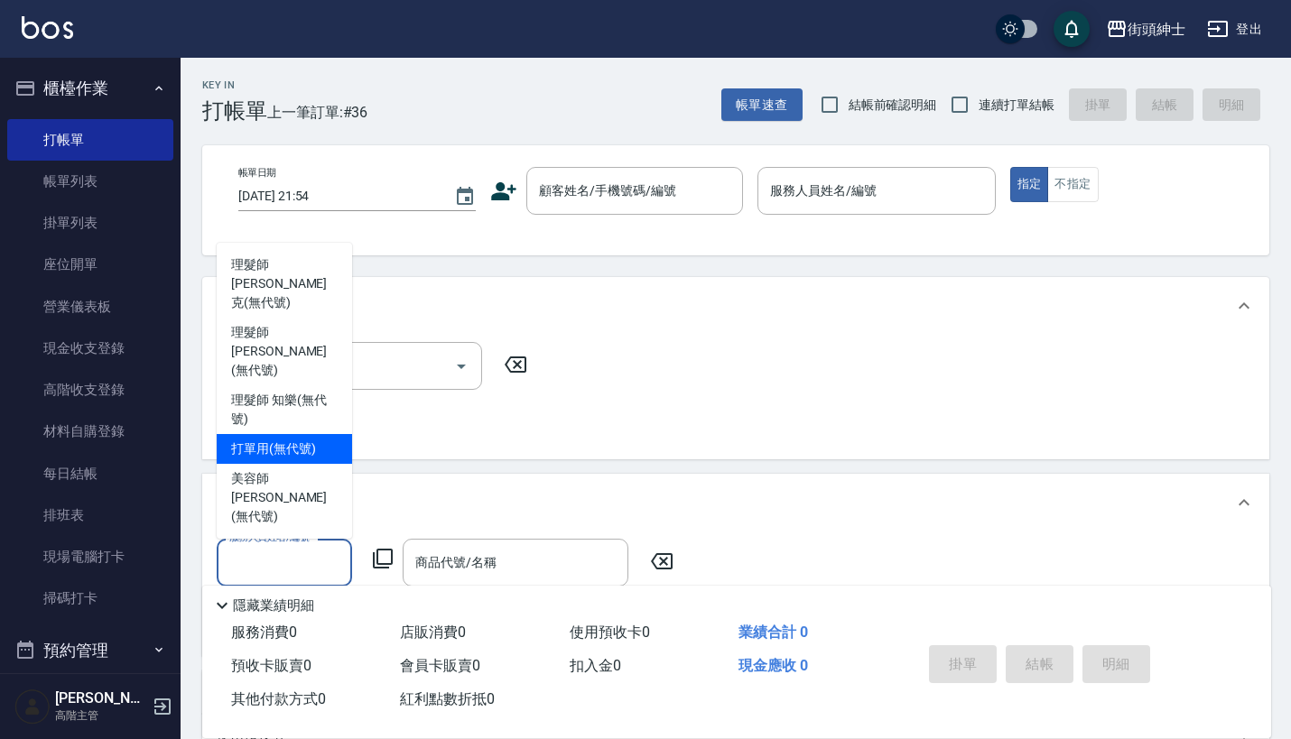
click at [308, 440] on span "打單用 (無代號)" at bounding box center [273, 449] width 85 height 19
type input "打單用(無代號)"
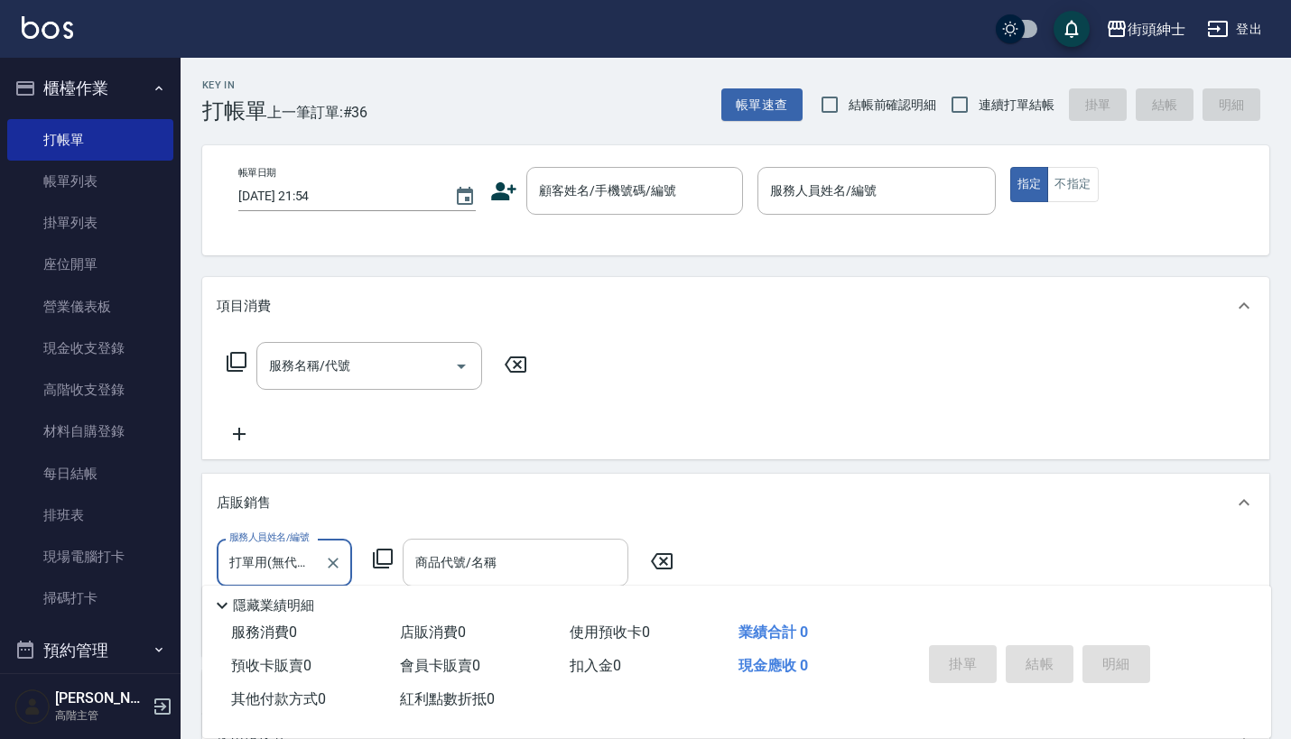
click at [431, 564] on input "商品代號/名稱" at bounding box center [515, 563] width 209 height 32
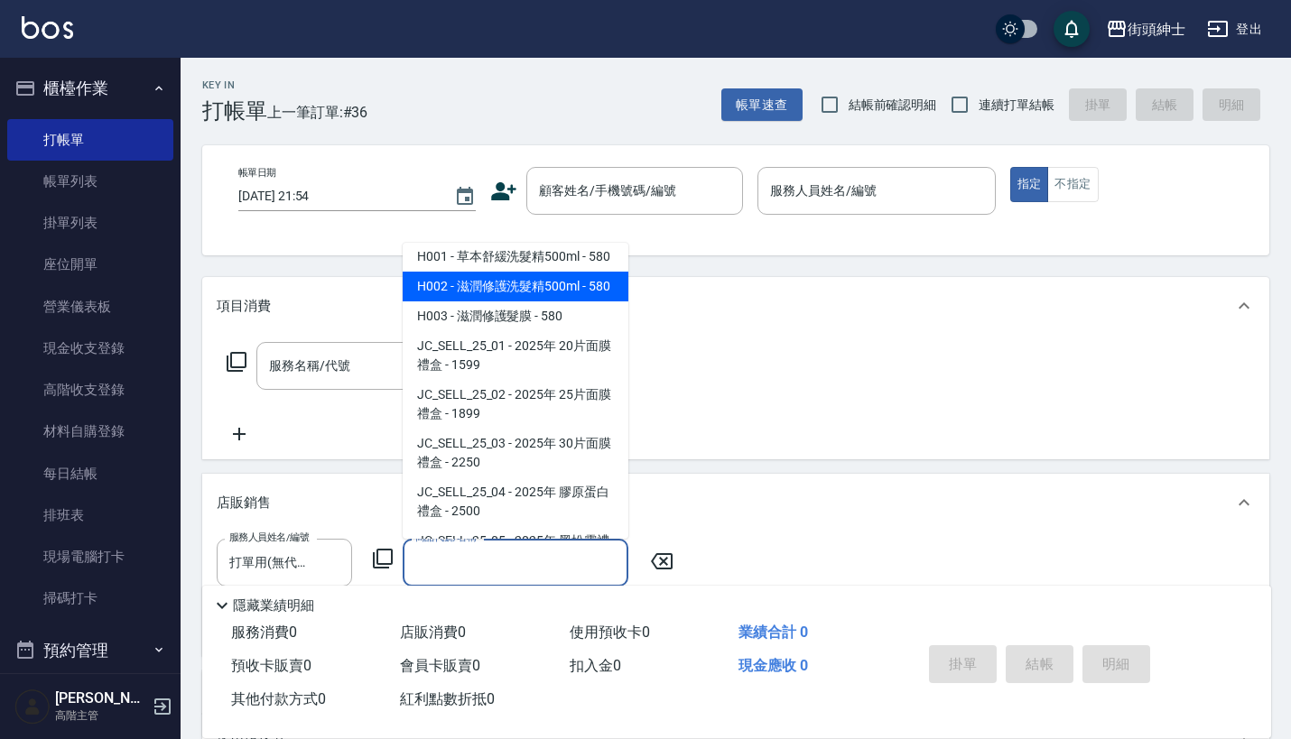
scroll to position [272, 0]
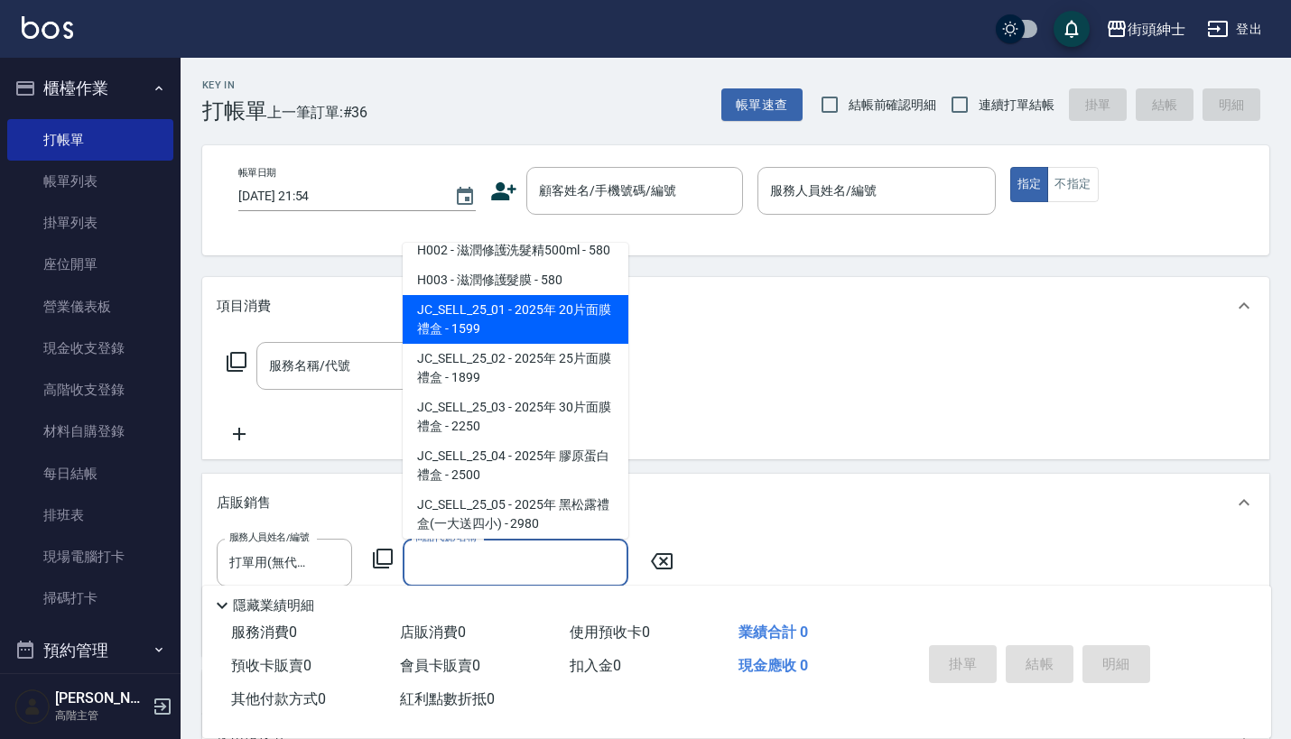
click at [548, 344] on span "JC_SELL_25_01 - 2025年 20片面膜禮盒 - 1599" at bounding box center [516, 319] width 226 height 49
type input "2025年 20片面膜禮盒"
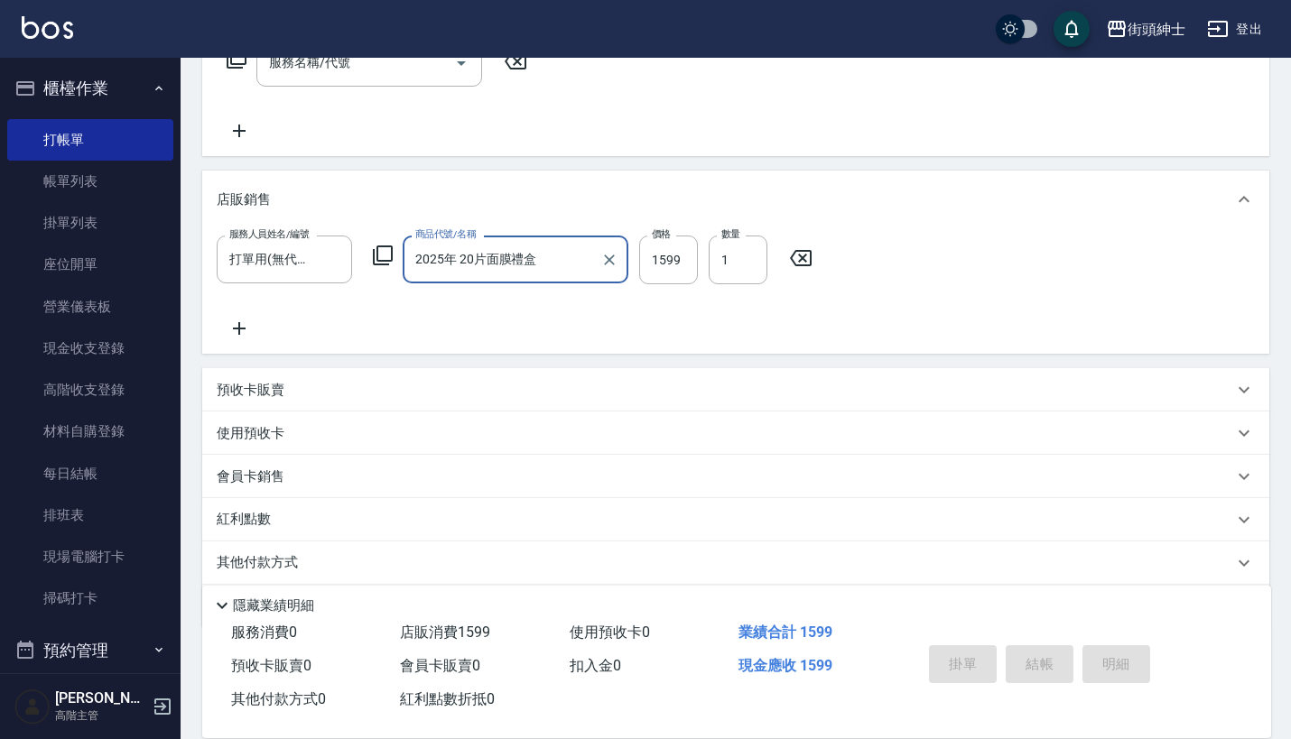
click at [937, 214] on div "店販銷售" at bounding box center [735, 200] width 1067 height 58
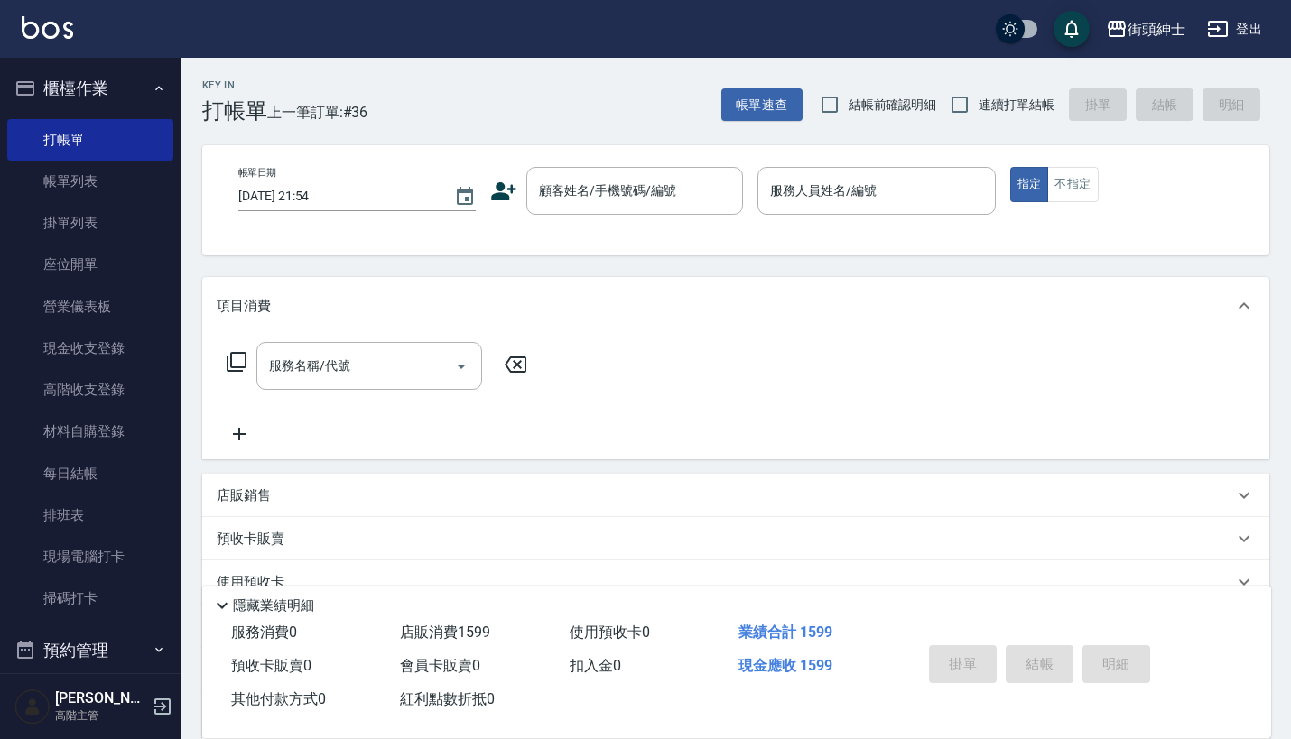
scroll to position [0, 0]
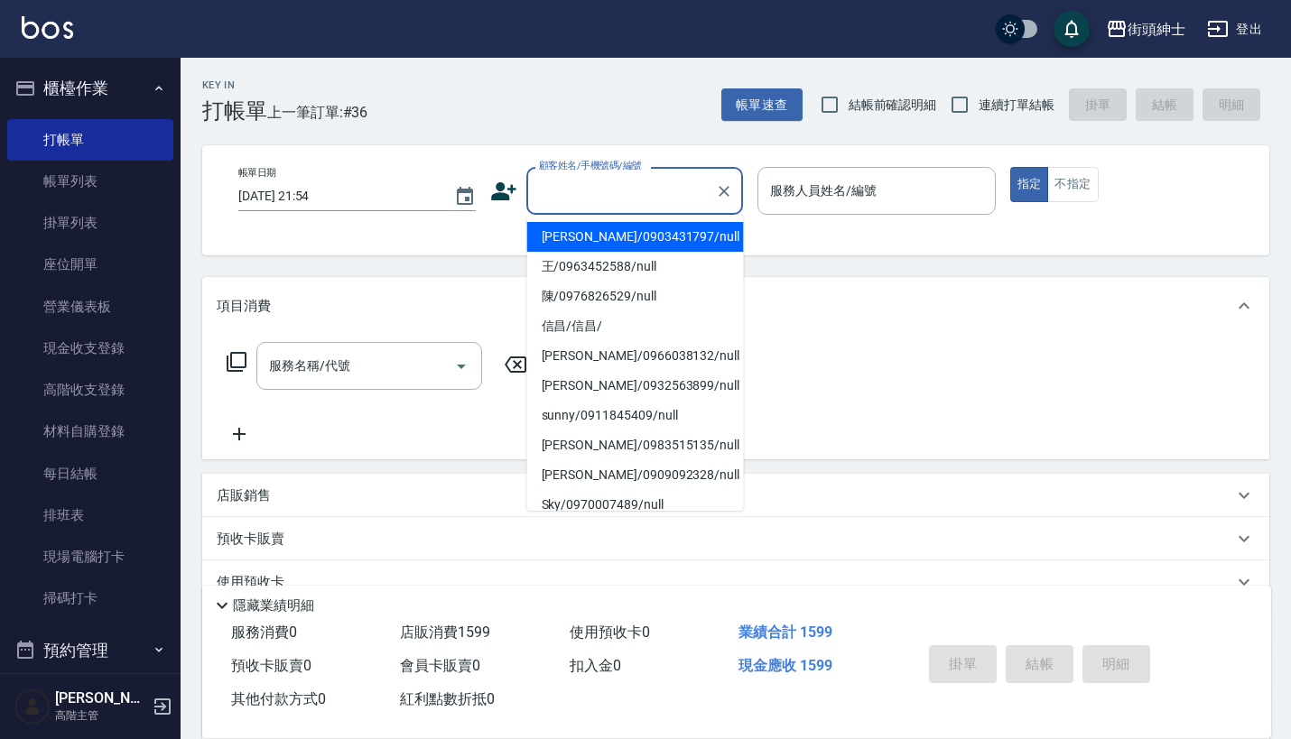
click at [608, 192] on input "顧客姓名/手機號碼/編號" at bounding box center [620, 191] width 173 height 32
click at [654, 235] on li "[PERSON_NAME]/0903431797/null" at bounding box center [635, 237] width 217 height 30
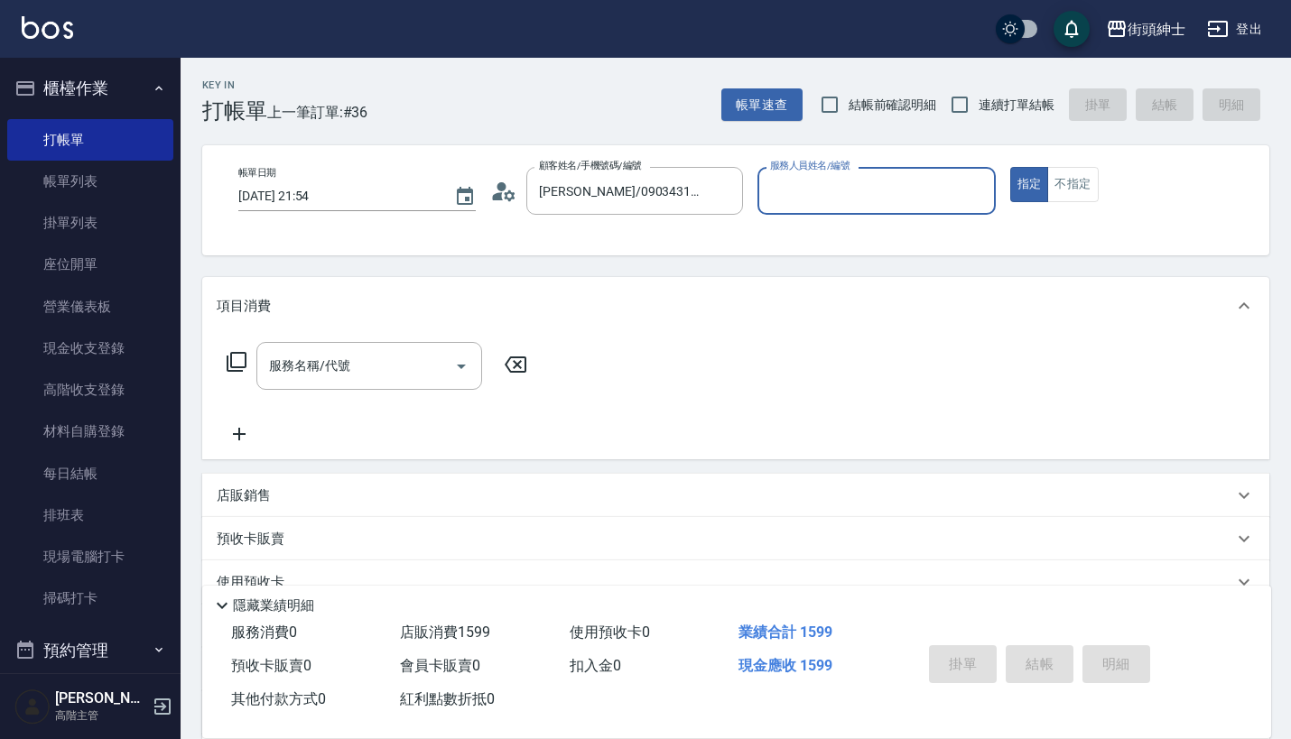
type input "[PERSON_NAME]/0903431797/null"
click at [654, 235] on div "帳單日期 [DATE] 21:54 顧客姓名/手機號碼/編號 [PERSON_NAME]/0903431797/null 顧客姓名/手機號碼/編號 服務人員姓…" at bounding box center [735, 200] width 1067 height 110
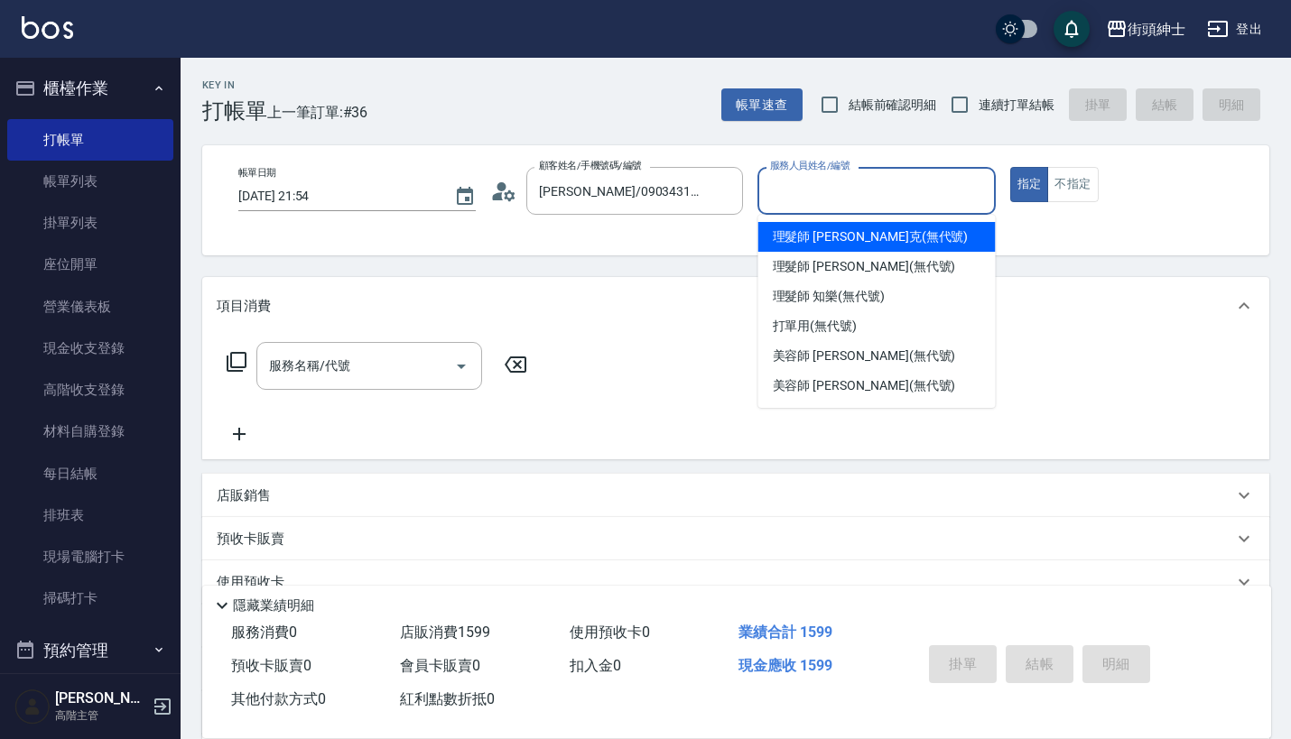
click at [831, 190] on input "服務人員姓名/編號" at bounding box center [876, 191] width 221 height 32
click at [850, 244] on span "理髮師 [PERSON_NAME]克 (無代號)" at bounding box center [871, 236] width 196 height 19
type input "理髮師 [PERSON_NAME]克(無代號)"
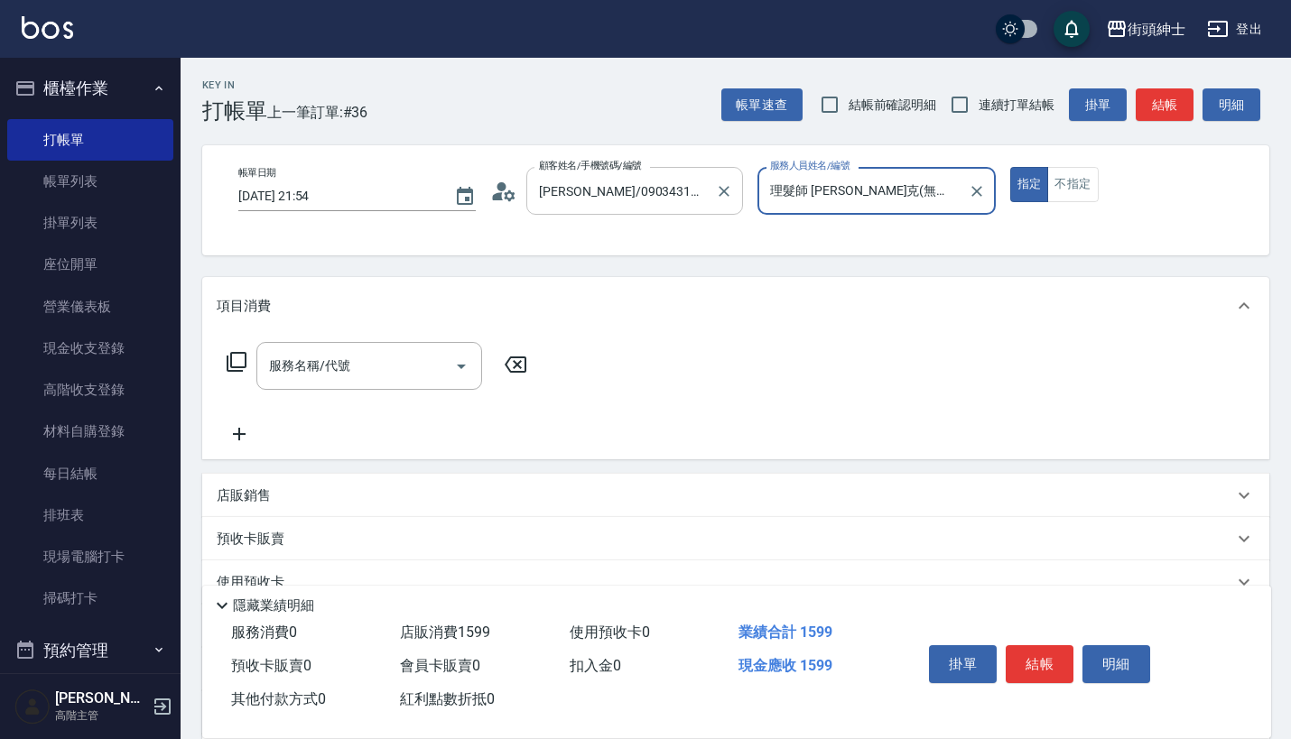
click at [629, 182] on input "[PERSON_NAME]/0903431797/null" at bounding box center [620, 191] width 173 height 32
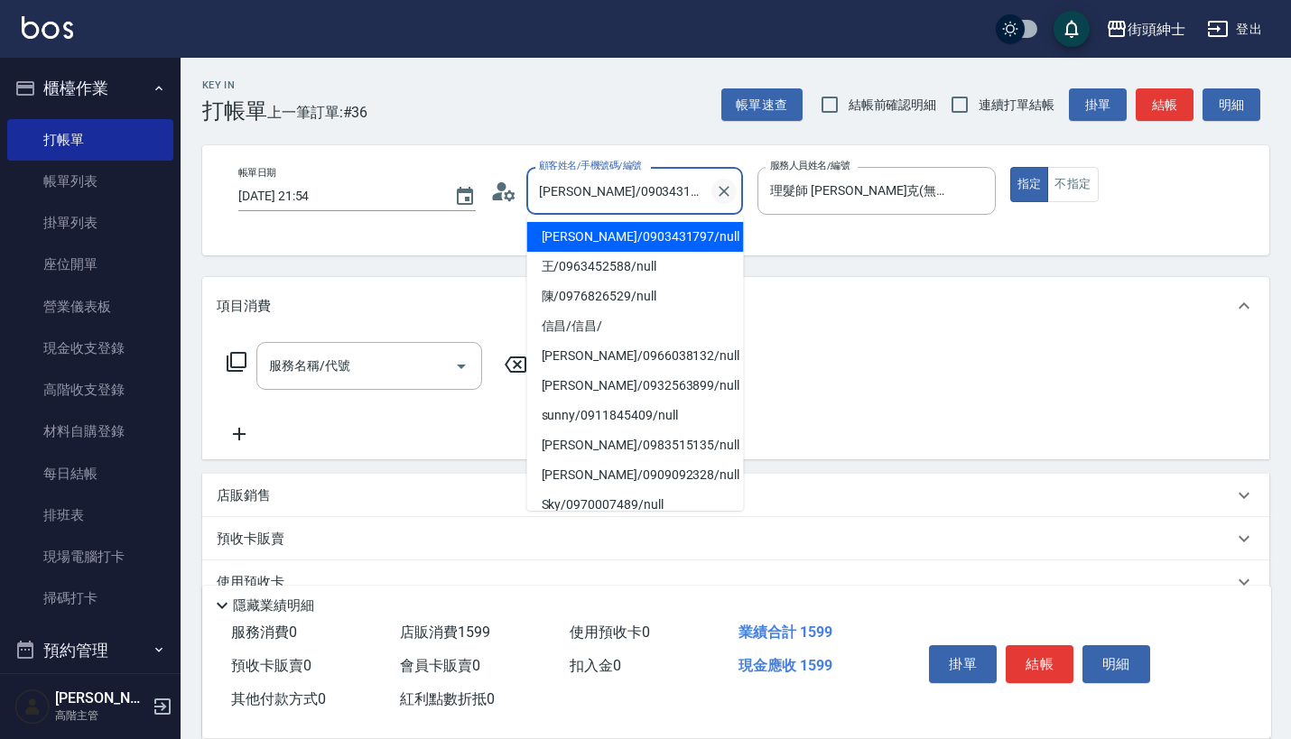
click at [728, 180] on button "Clear" at bounding box center [723, 191] width 25 height 25
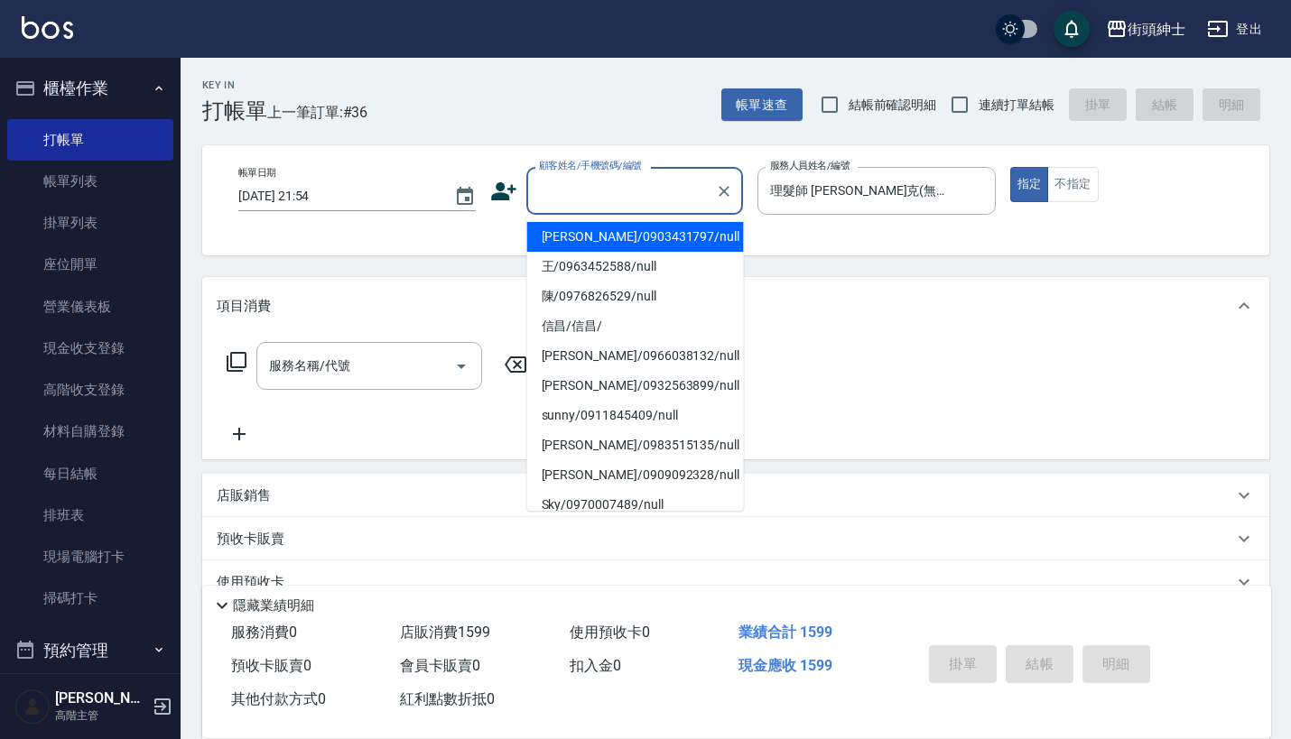
click at [618, 183] on input "顧客姓名/手機號碼/編號" at bounding box center [620, 191] width 173 height 32
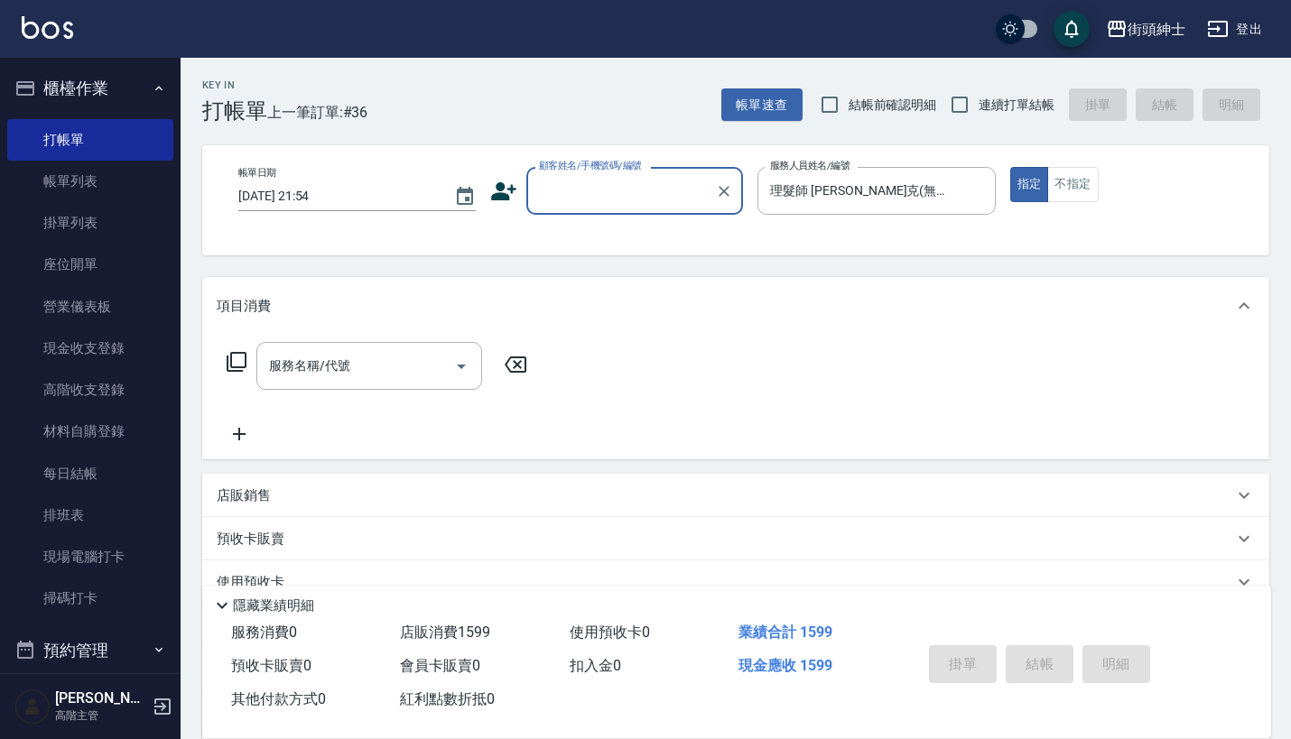
type input "8"
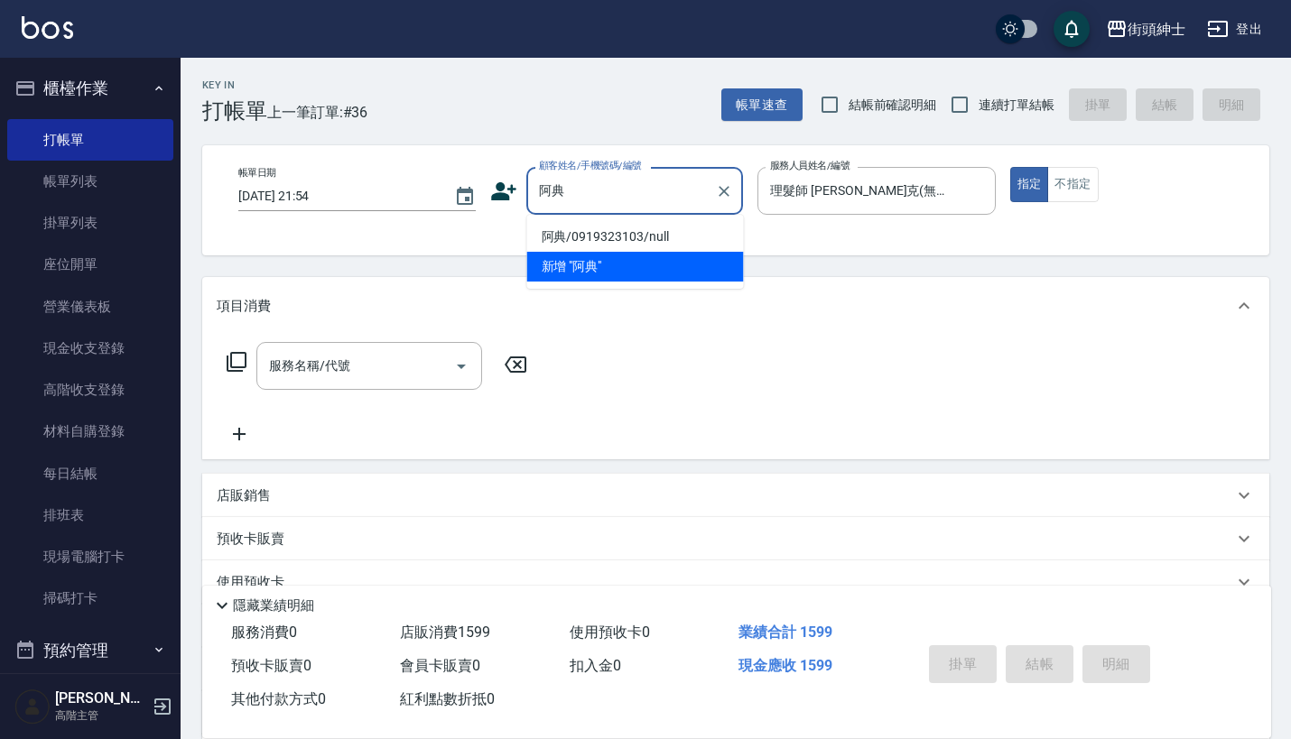
click at [663, 235] on li "阿典/0919323103/null" at bounding box center [635, 237] width 217 height 30
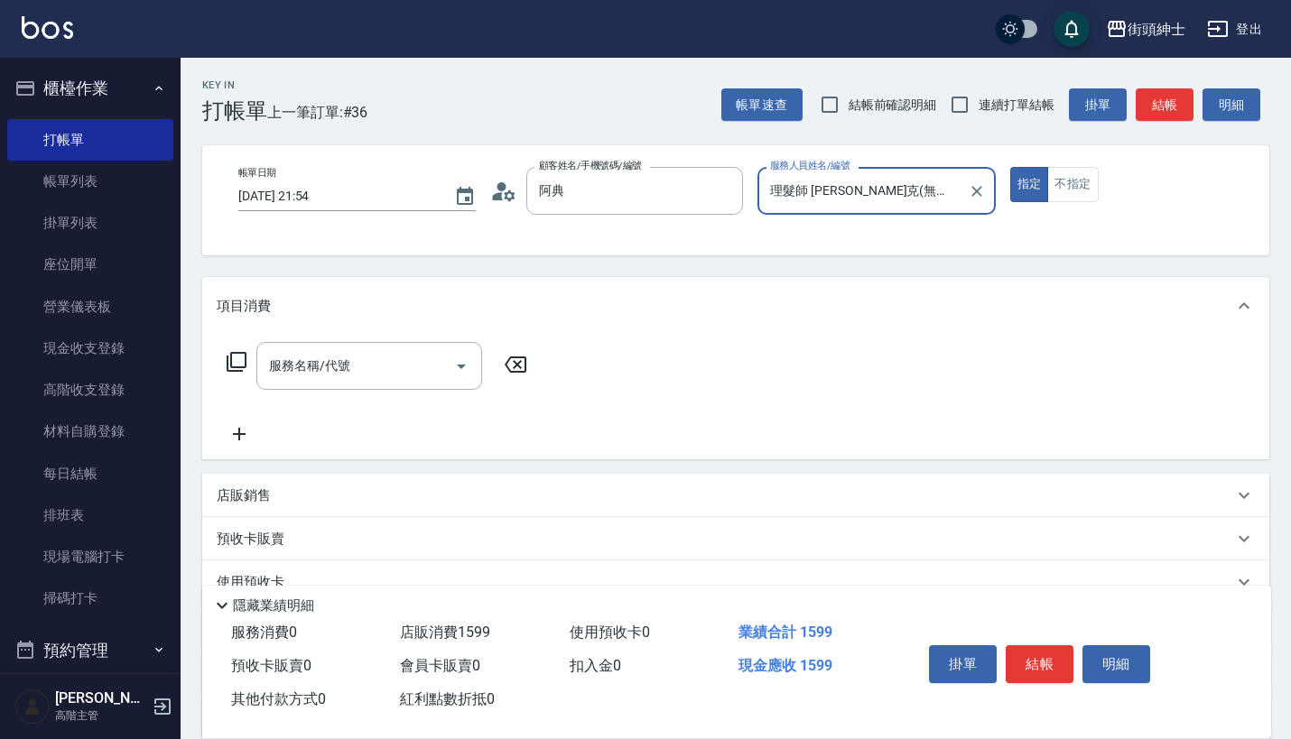
type input "阿典/0919323103/null"
click at [673, 230] on div "帳單日期 [DATE] 21:54 顧客姓名/手機號碼/編號 [PERSON_NAME]/0919323103/null 顧客姓名/手機號碼/編號 服務人員姓…" at bounding box center [736, 200] width 1024 height 67
click at [320, 497] on div "店販銷售" at bounding box center [725, 496] width 1016 height 19
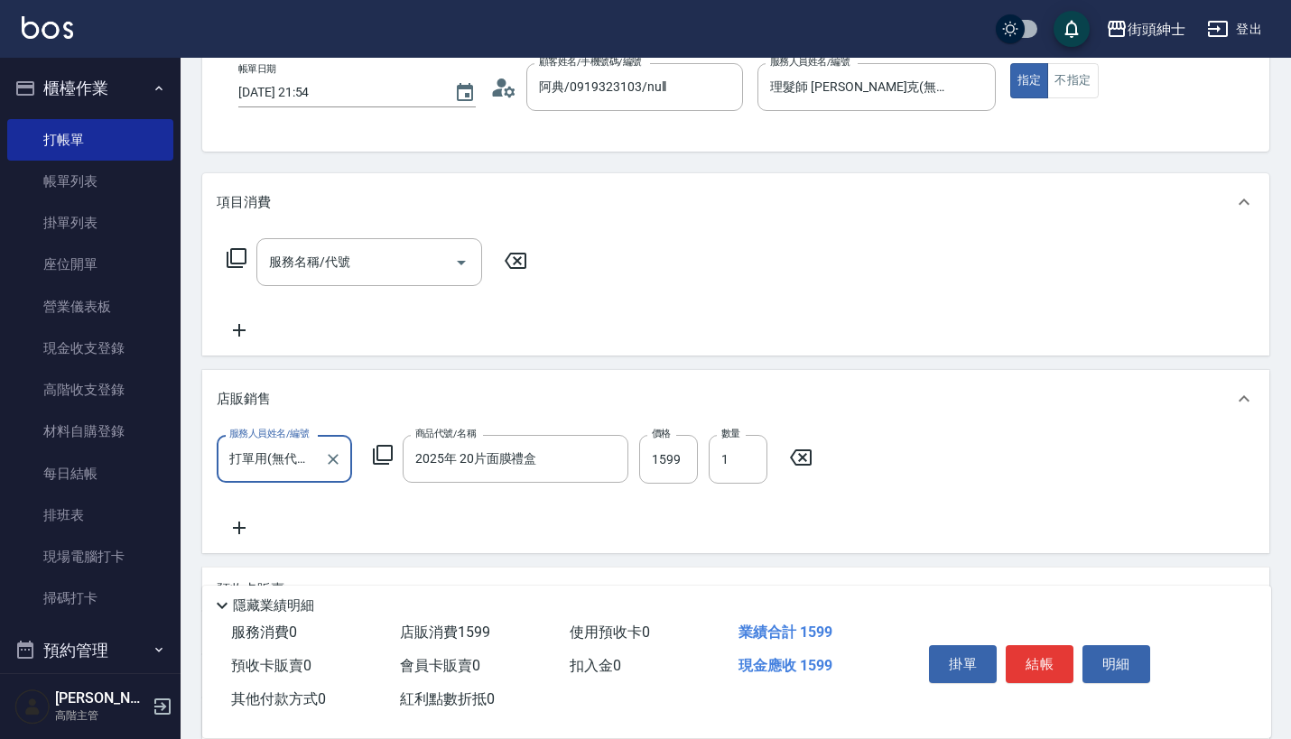
scroll to position [136, 0]
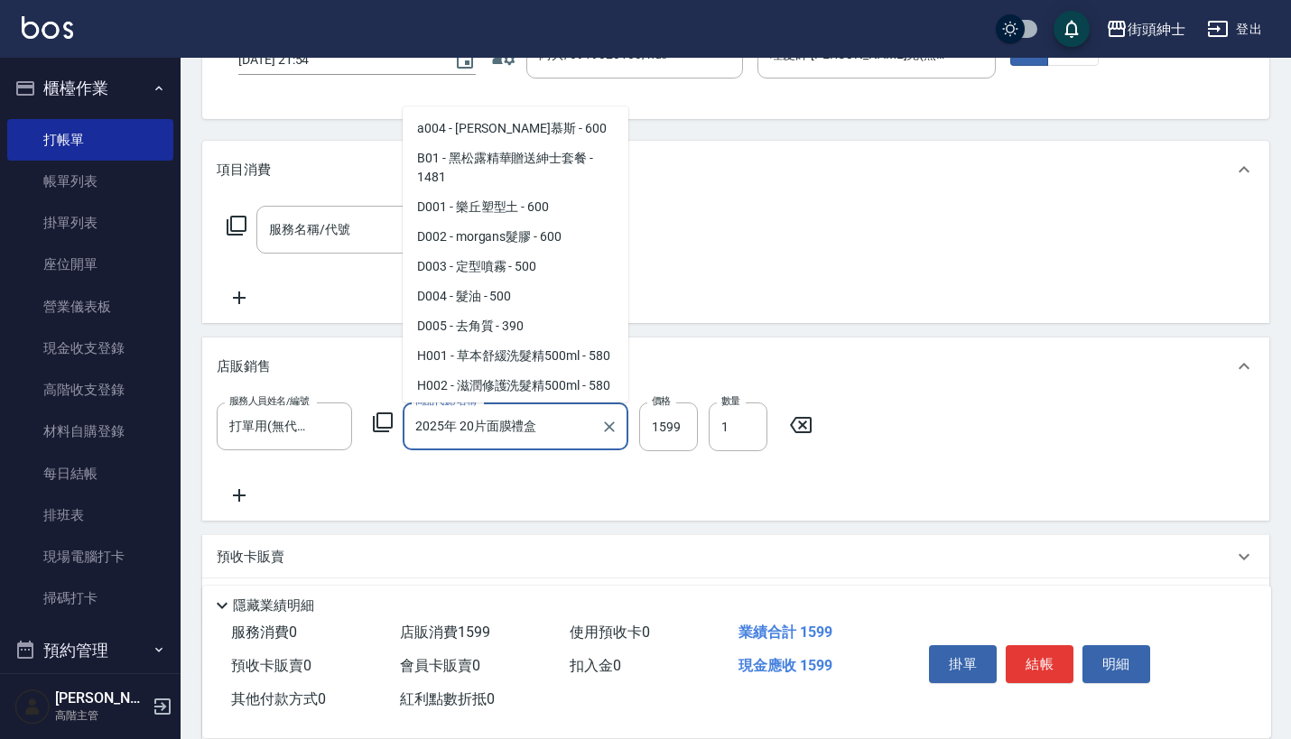
click at [541, 425] on input "2025年 20片面膜禮盒" at bounding box center [502, 427] width 182 height 32
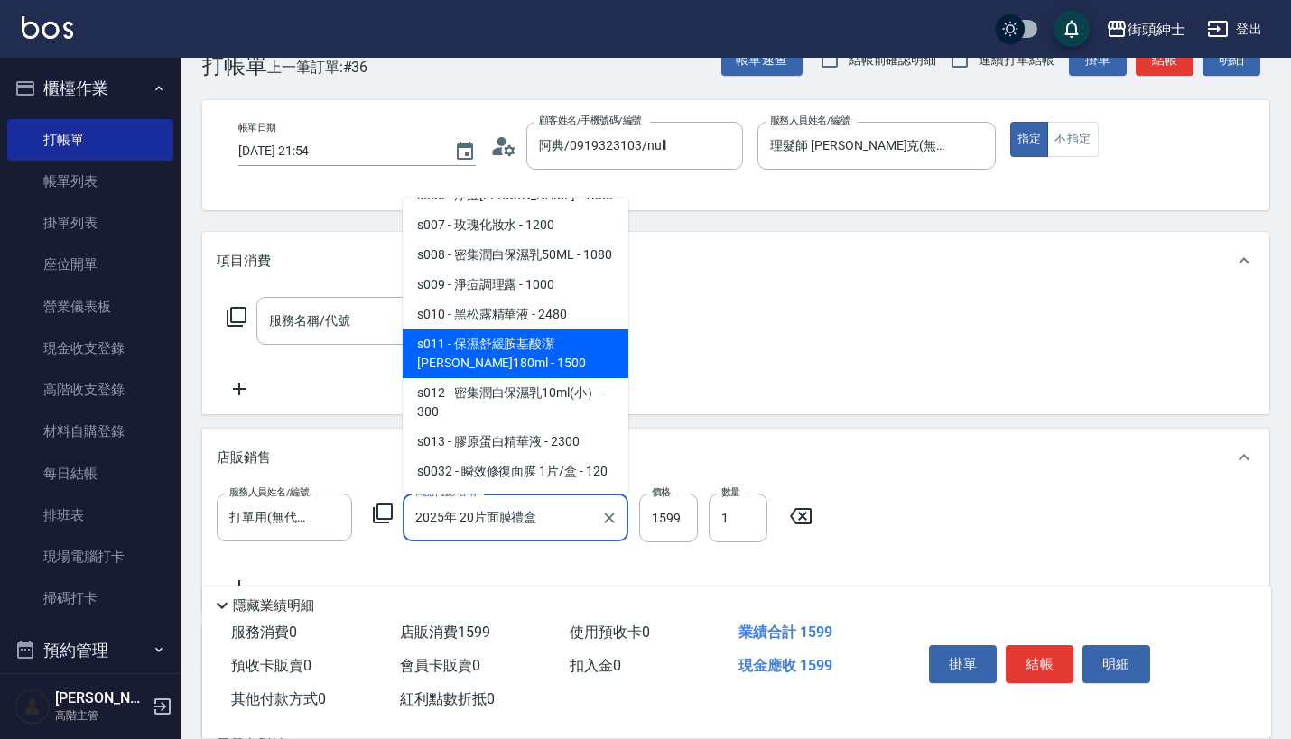
scroll to position [1032, 0]
click at [510, 335] on span "s011 - 保濕舒緩胺基酸潔[PERSON_NAME]180ml - 1500" at bounding box center [516, 354] width 226 height 49
type input "保濕舒緩胺基酸潔[PERSON_NAME]180ml"
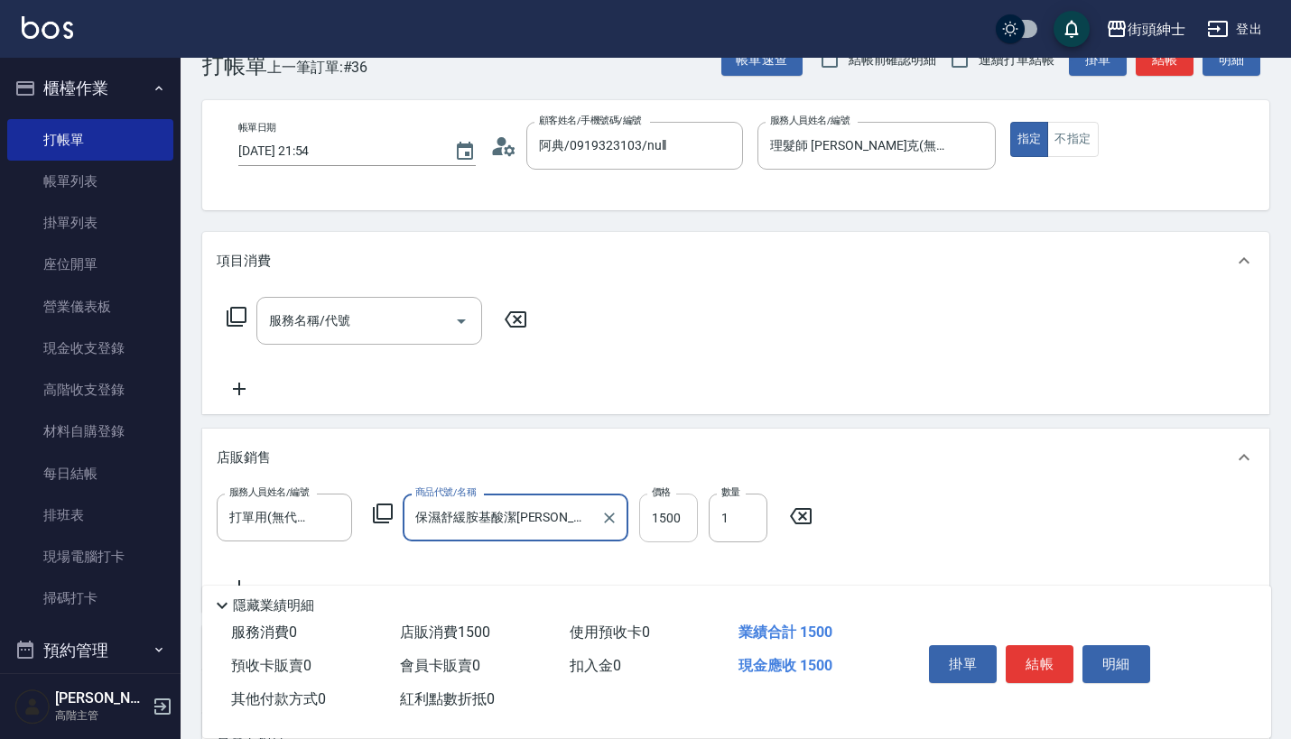
click at [677, 517] on input "1500" at bounding box center [668, 518] width 59 height 49
type input "1200"
click at [1063, 664] on button "結帳" at bounding box center [1040, 664] width 68 height 38
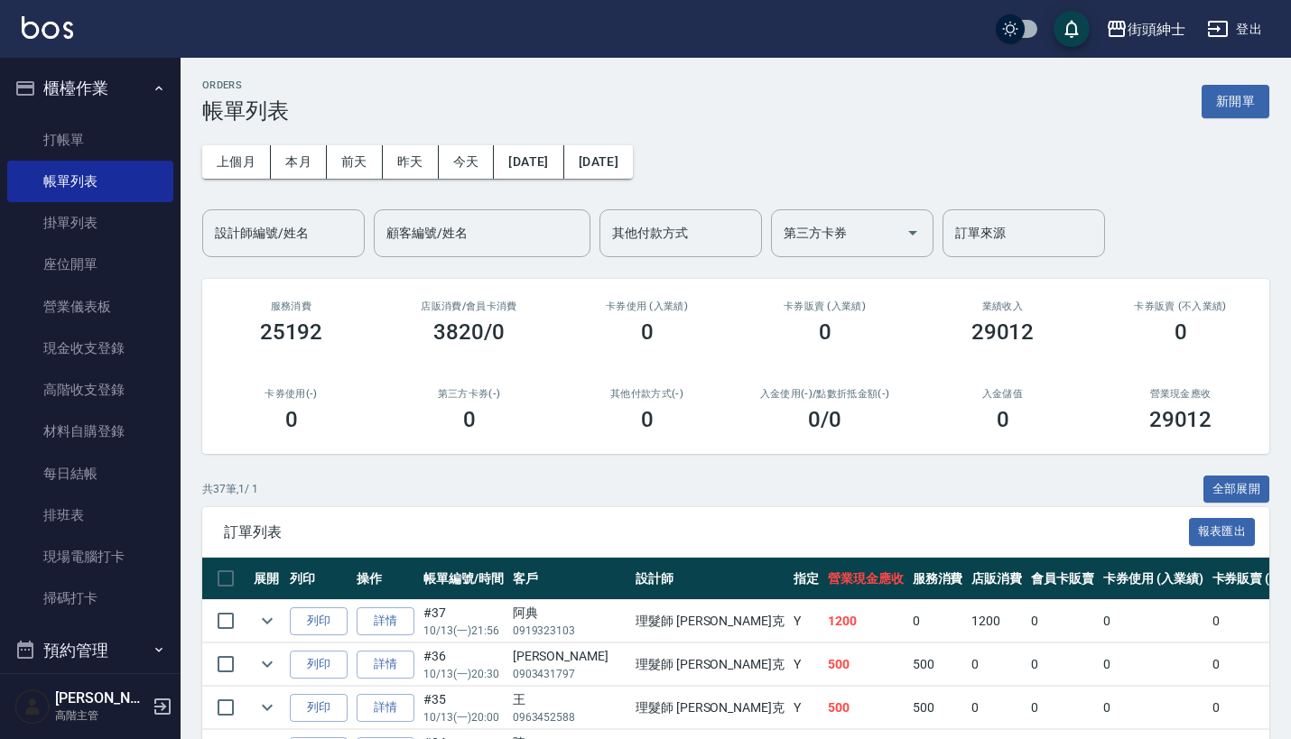
click at [152, 92] on icon "button" at bounding box center [159, 88] width 14 height 14
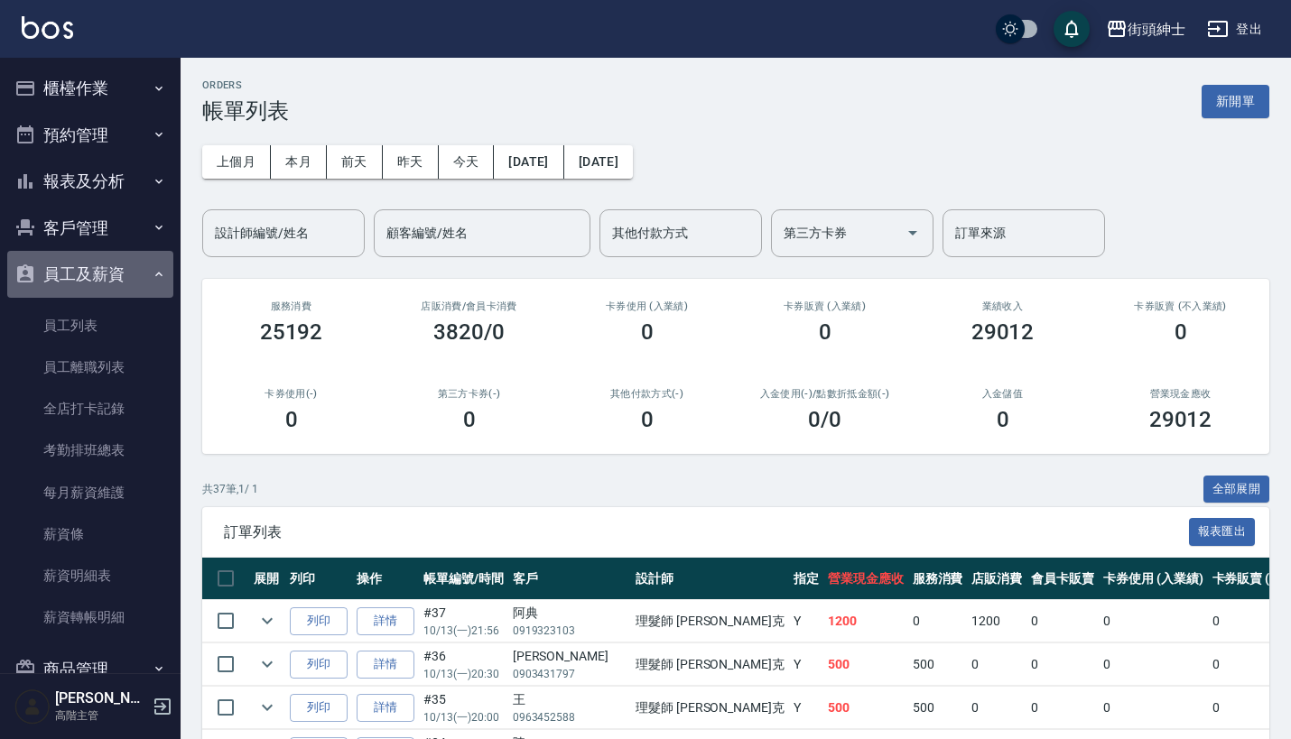
click at [109, 273] on button "員工及薪資" at bounding box center [90, 274] width 166 height 47
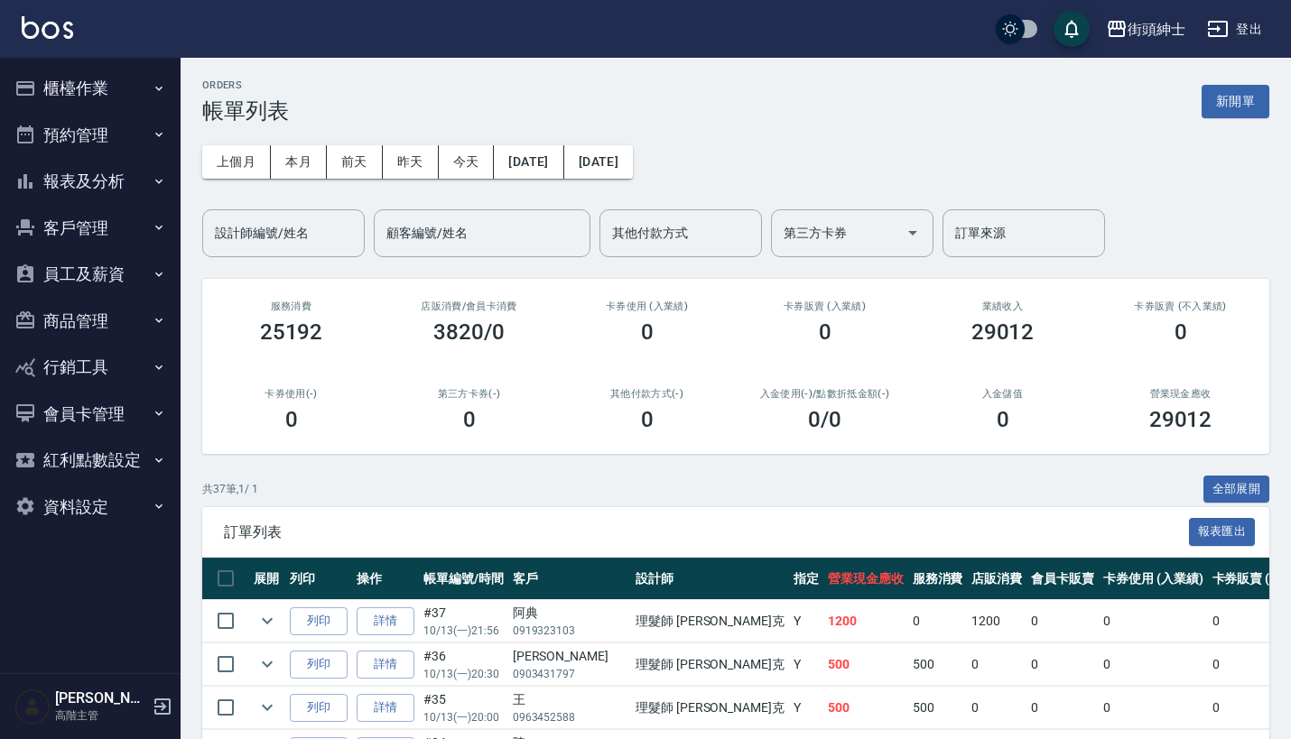
click at [104, 312] on button "商品管理" at bounding box center [90, 321] width 166 height 47
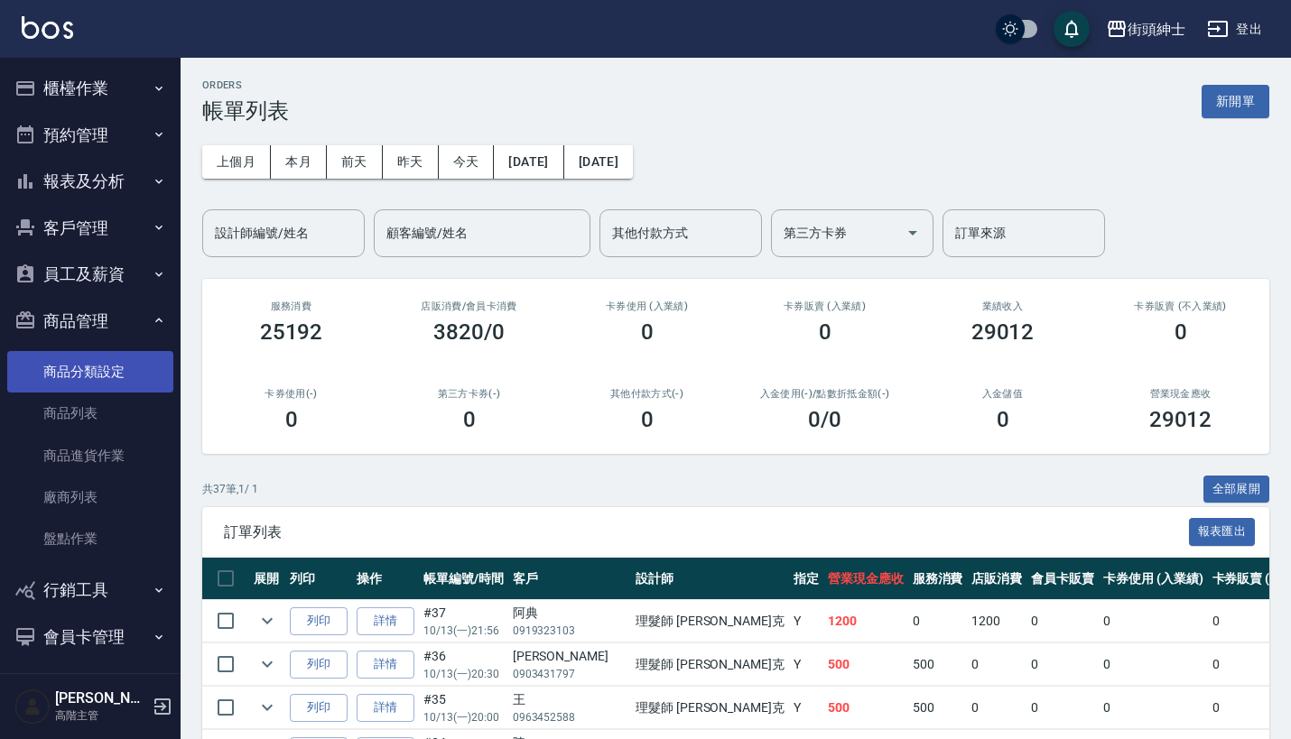
click at [116, 367] on link "商品分類設定" at bounding box center [90, 372] width 166 height 42
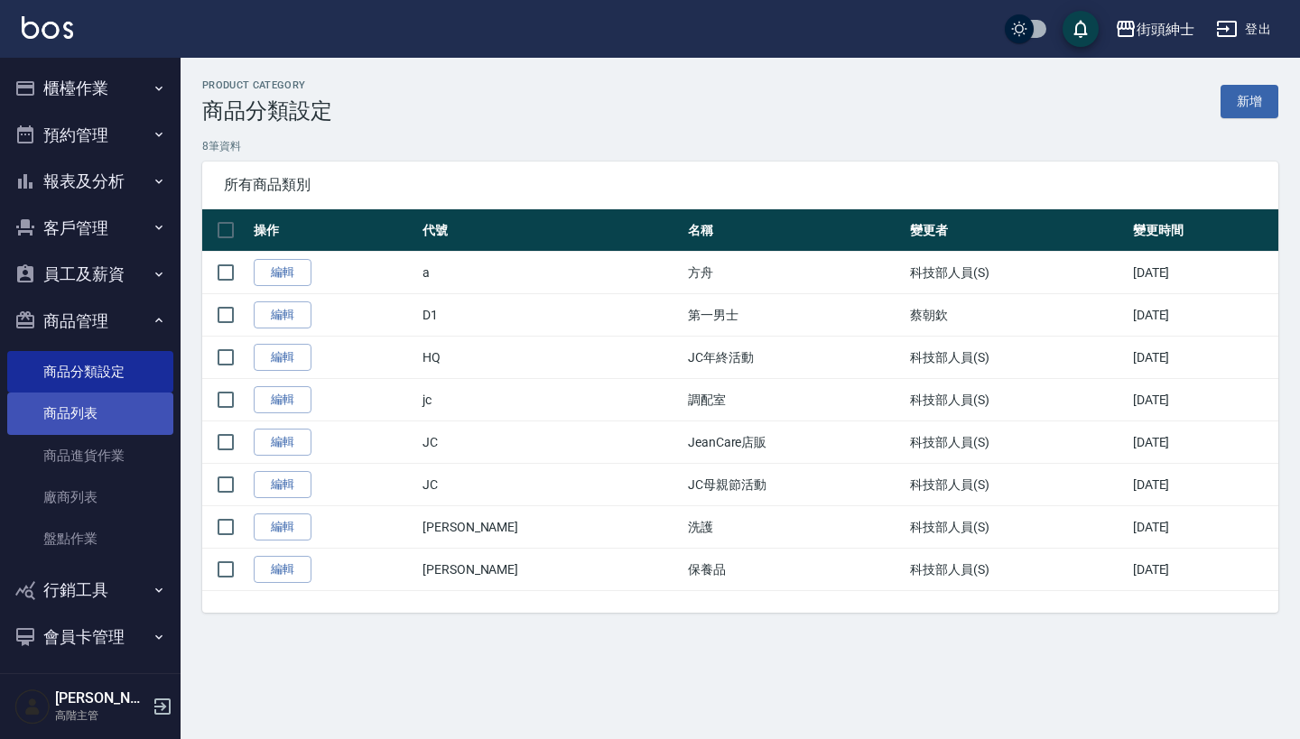
click at [112, 413] on link "商品列表" at bounding box center [90, 414] width 166 height 42
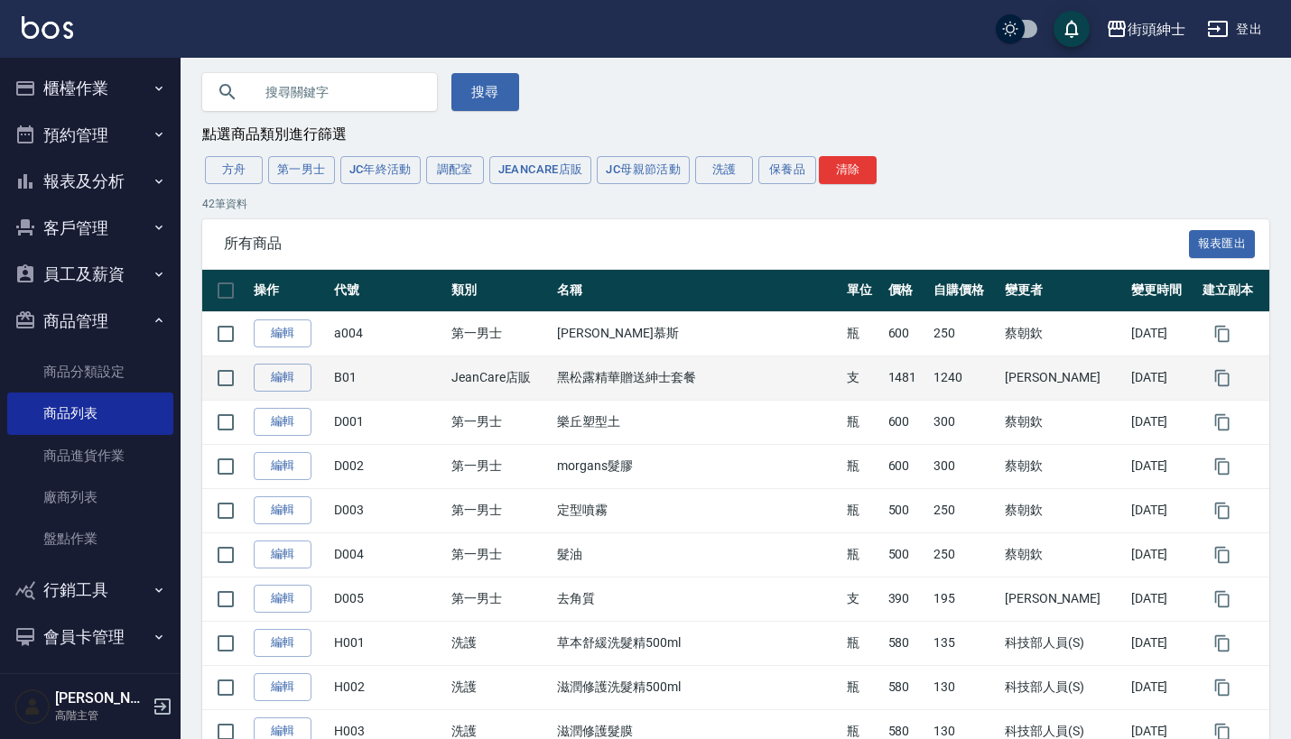
scroll to position [83, 0]
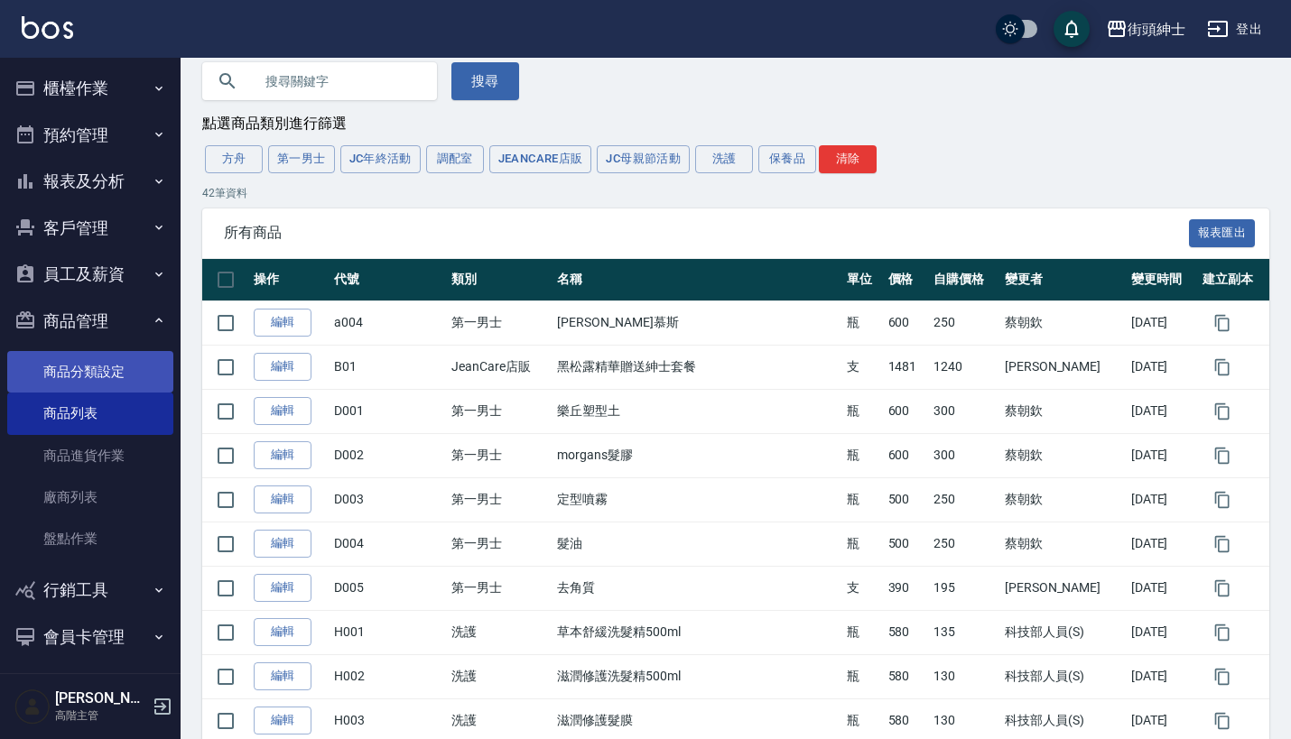
click at [137, 372] on link "商品分類設定" at bounding box center [90, 372] width 166 height 42
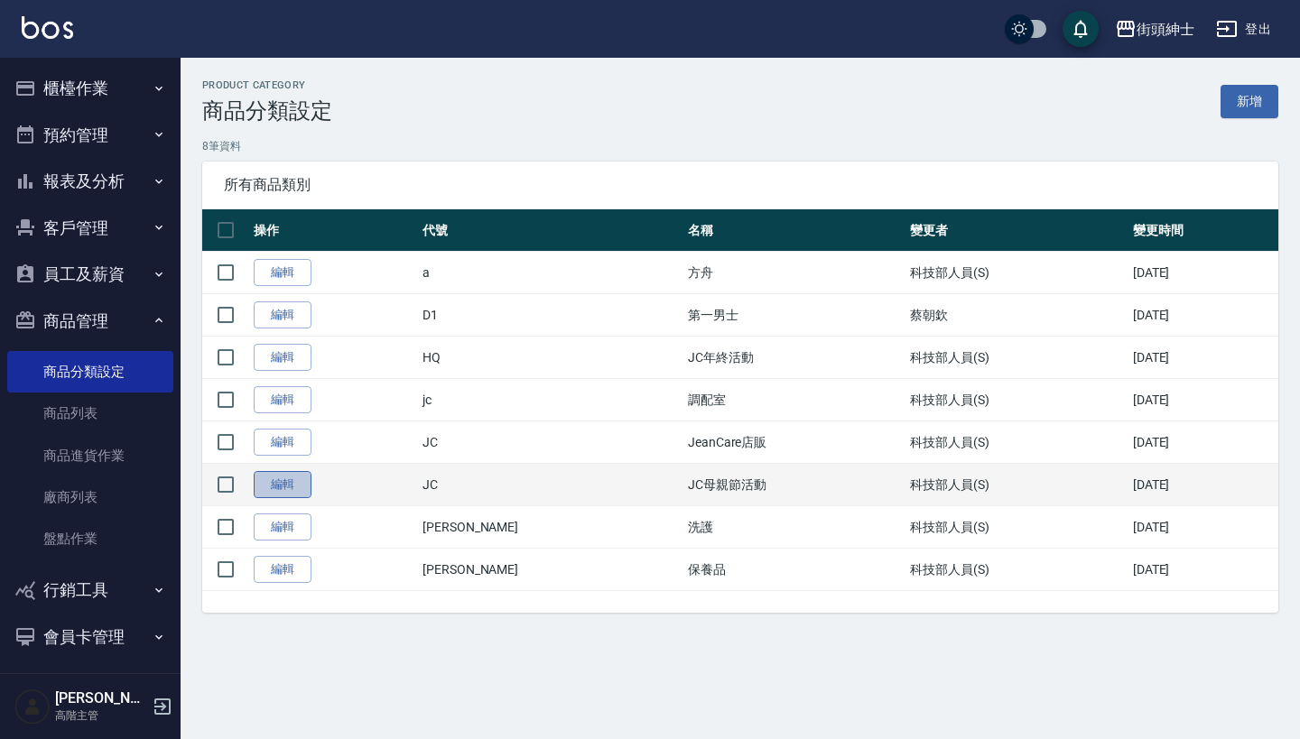
click at [282, 487] on link "編輯" at bounding box center [283, 485] width 58 height 28
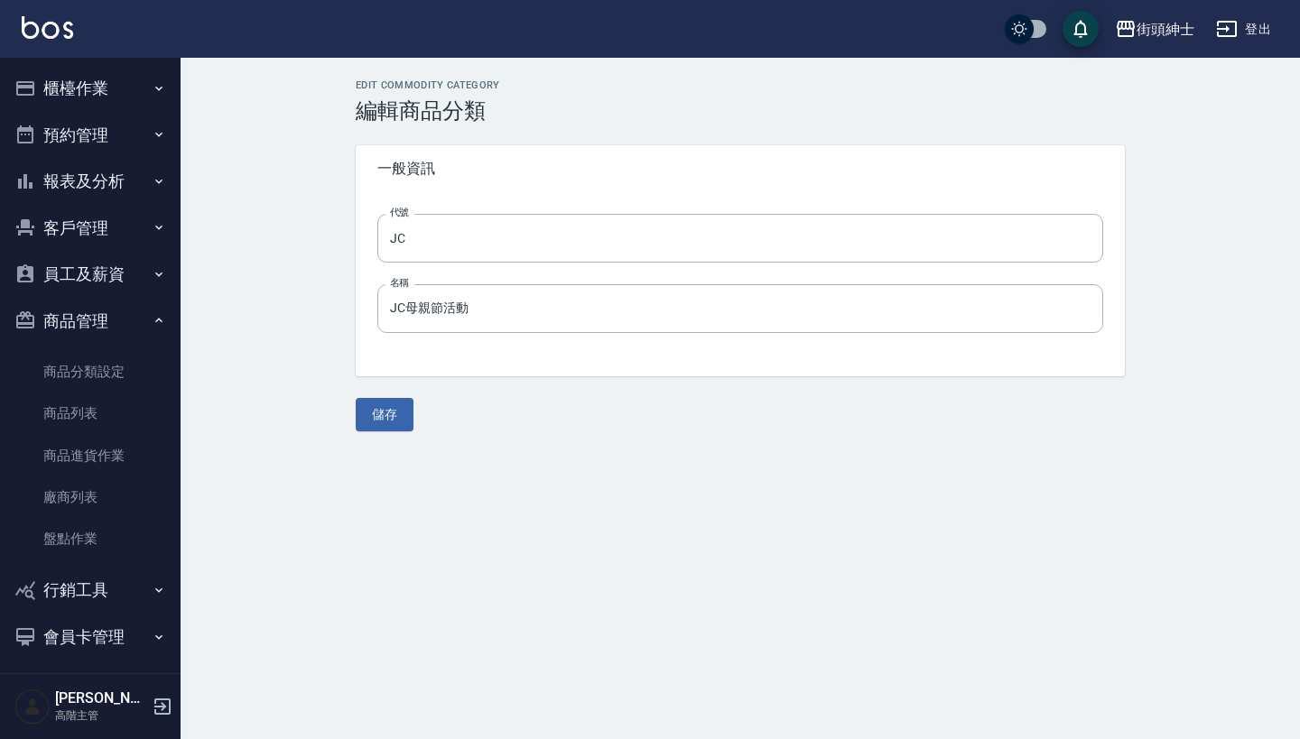
click at [283, 417] on div "Edit Commodity Category 編輯商品分類 一般資訊 代號 JC 代號 名稱 JC母親節活動 名稱 儲存" at bounding box center [740, 255] width 1119 height 395
click at [114, 422] on link "商品列表" at bounding box center [90, 414] width 166 height 42
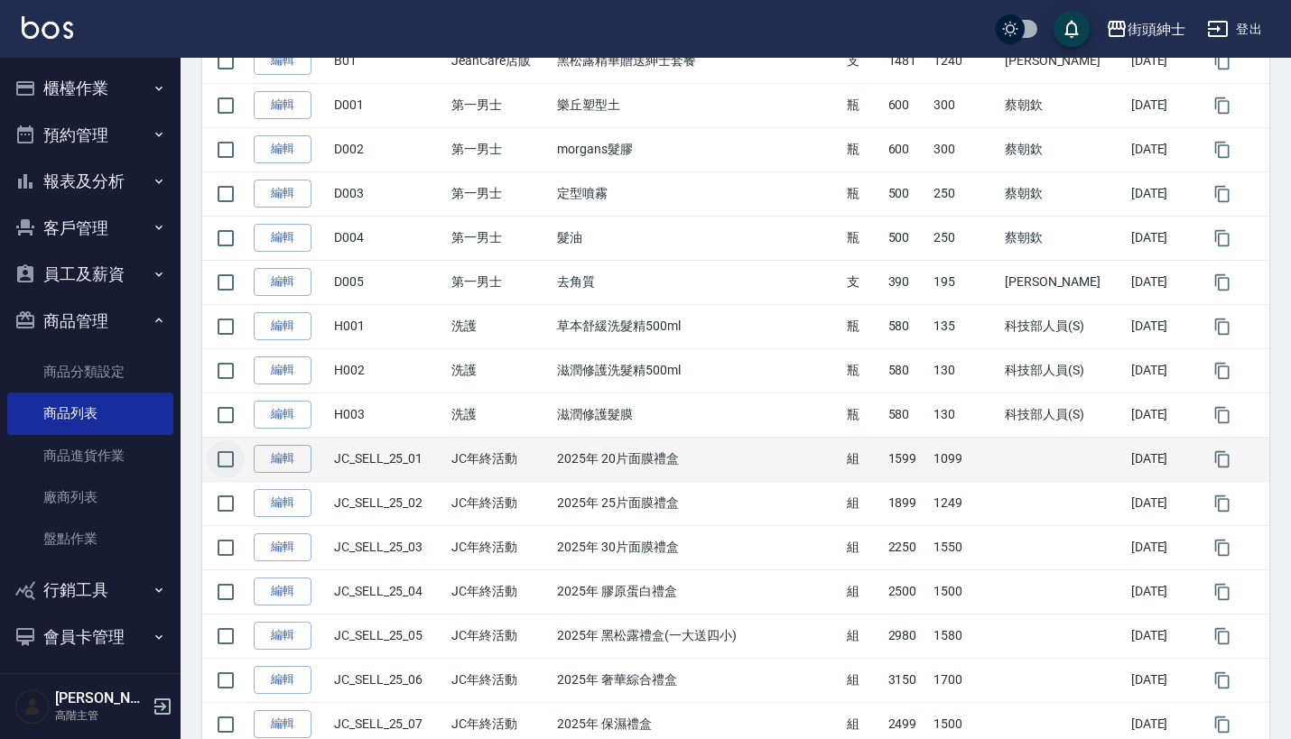
scroll to position [404, 0]
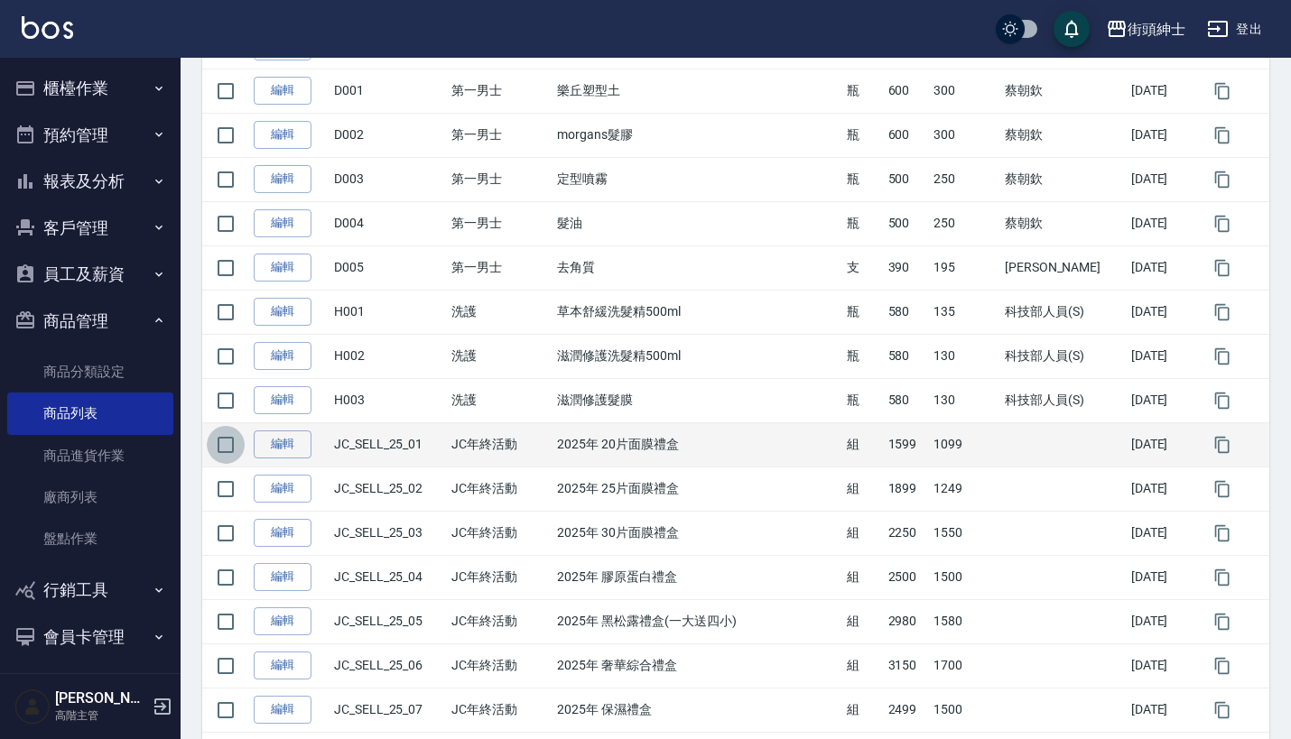
click at [221, 453] on input "checkbox" at bounding box center [226, 445] width 38 height 38
checkbox input "true"
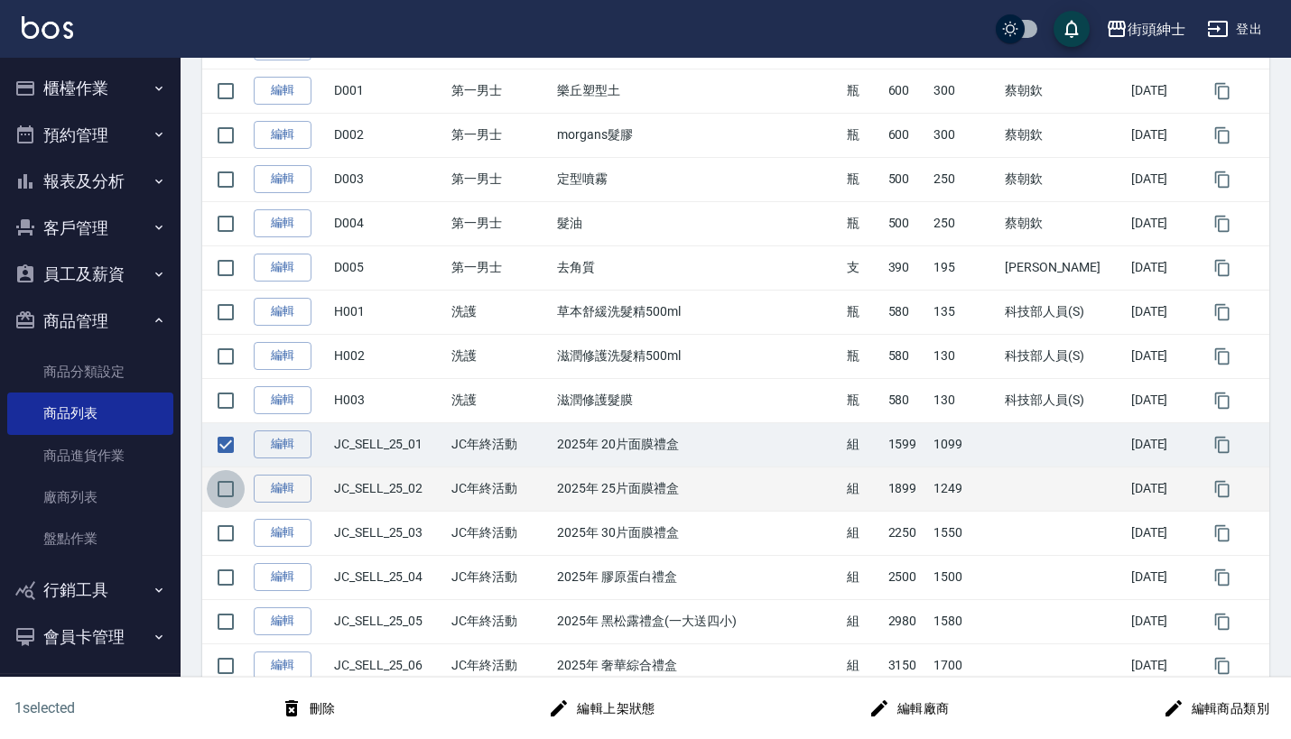
click at [219, 483] on input "checkbox" at bounding box center [226, 489] width 38 height 38
checkbox input "true"
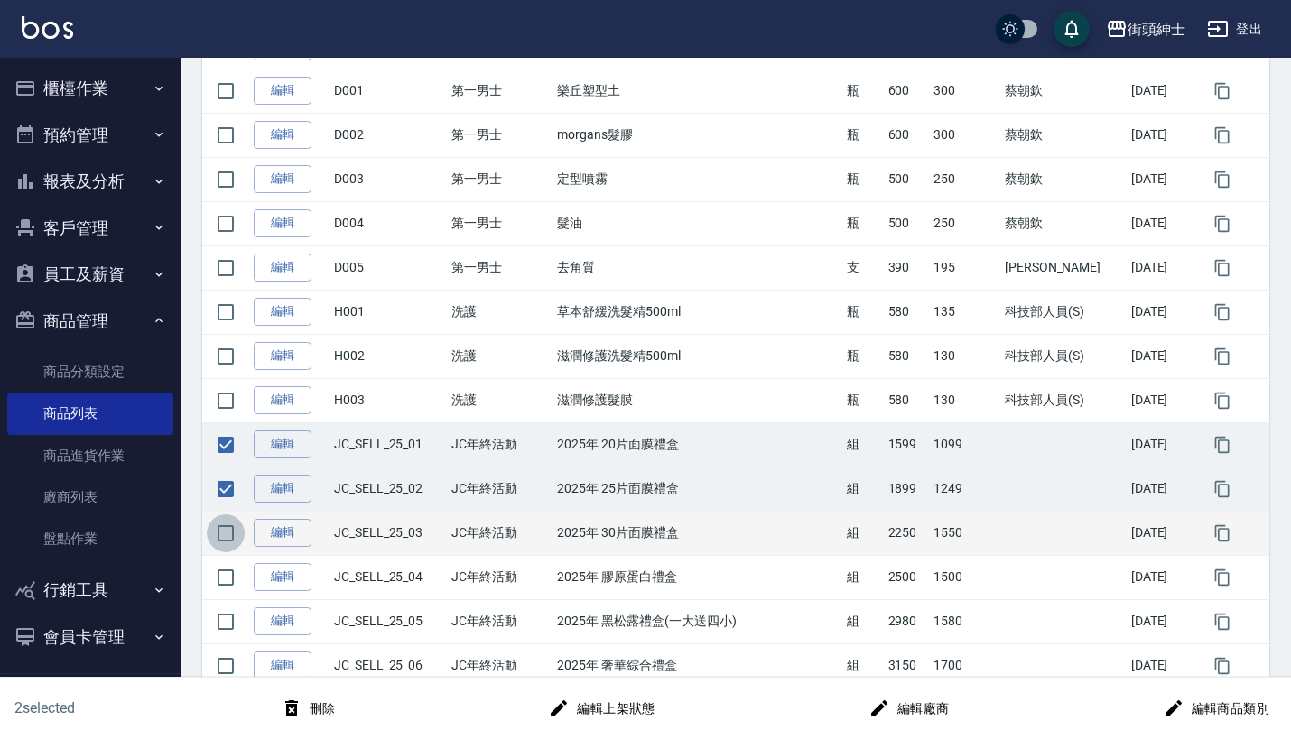
click at [223, 524] on input "checkbox" at bounding box center [226, 534] width 38 height 38
checkbox input "true"
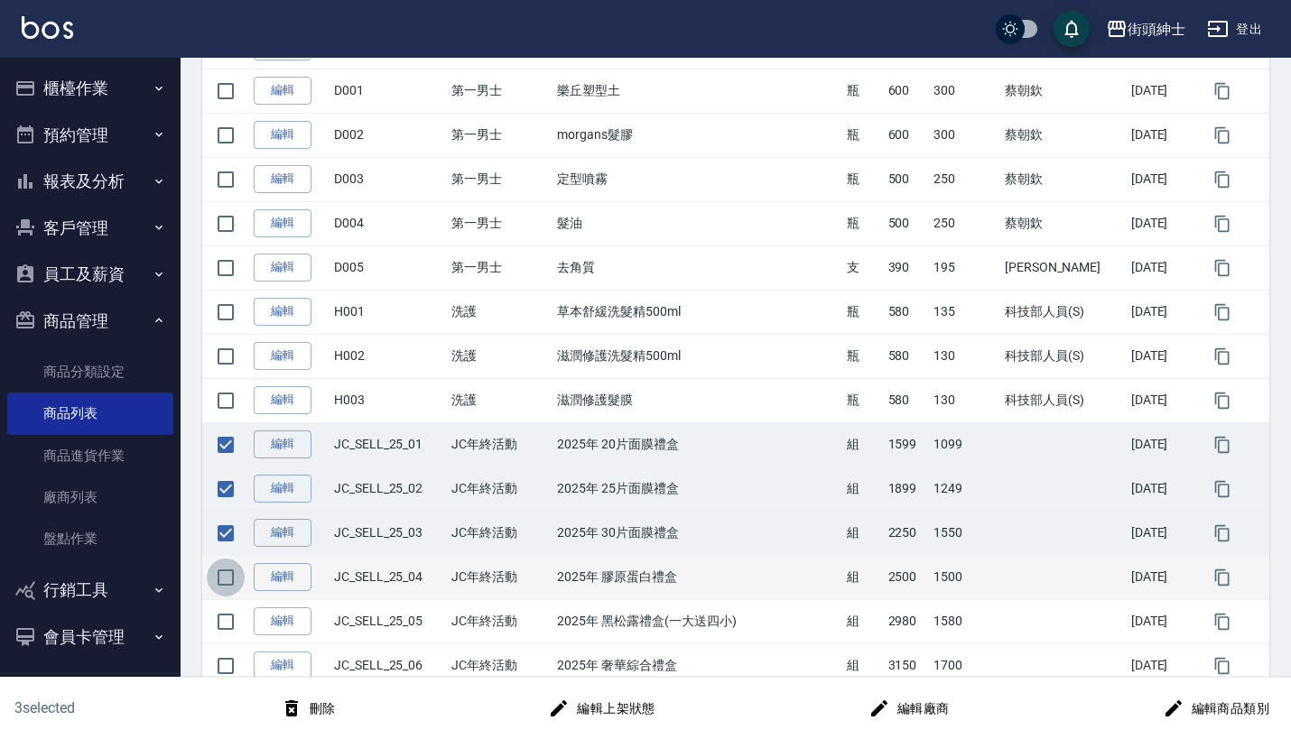
click at [225, 596] on input "checkbox" at bounding box center [226, 578] width 38 height 38
checkbox input "true"
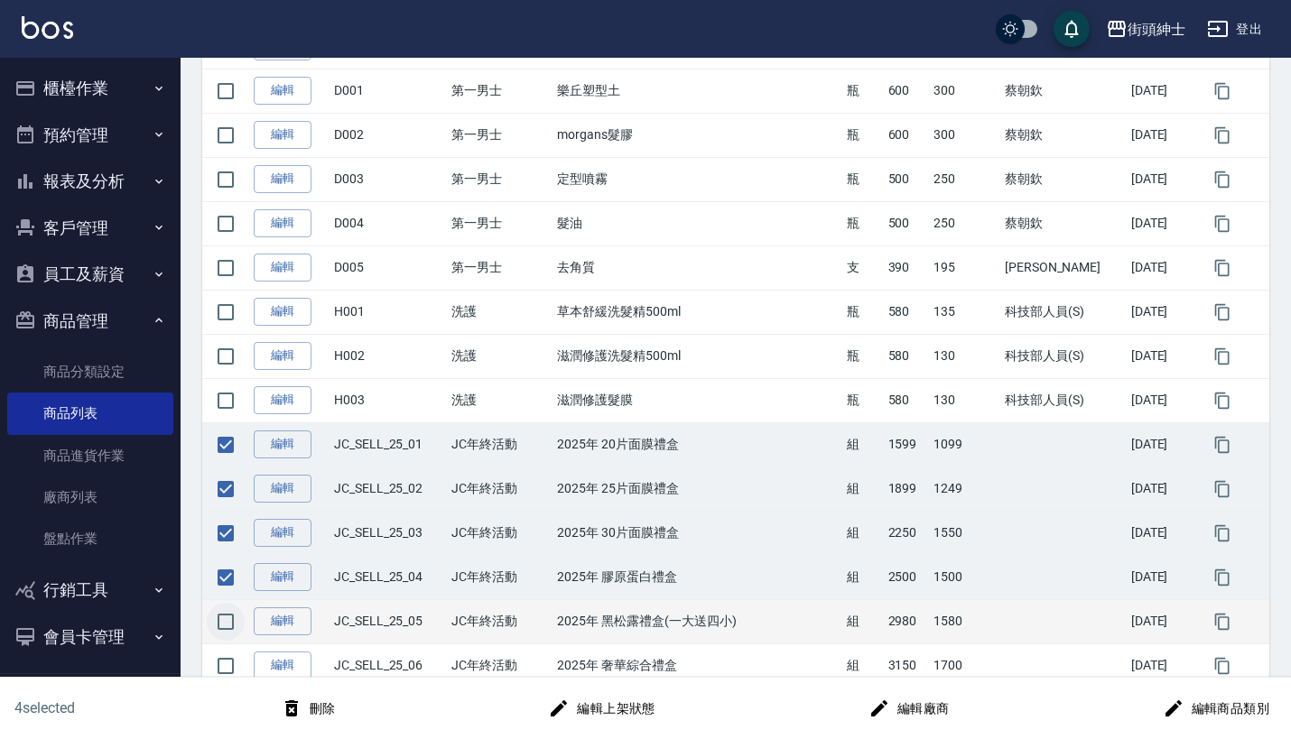
click at [228, 617] on input "checkbox" at bounding box center [226, 622] width 38 height 38
checkbox input "true"
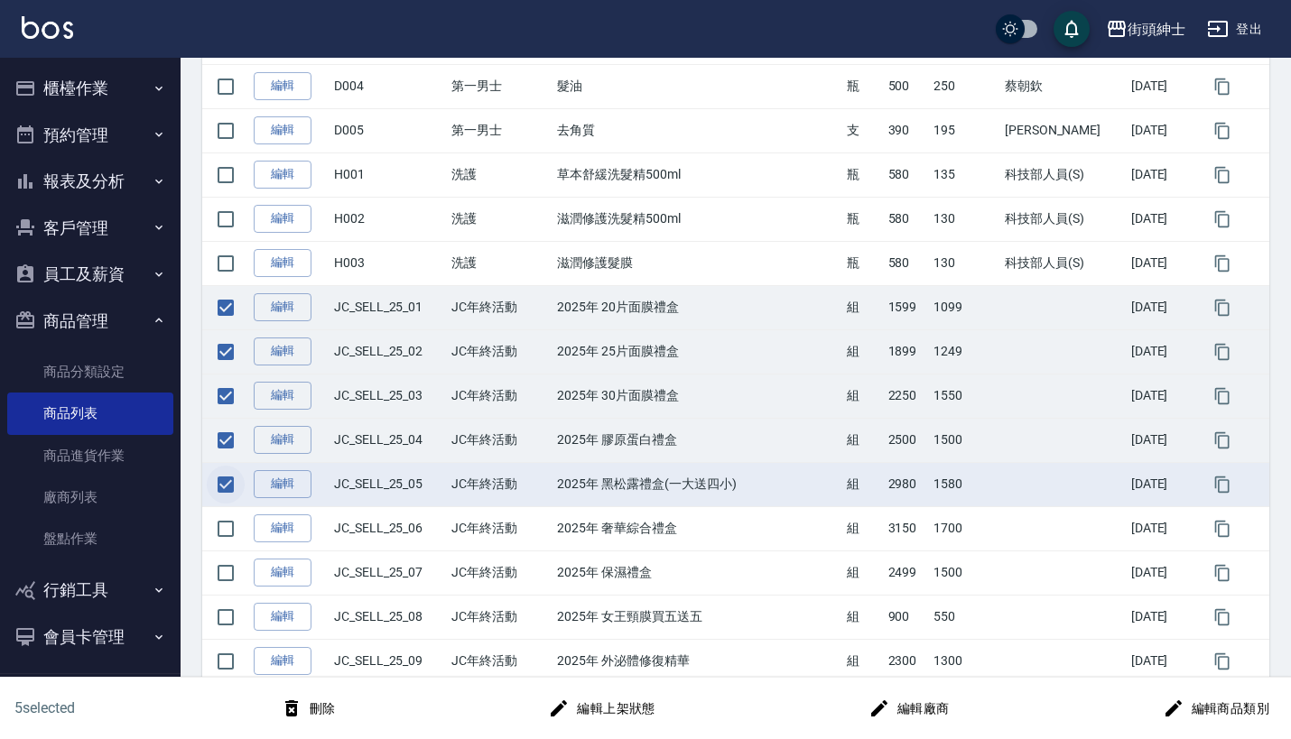
scroll to position [542, 0]
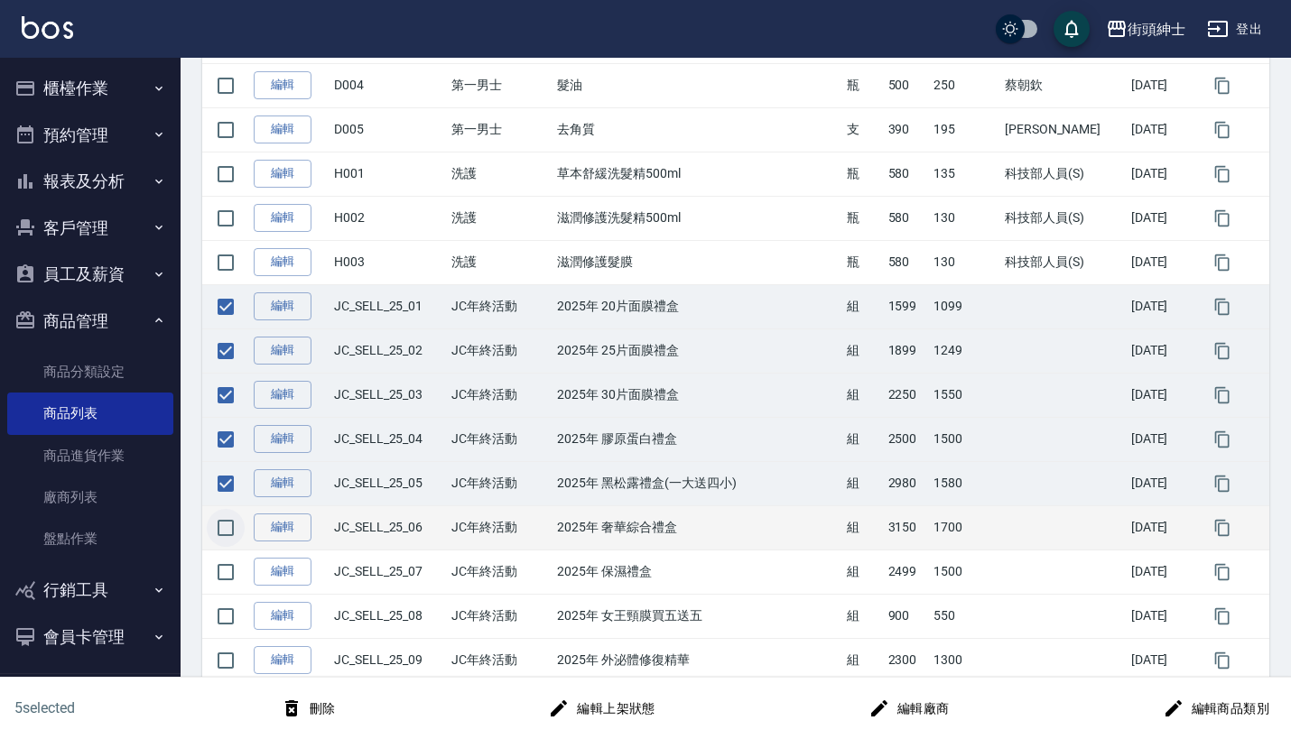
click at [224, 537] on input "checkbox" at bounding box center [226, 528] width 38 height 38
checkbox input "true"
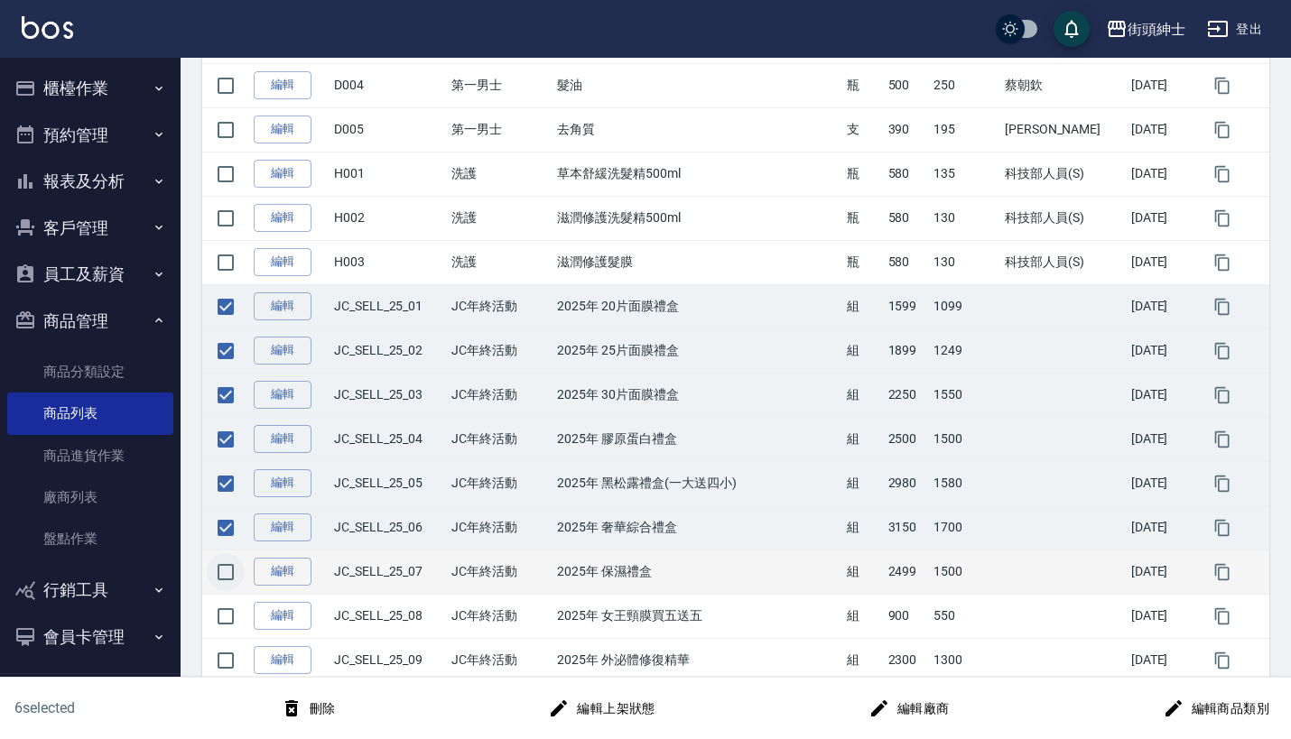
click at [224, 580] on input "checkbox" at bounding box center [226, 572] width 38 height 38
checkbox input "true"
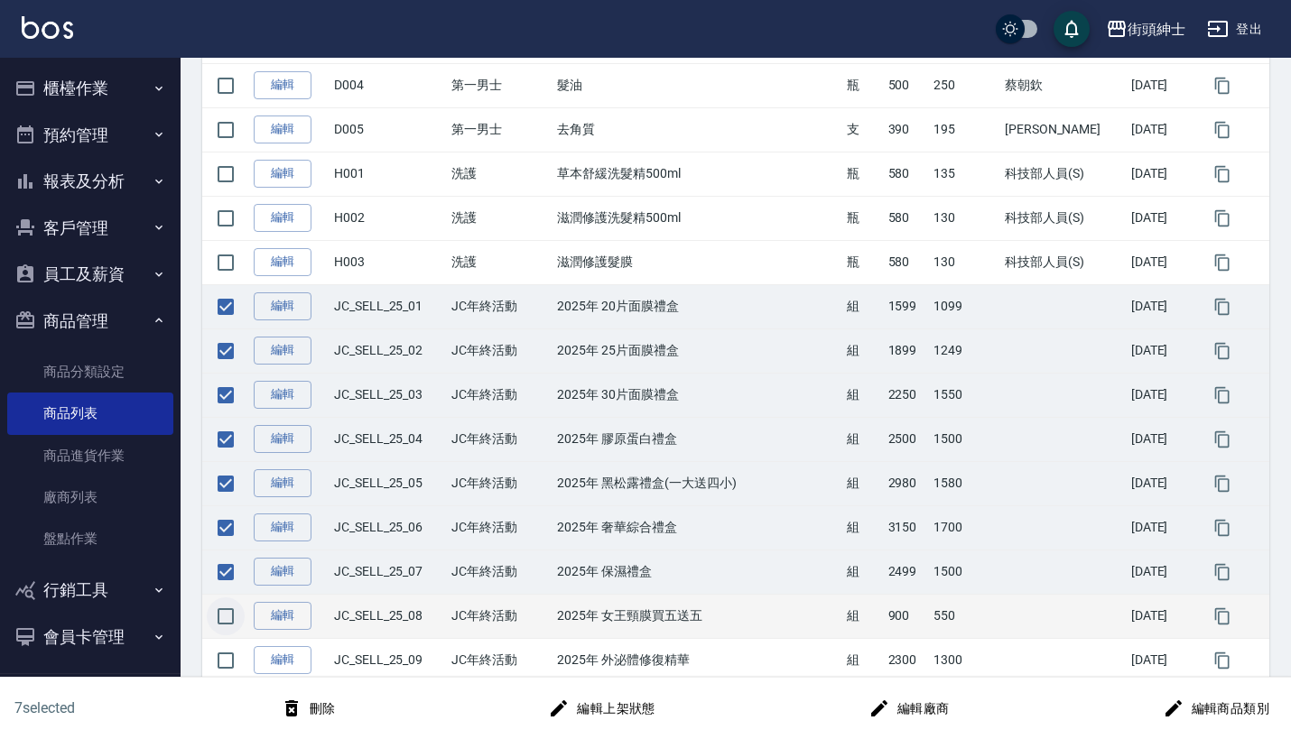
click at [226, 606] on input "checkbox" at bounding box center [226, 617] width 38 height 38
checkbox input "true"
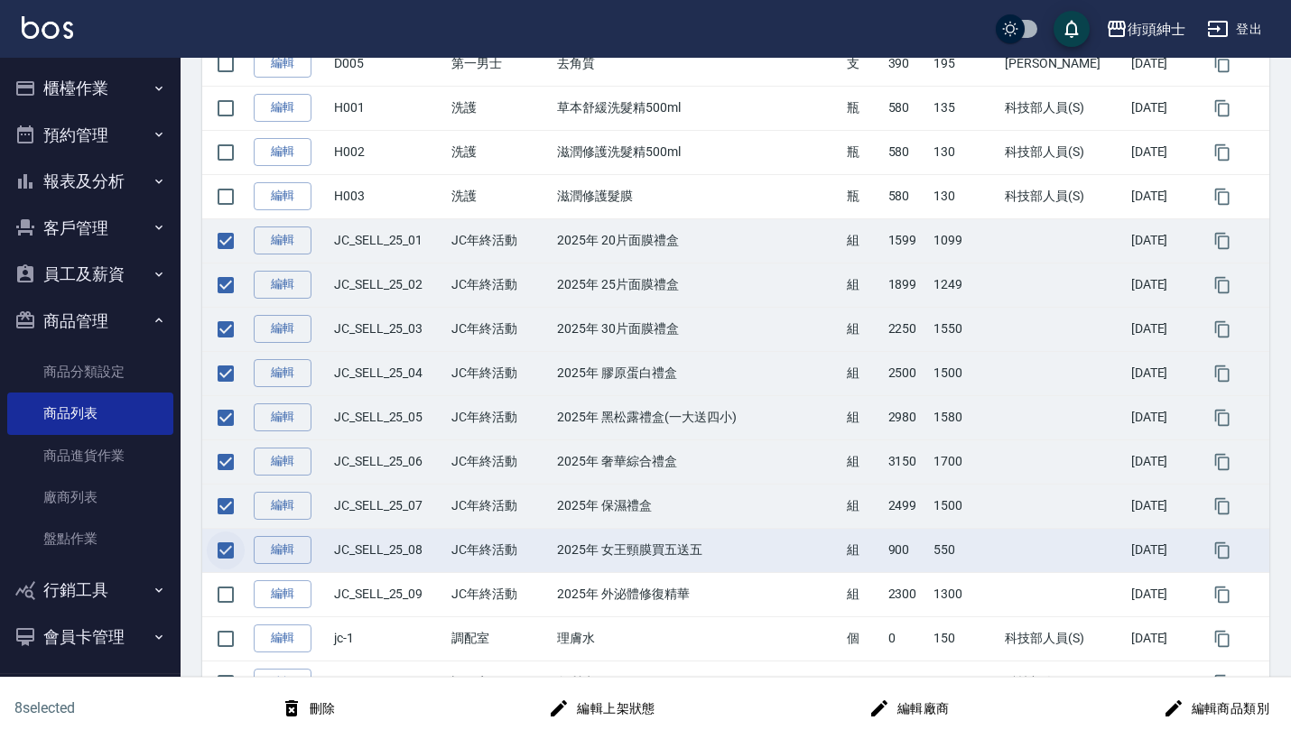
scroll to position [619, 0]
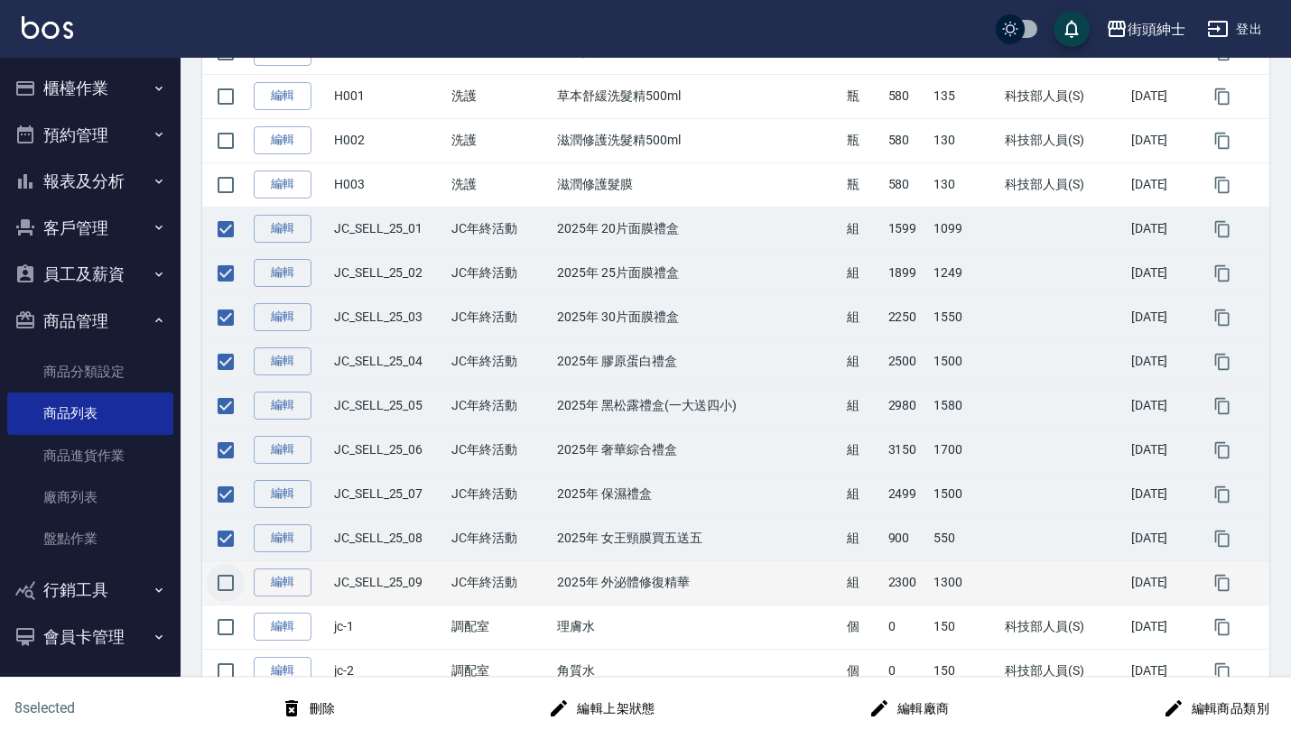
click at [229, 591] on input "checkbox" at bounding box center [226, 583] width 38 height 38
checkbox input "true"
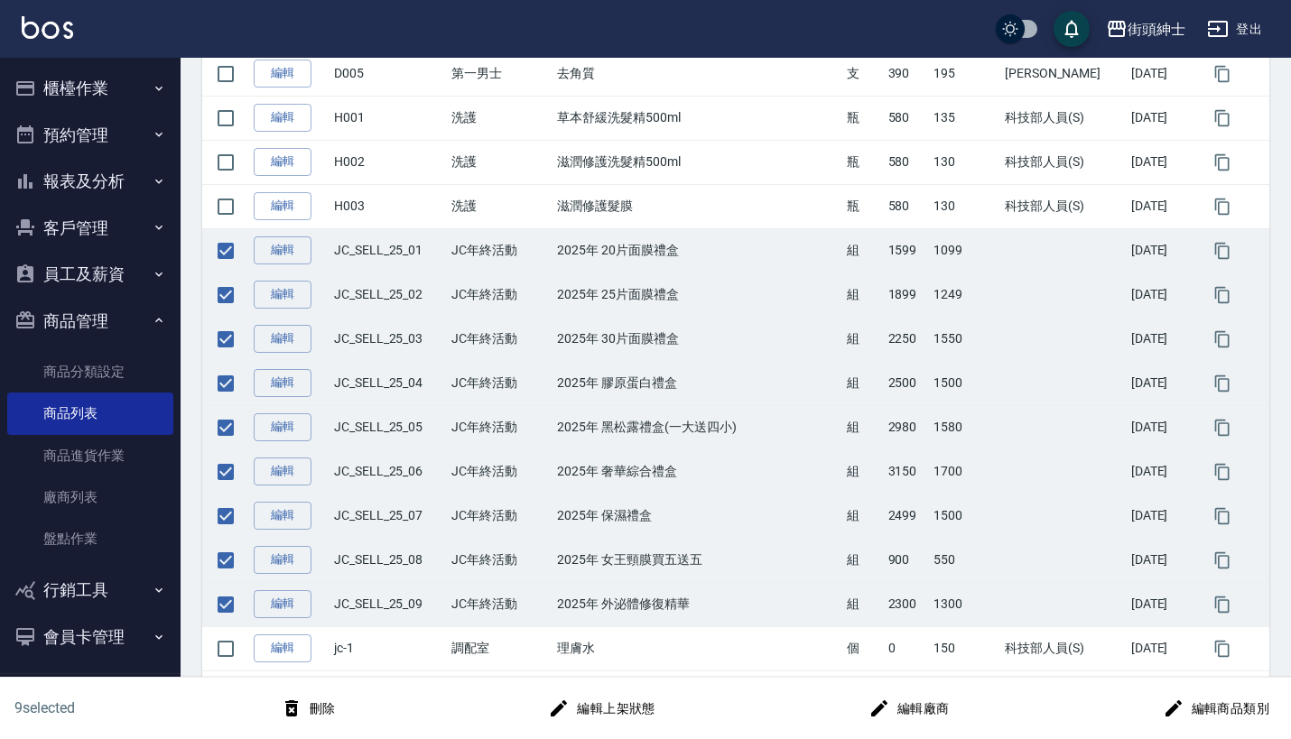
scroll to position [594, 0]
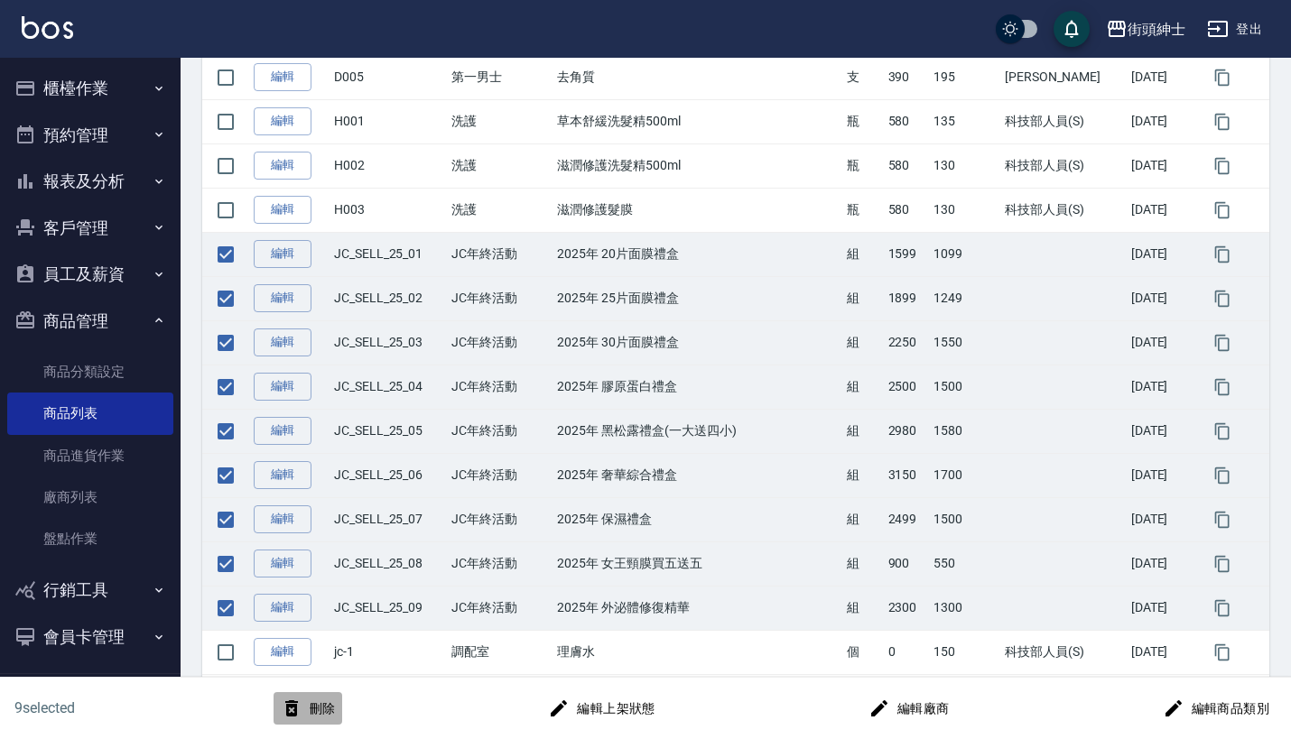
click at [333, 701] on button "刪除" at bounding box center [309, 708] width 70 height 33
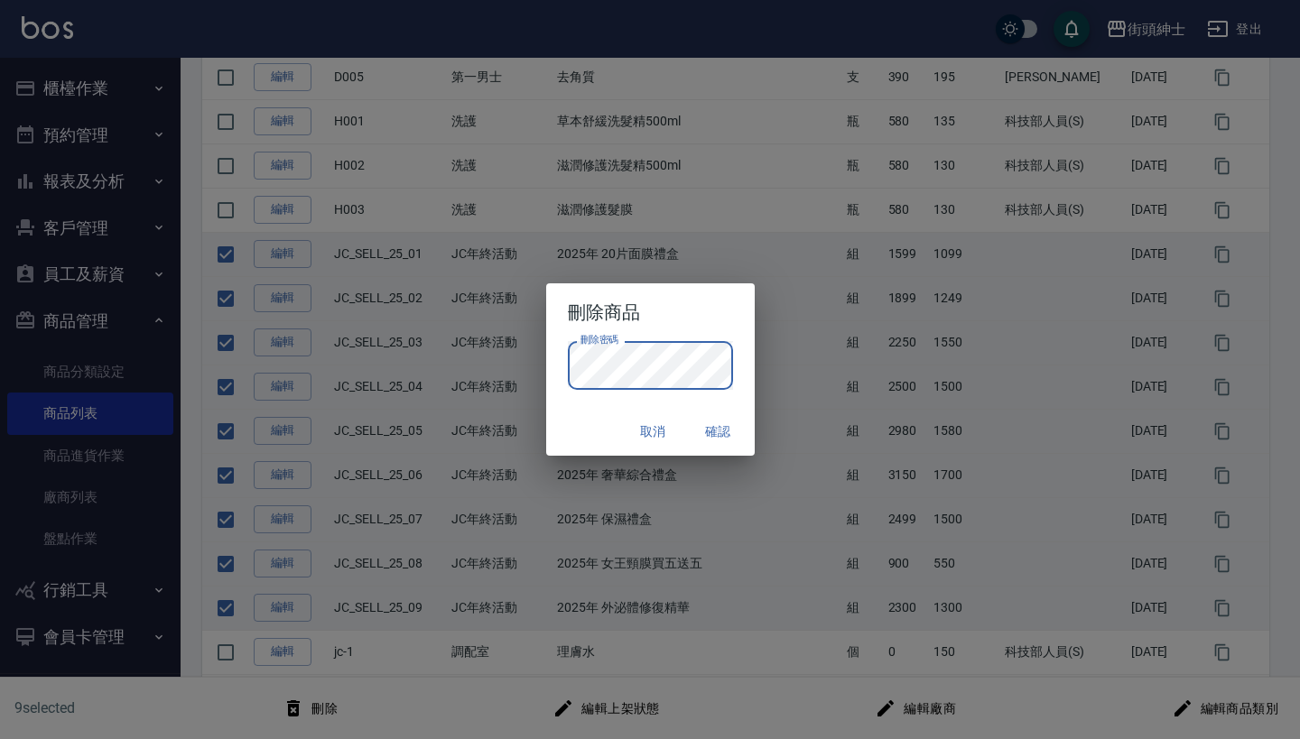
click at [712, 439] on button "確認" at bounding box center [719, 431] width 58 height 33
checkbox input "false"
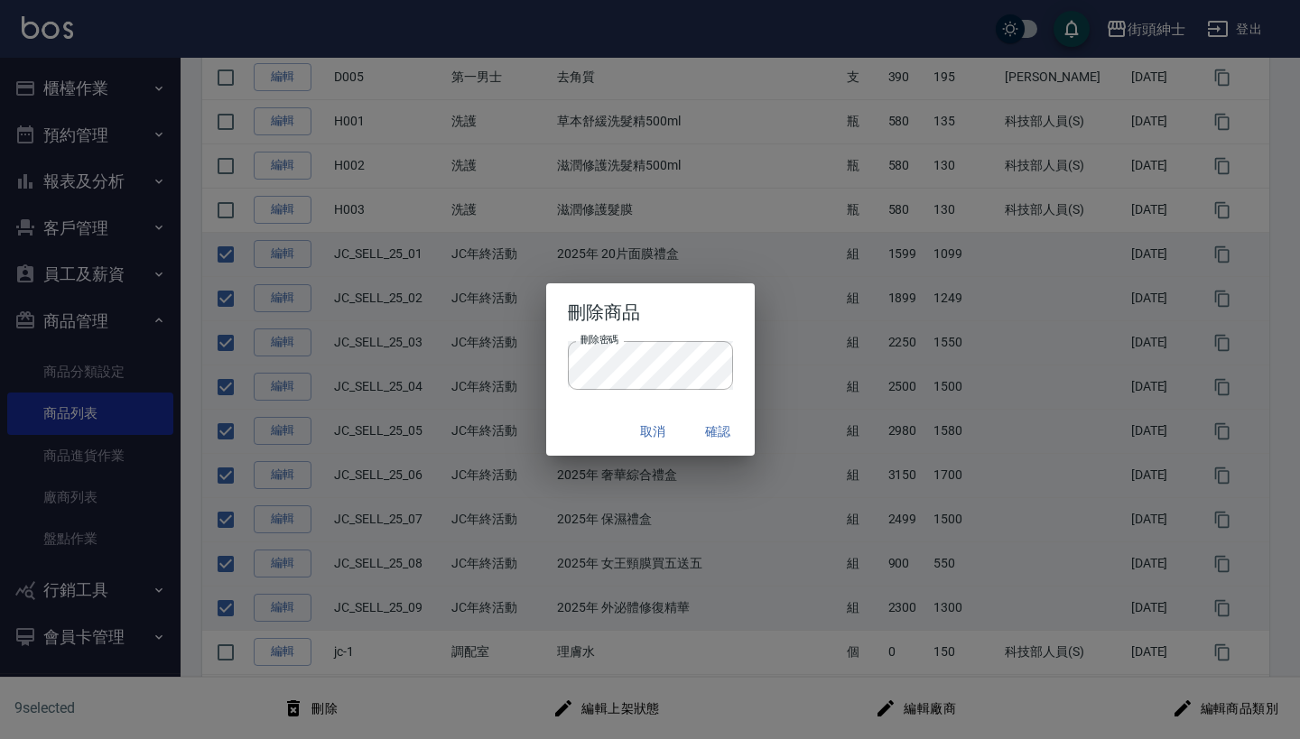
checkbox input "false"
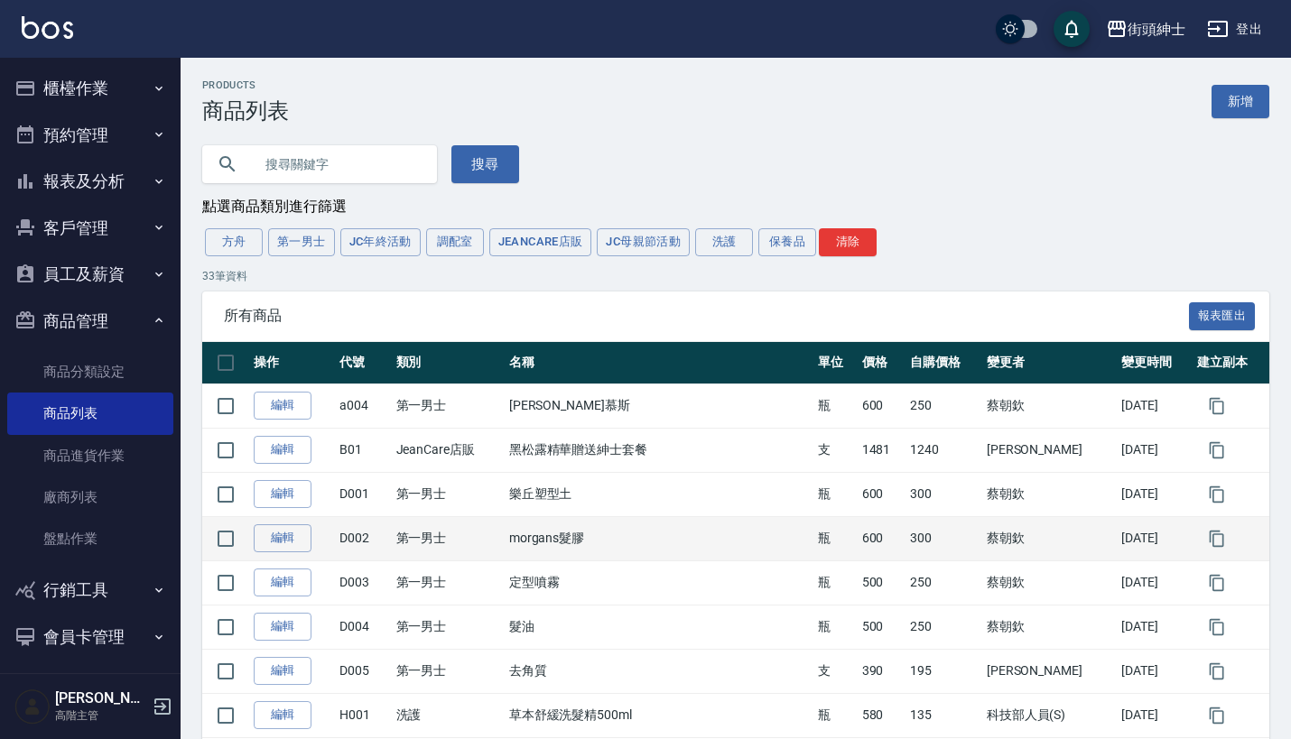
scroll to position [0, 0]
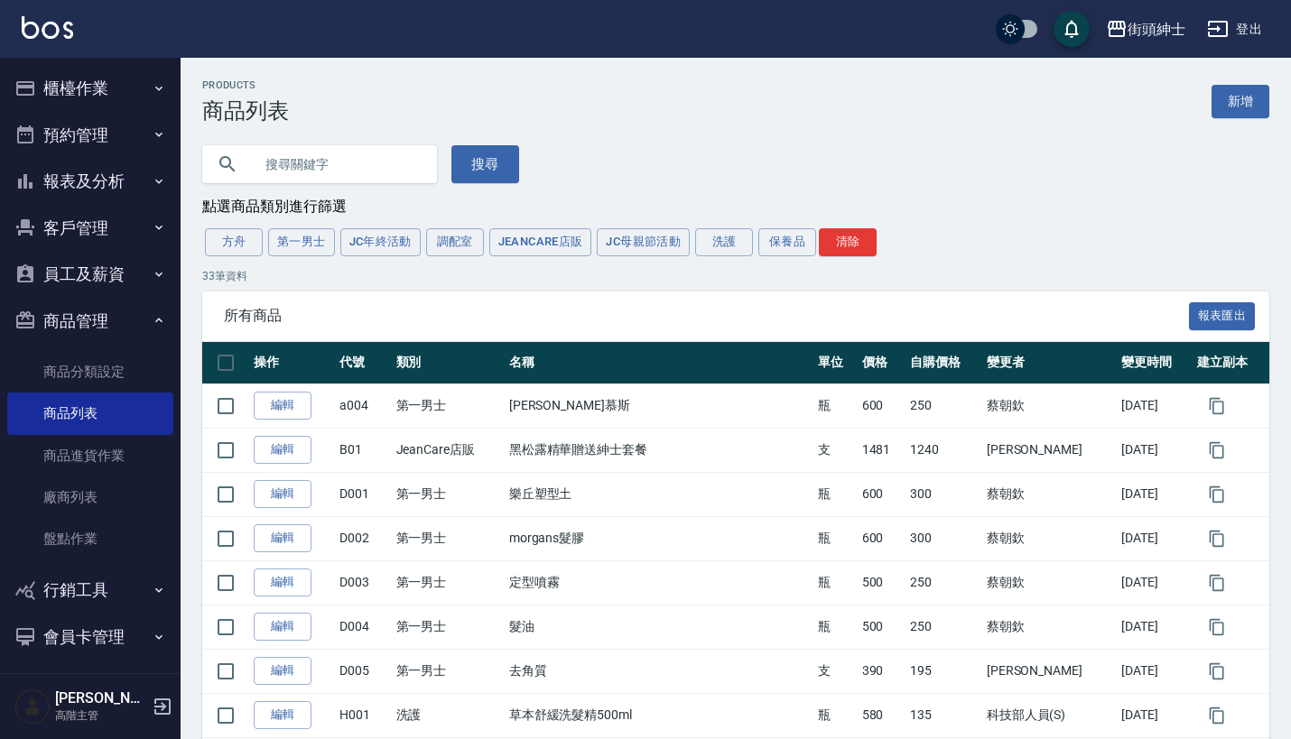
click at [94, 153] on button "預約管理" at bounding box center [90, 135] width 166 height 47
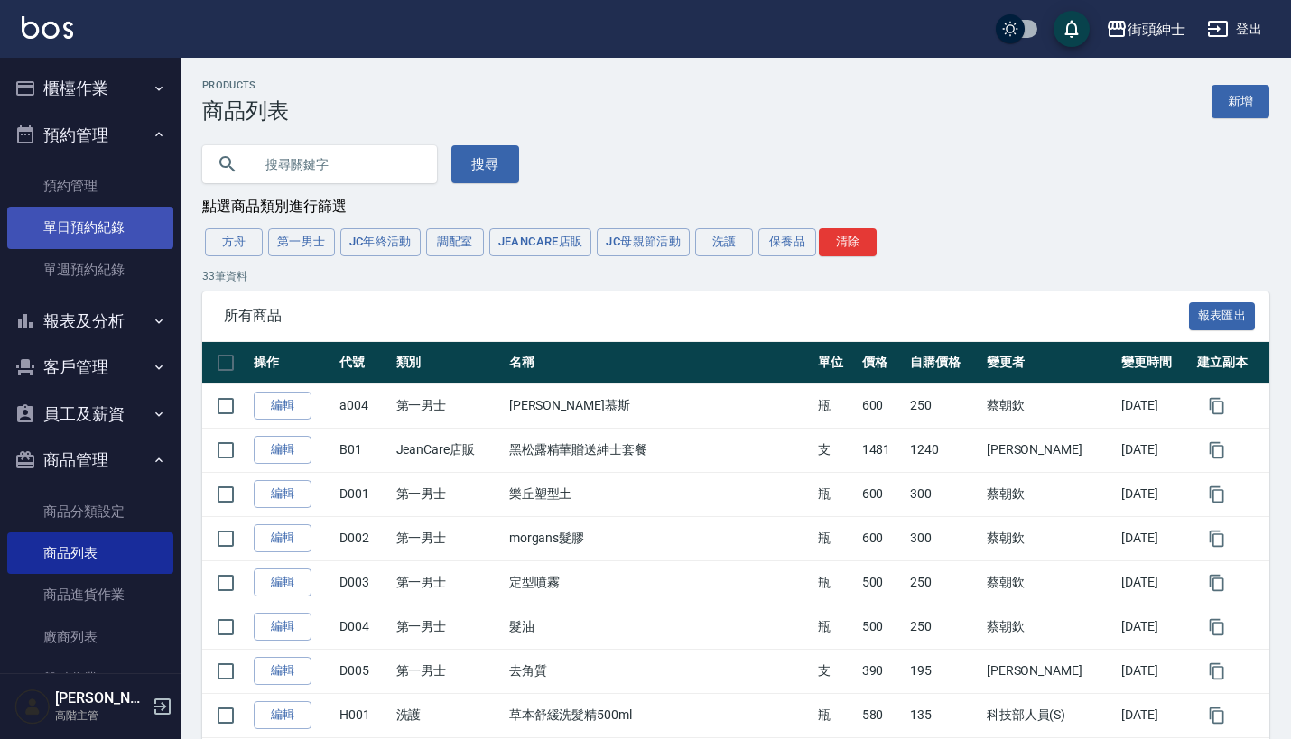
click at [73, 223] on link "單日預約紀錄" at bounding box center [90, 228] width 166 height 42
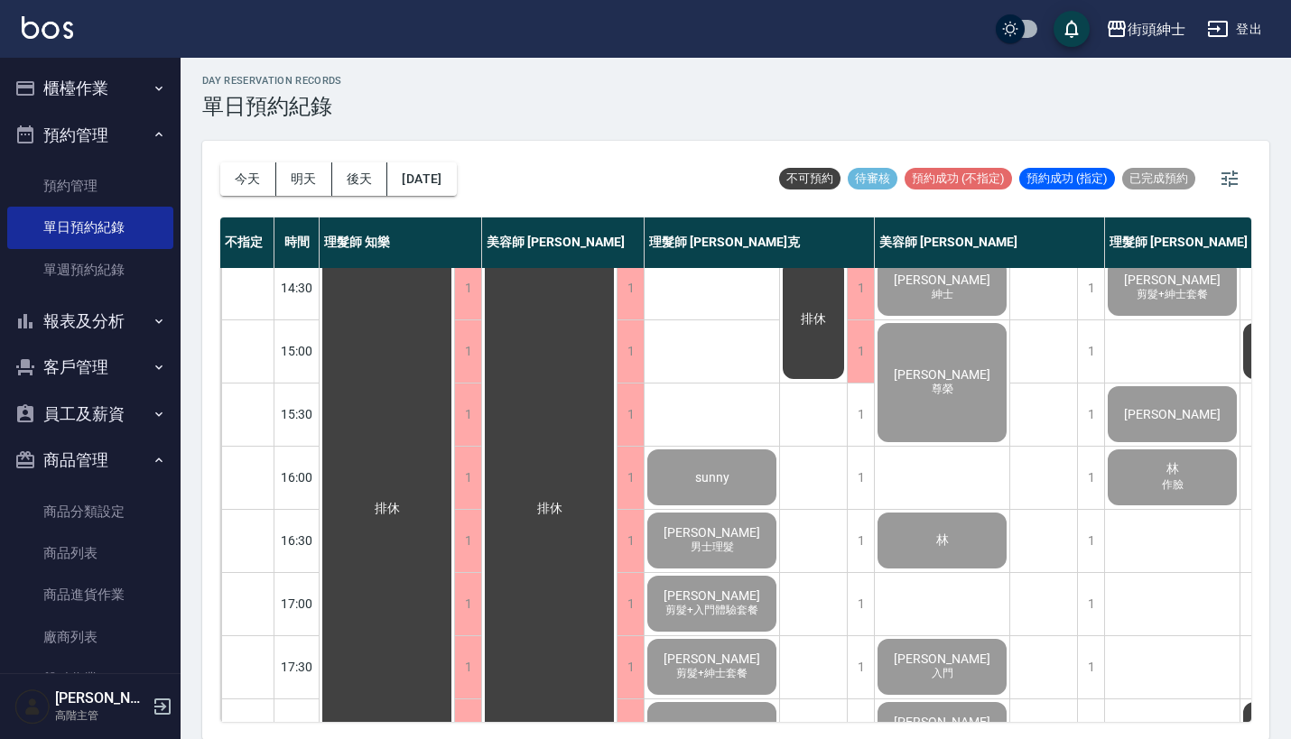
scroll to position [800, 0]
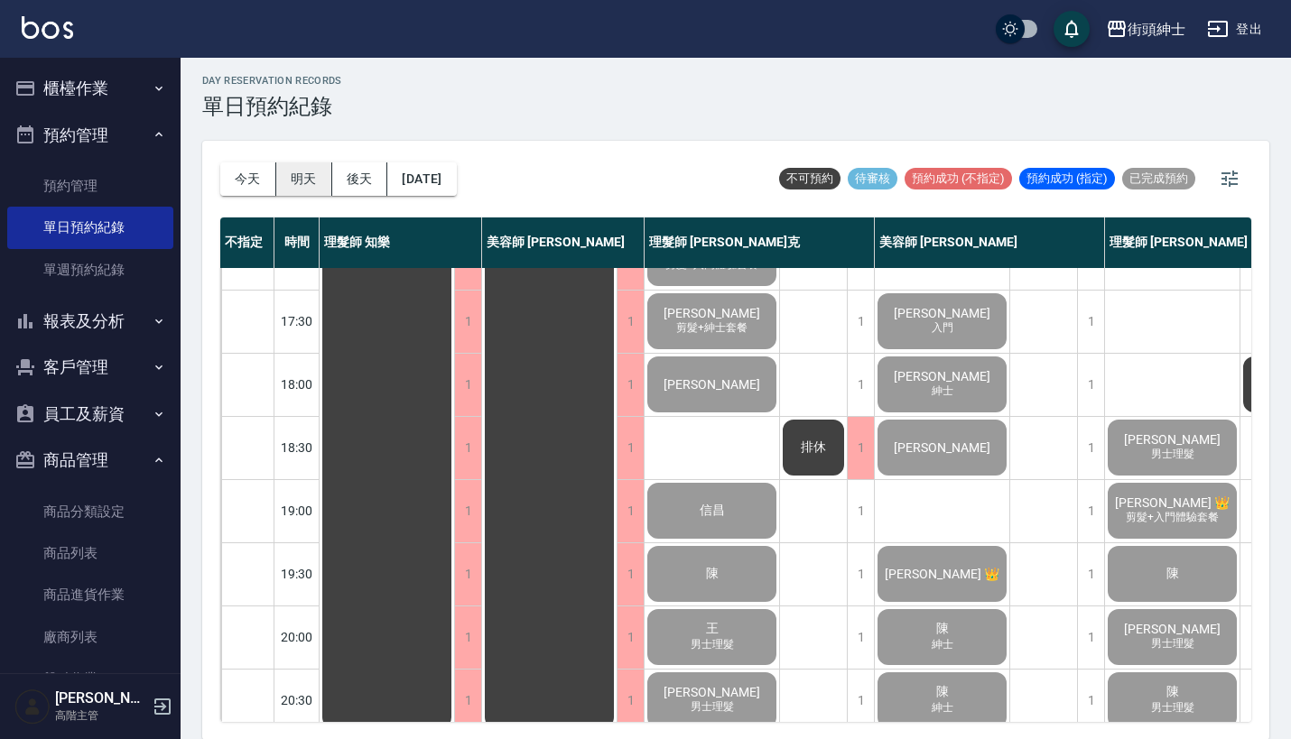
click at [307, 170] on button "明天" at bounding box center [304, 178] width 56 height 33
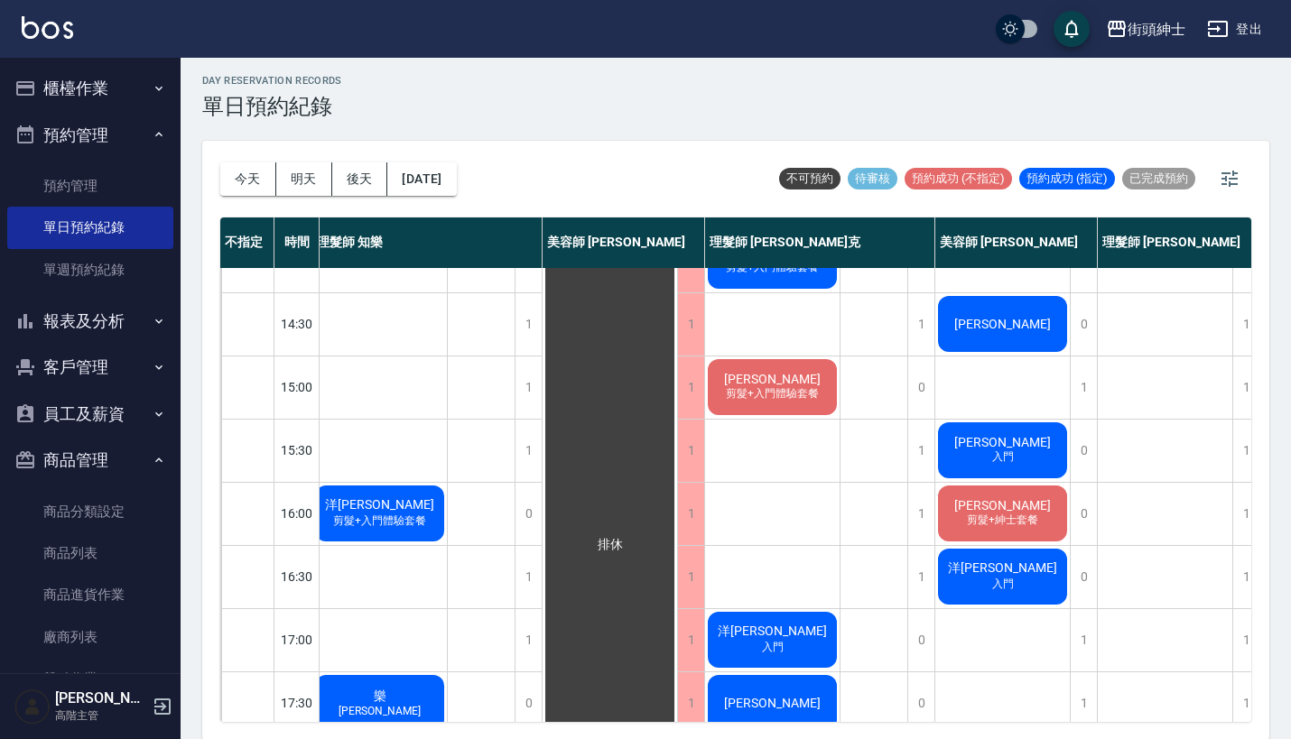
scroll to position [425, 7]
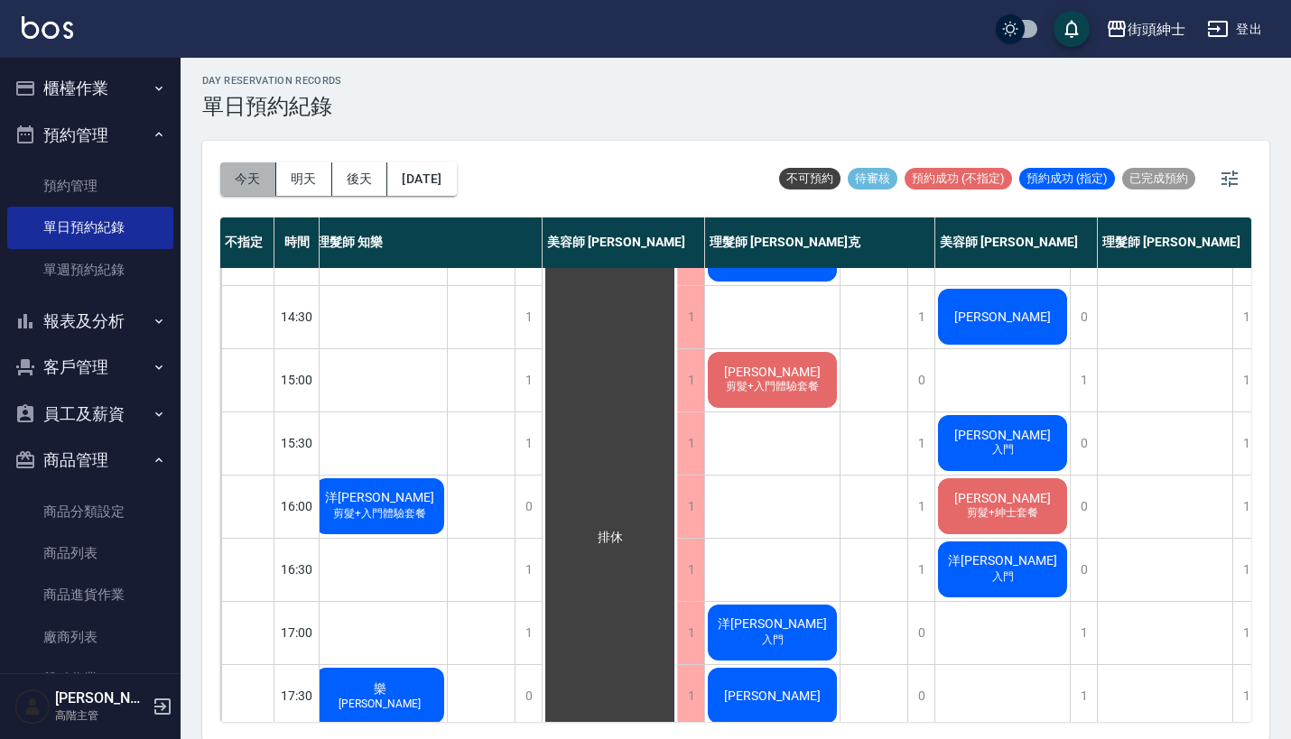
click at [233, 172] on button "今天" at bounding box center [248, 178] width 56 height 33
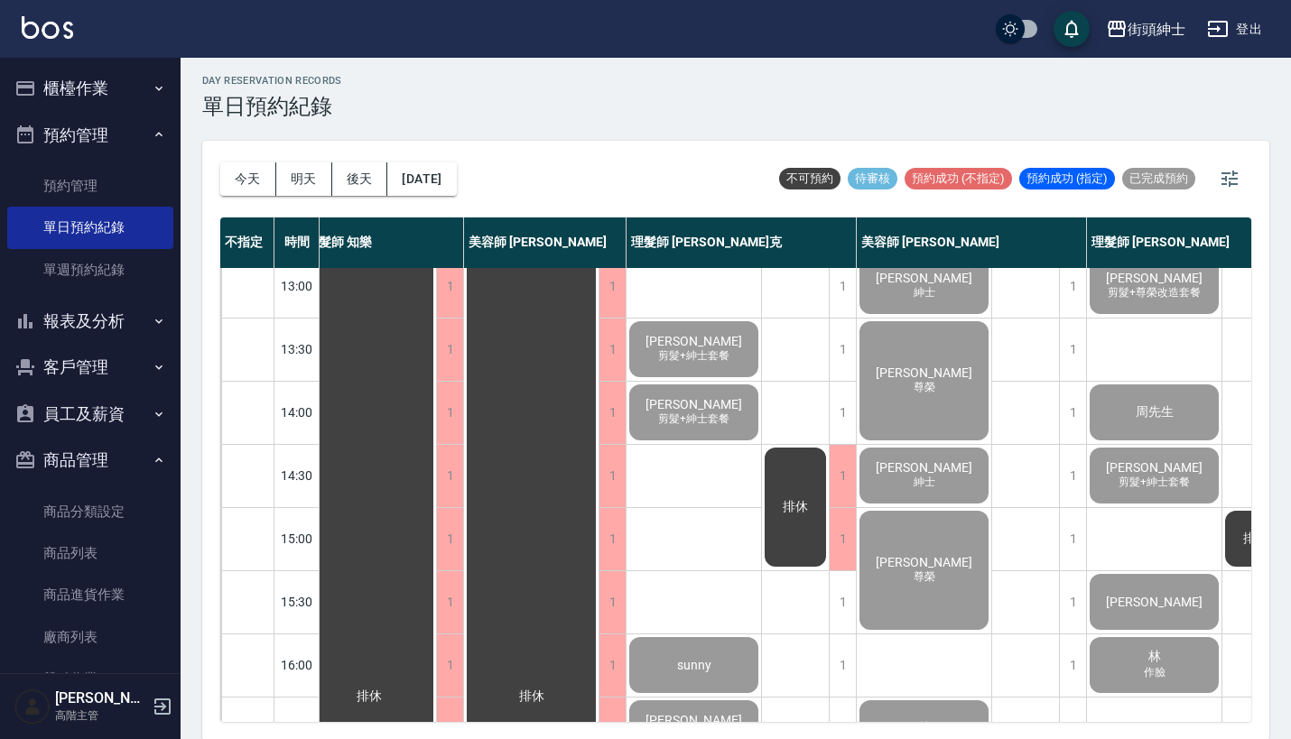
scroll to position [251, 18]
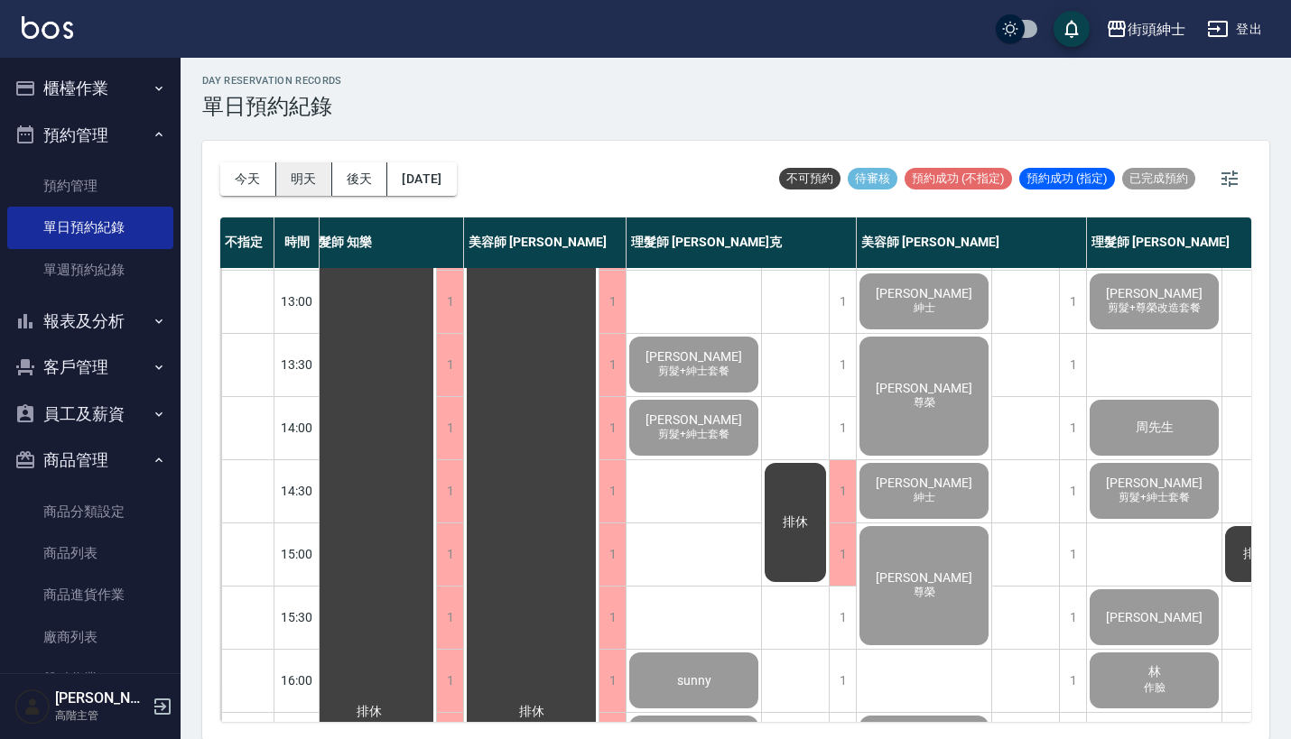
click at [308, 174] on button "明天" at bounding box center [304, 178] width 56 height 33
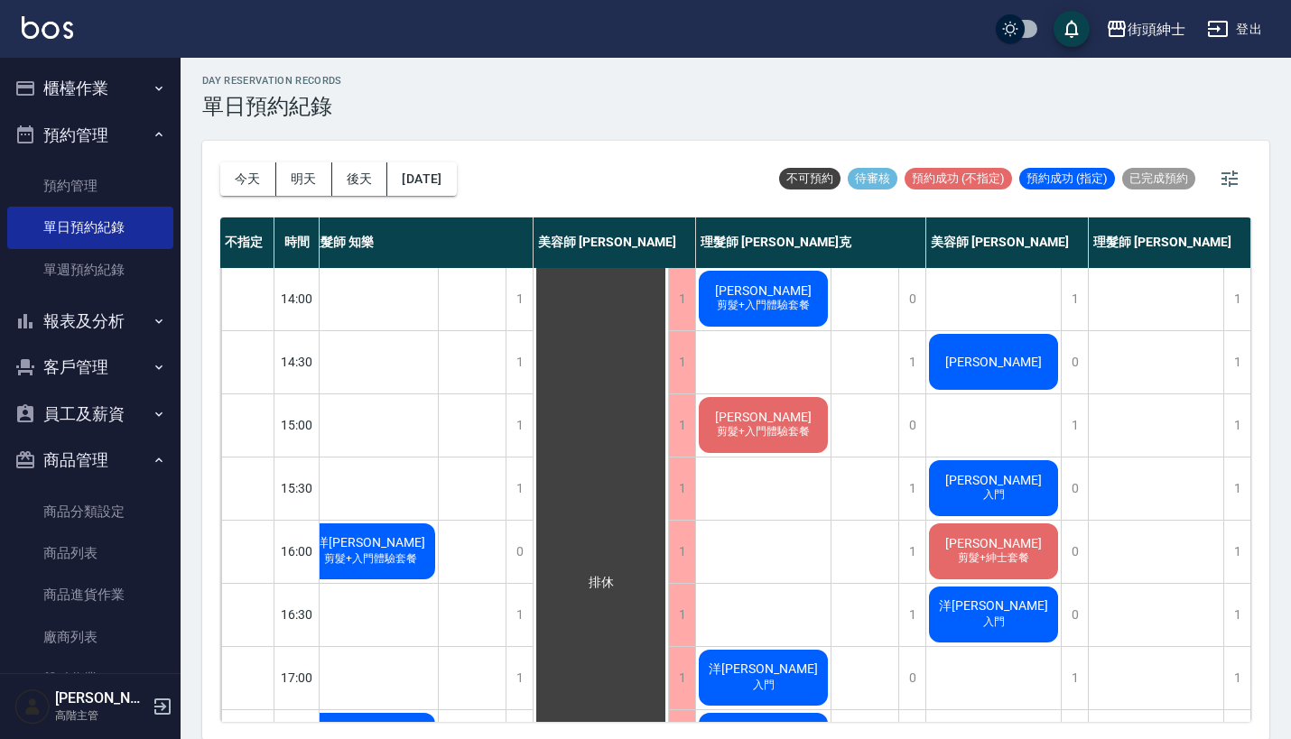
scroll to position [381, 23]
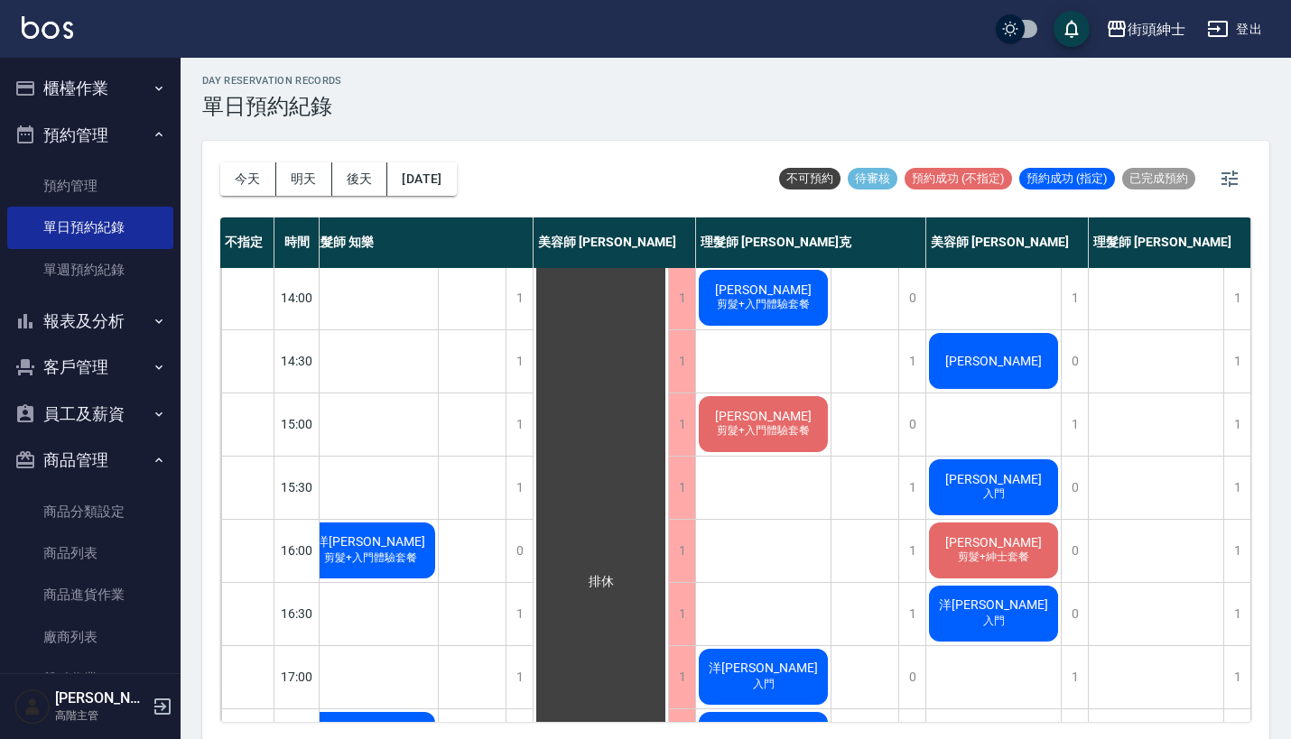
click at [994, 554] on span "剪髮+紳士套餐" at bounding box center [993, 557] width 79 height 15
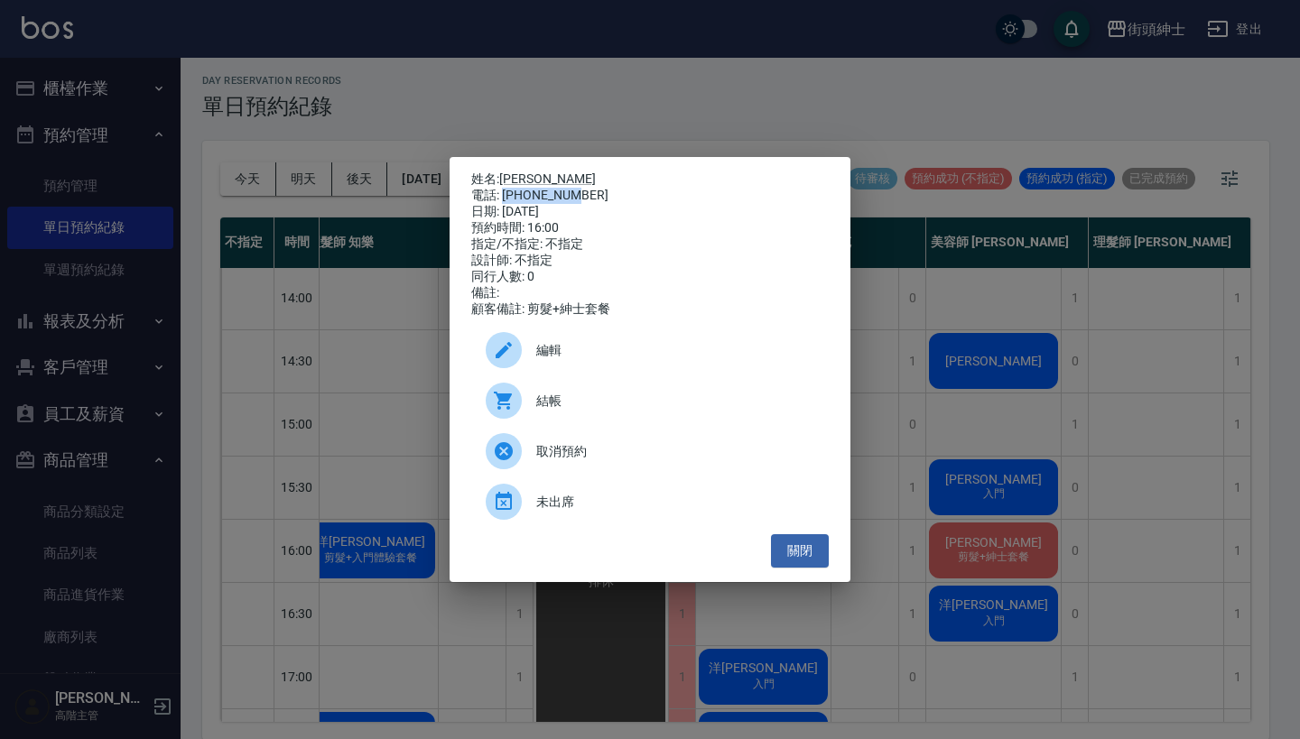
drag, startPoint x: 503, startPoint y: 192, endPoint x: 613, endPoint y: 192, distance: 110.1
click at [613, 192] on div "電話: [PHONE_NUMBER]" at bounding box center [649, 196] width 357 height 16
copy div "0909120755"
click at [1003, 413] on div "姓名: [PERSON_NAME] 電話: [PHONE_NUMBER] 日期: [DATE] 預約時間: 16:00 指定/不指定: 不指定 設計師: 不指…" at bounding box center [650, 369] width 1300 height 739
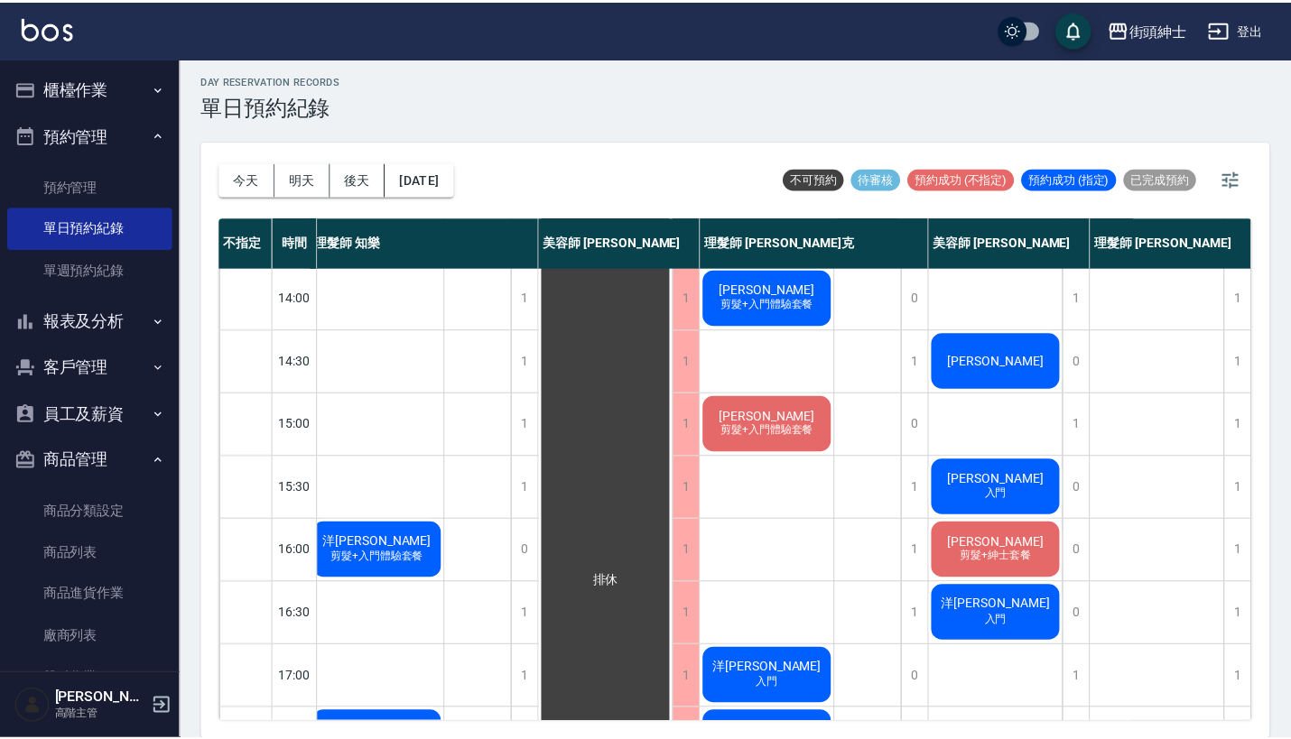
scroll to position [381, 16]
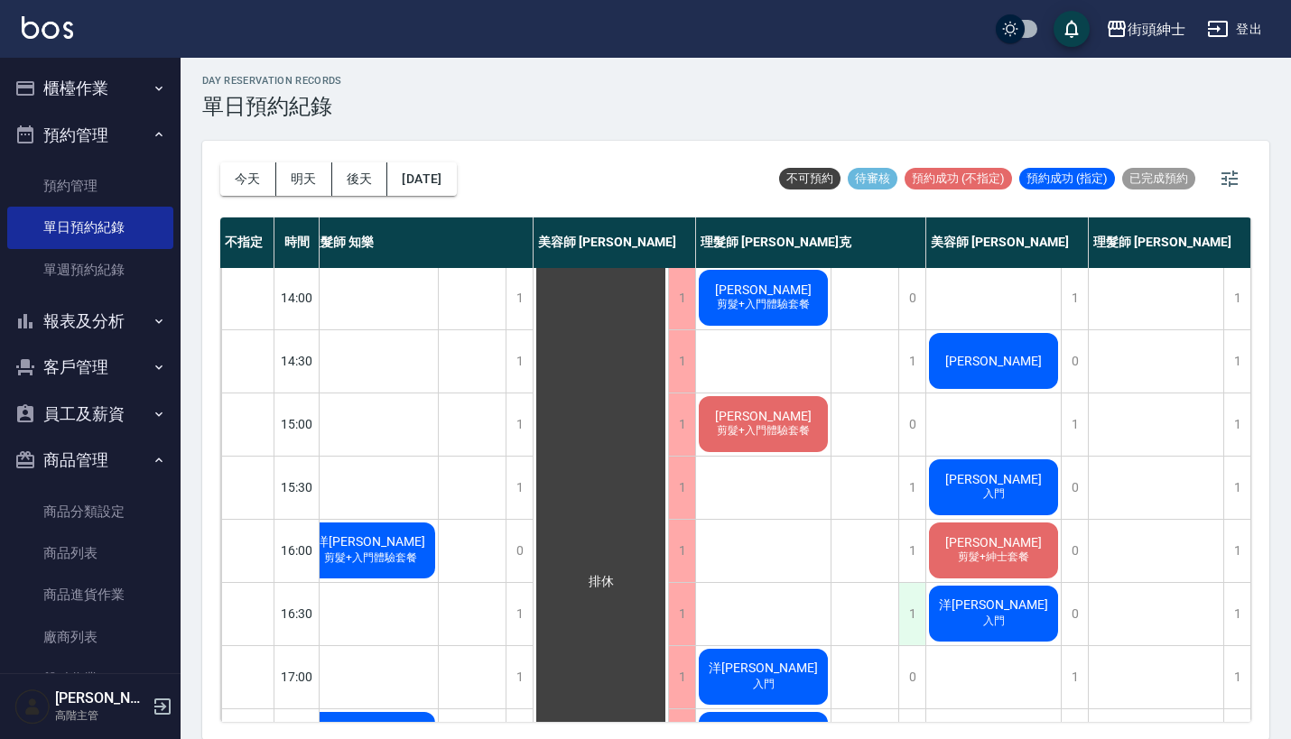
click at [913, 616] on div "1" at bounding box center [911, 614] width 27 height 62
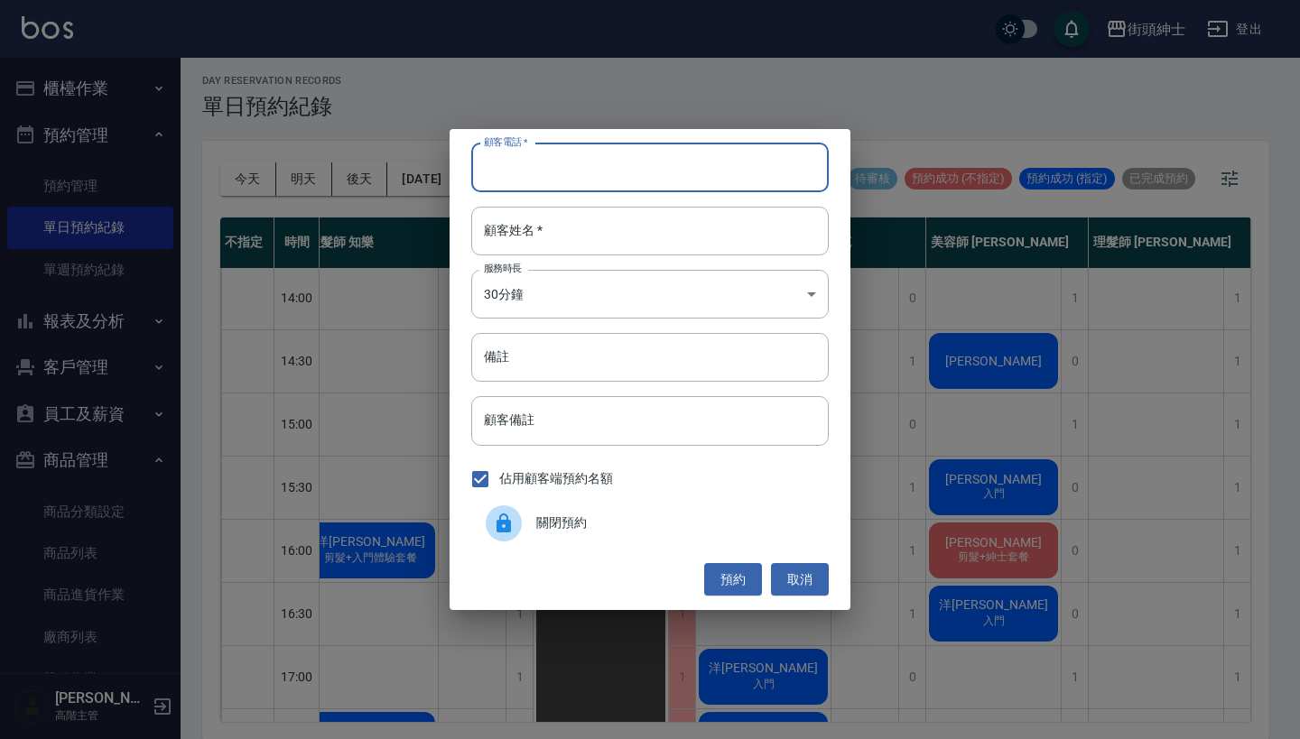
paste input "0909120755"
type input "0909120755"
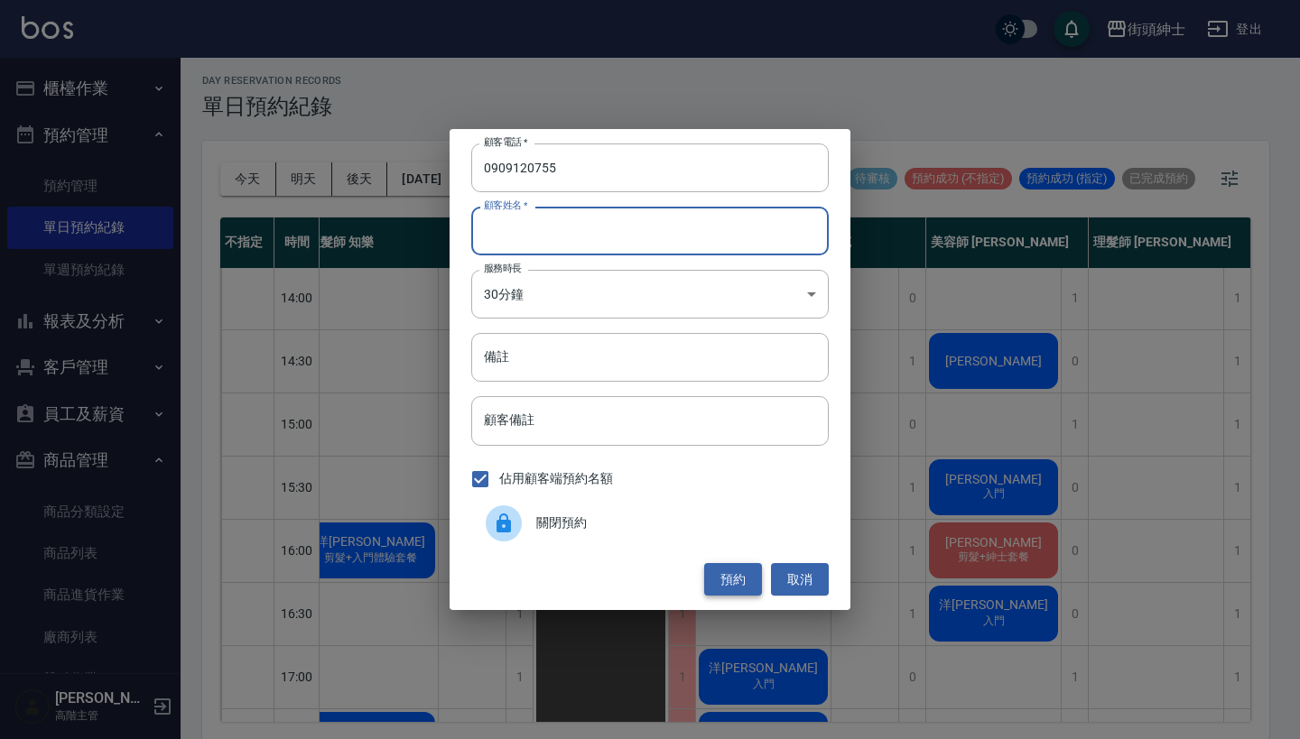
click at [729, 574] on button "預約" at bounding box center [733, 579] width 58 height 33
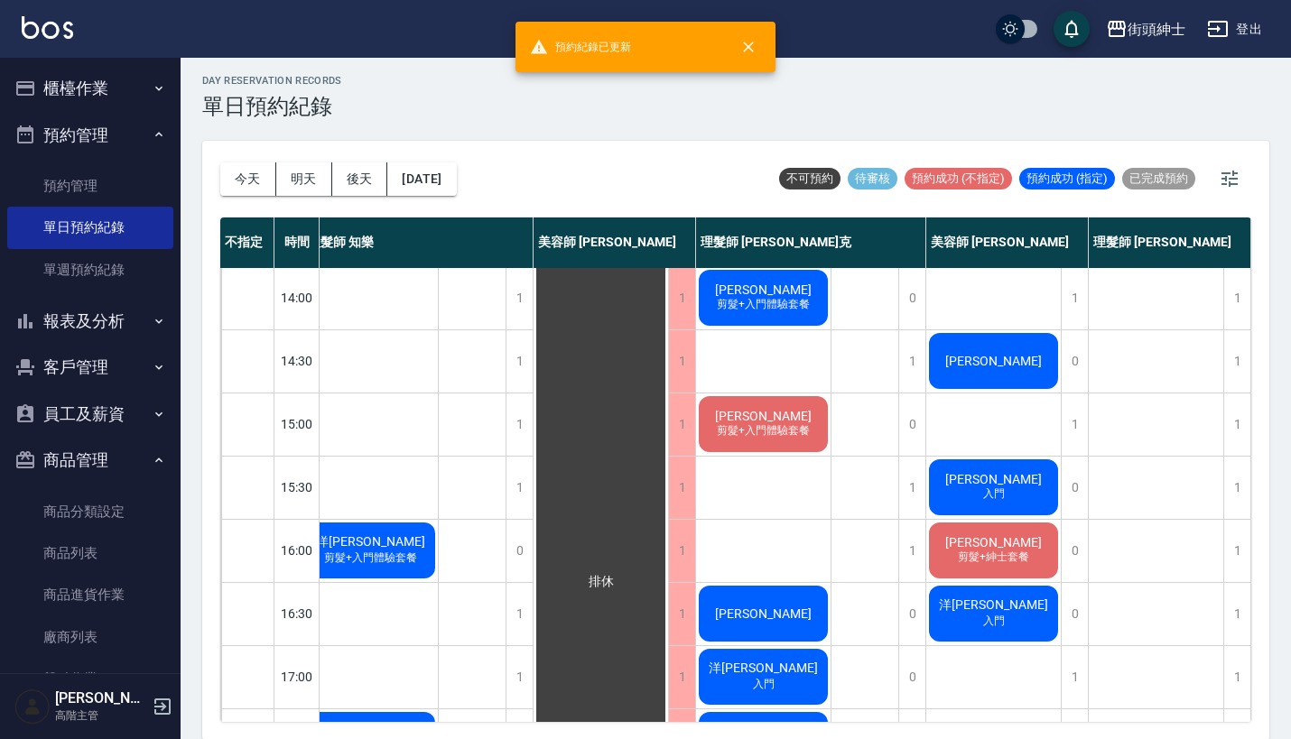
click at [794, 620] on div "[PERSON_NAME]" at bounding box center [763, 613] width 135 height 61
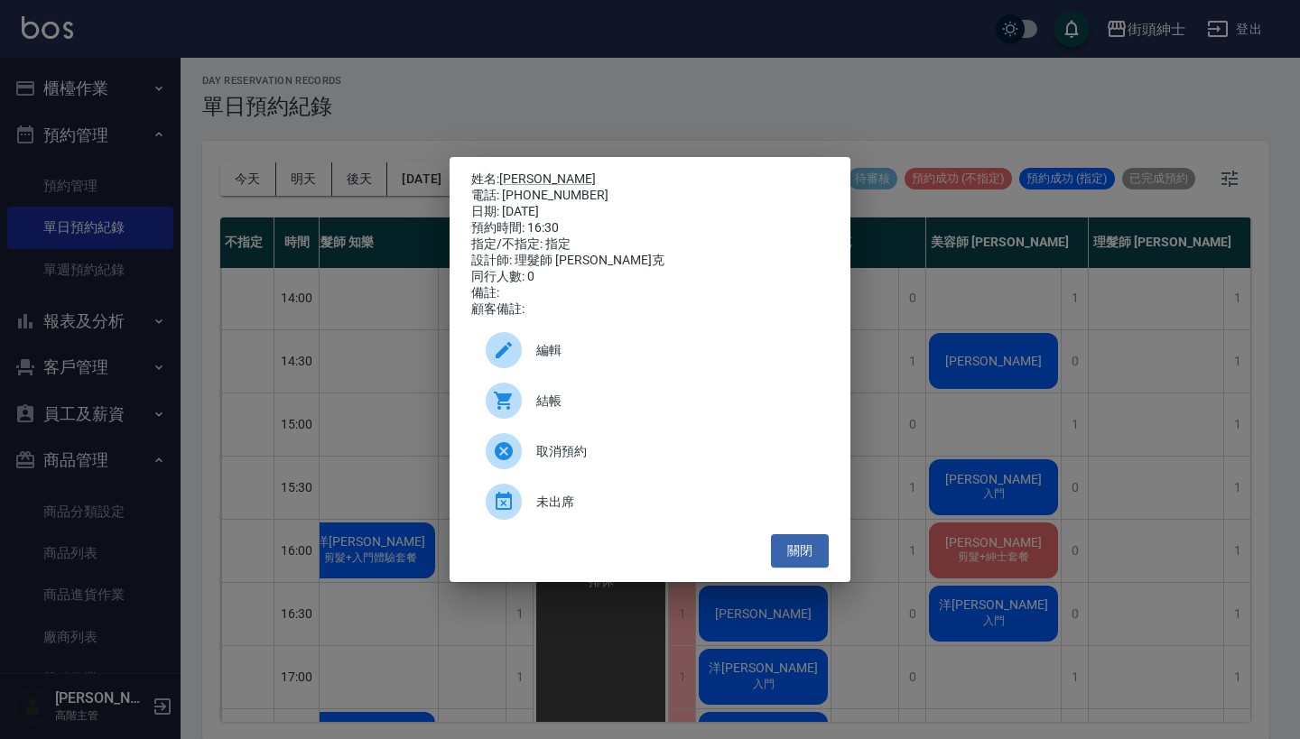
click at [598, 348] on div "編輯" at bounding box center [649, 350] width 357 height 51
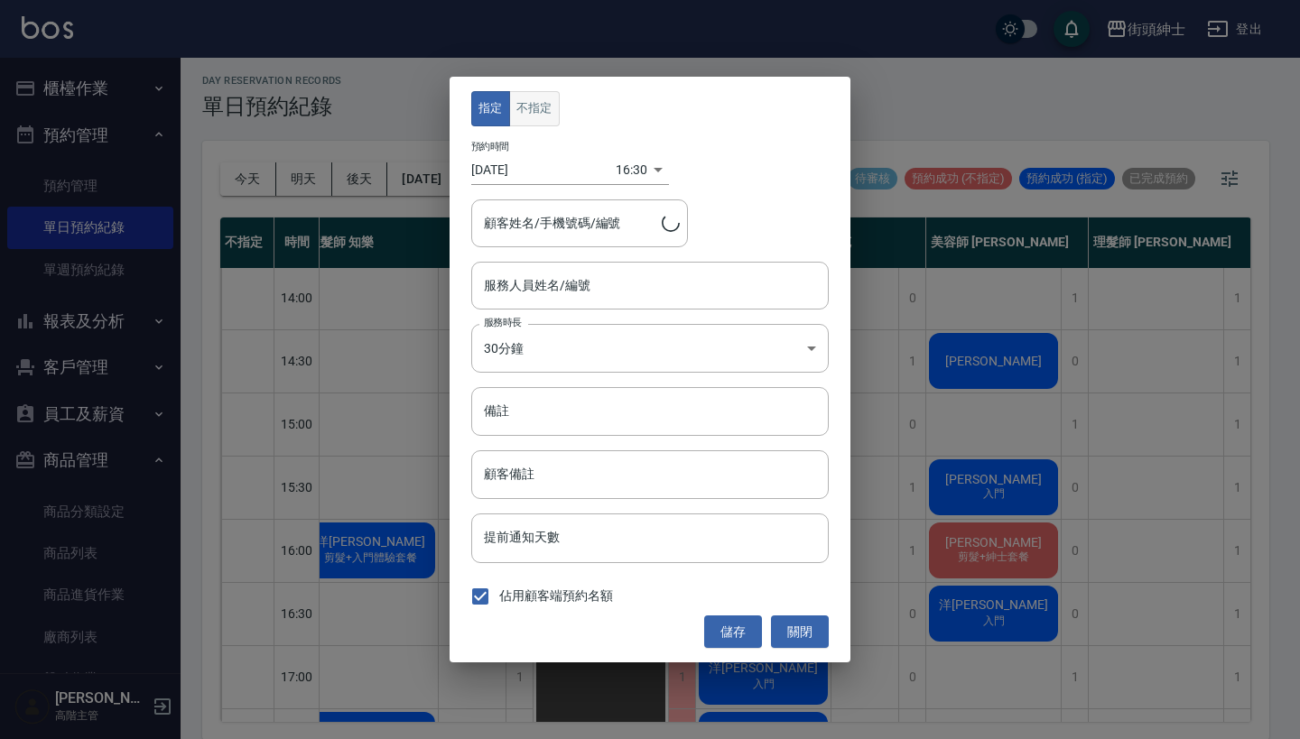
type input "理髮師 [PERSON_NAME]克(無代號)"
type input "[PERSON_NAME]/0909120755"
click at [543, 108] on button "不指定" at bounding box center [534, 108] width 51 height 35
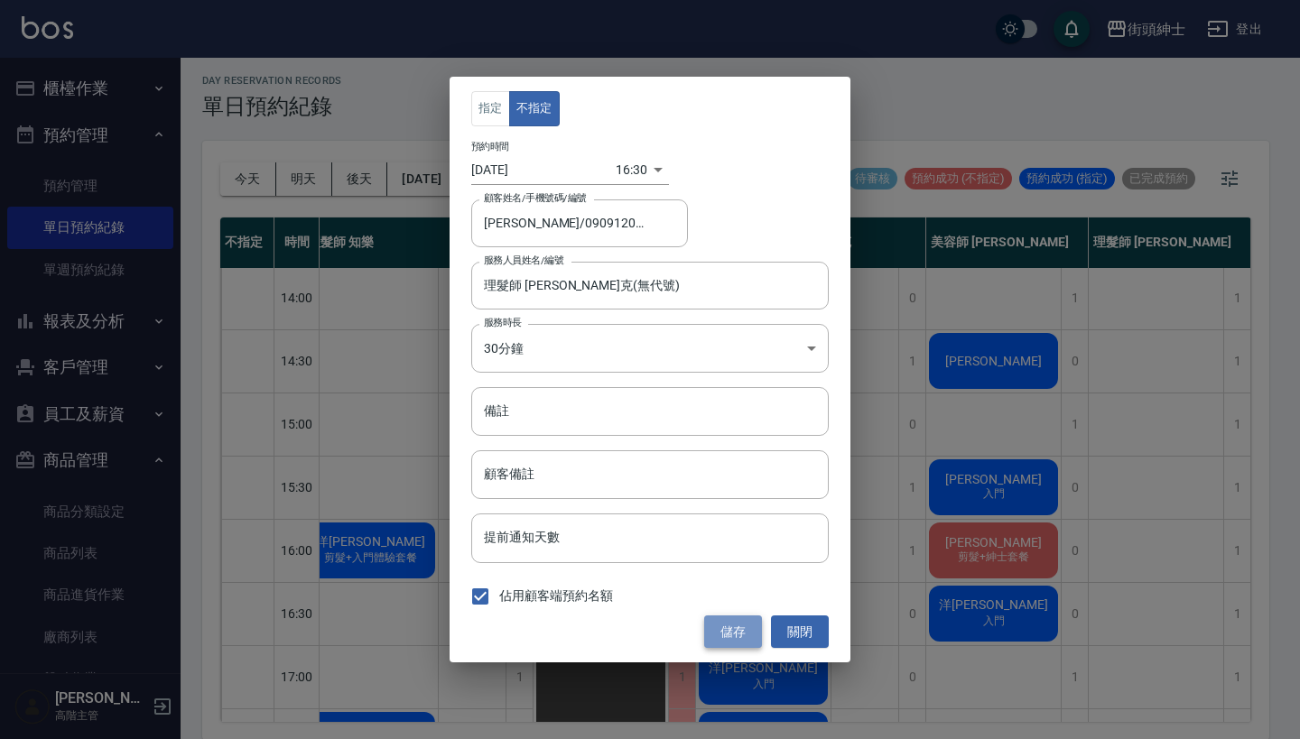
click at [747, 631] on button "儲存" at bounding box center [733, 632] width 58 height 33
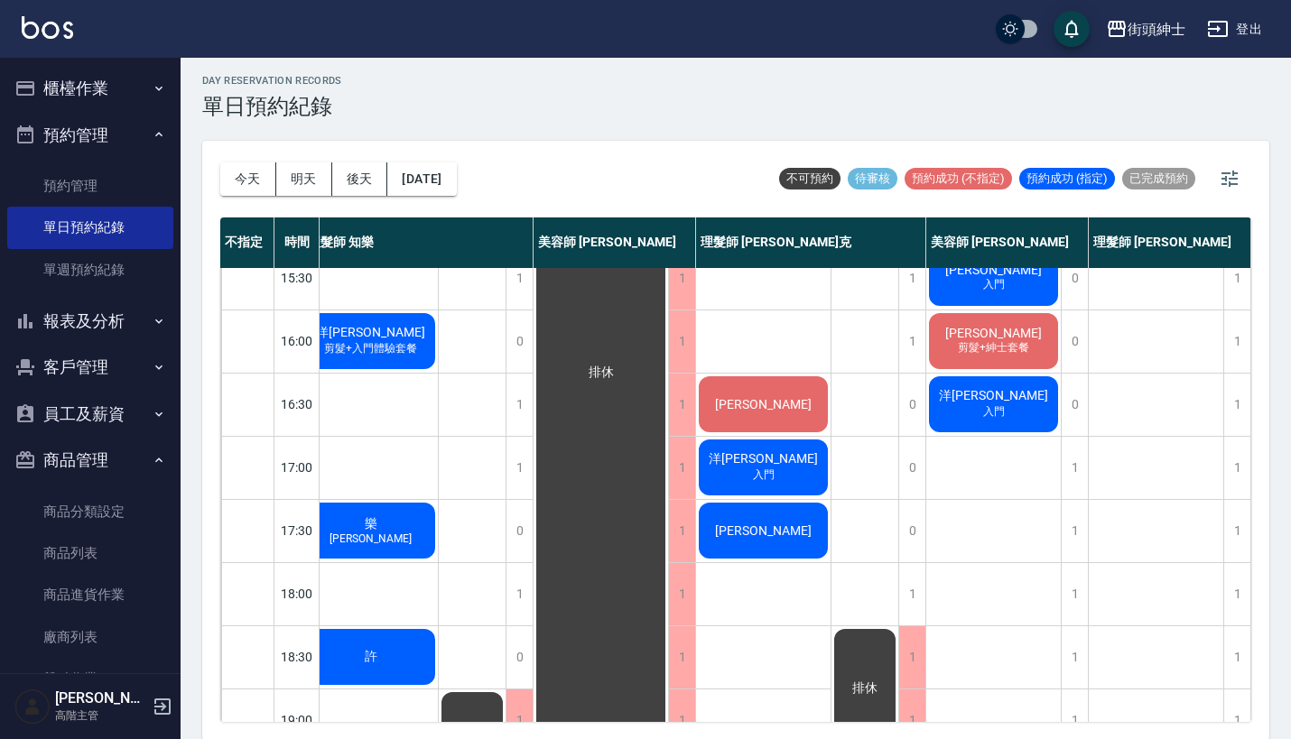
scroll to position [590, 25]
click at [456, 177] on button "[DATE]" at bounding box center [421, 178] width 69 height 33
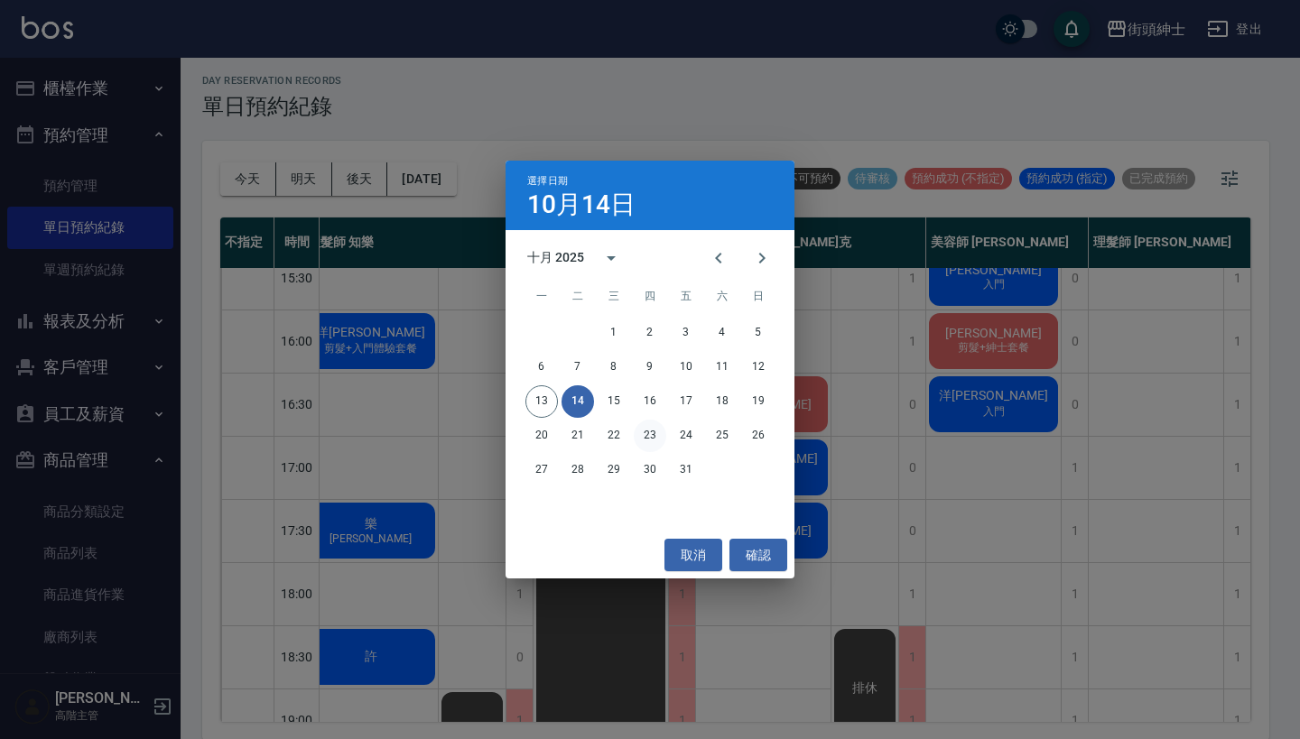
click at [650, 438] on button "23" at bounding box center [650, 436] width 32 height 32
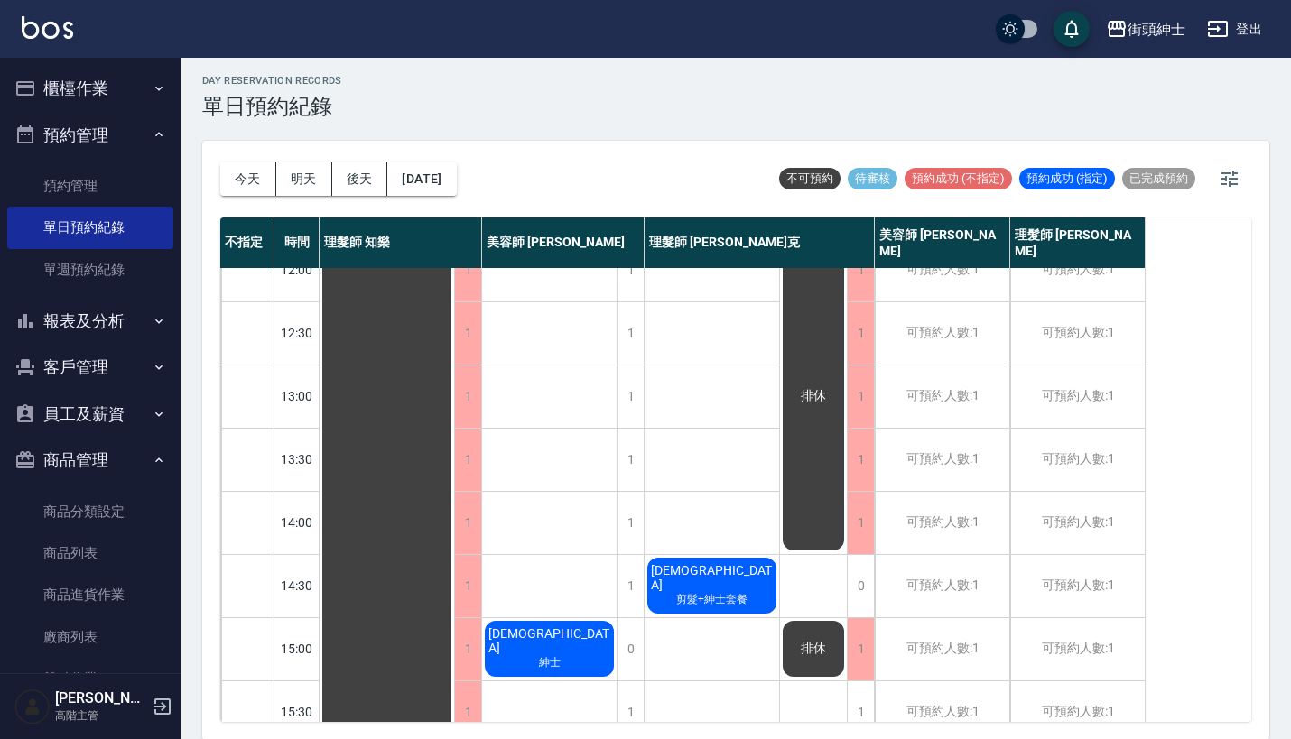
scroll to position [182, 0]
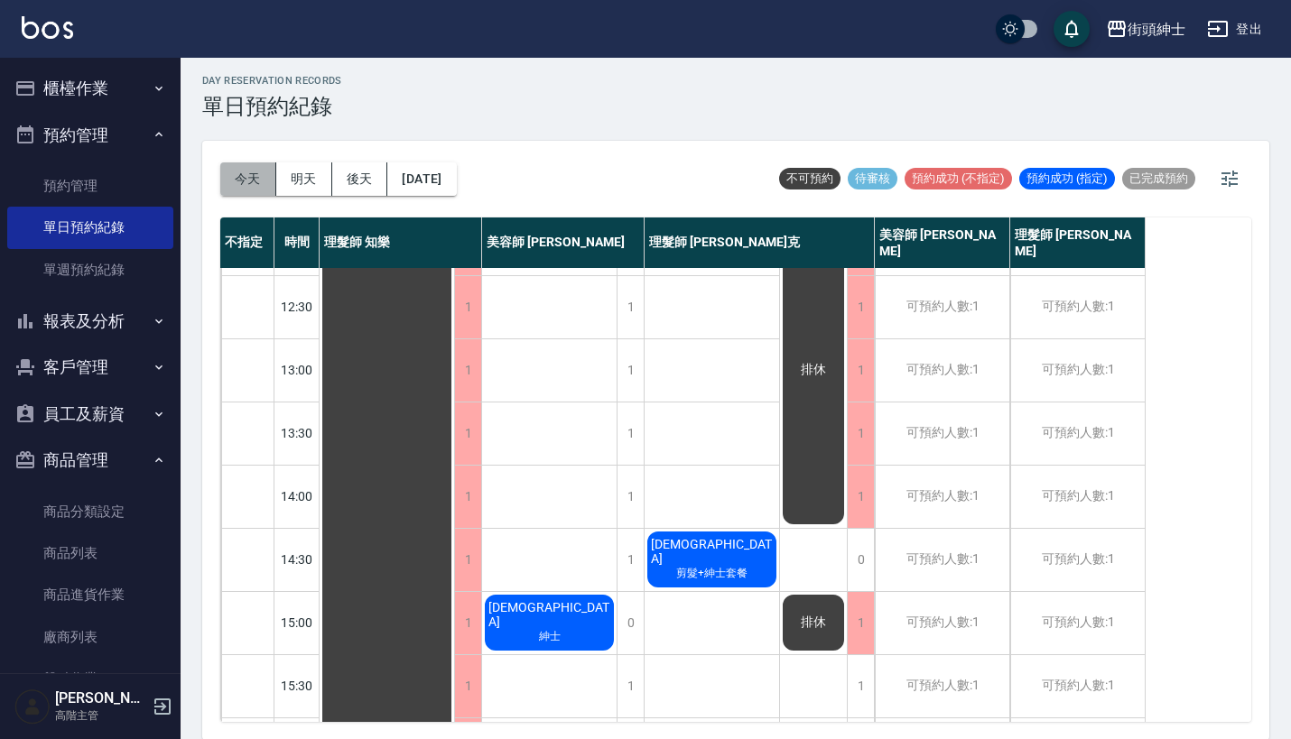
click at [239, 192] on button "今天" at bounding box center [248, 178] width 56 height 33
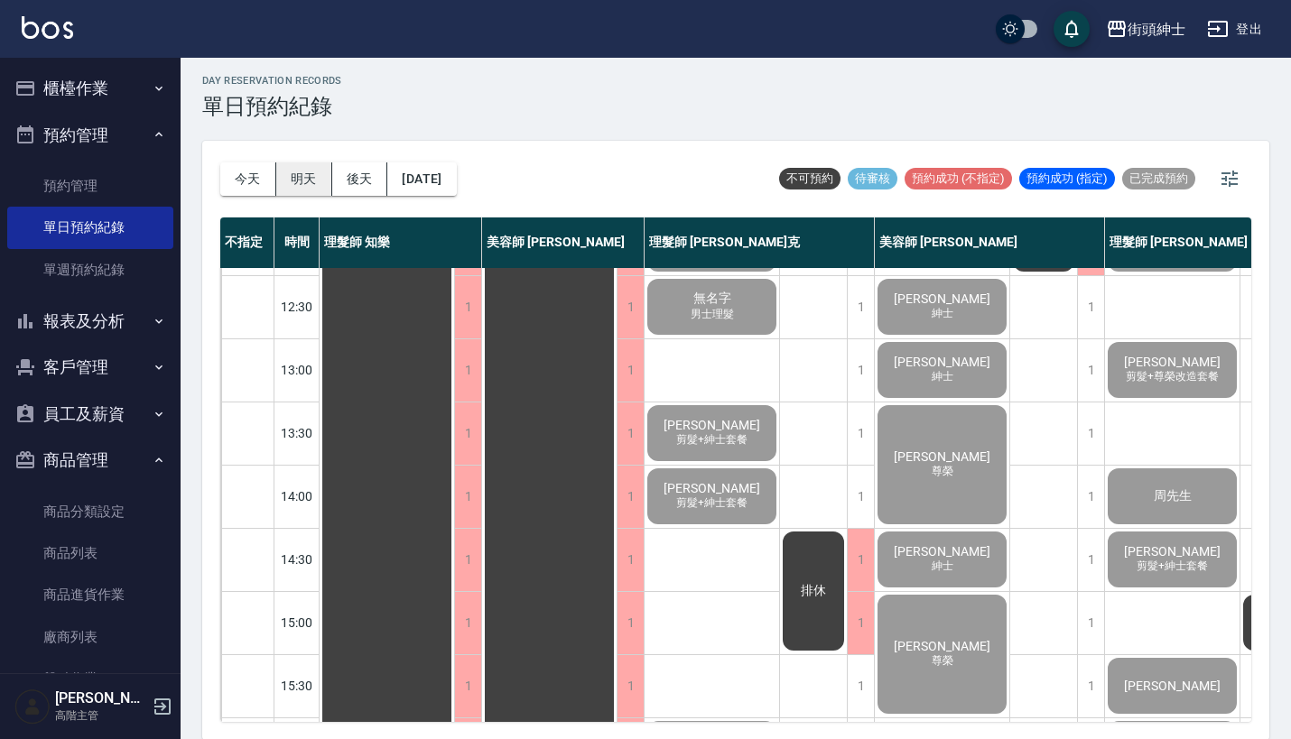
click at [297, 179] on button "明天" at bounding box center [304, 178] width 56 height 33
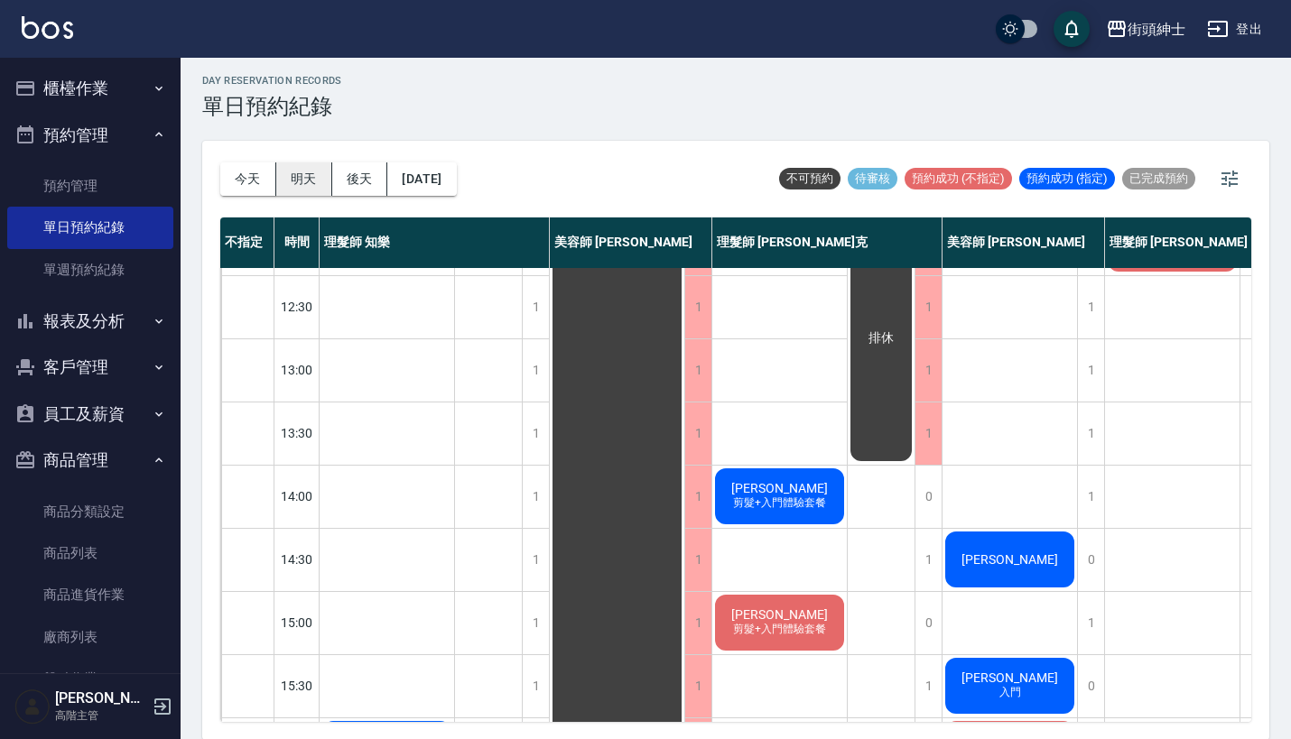
click at [315, 190] on button "明天" at bounding box center [304, 178] width 56 height 33
click at [290, 187] on button "明天" at bounding box center [304, 178] width 56 height 33
click at [252, 180] on button "今天" at bounding box center [248, 178] width 56 height 33
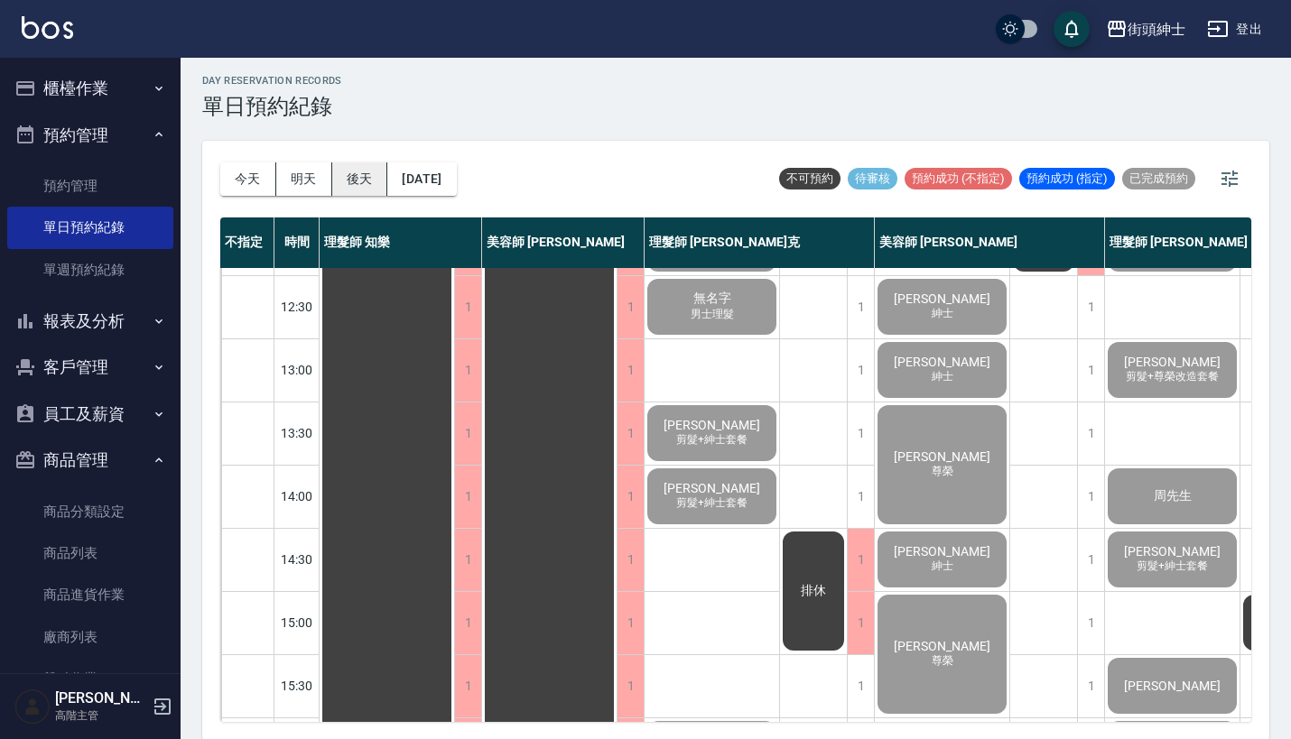
click at [371, 180] on button "後天" at bounding box center [360, 178] width 56 height 33
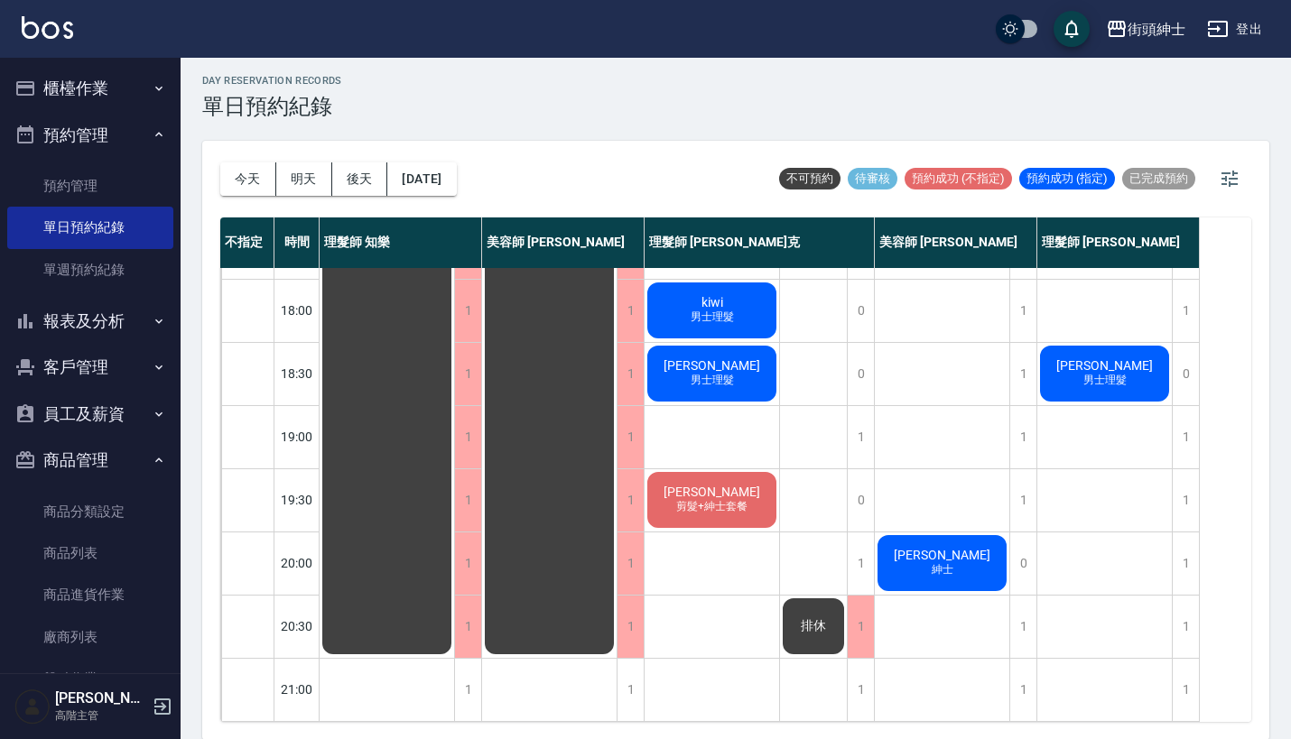
scroll to position [888, 0]
click at [105, 135] on button "預約管理" at bounding box center [90, 135] width 166 height 47
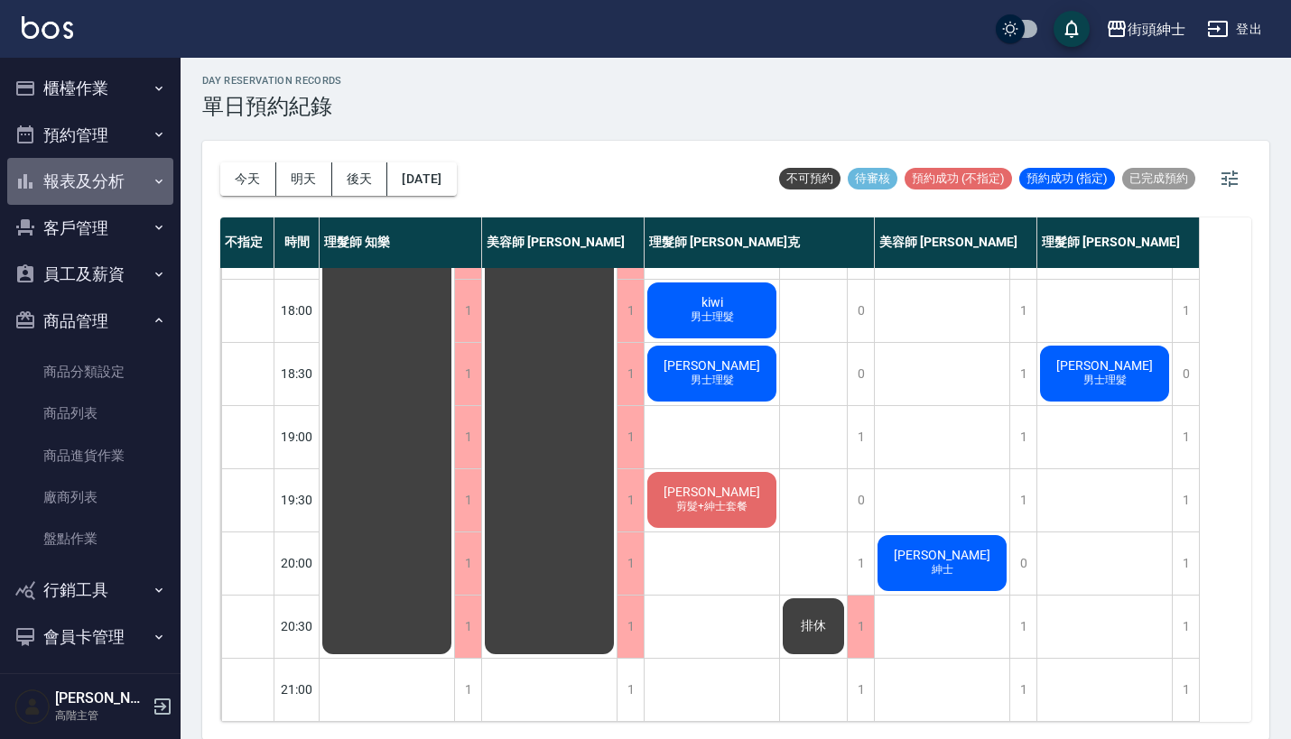
click at [125, 172] on button "報表及分析" at bounding box center [90, 181] width 166 height 47
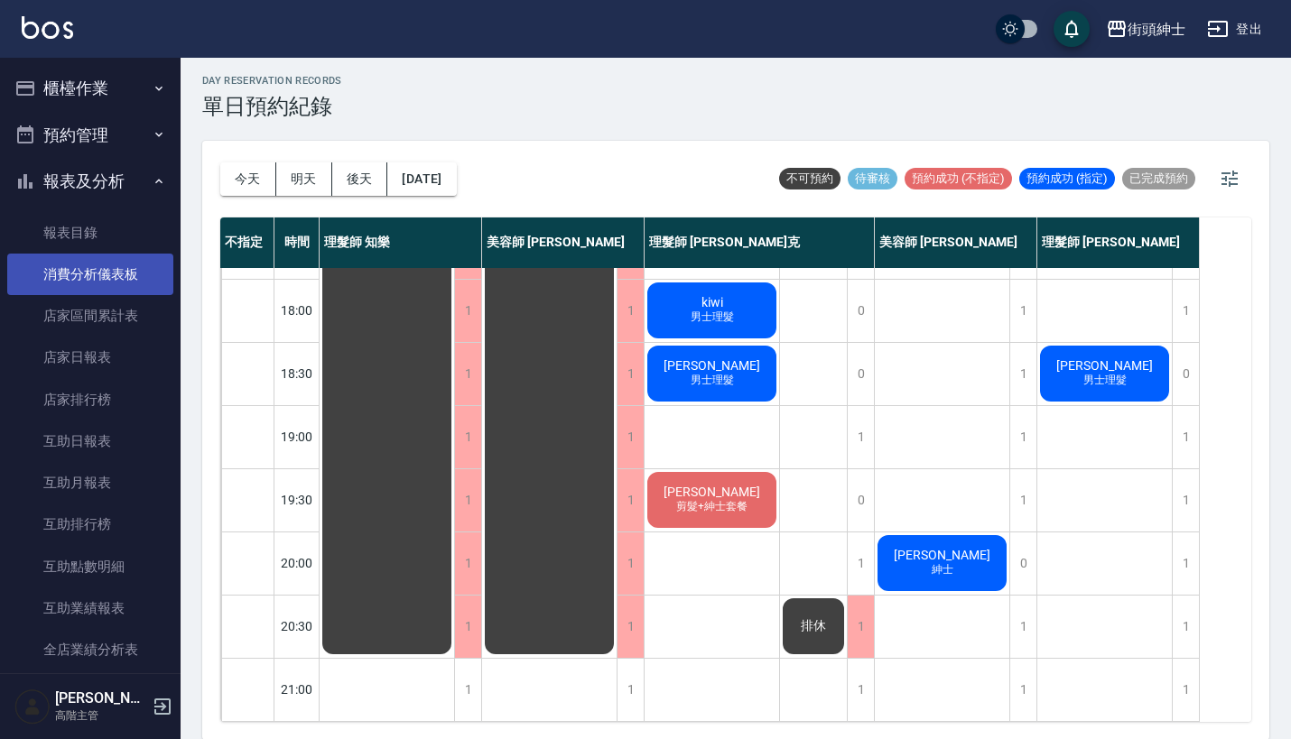
click at [112, 278] on link "消費分析儀表板" at bounding box center [90, 275] width 166 height 42
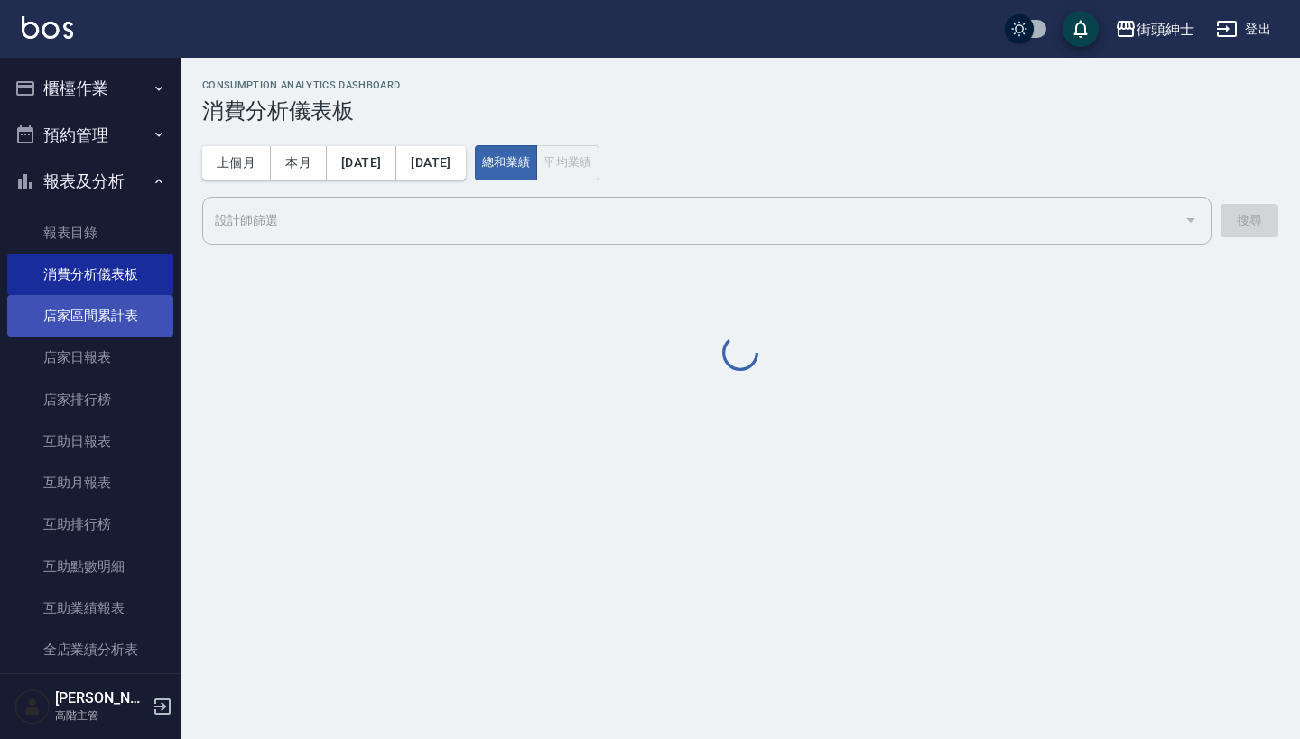
click at [137, 325] on link "店家區間累計表" at bounding box center [90, 316] width 166 height 42
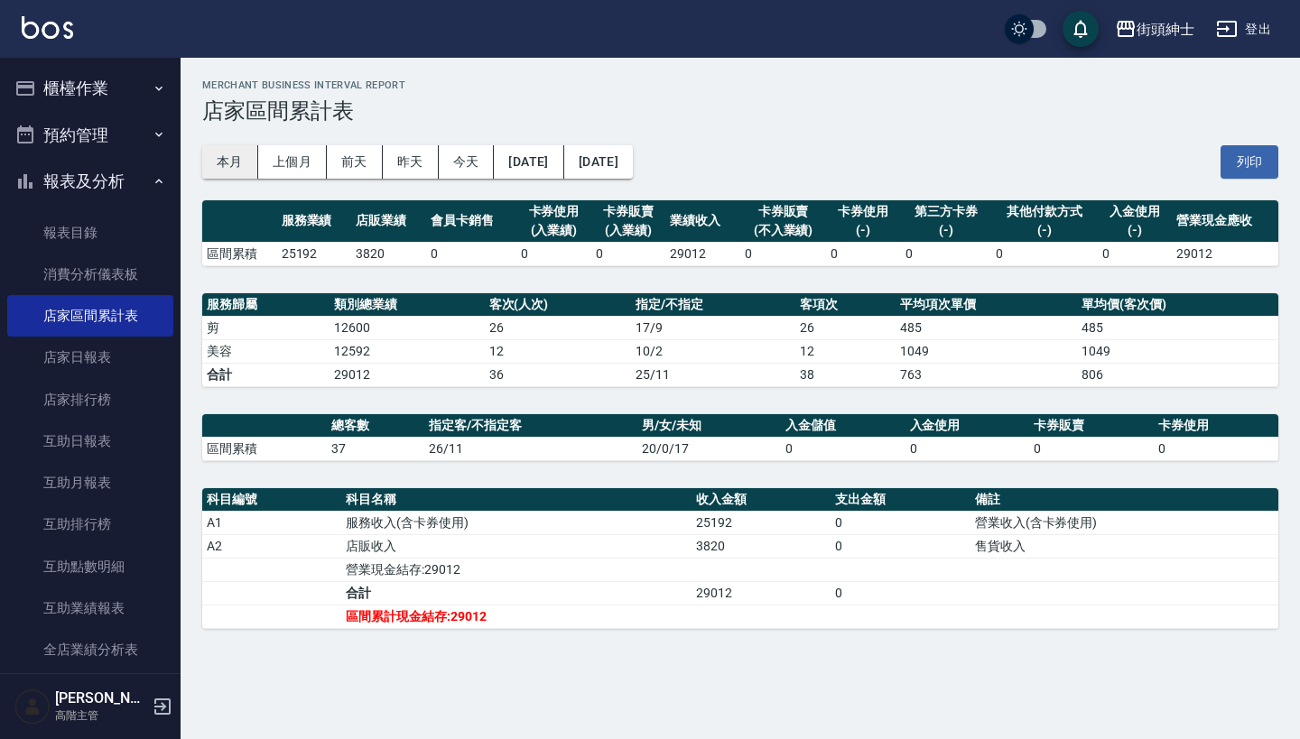
click at [235, 156] on button "本月" at bounding box center [230, 161] width 56 height 33
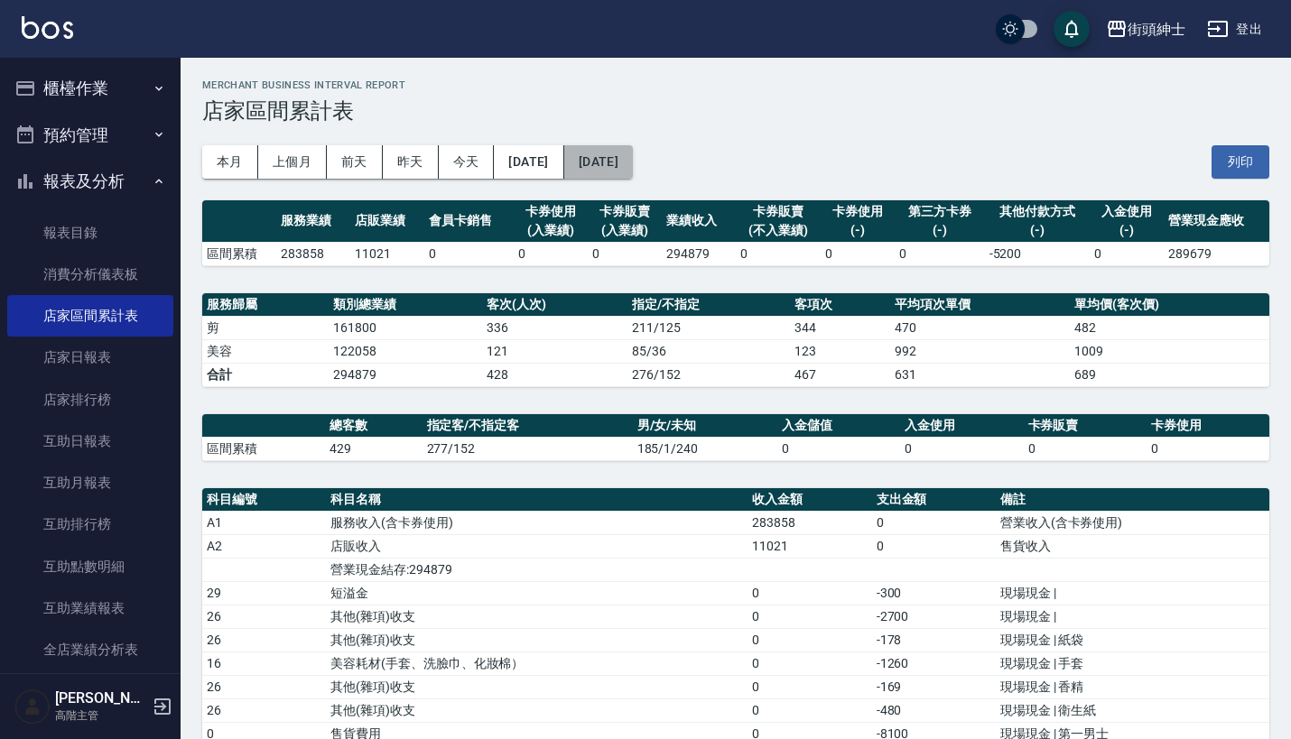
click at [633, 169] on button "[DATE]" at bounding box center [598, 161] width 69 height 33
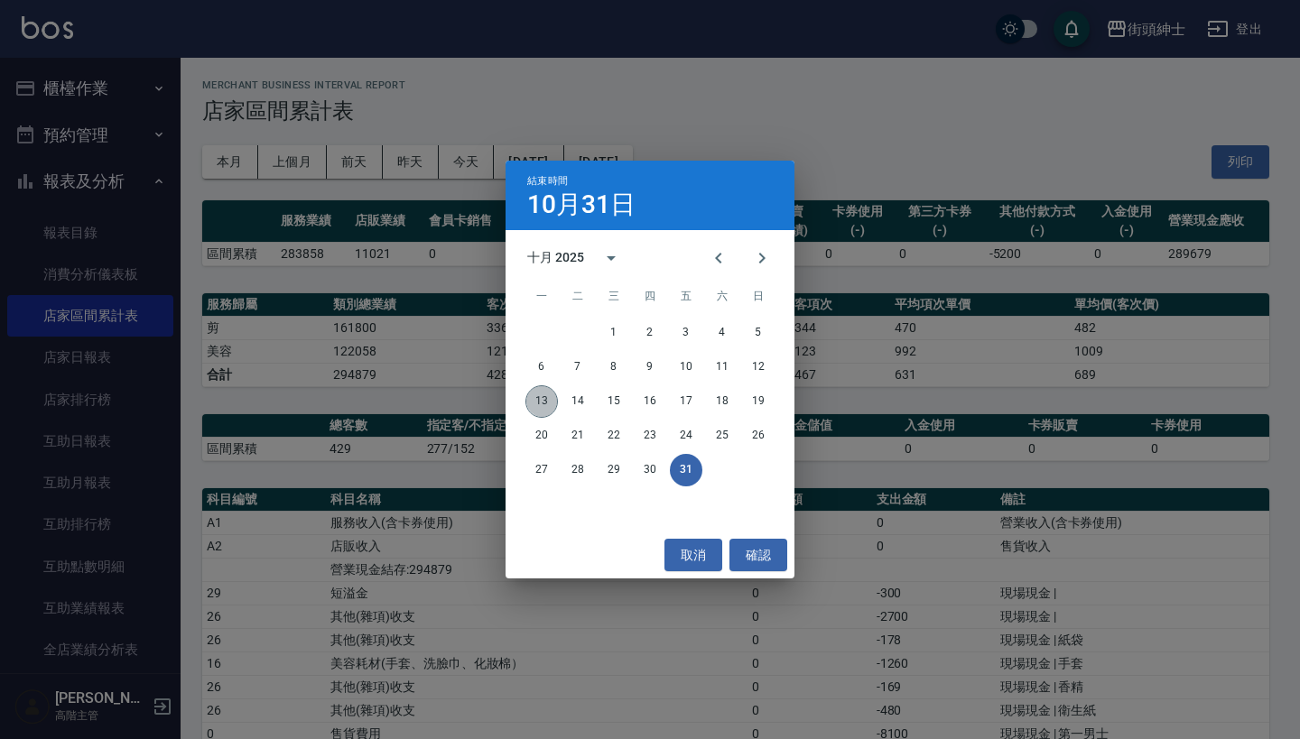
click at [551, 398] on button "13" at bounding box center [541, 401] width 32 height 32
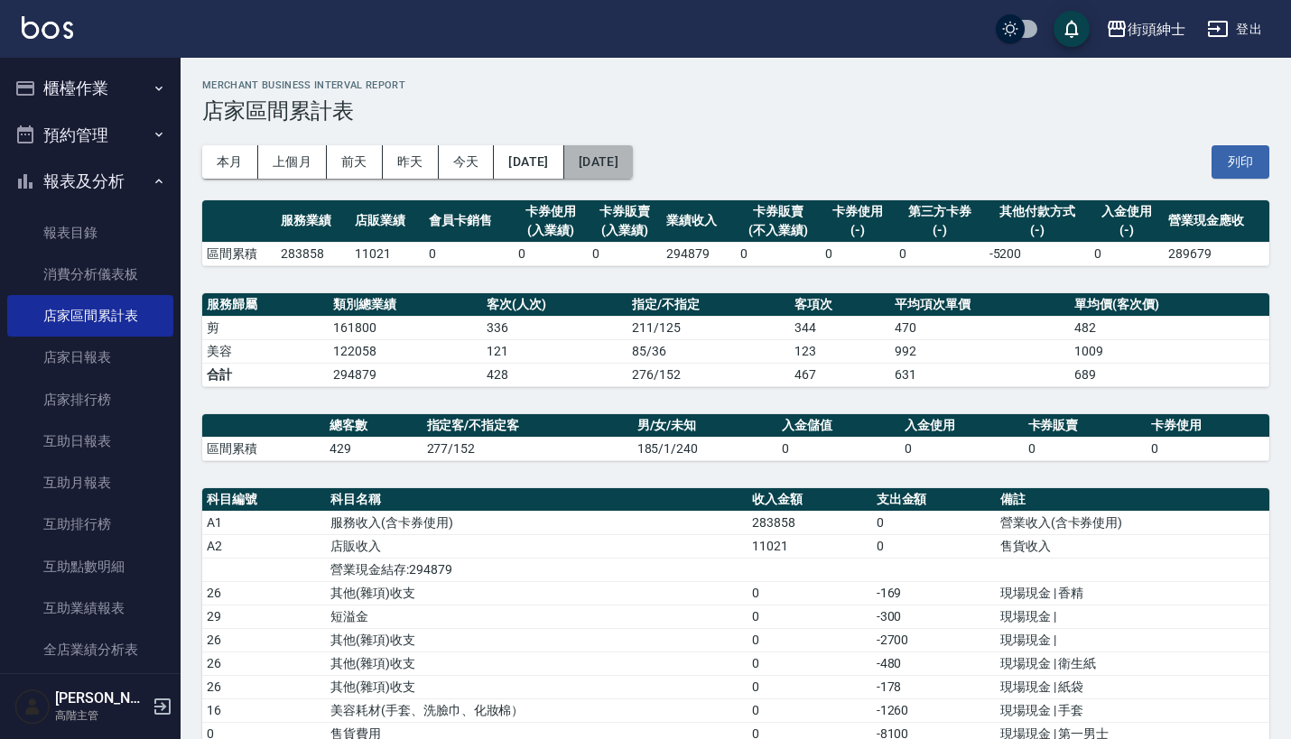
click at [633, 165] on button "[DATE]" at bounding box center [598, 161] width 69 height 33
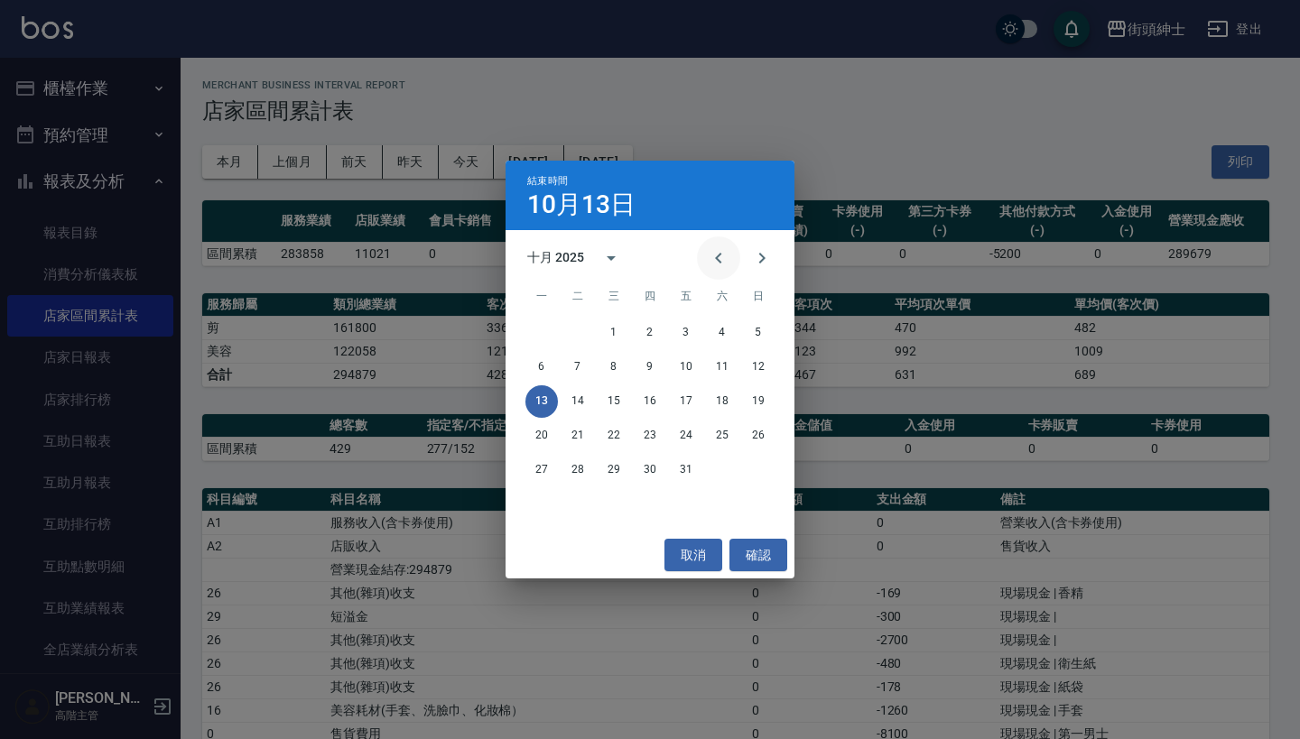
click at [736, 255] on button "Previous month" at bounding box center [718, 258] width 43 height 43
click at [718, 362] on button "13" at bounding box center [722, 367] width 32 height 32
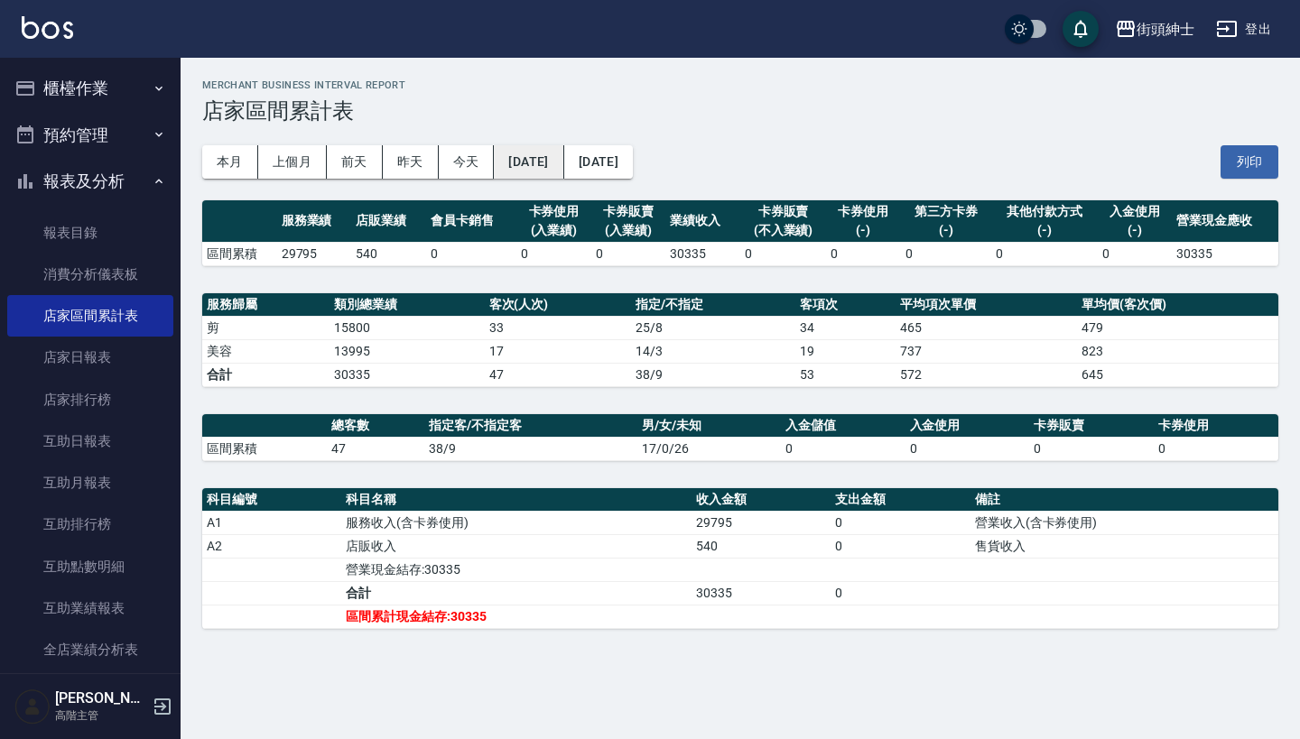
click at [534, 152] on button "[DATE]" at bounding box center [529, 161] width 70 height 33
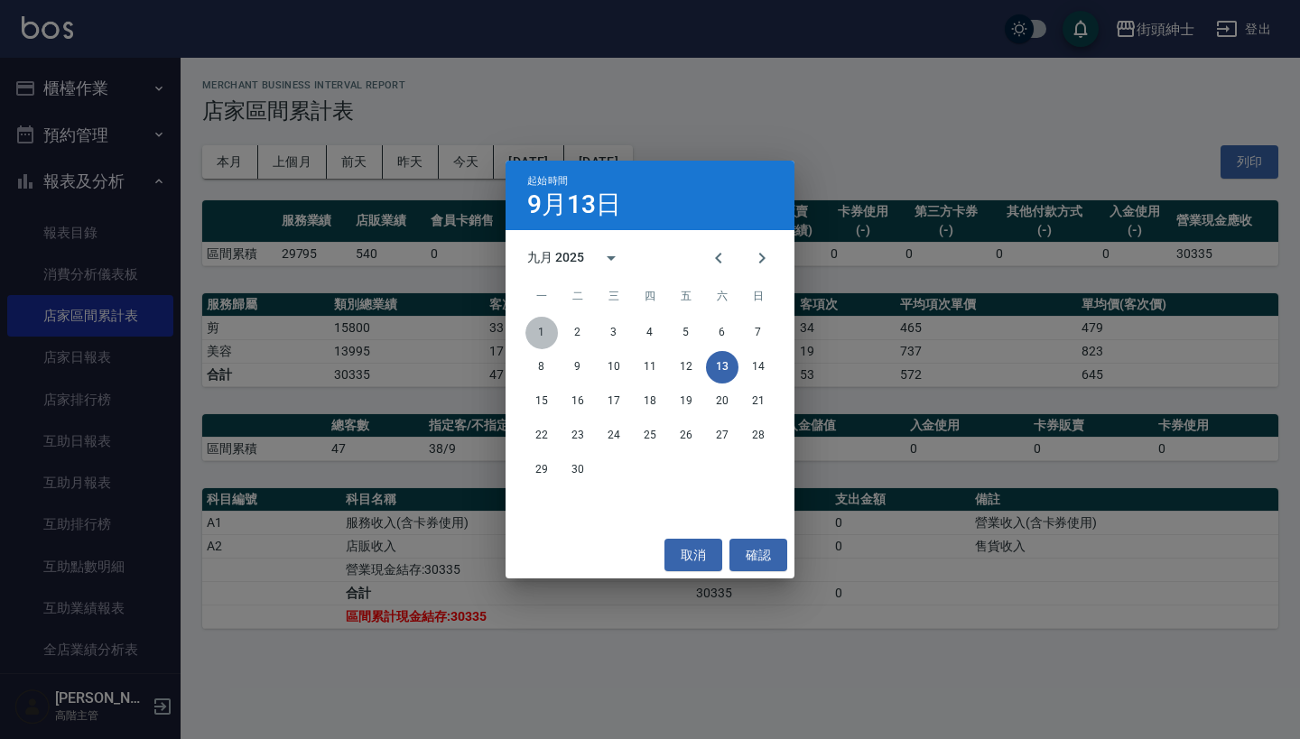
click at [535, 329] on button "1" at bounding box center [541, 333] width 32 height 32
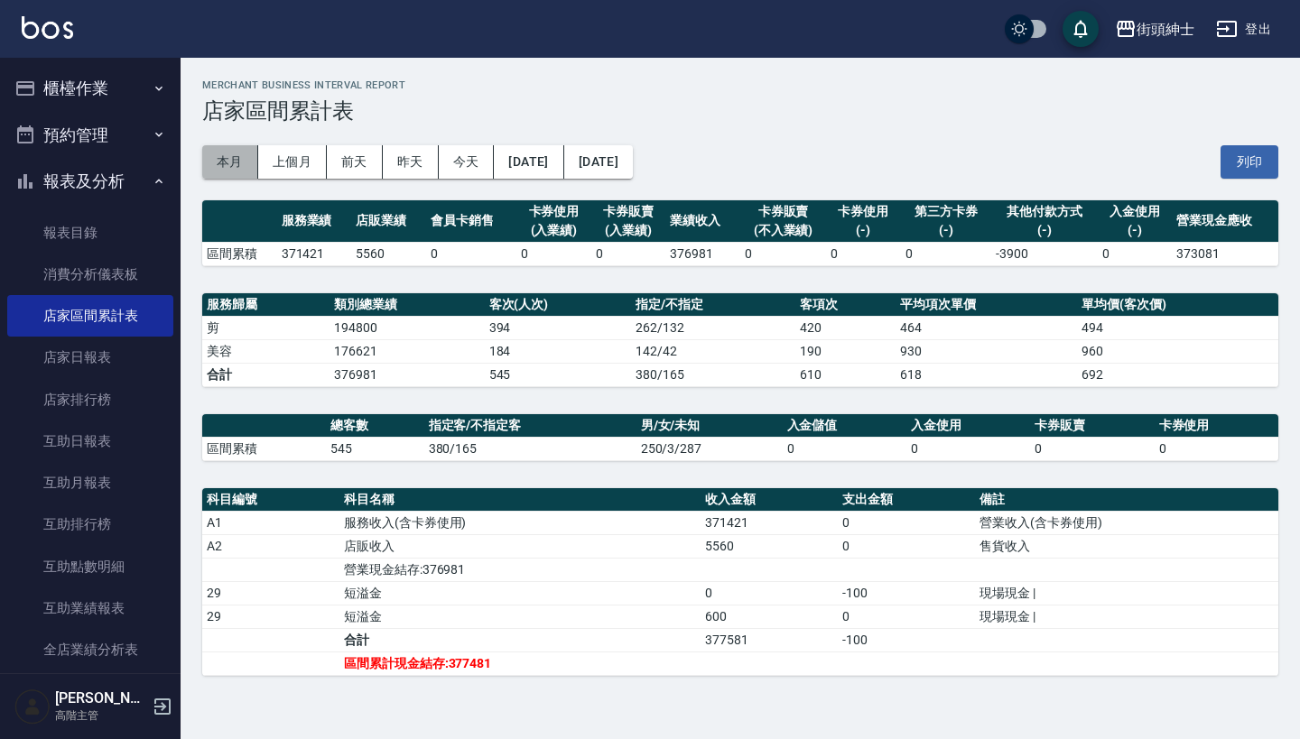
click at [246, 159] on button "本月" at bounding box center [230, 161] width 56 height 33
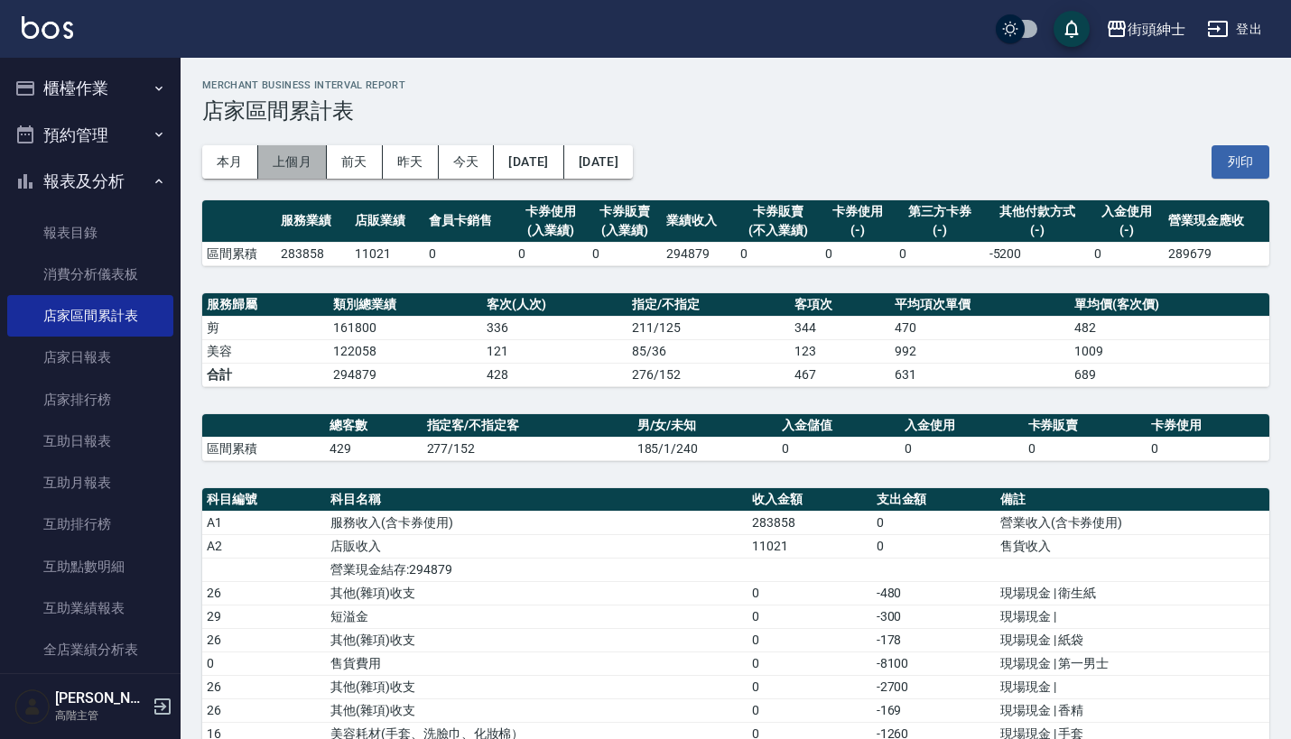
click at [301, 157] on button "上個月" at bounding box center [292, 161] width 69 height 33
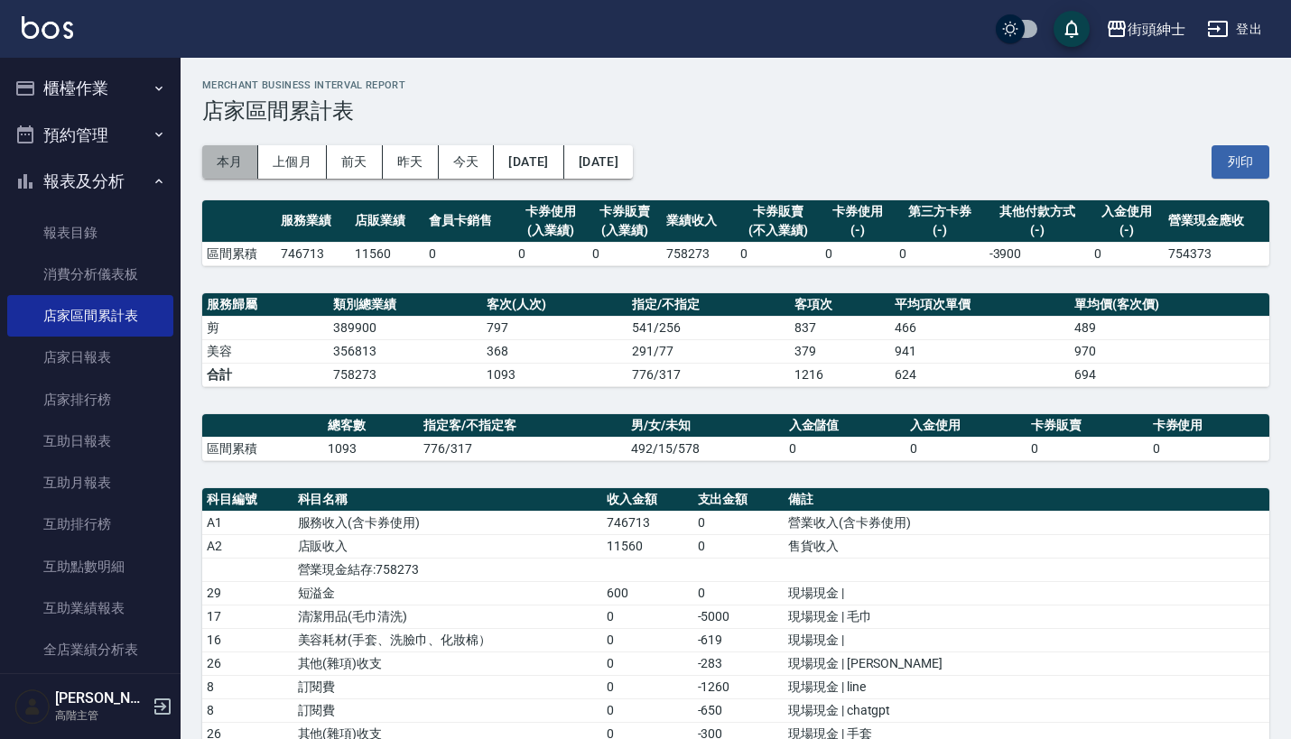
click at [236, 158] on button "本月" at bounding box center [230, 161] width 56 height 33
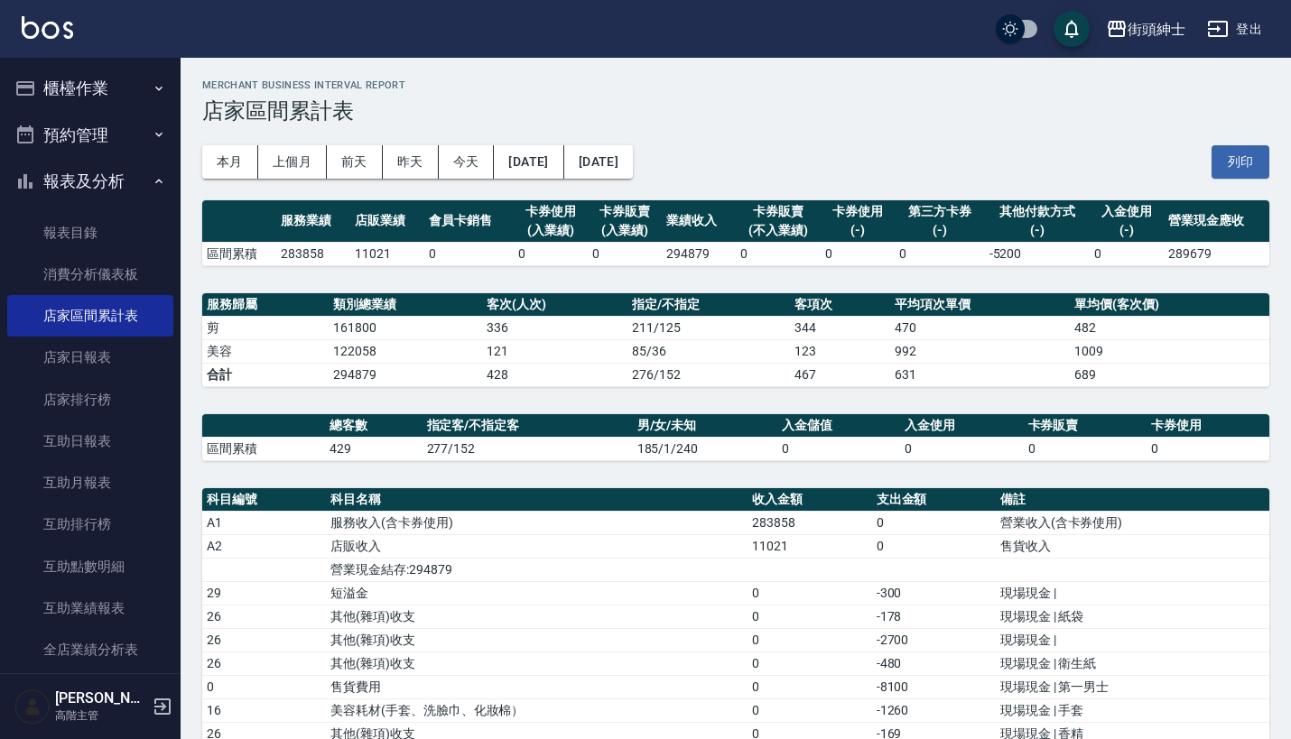
click at [79, 81] on button "櫃檯作業" at bounding box center [90, 88] width 166 height 47
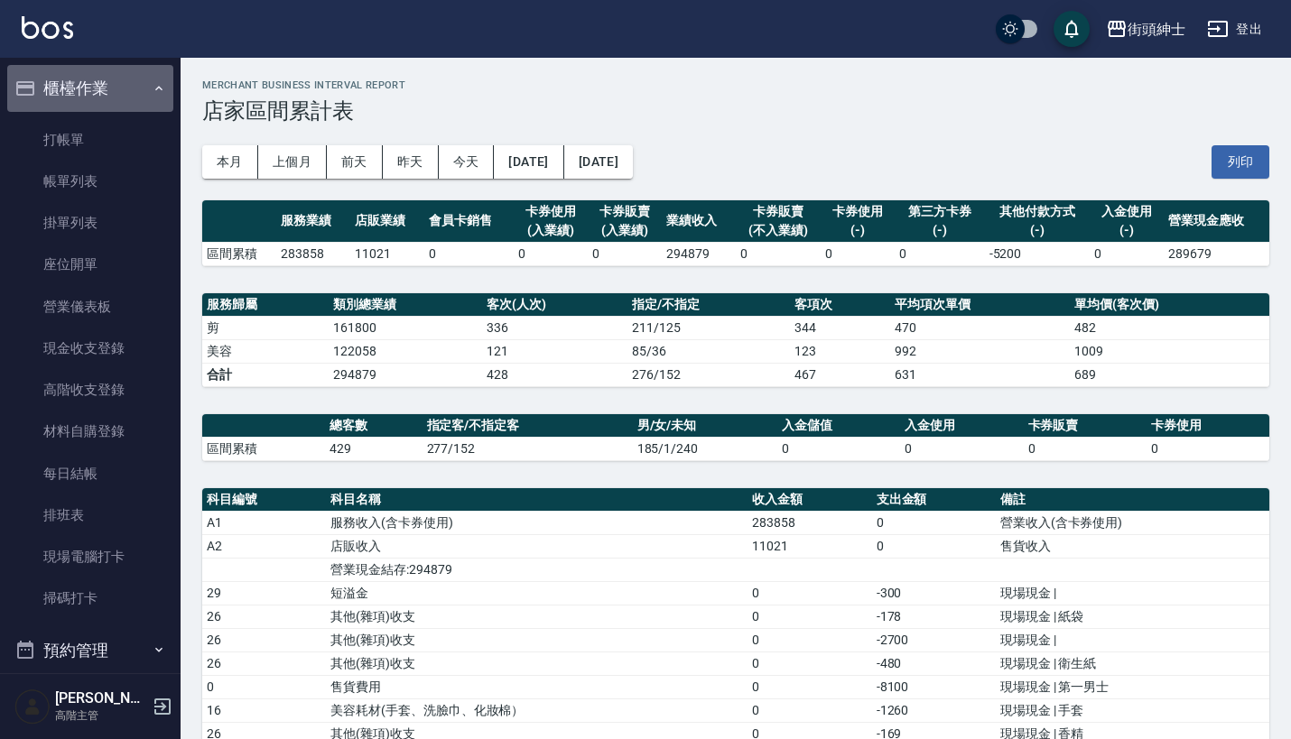
click at [126, 101] on button "櫃檯作業" at bounding box center [90, 88] width 166 height 47
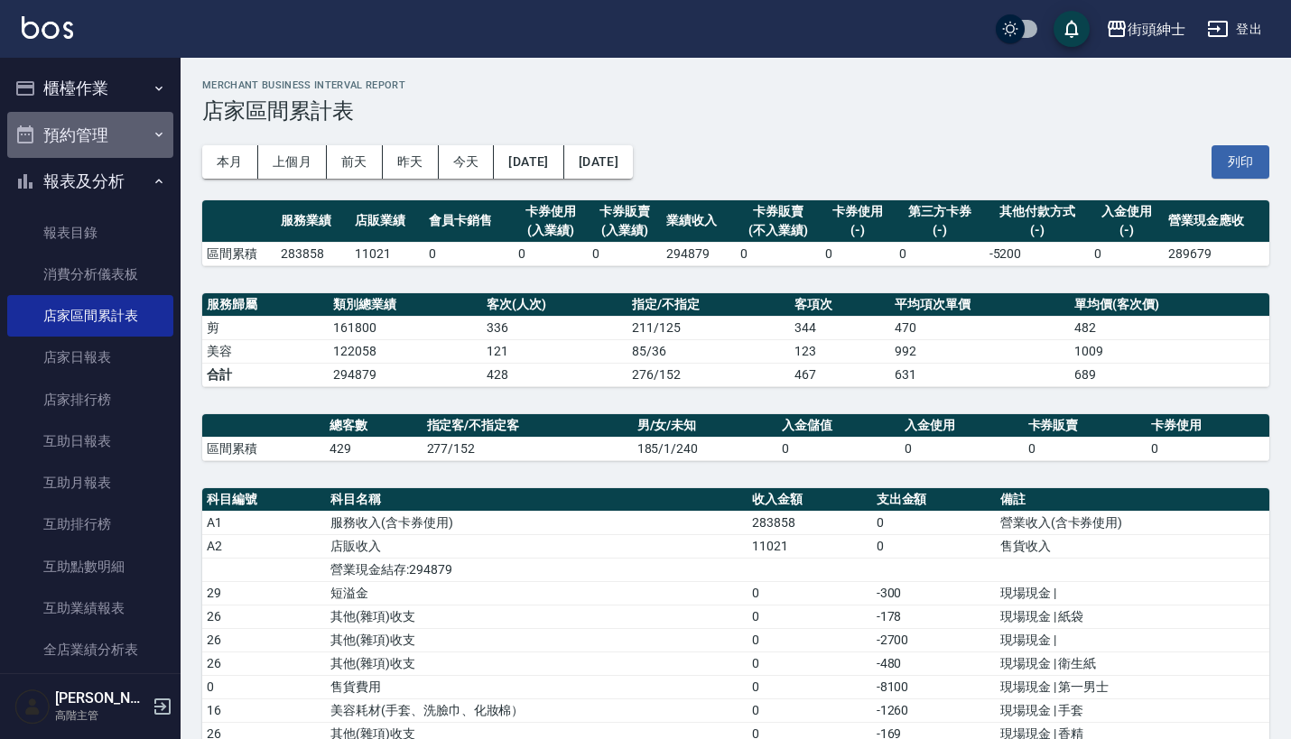
click at [152, 135] on icon "button" at bounding box center [159, 134] width 14 height 14
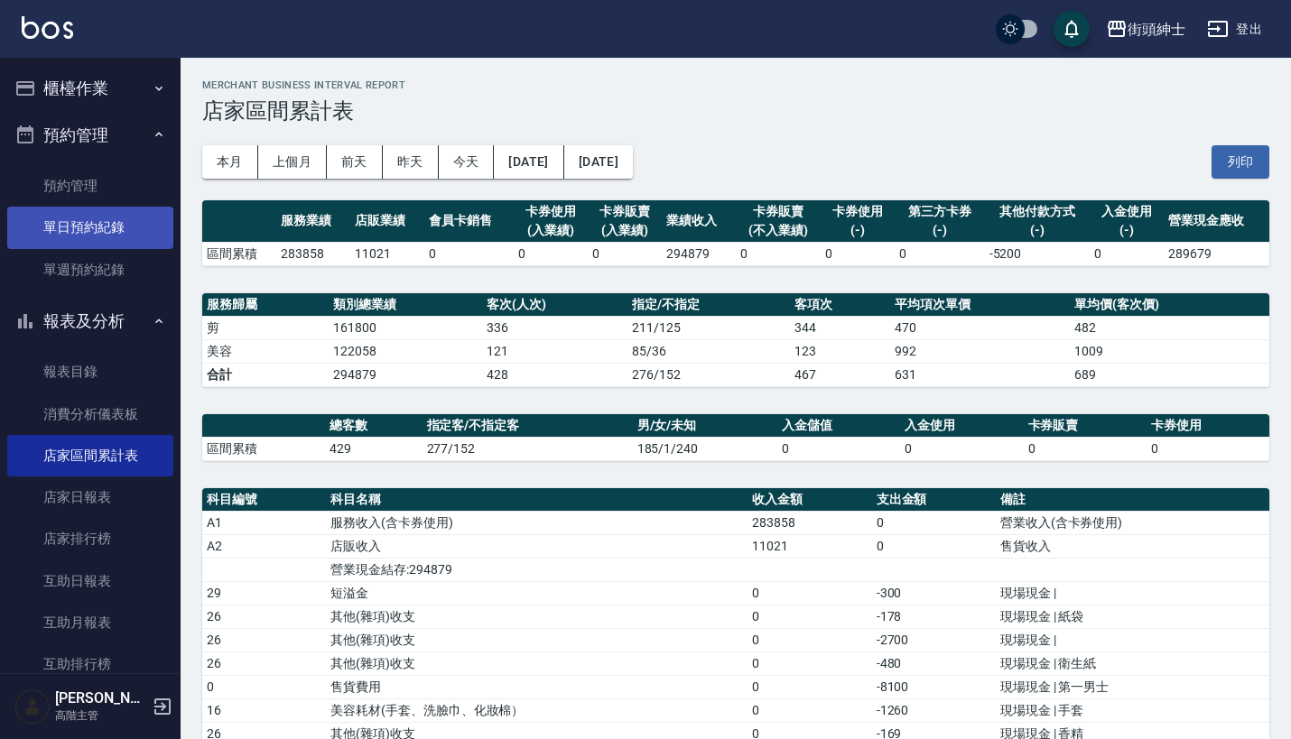
click at [127, 236] on link "單日預約紀錄" at bounding box center [90, 228] width 166 height 42
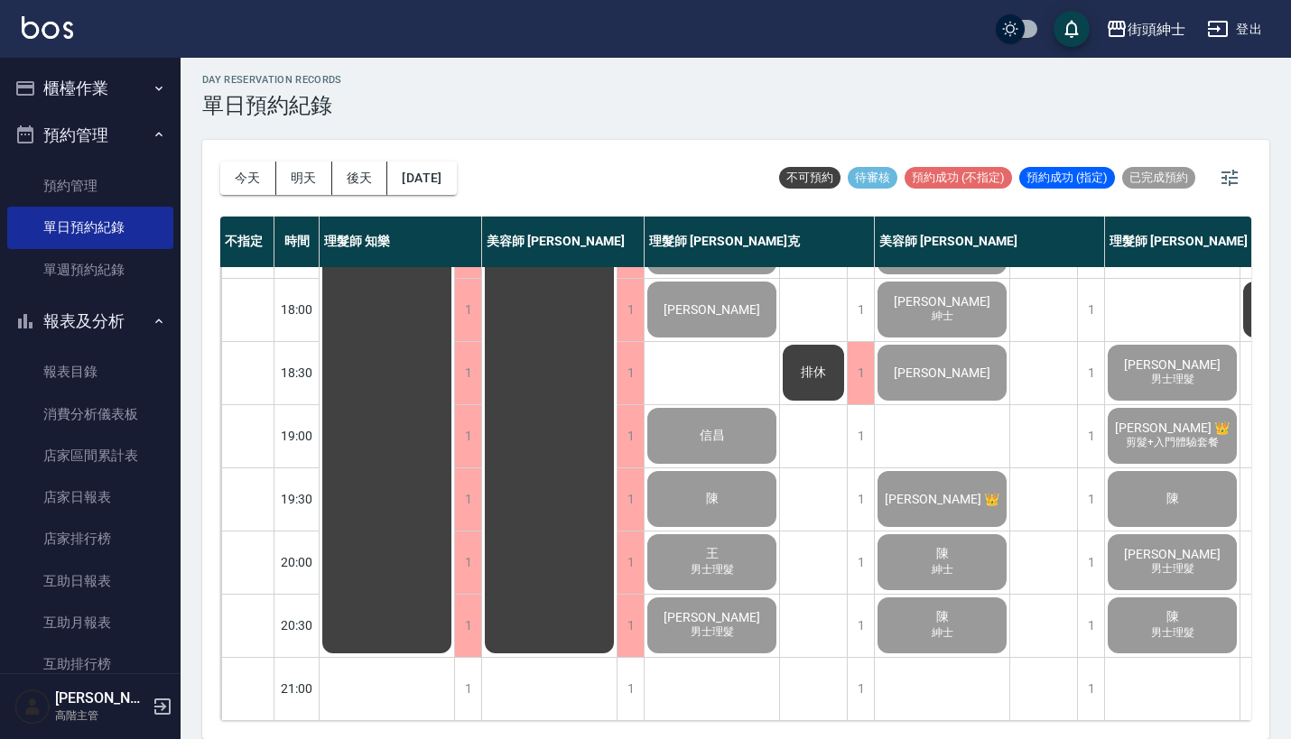
scroll to position [5, 0]
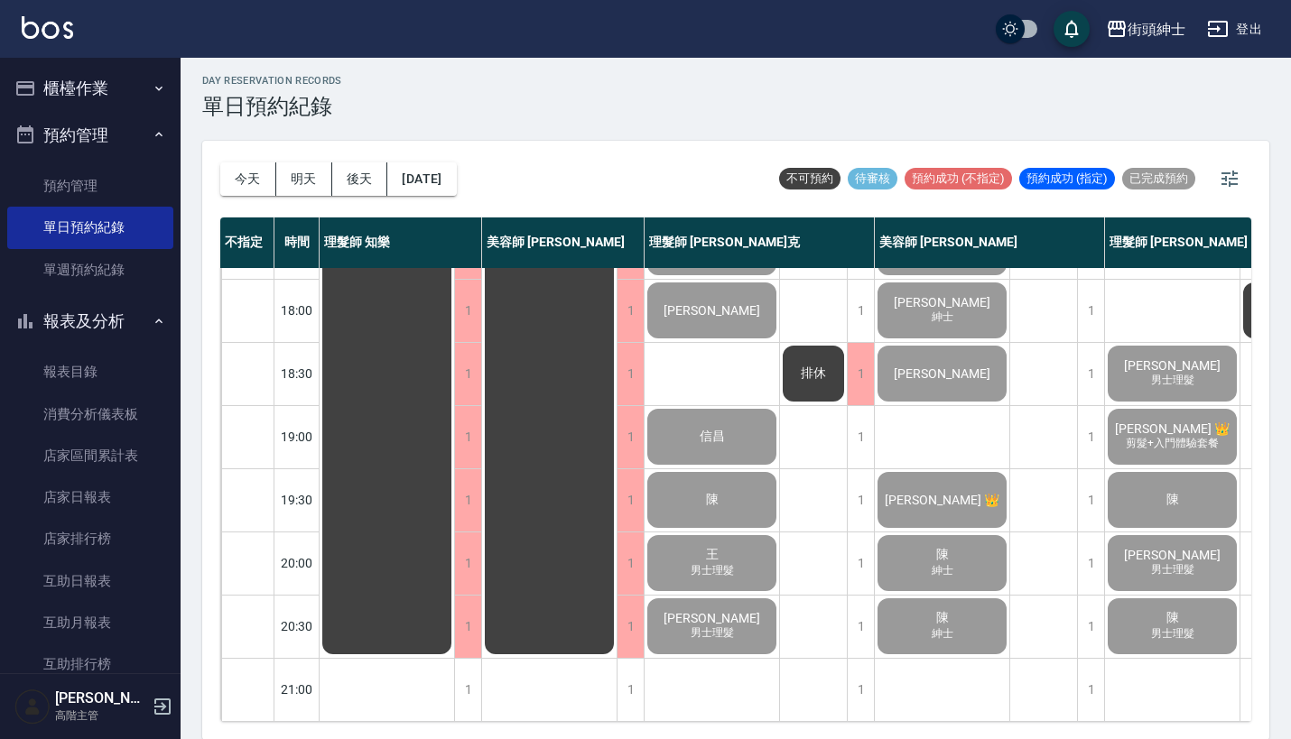
click at [100, 96] on button "櫃檯作業" at bounding box center [90, 88] width 166 height 47
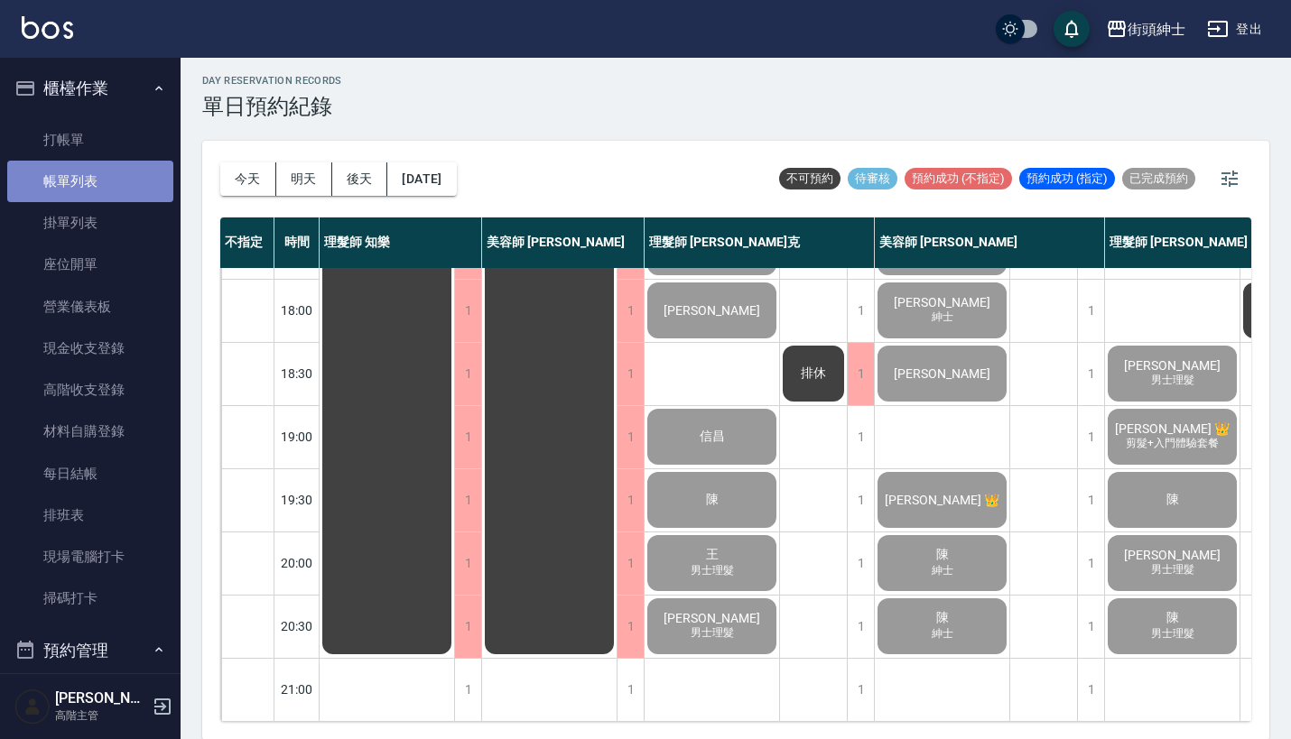
click at [112, 196] on link "帳單列表" at bounding box center [90, 182] width 166 height 42
